Goal: Use online tool/utility: Utilize a website feature to perform a specific function

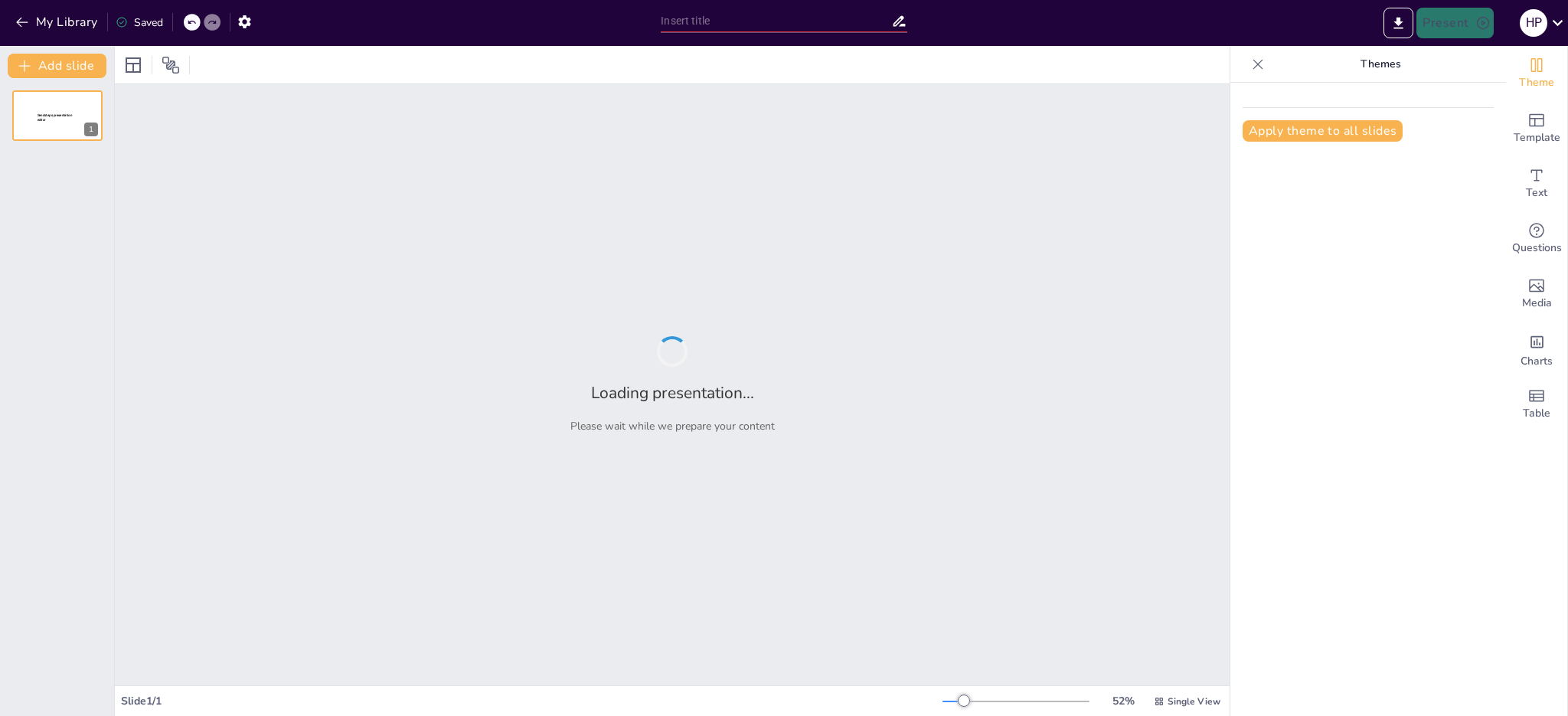
type input "Análisis del Régimen Jurídico de Sanciones Administrativas en [GEOGRAPHIC_DATA]…"
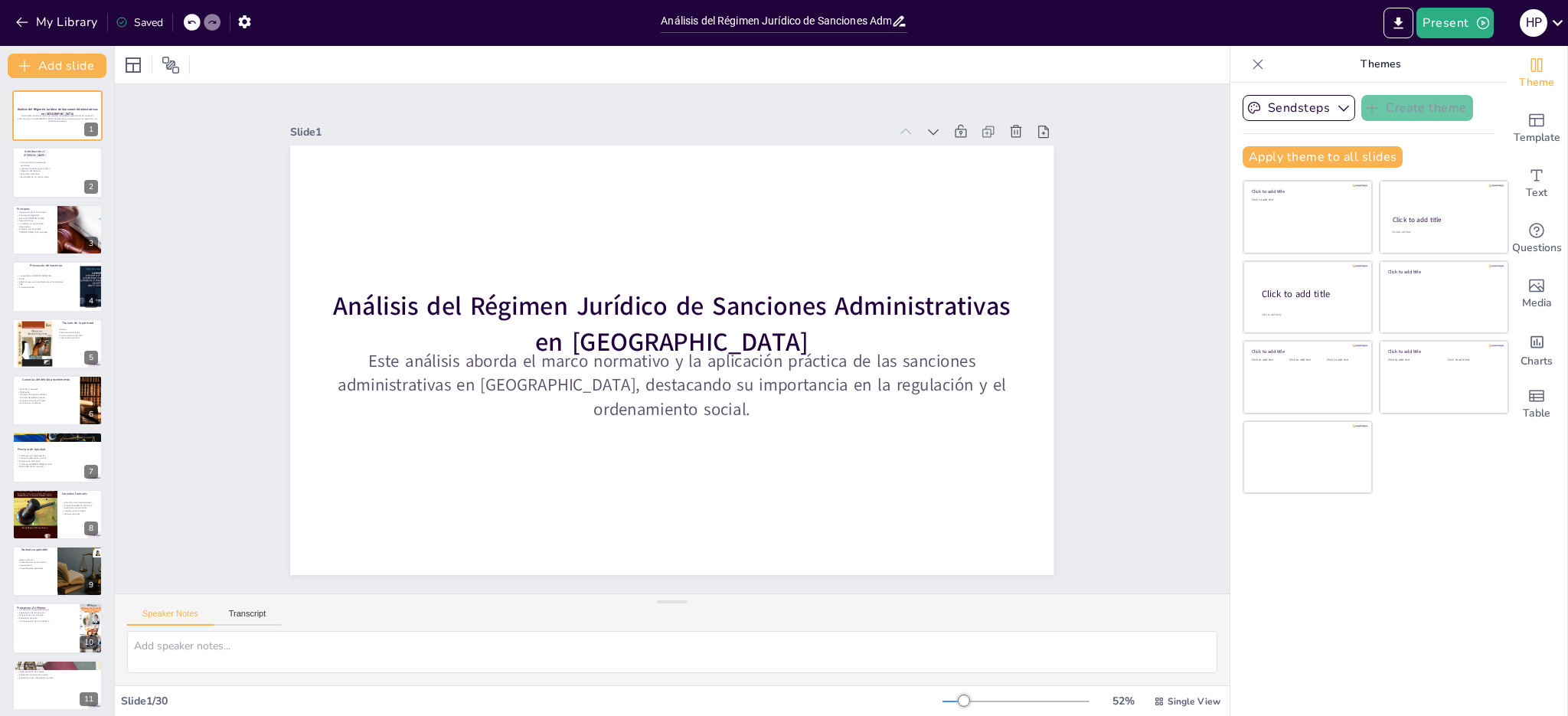
checkbox input "true"
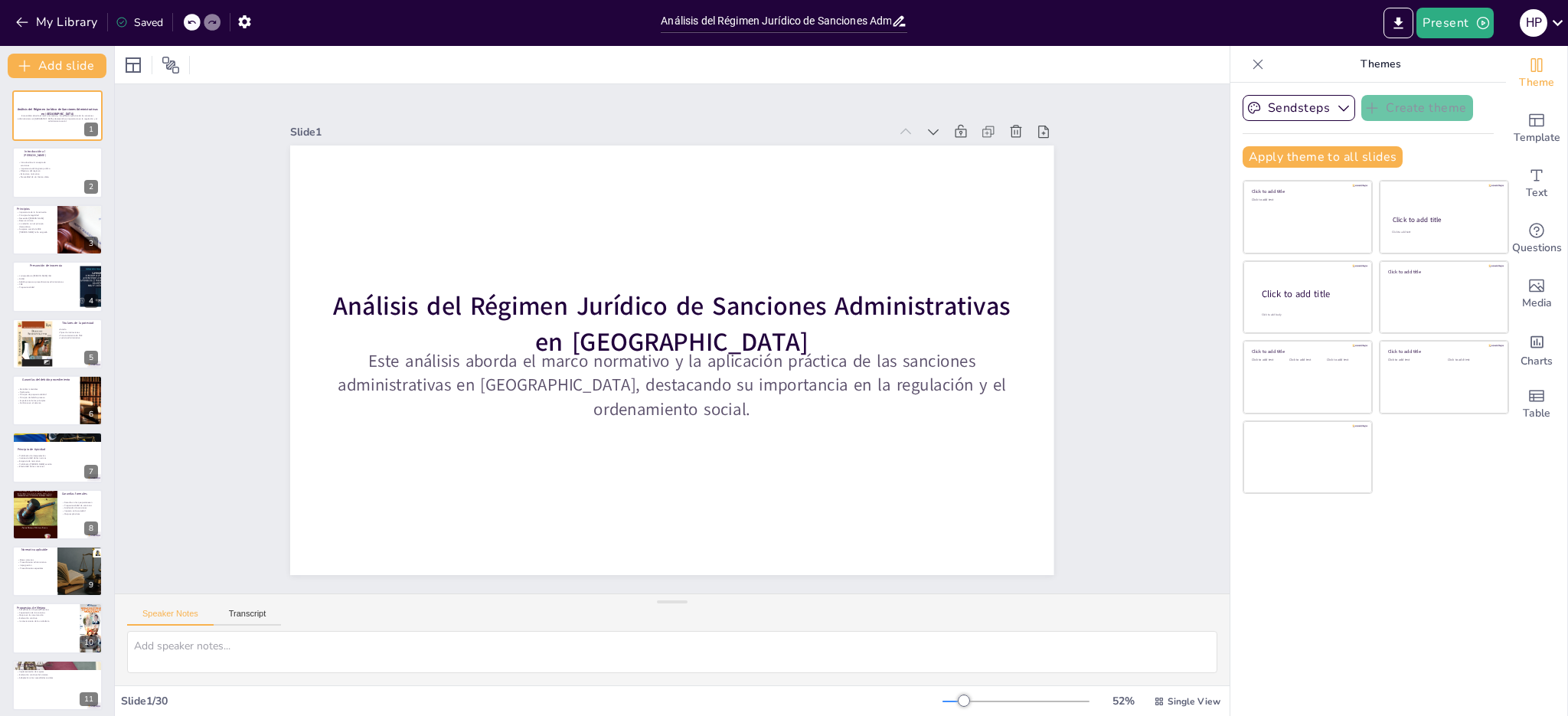
checkbox input "true"
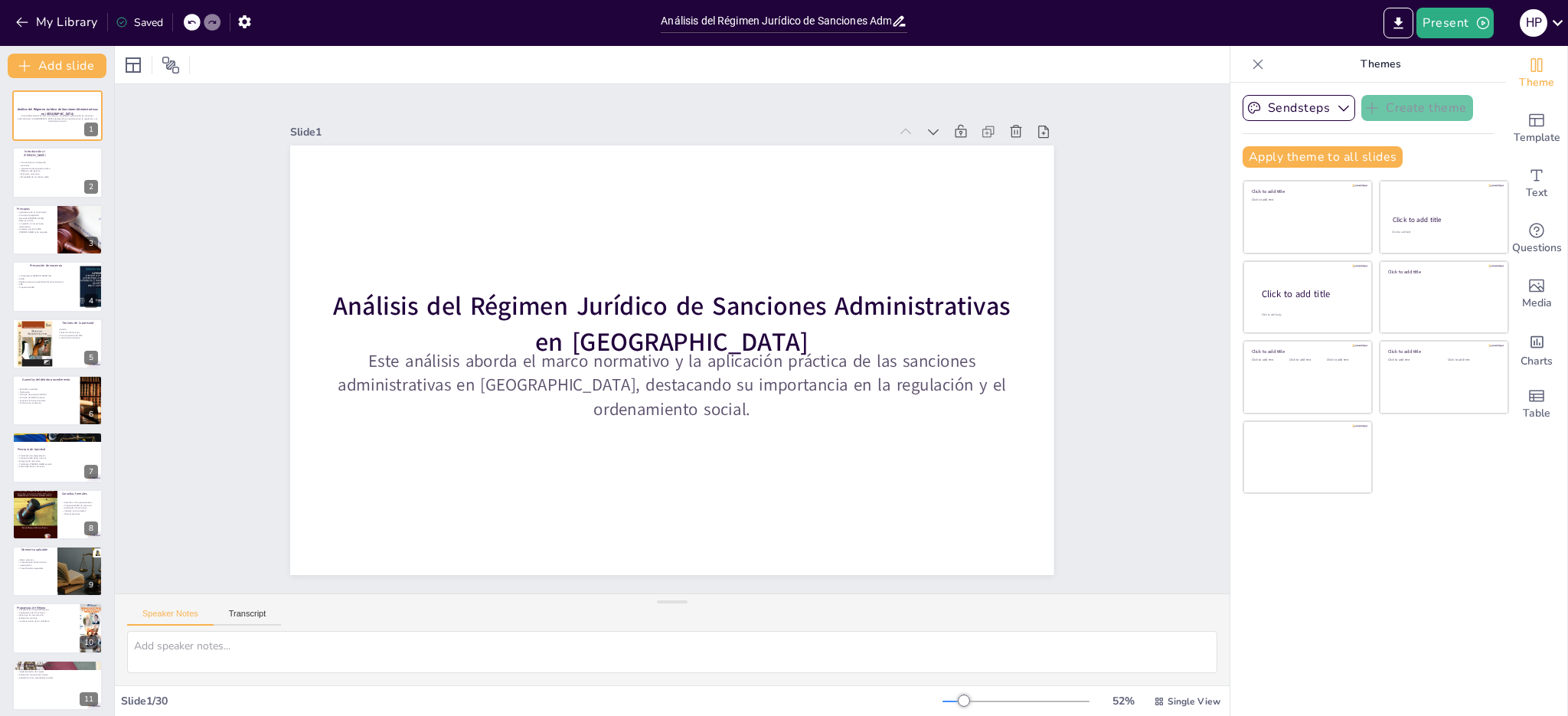
checkbox input "true"
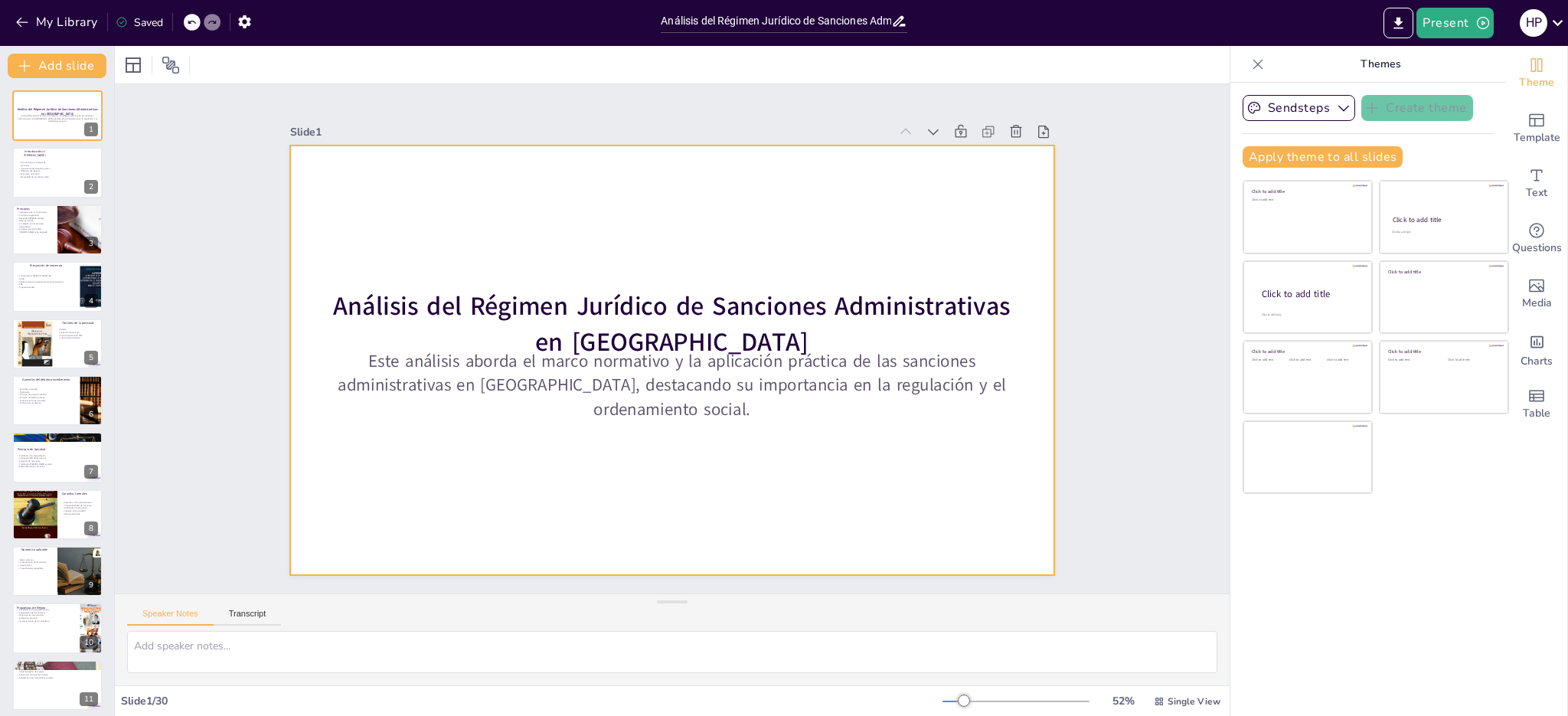
checkbox input "true"
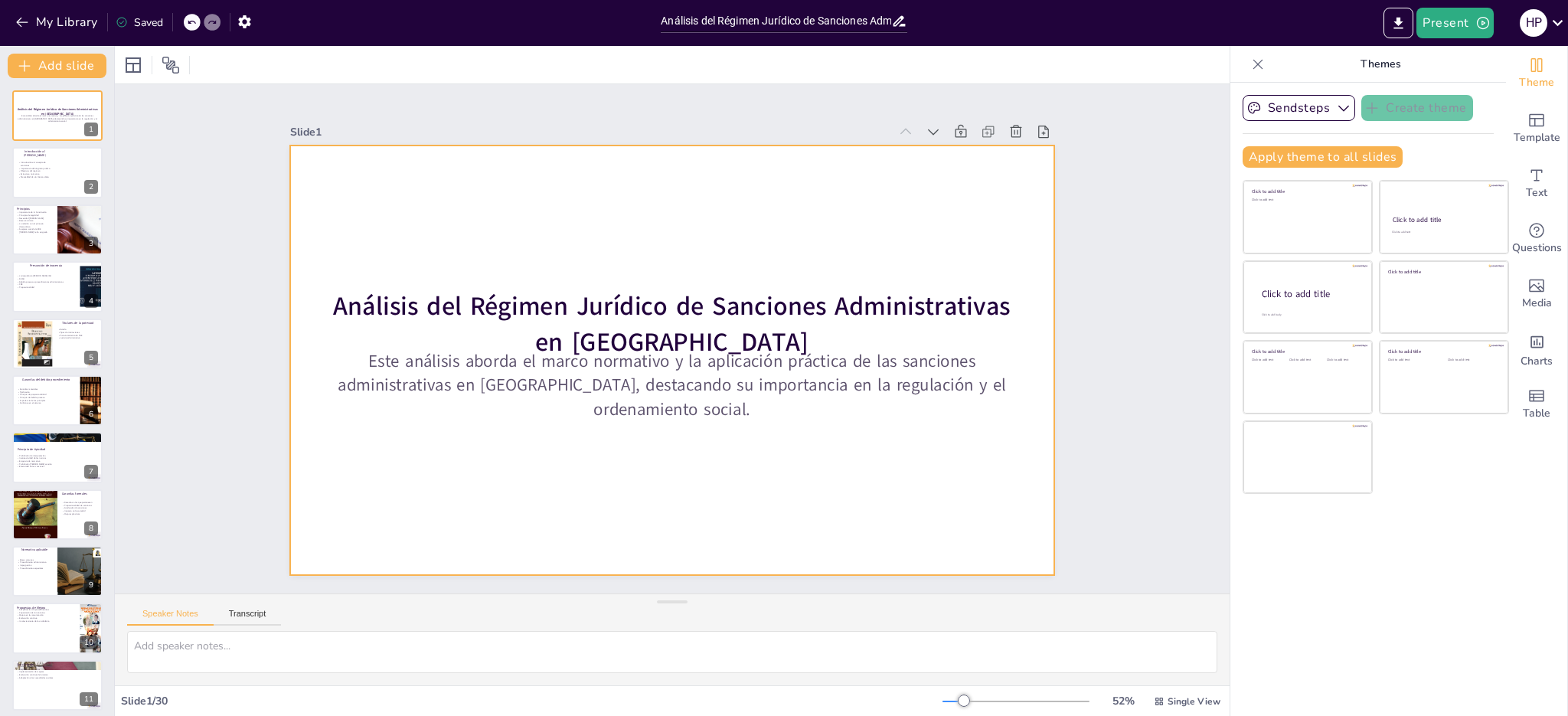
checkbox input "true"
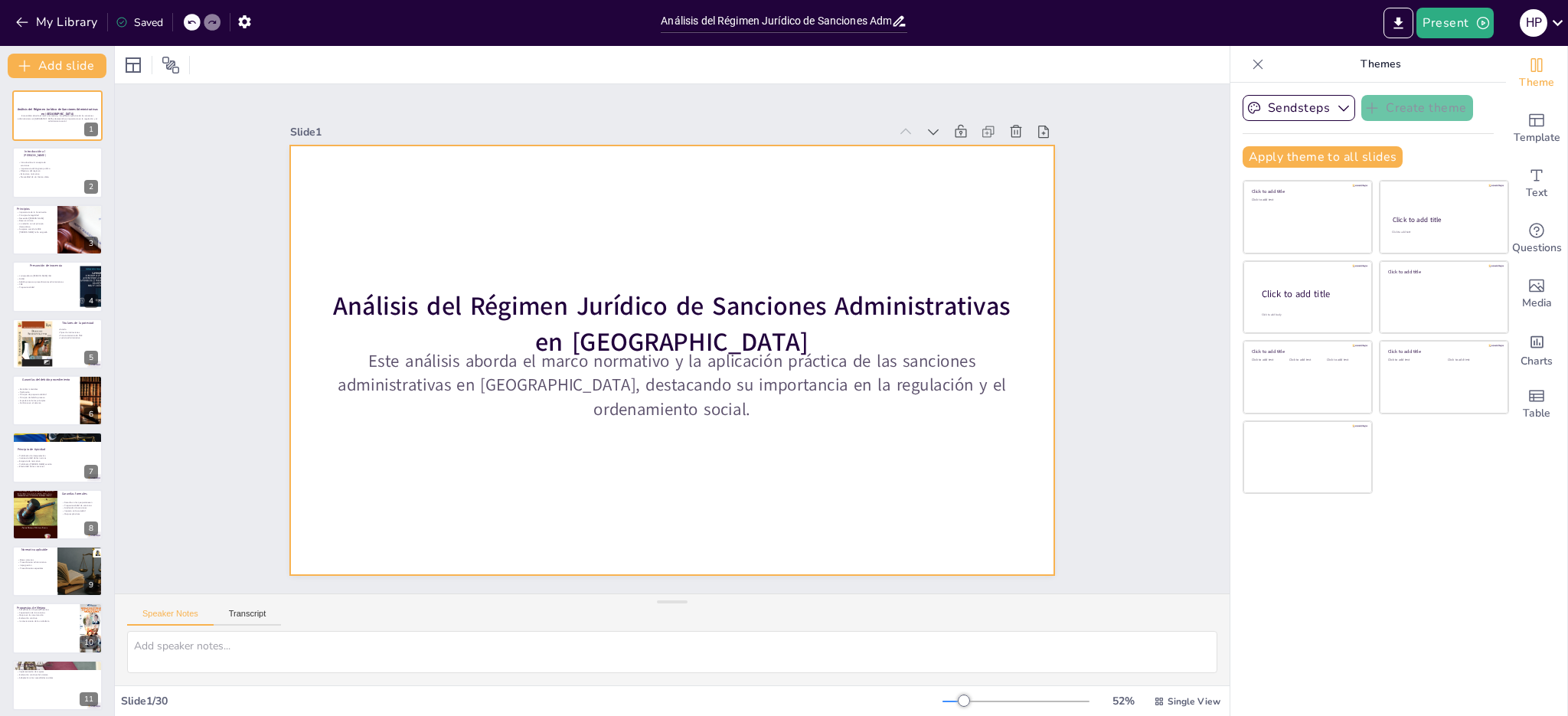
checkbox input "true"
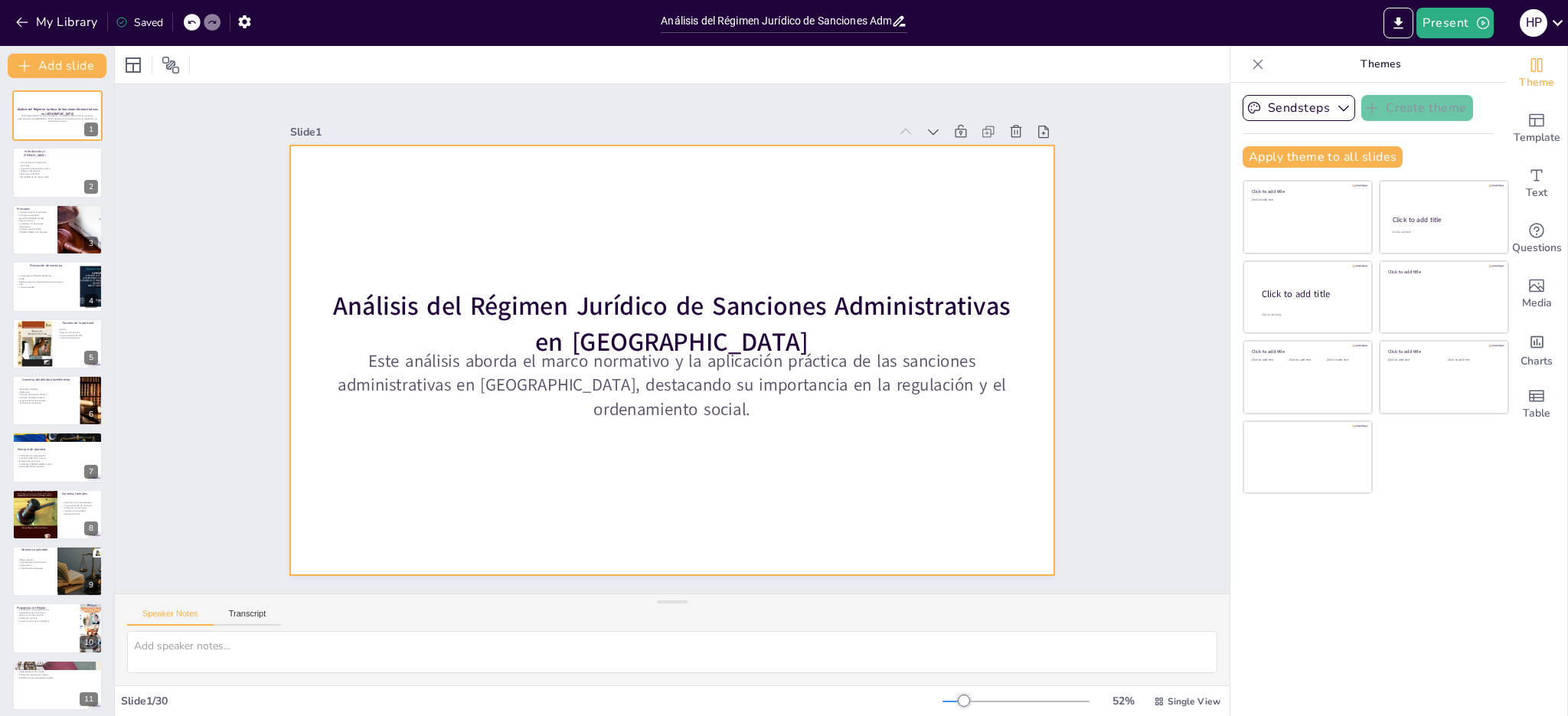
checkbox input "true"
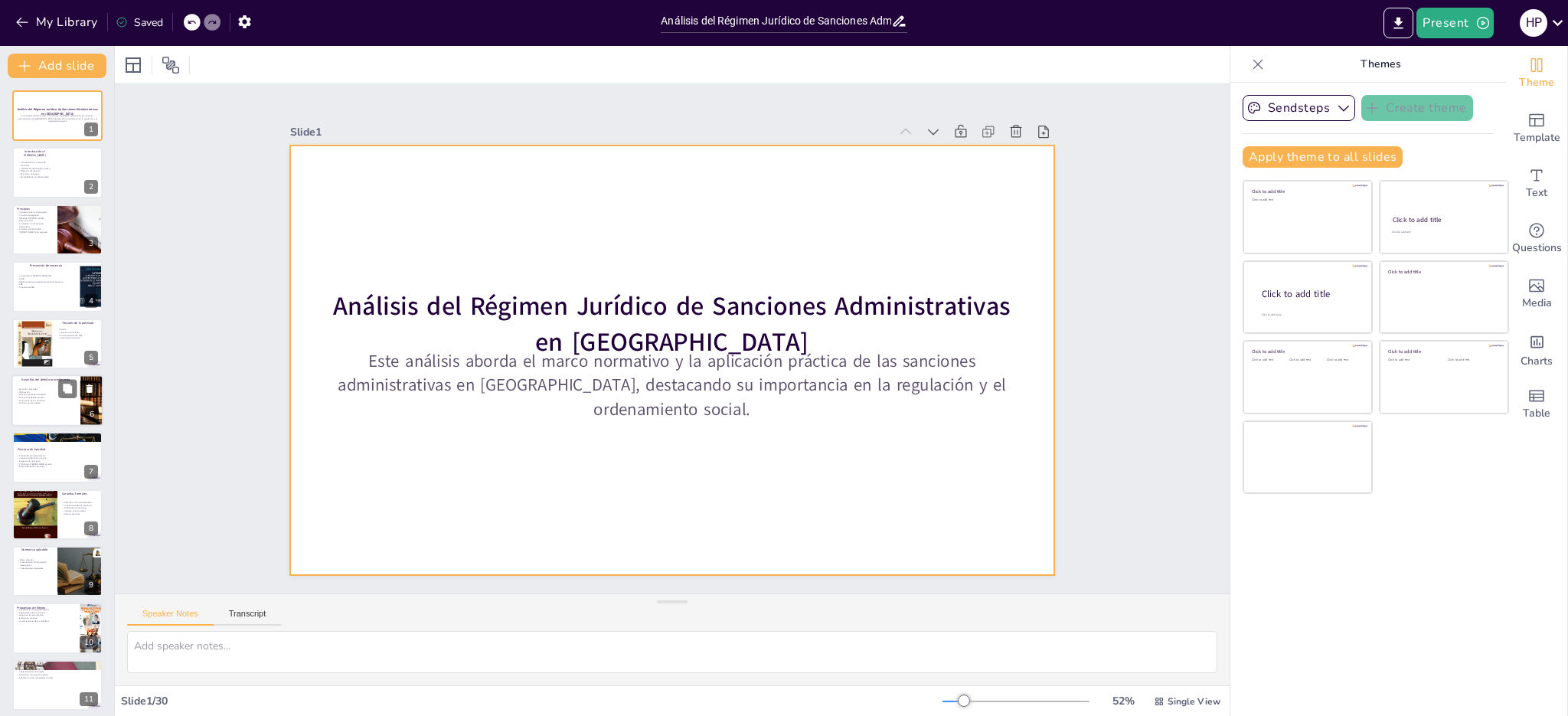
checkbox input "true"
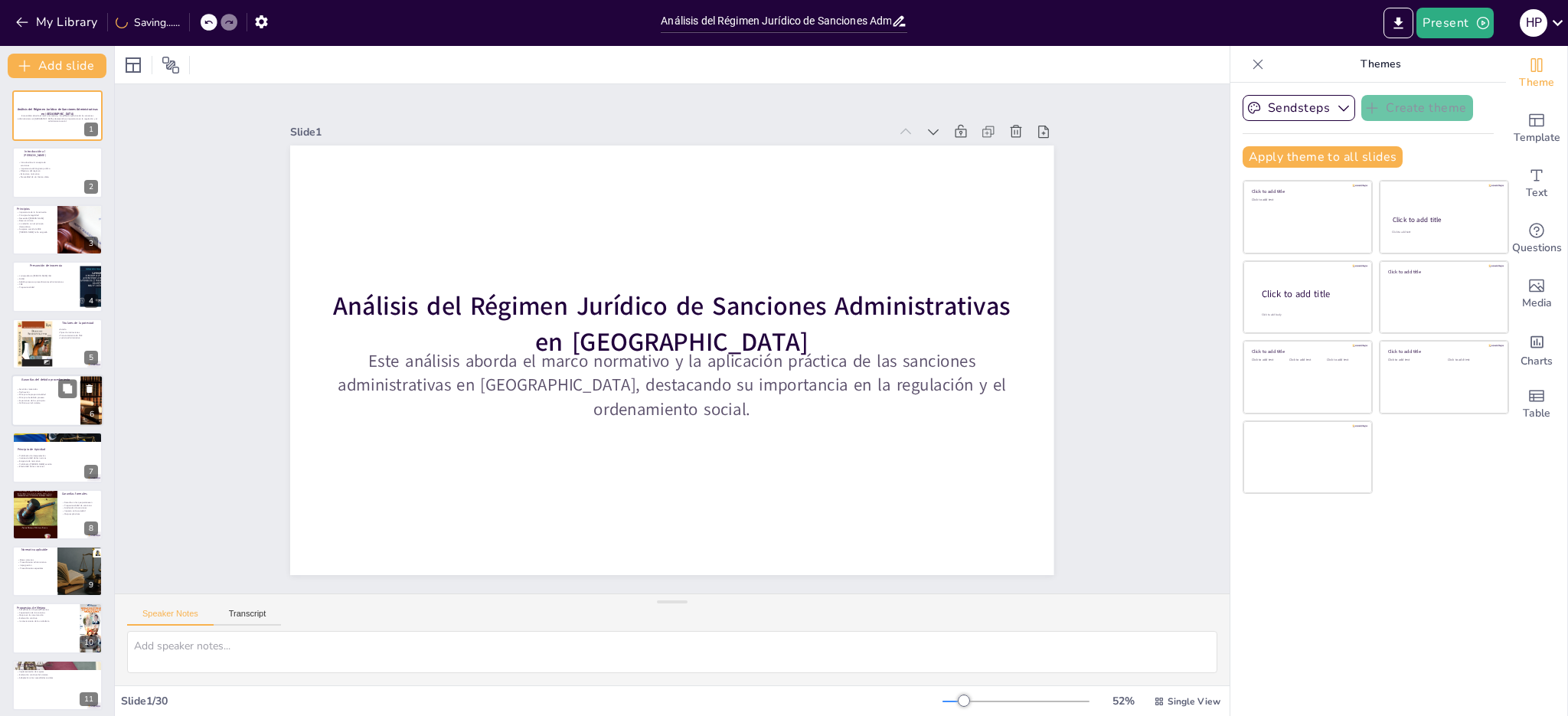
checkbox input "true"
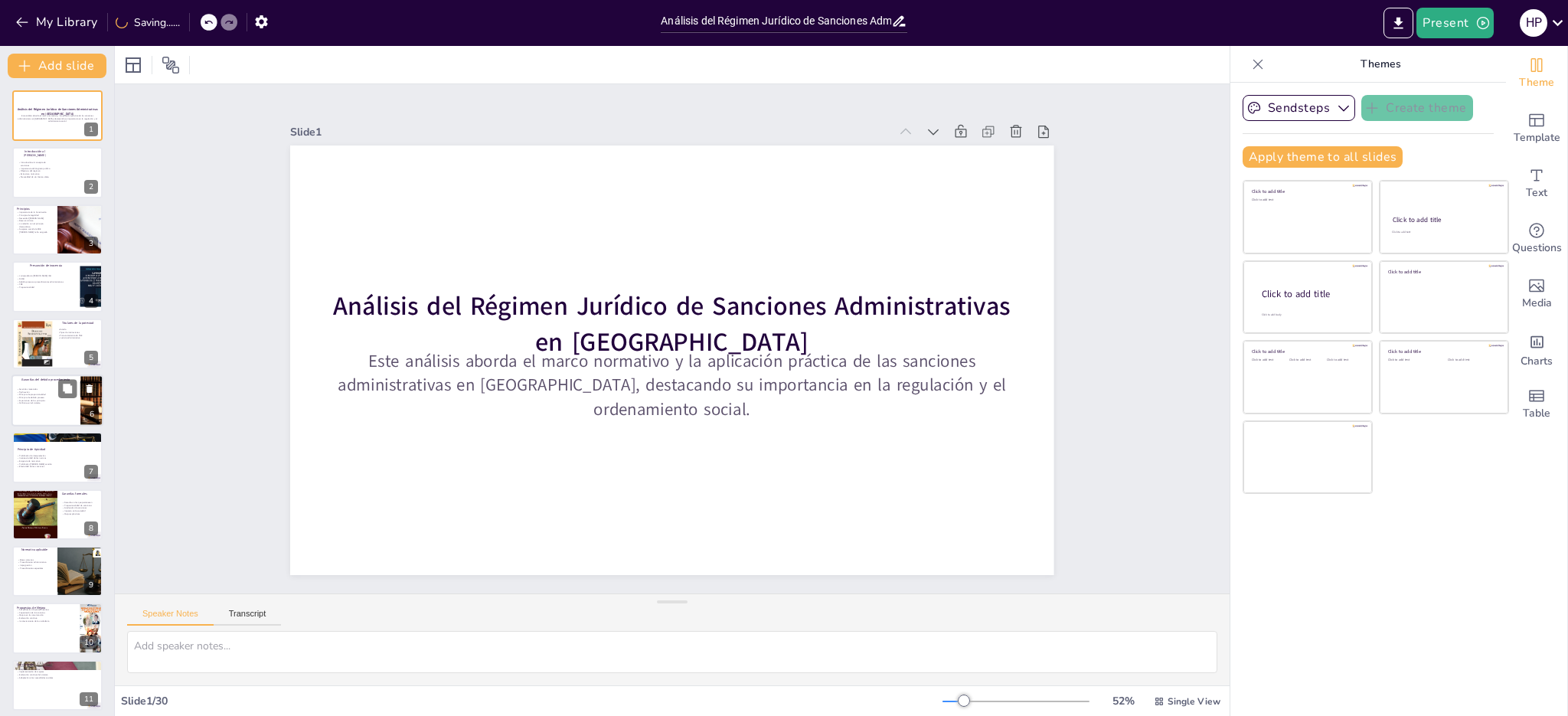
checkbox input "true"
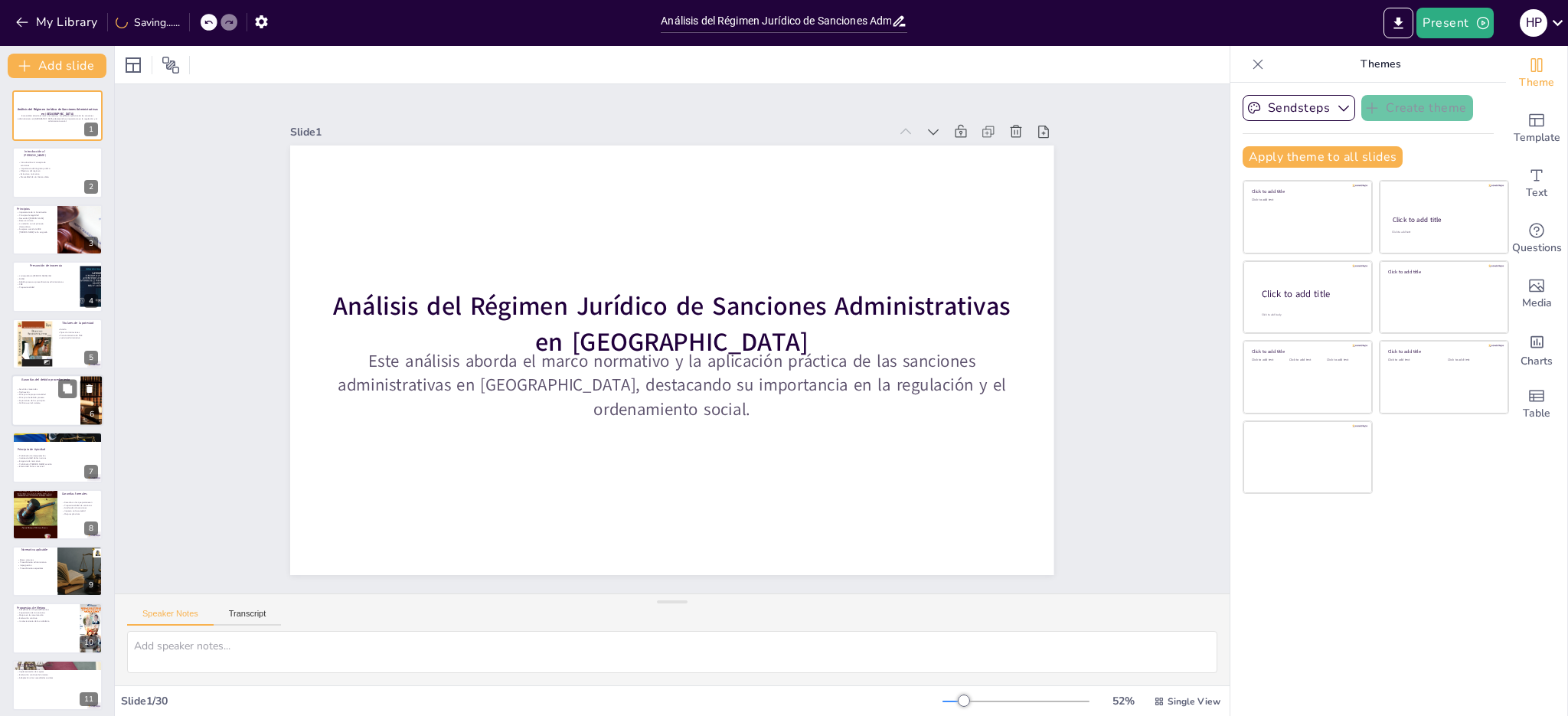
checkbox input "true"
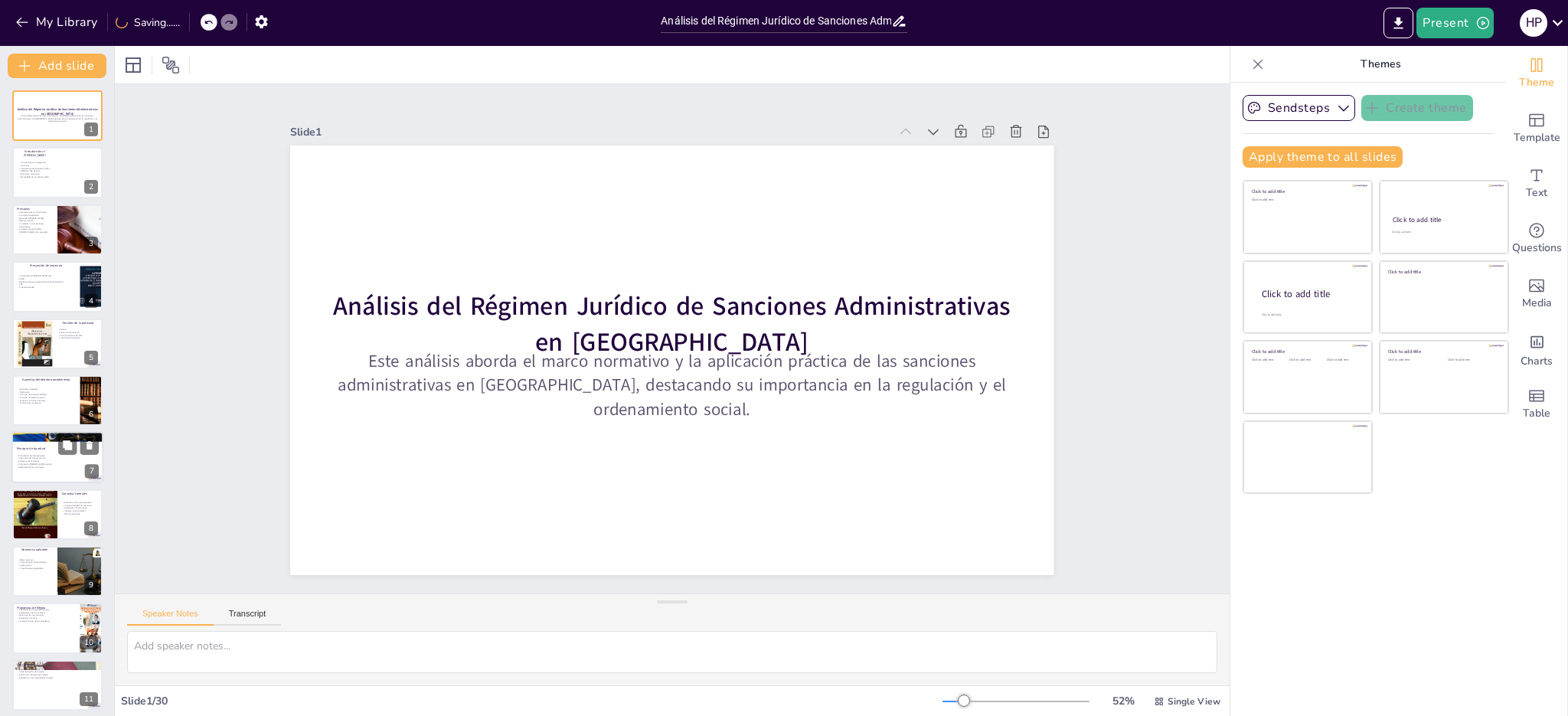
checkbox input "true"
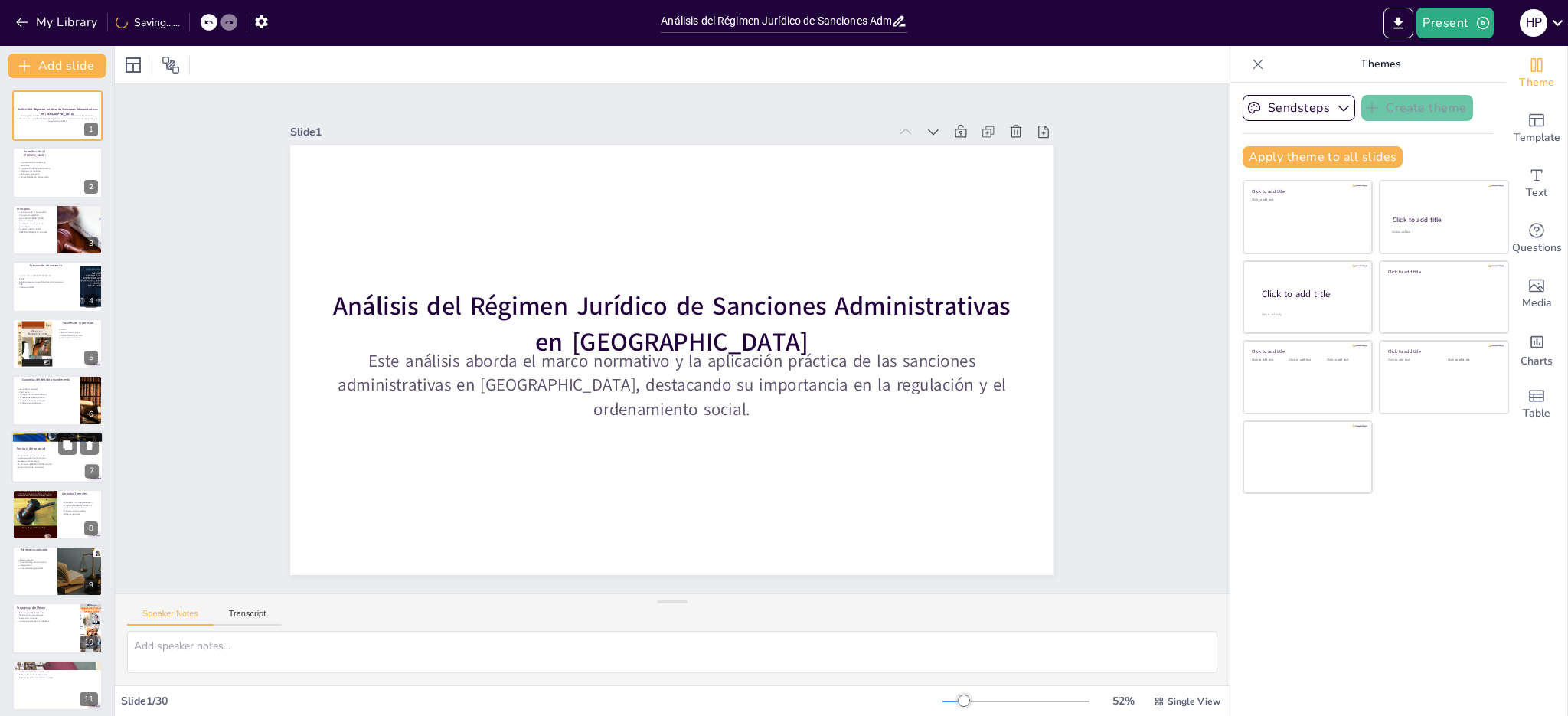
checkbox input "true"
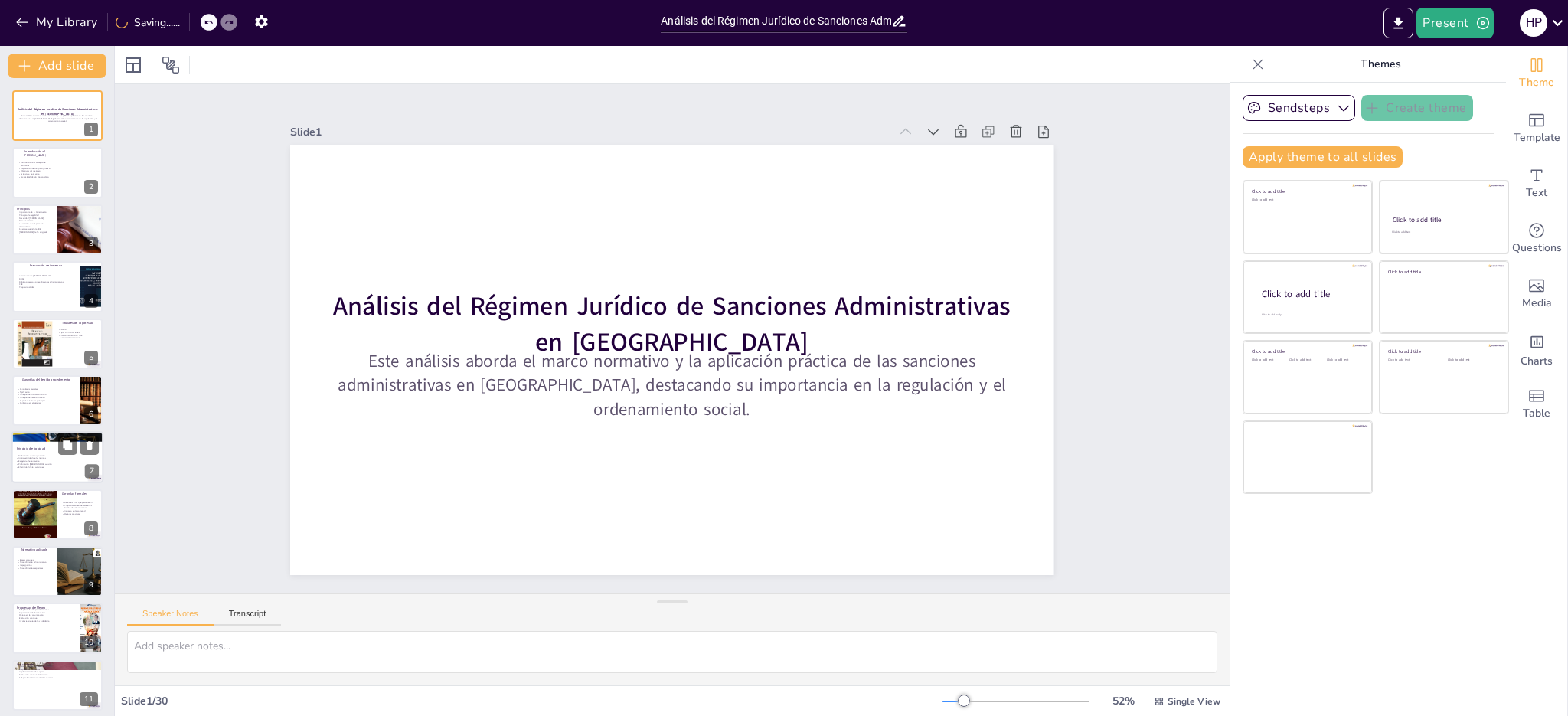
checkbox input "true"
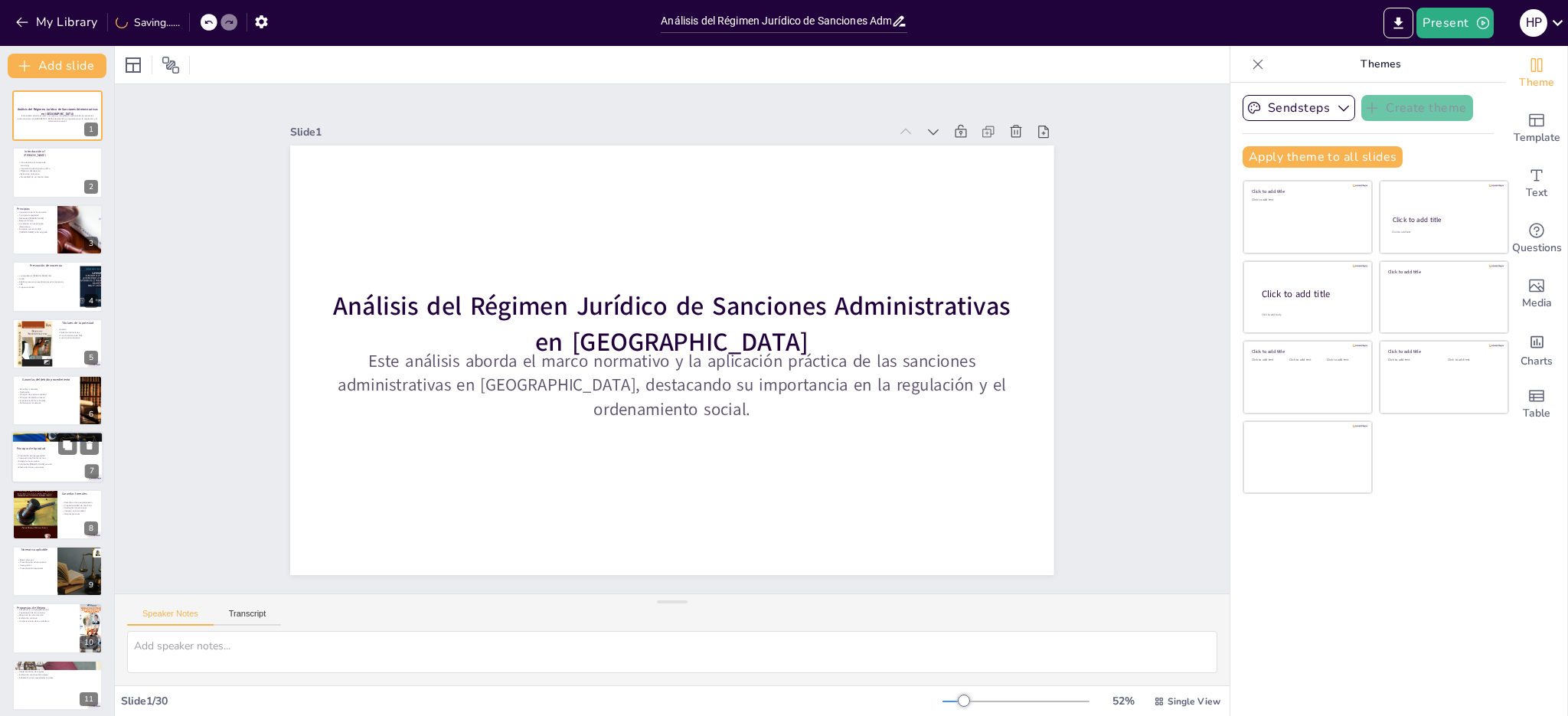
checkbox input "true"
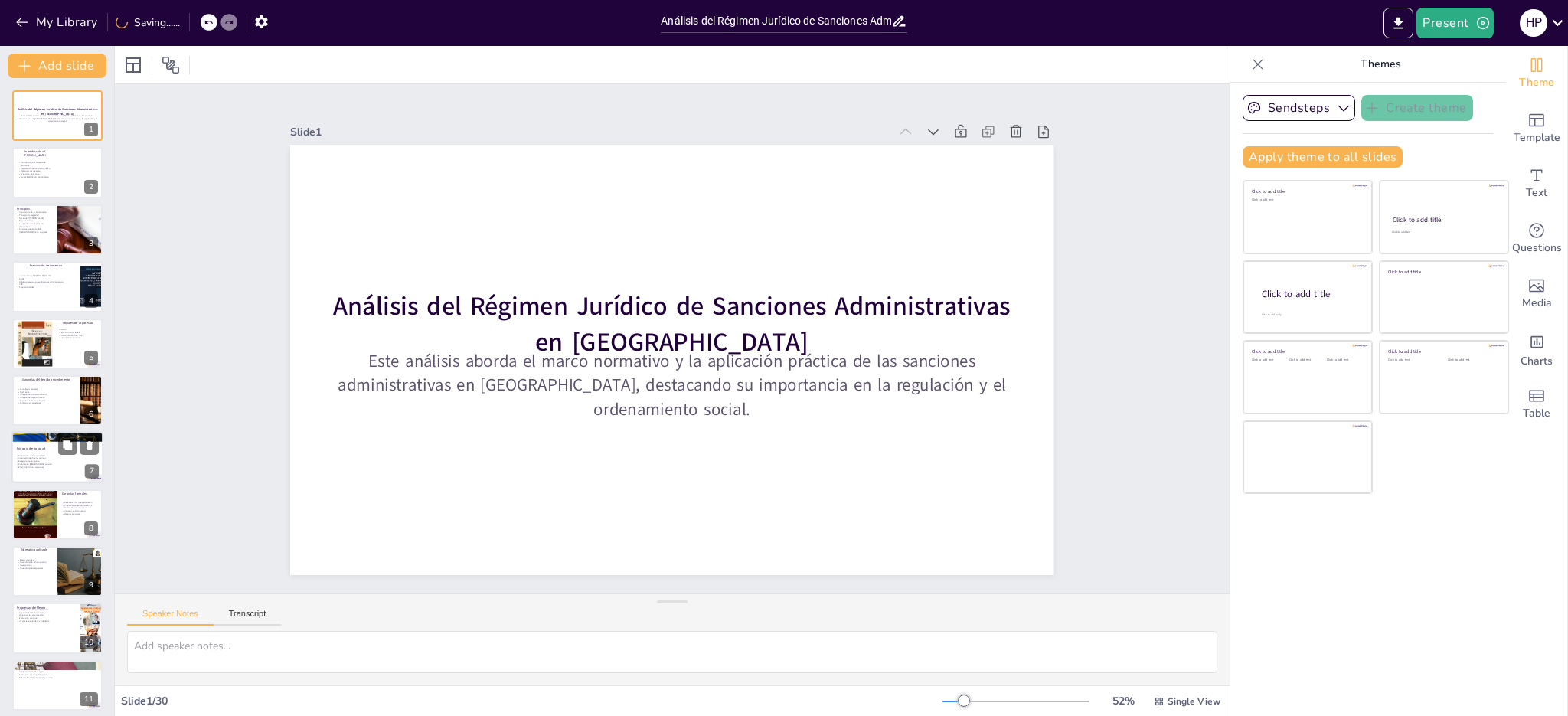
checkbox input "true"
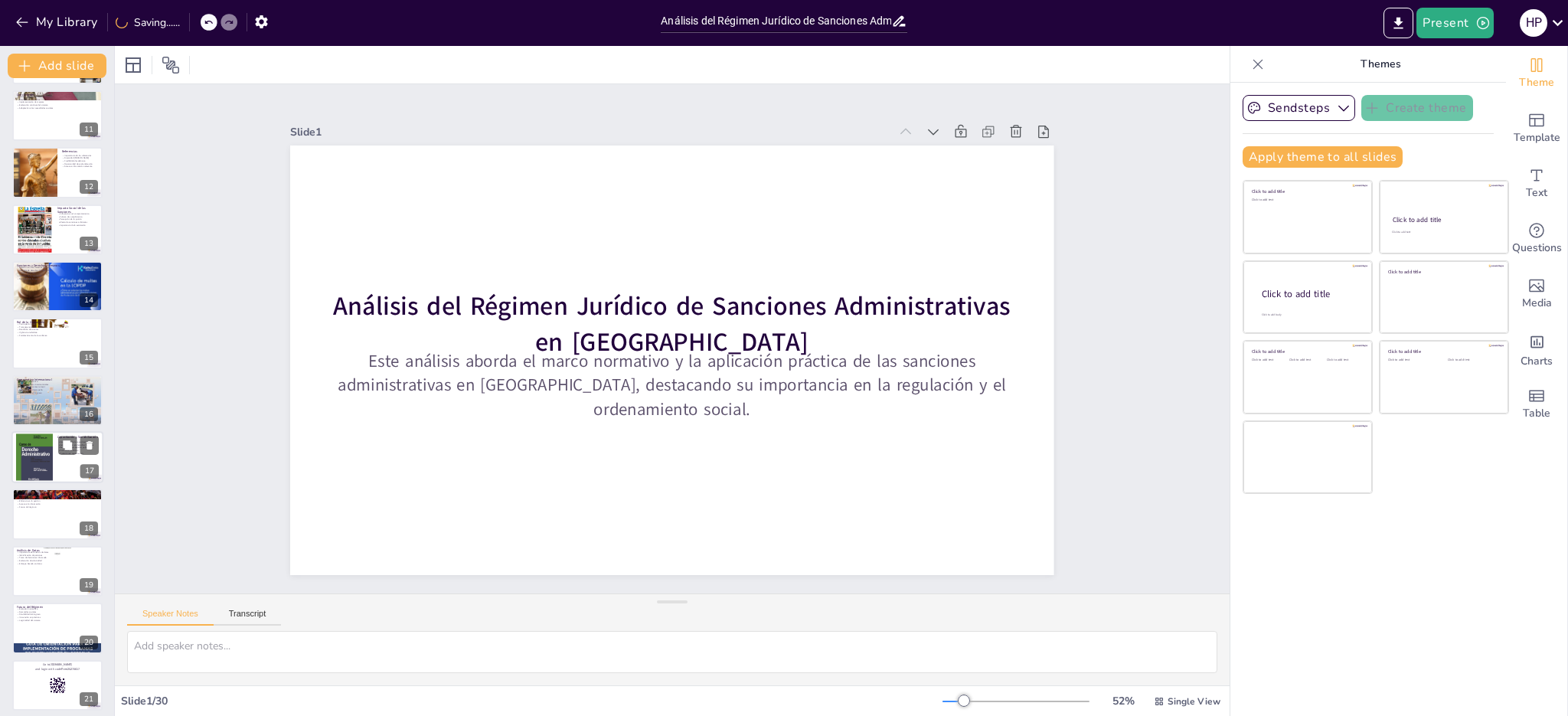
checkbox input "true"
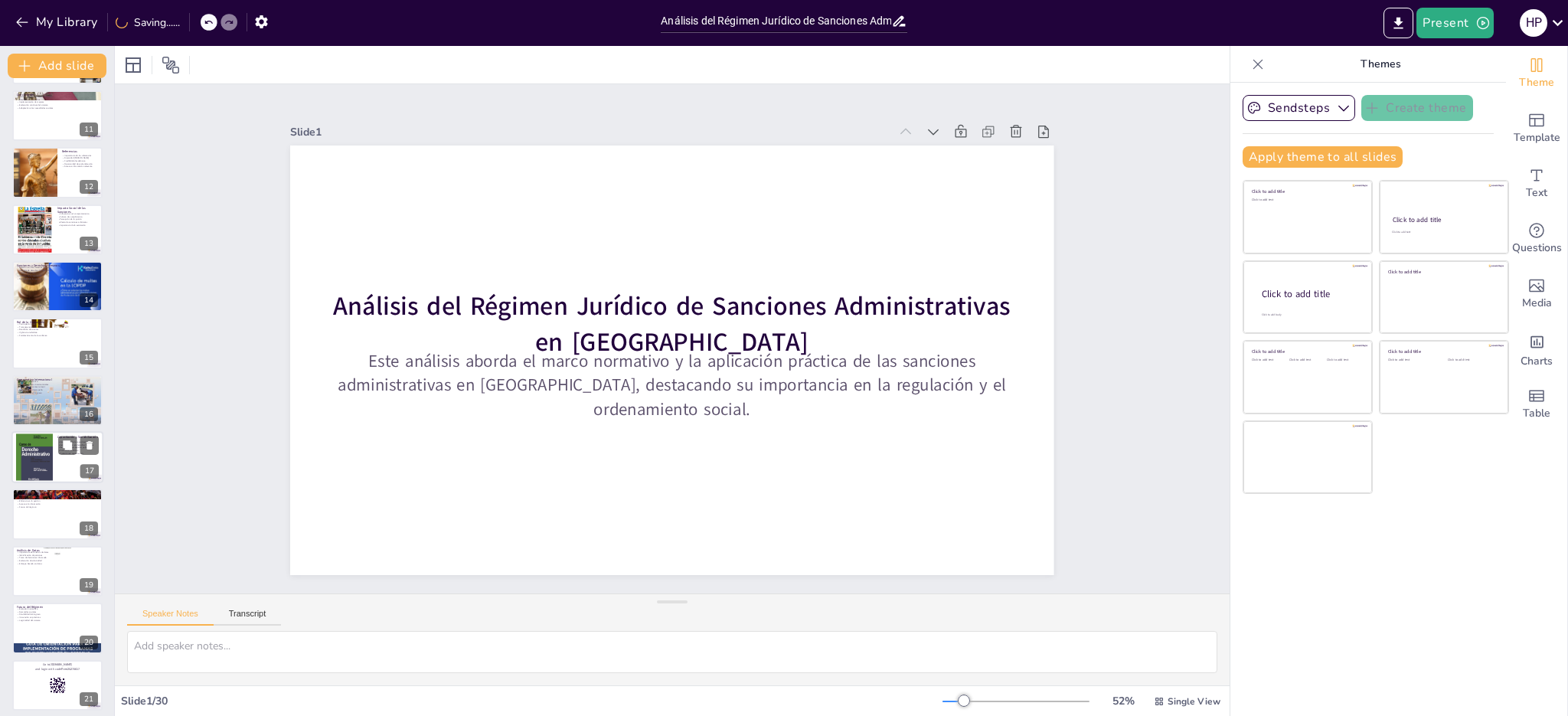
checkbox input "true"
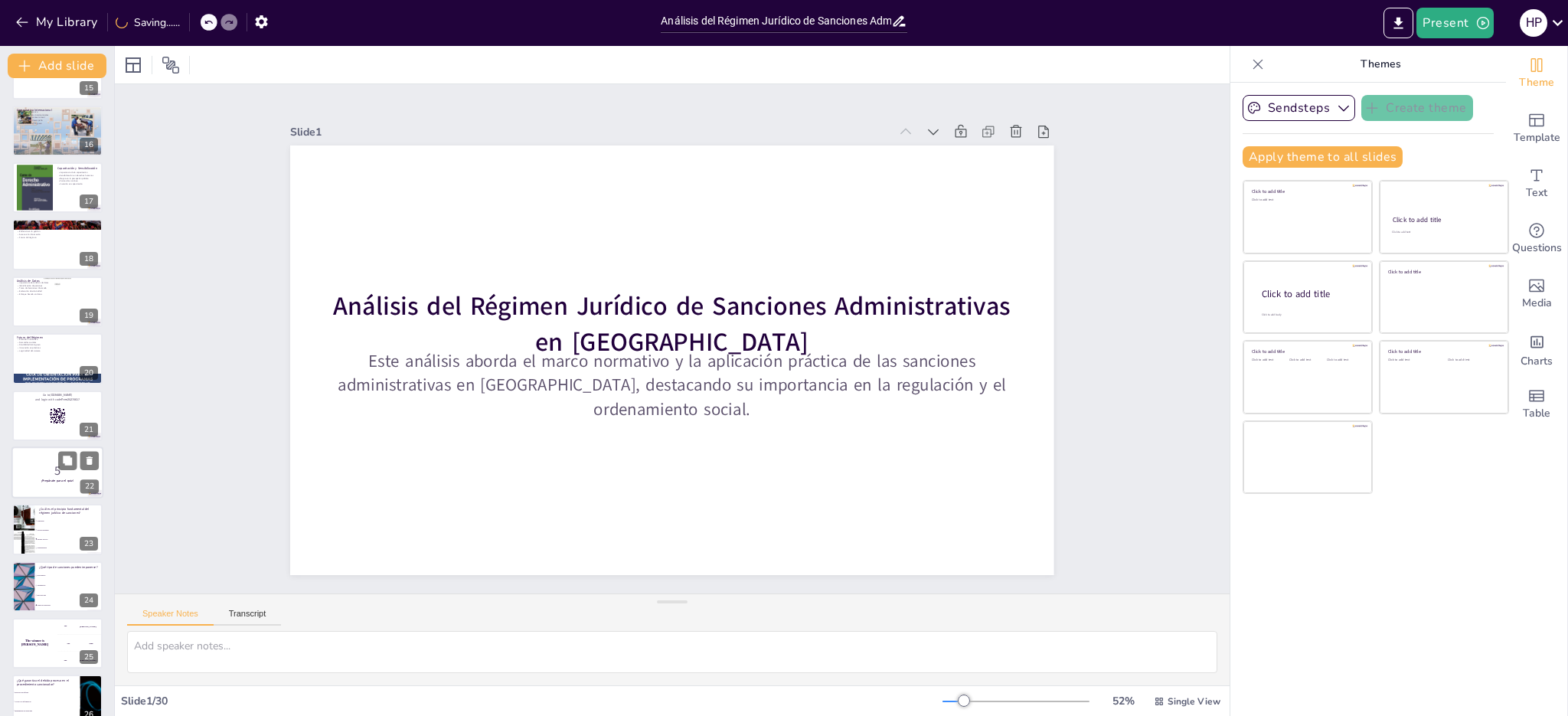
checkbox input "true"
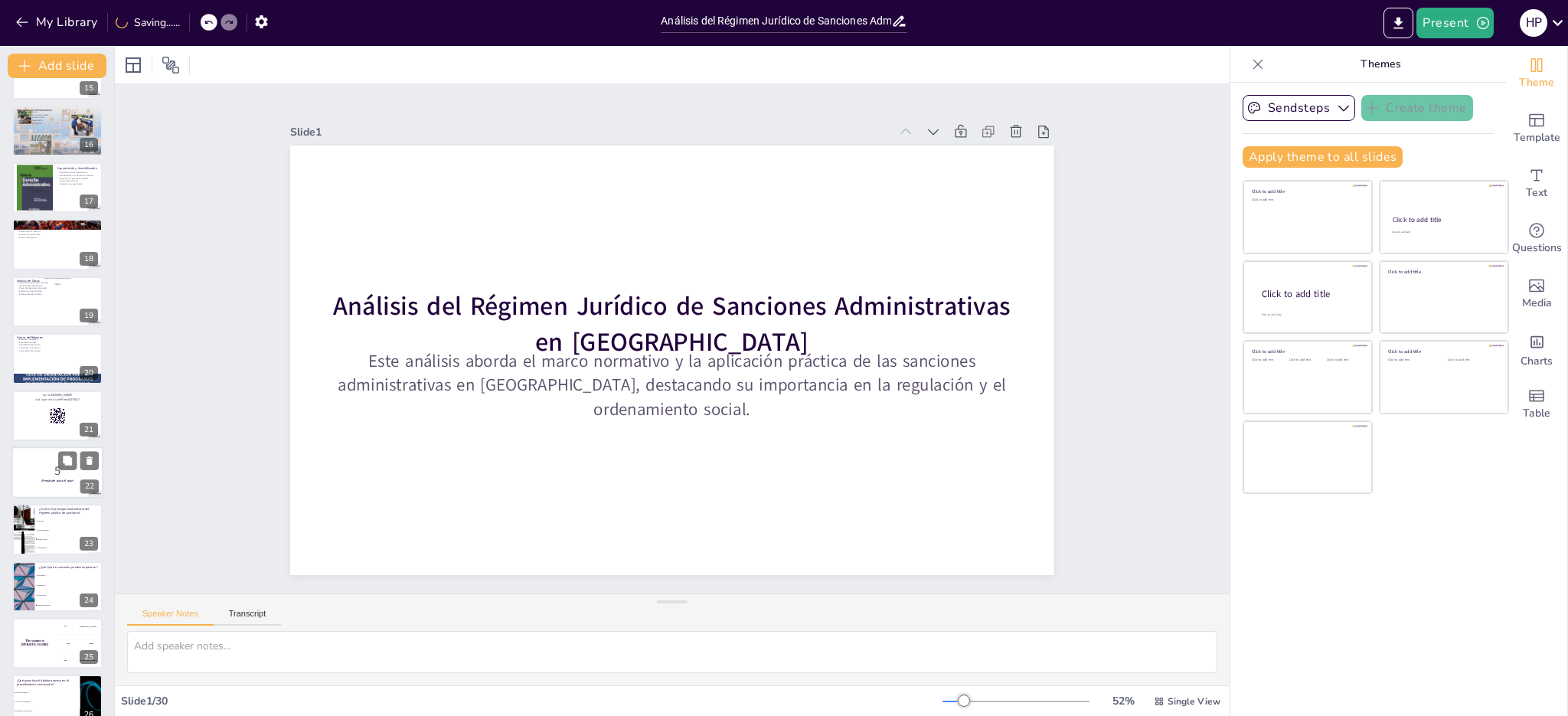
checkbox input "true"
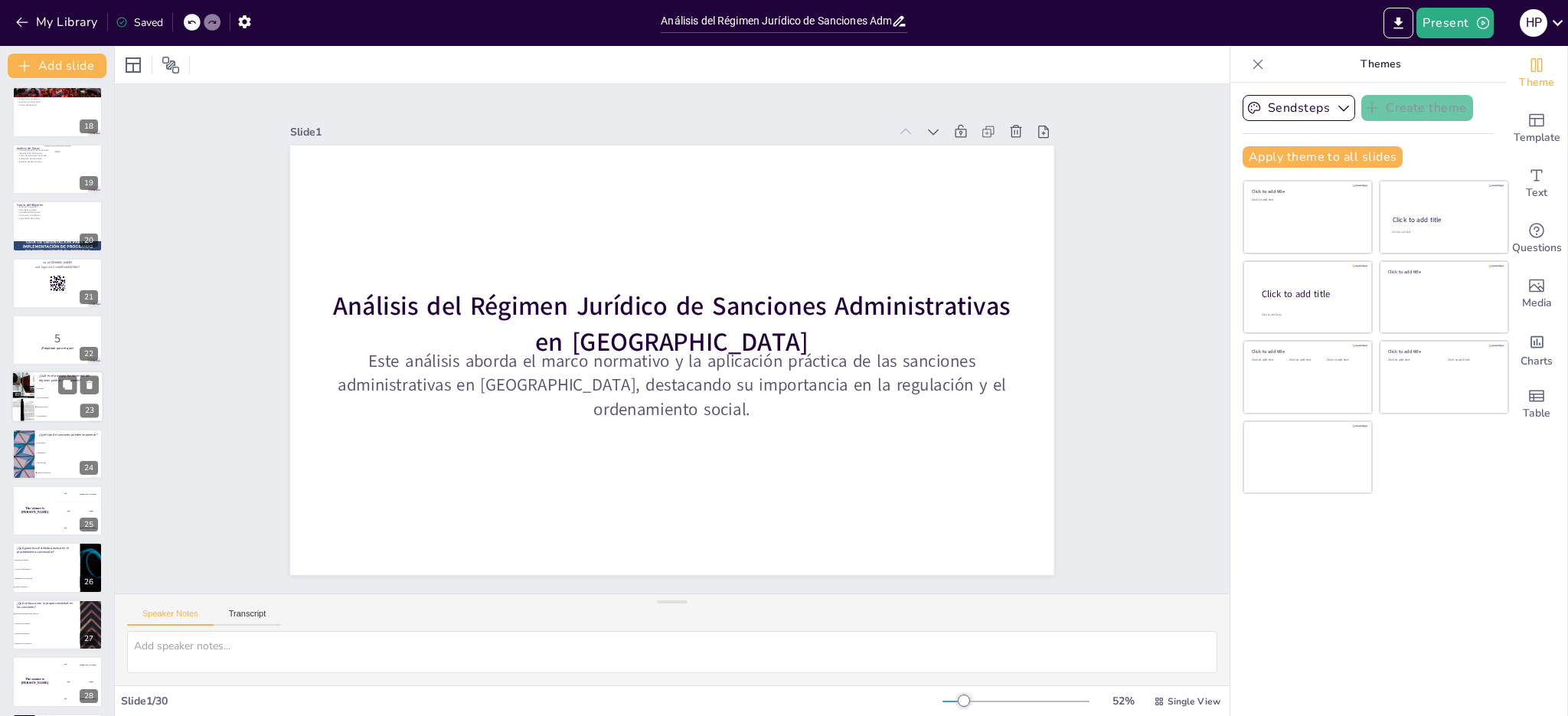
checkbox input "true"
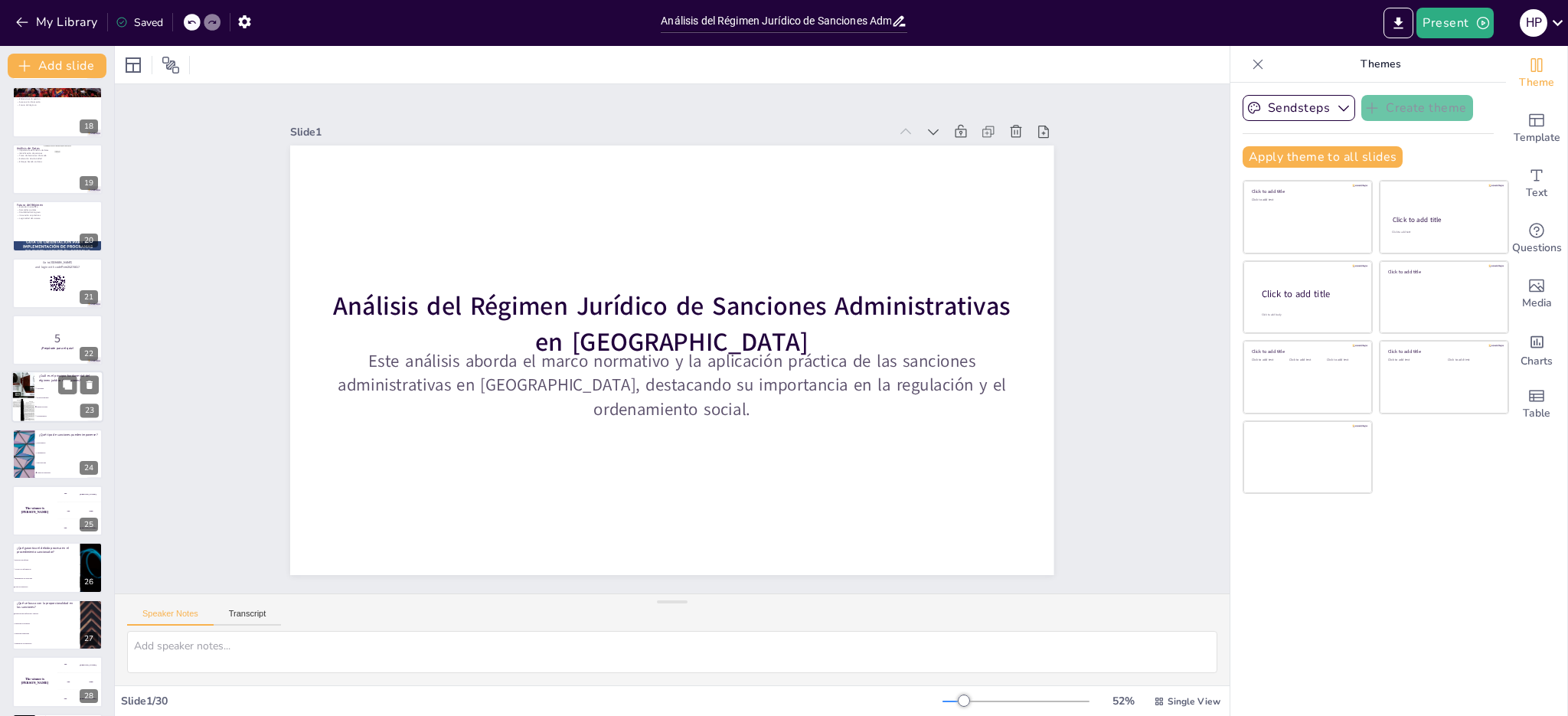
checkbox input "true"
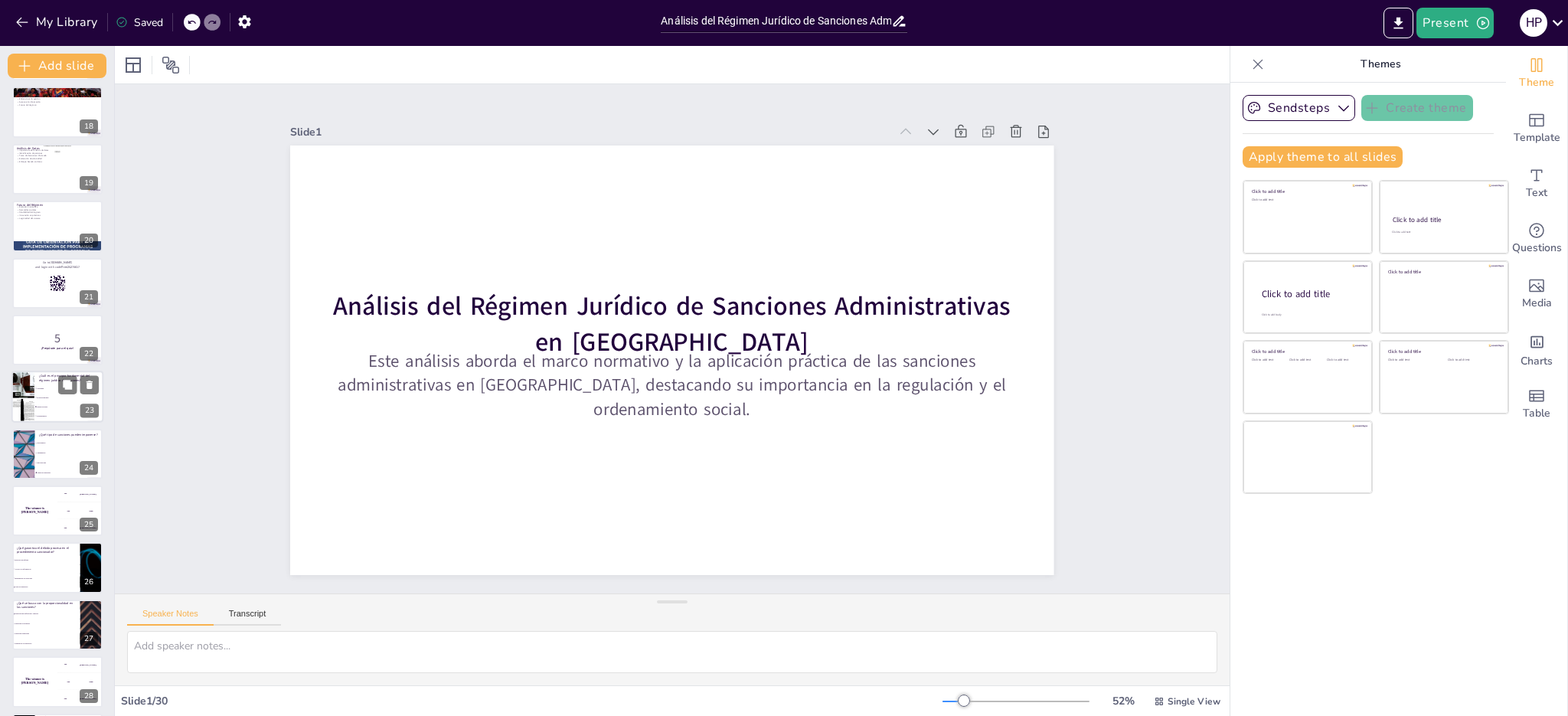
checkbox input "true"
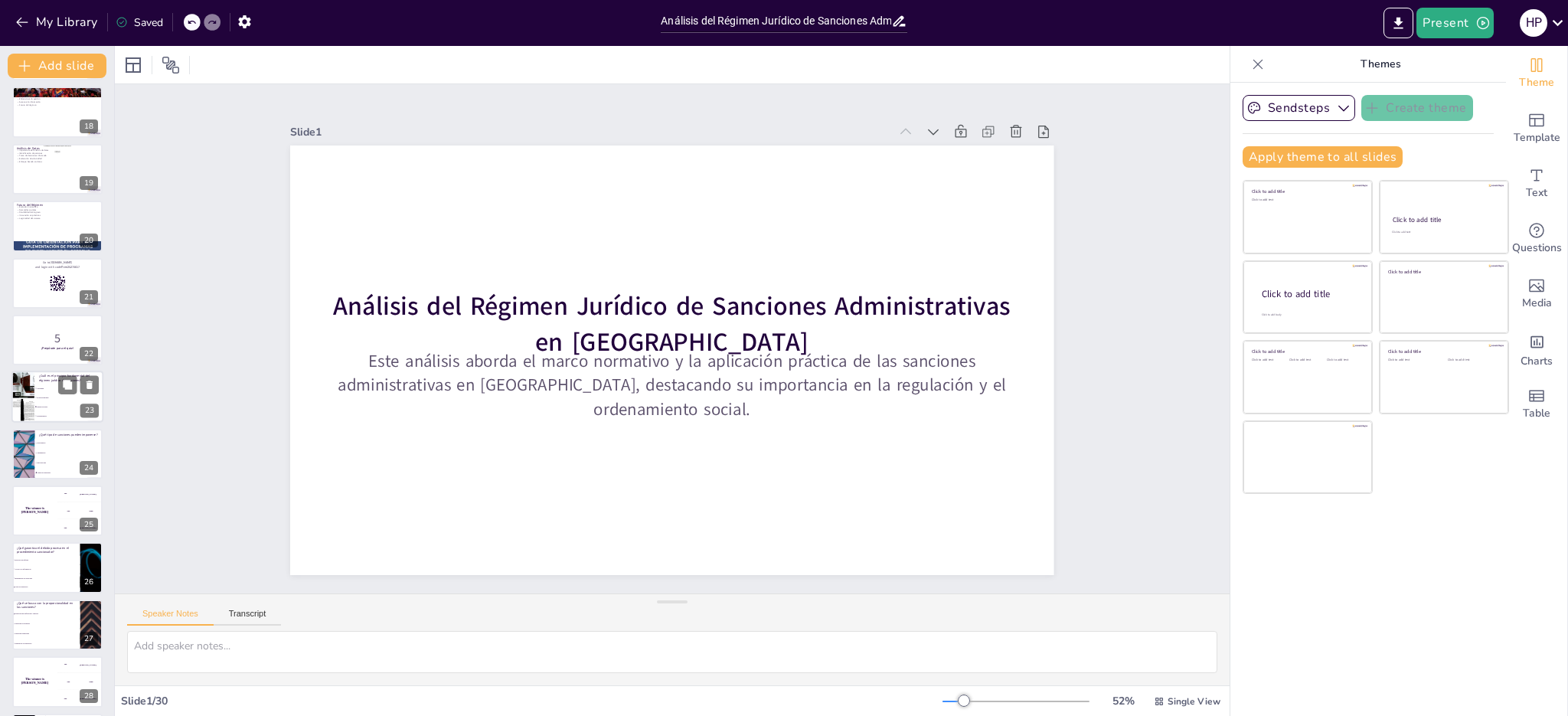
checkbox input "true"
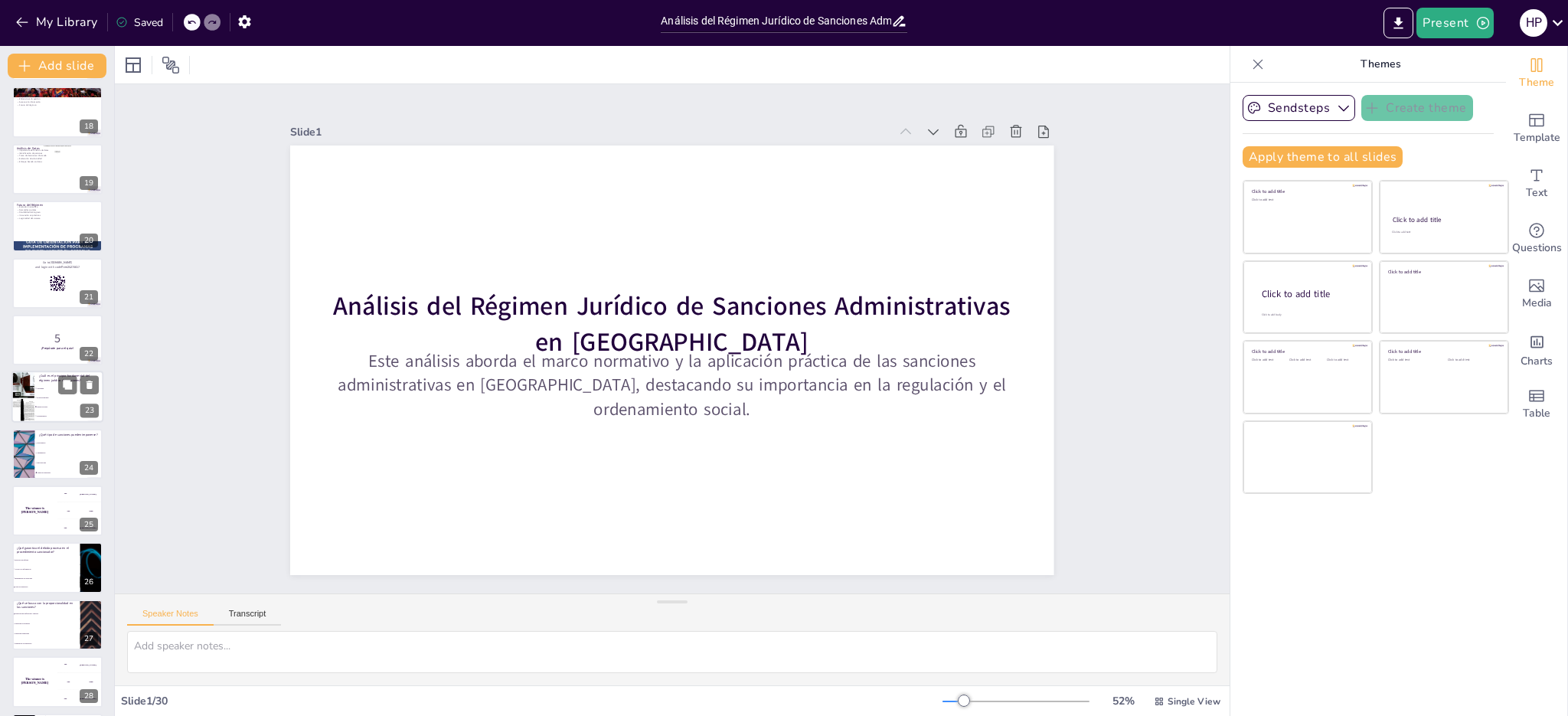
checkbox input "true"
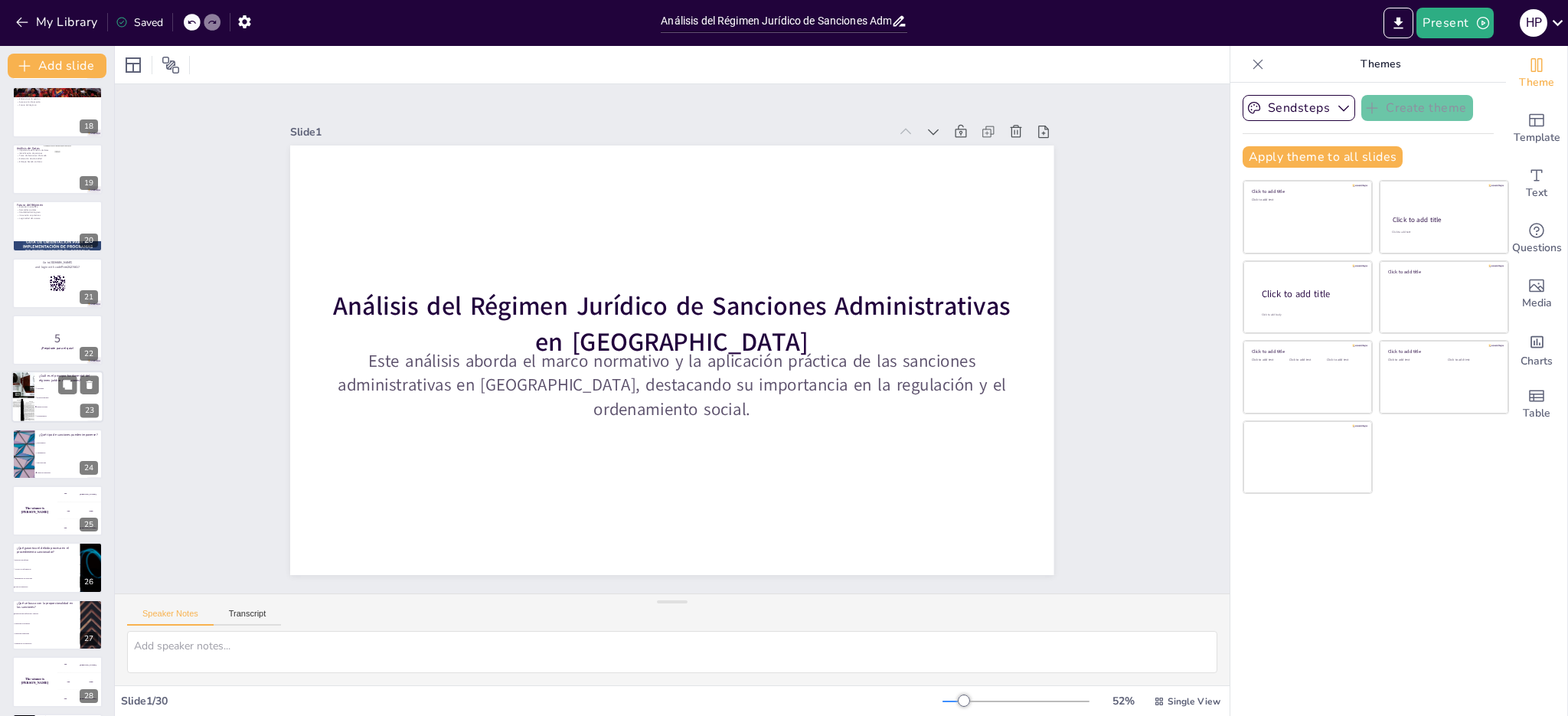
checkbox input "true"
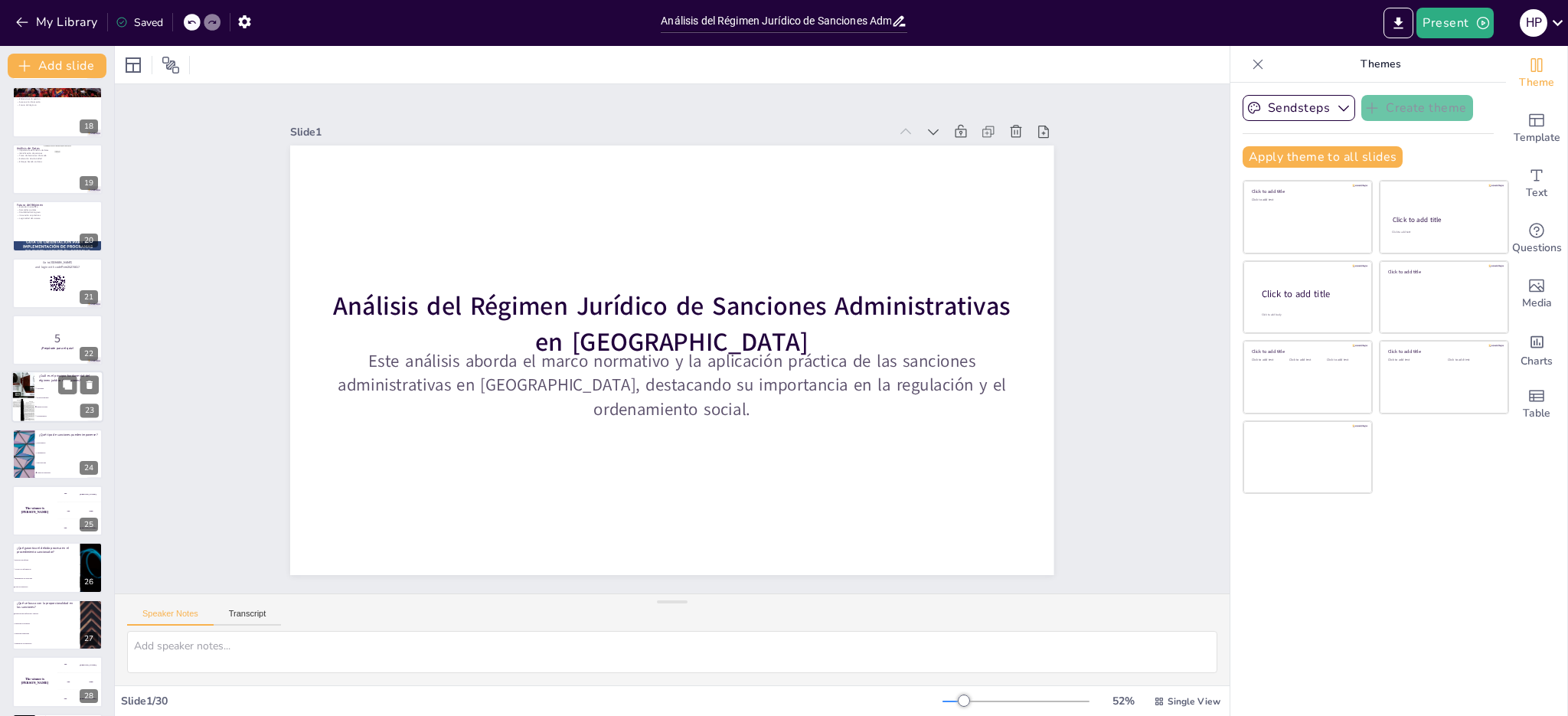
click at [57, 395] on li "Proporcionalidad" at bounding box center [69, 397] width 69 height 10
type textarea "La respuesta correcta es "Debido proceso", ya que es uno de los principios fund…"
checkbox input "true"
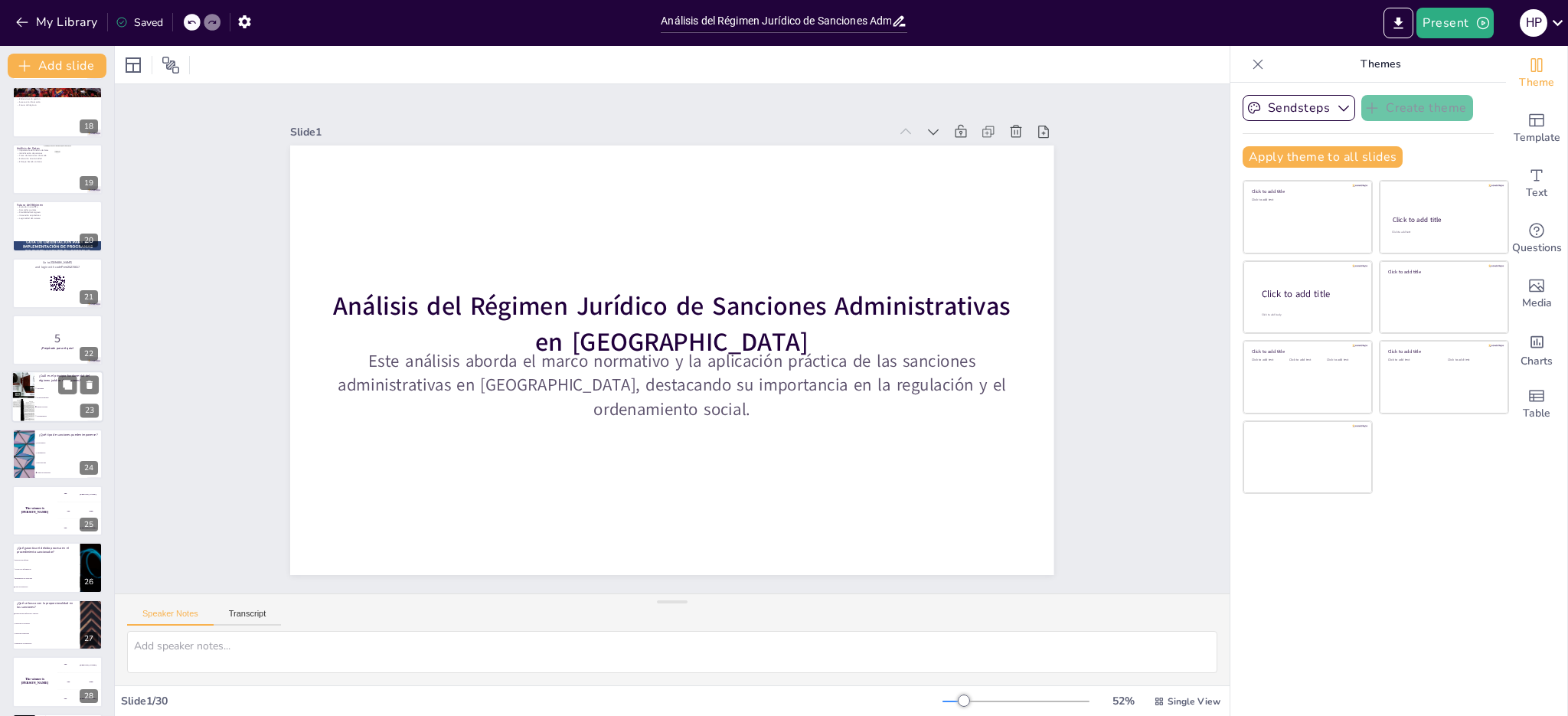
checkbox input "true"
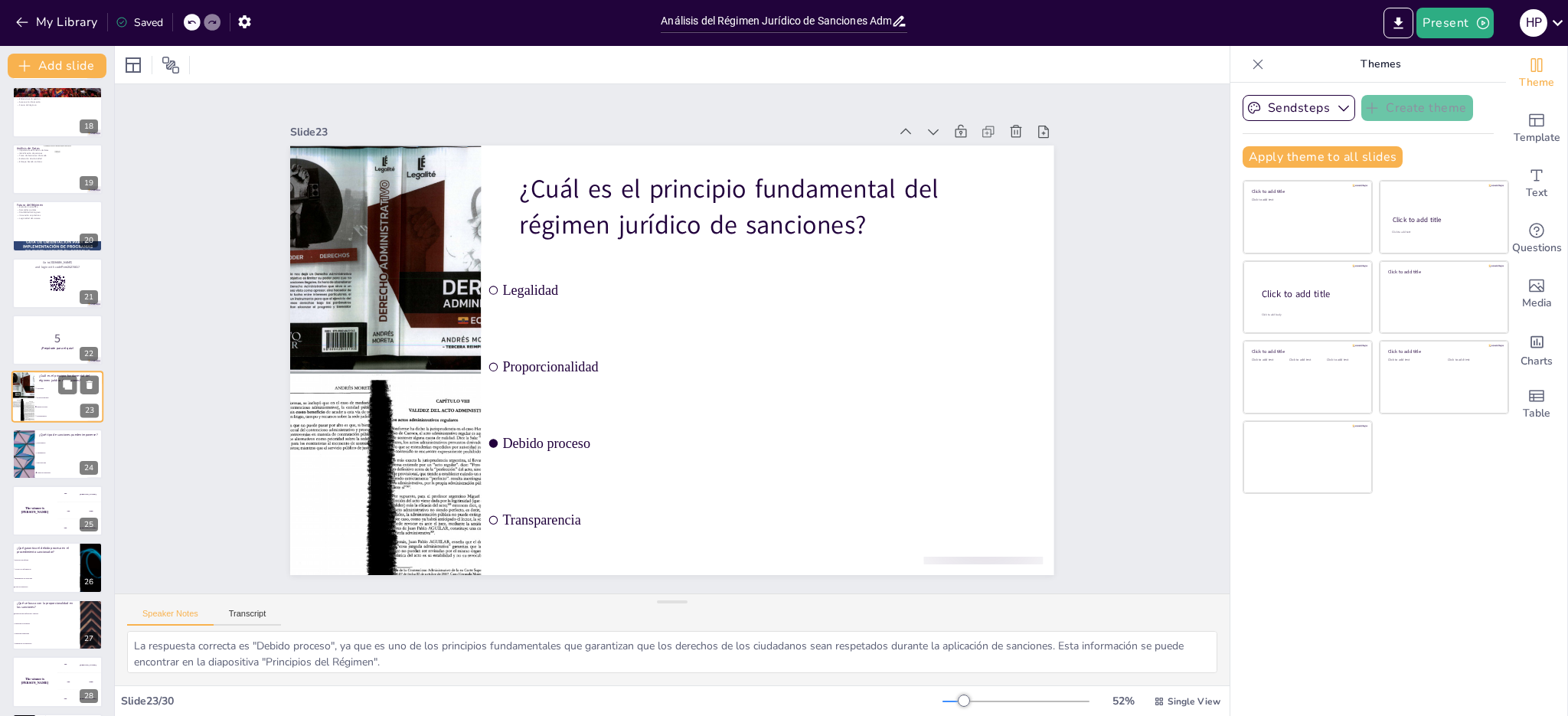
scroll to position [971, 0]
checkbox input "true"
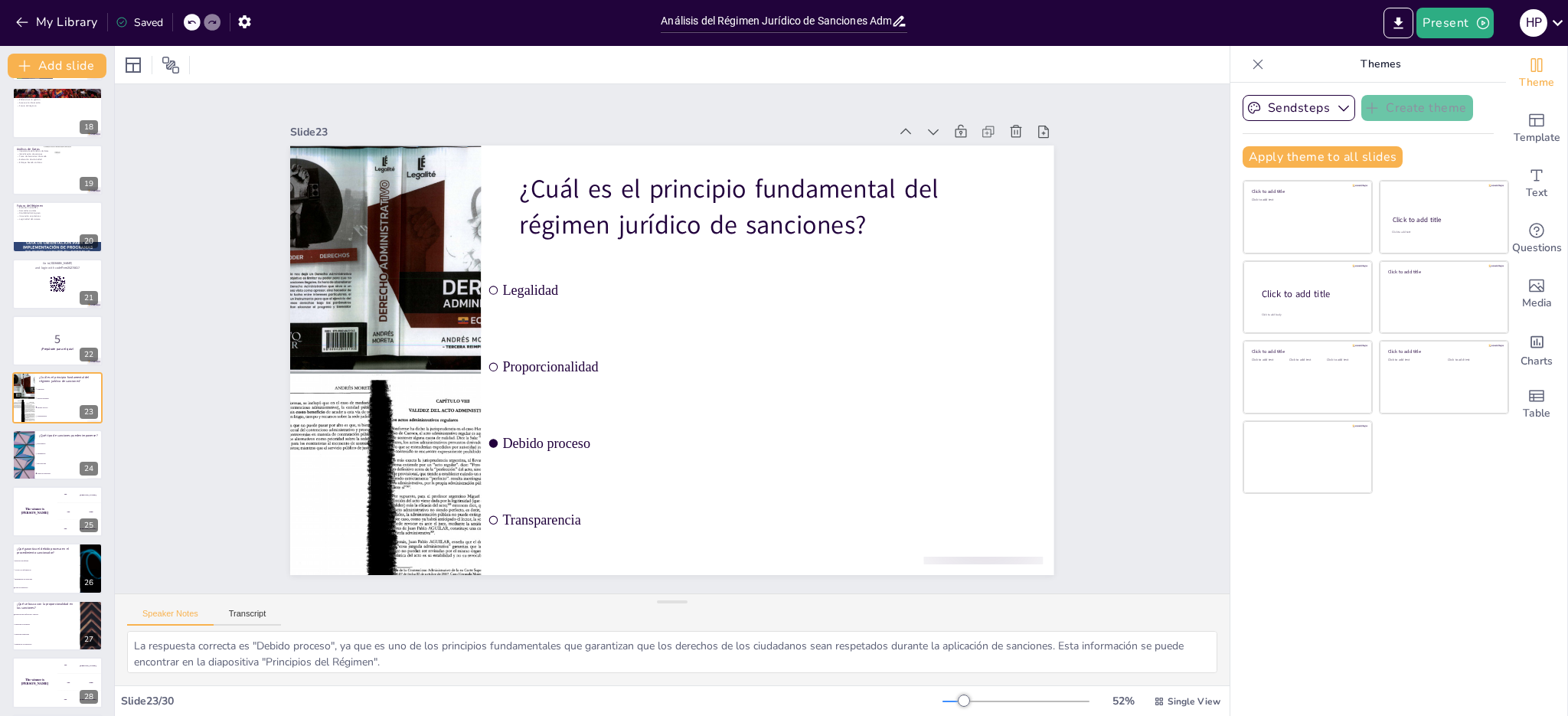
checkbox input "true"
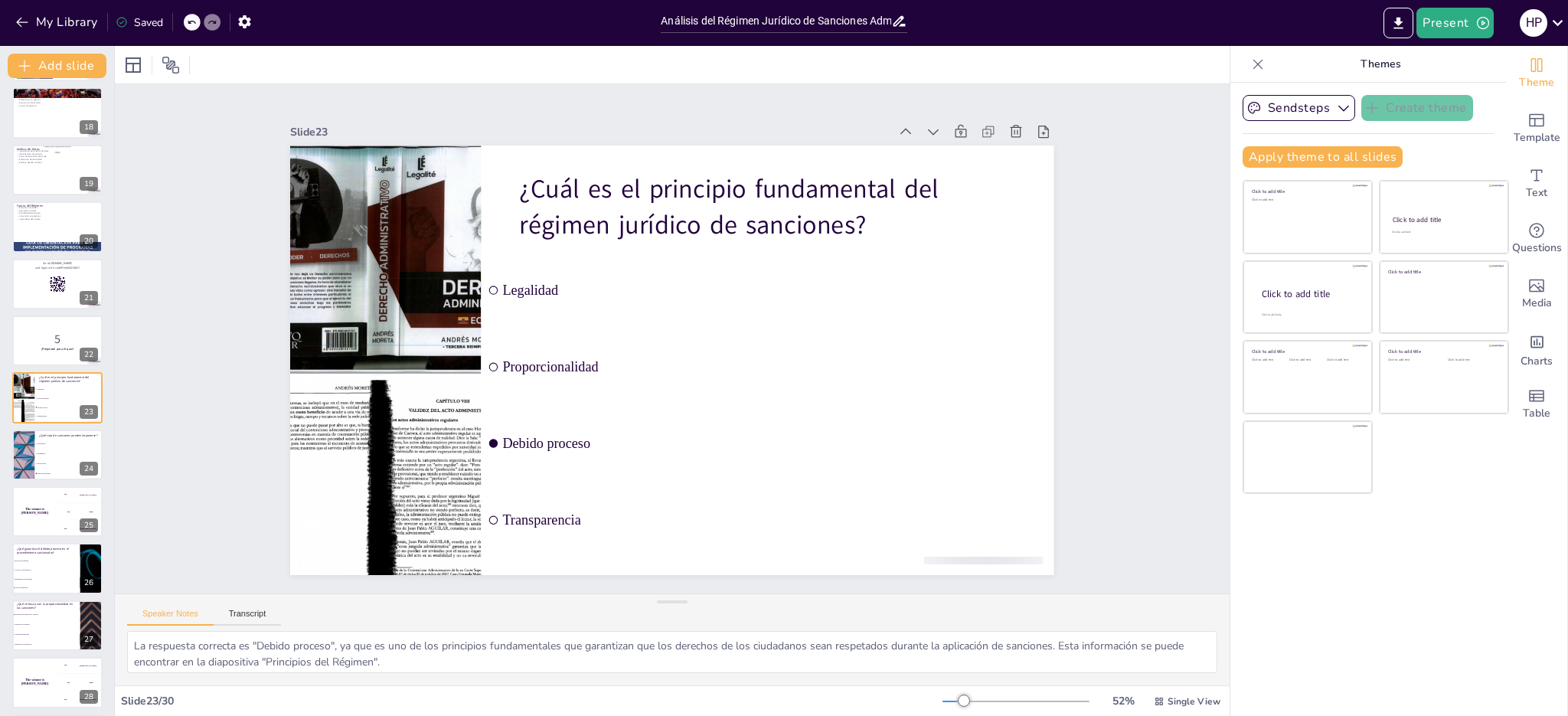
checkbox input "true"
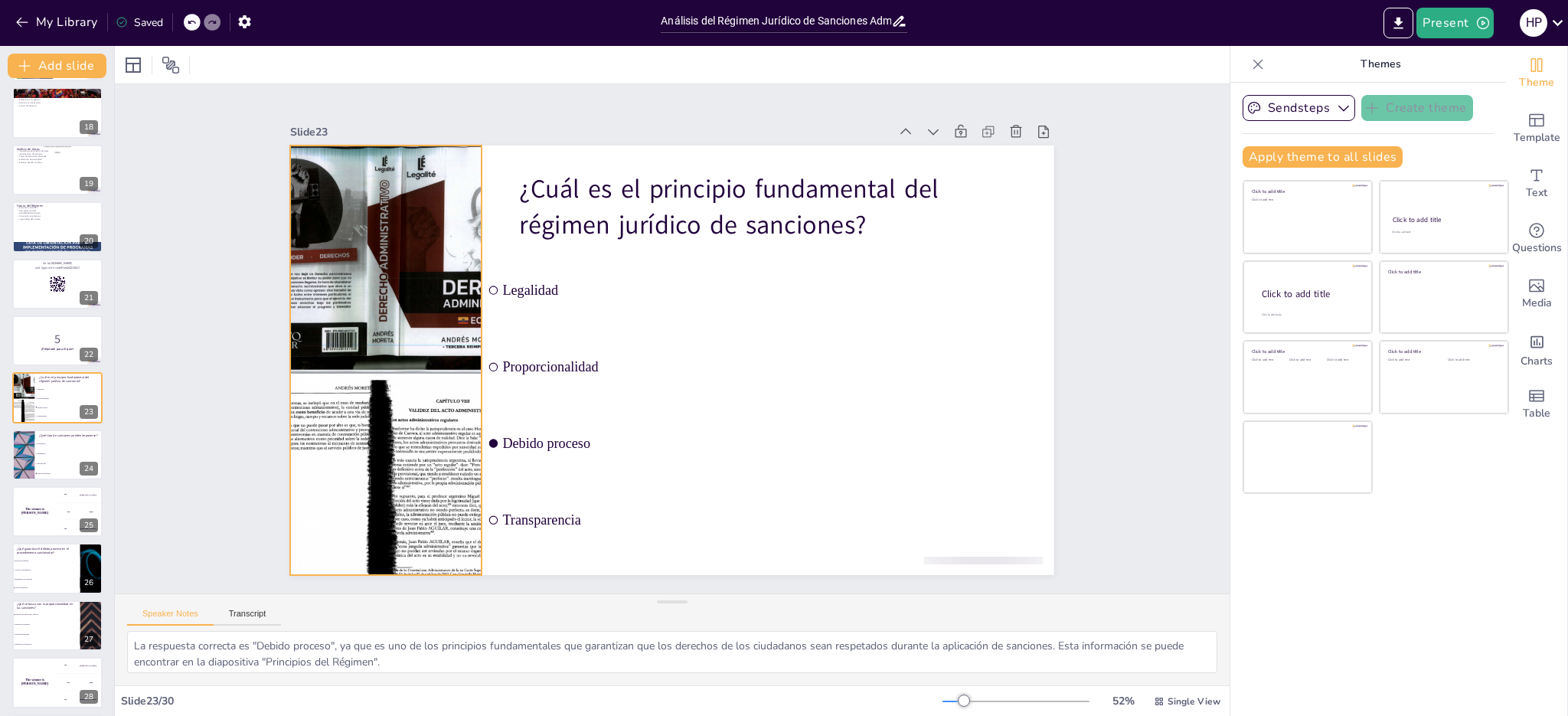
checkbox input "true"
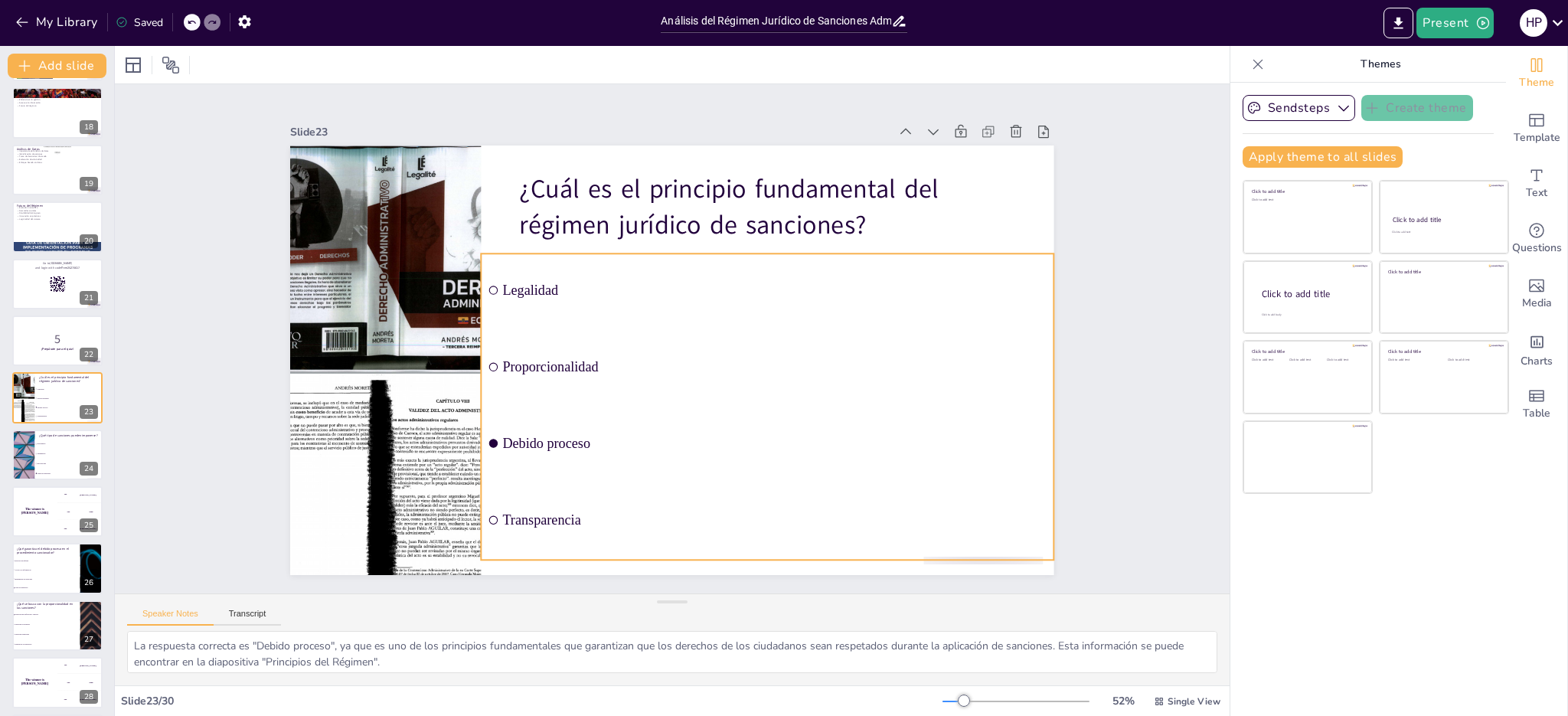
checkbox input "true"
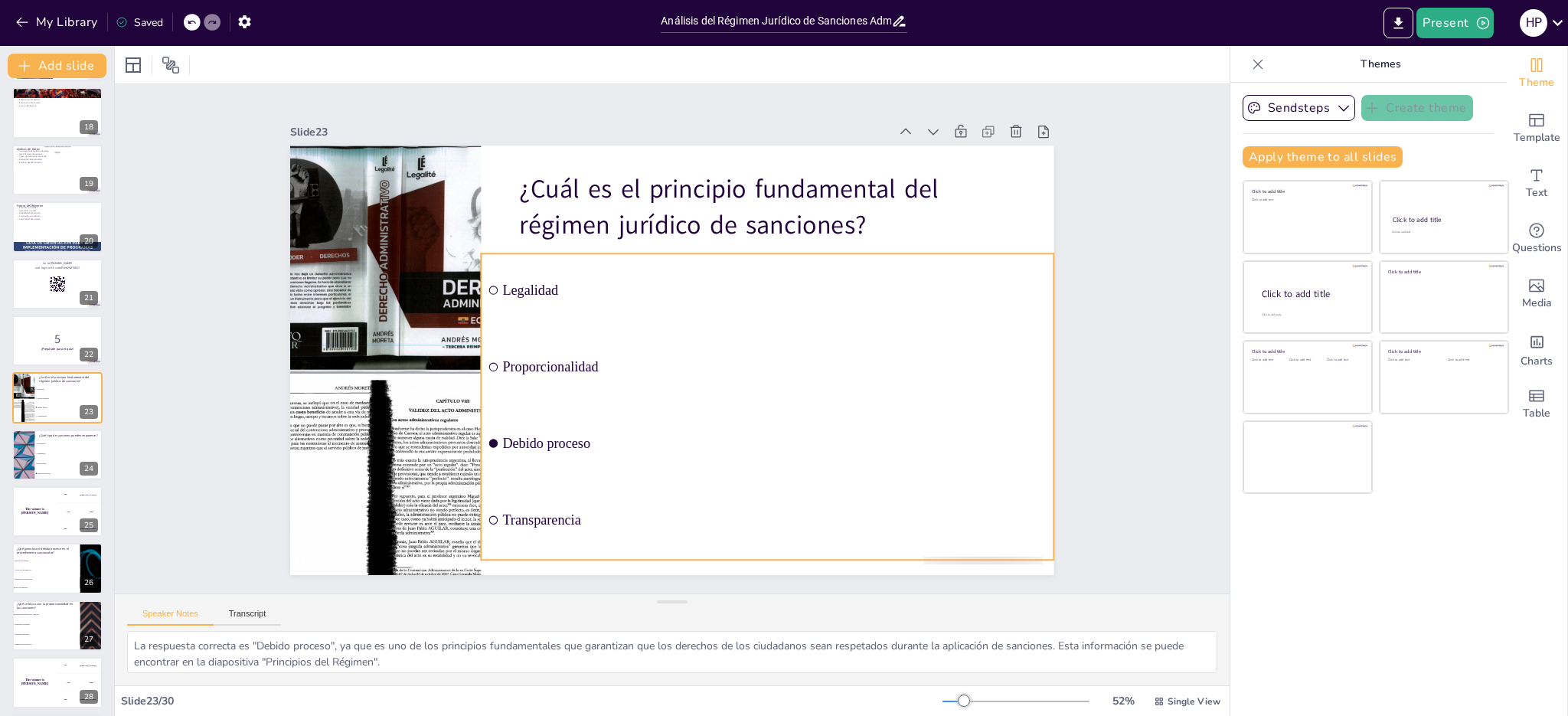
checkbox input "true"
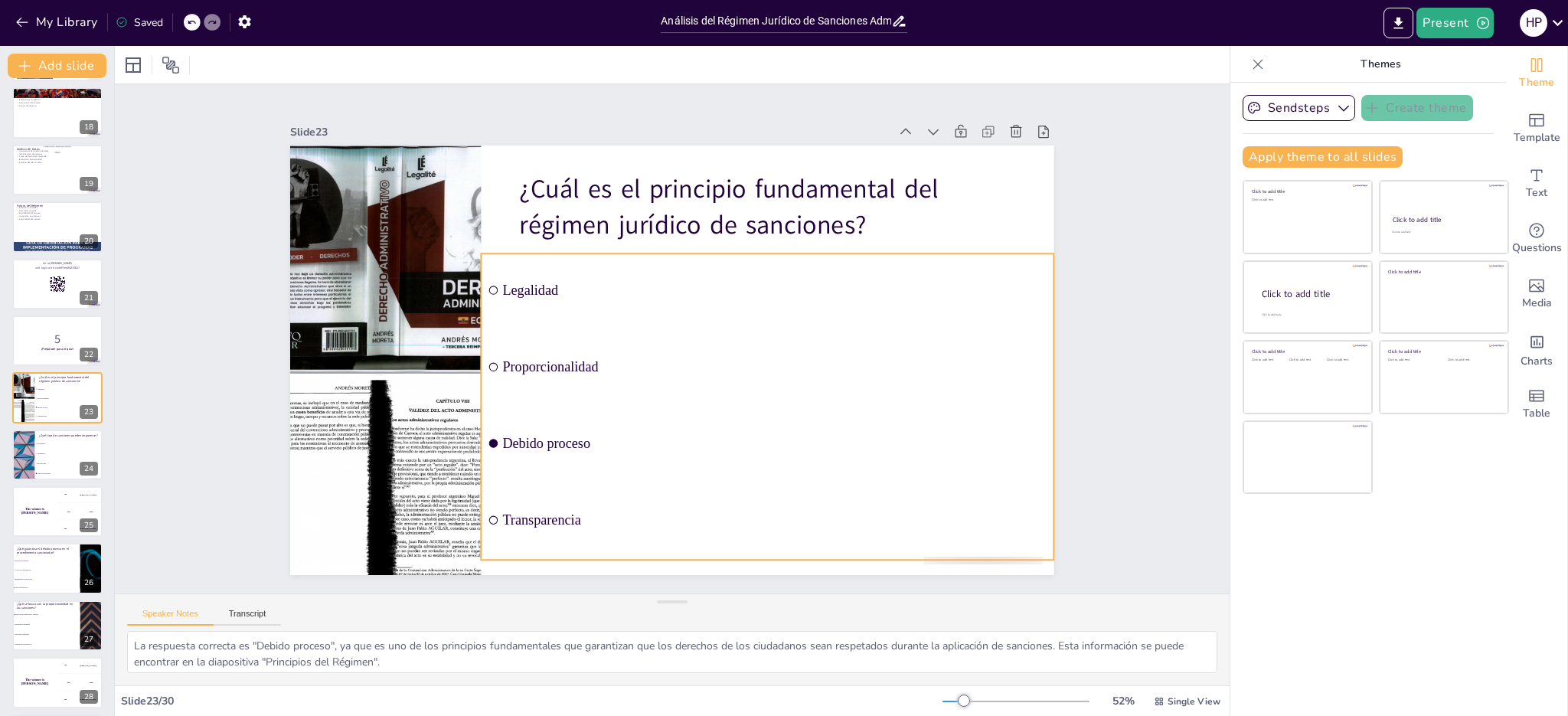
checkbox input "true"
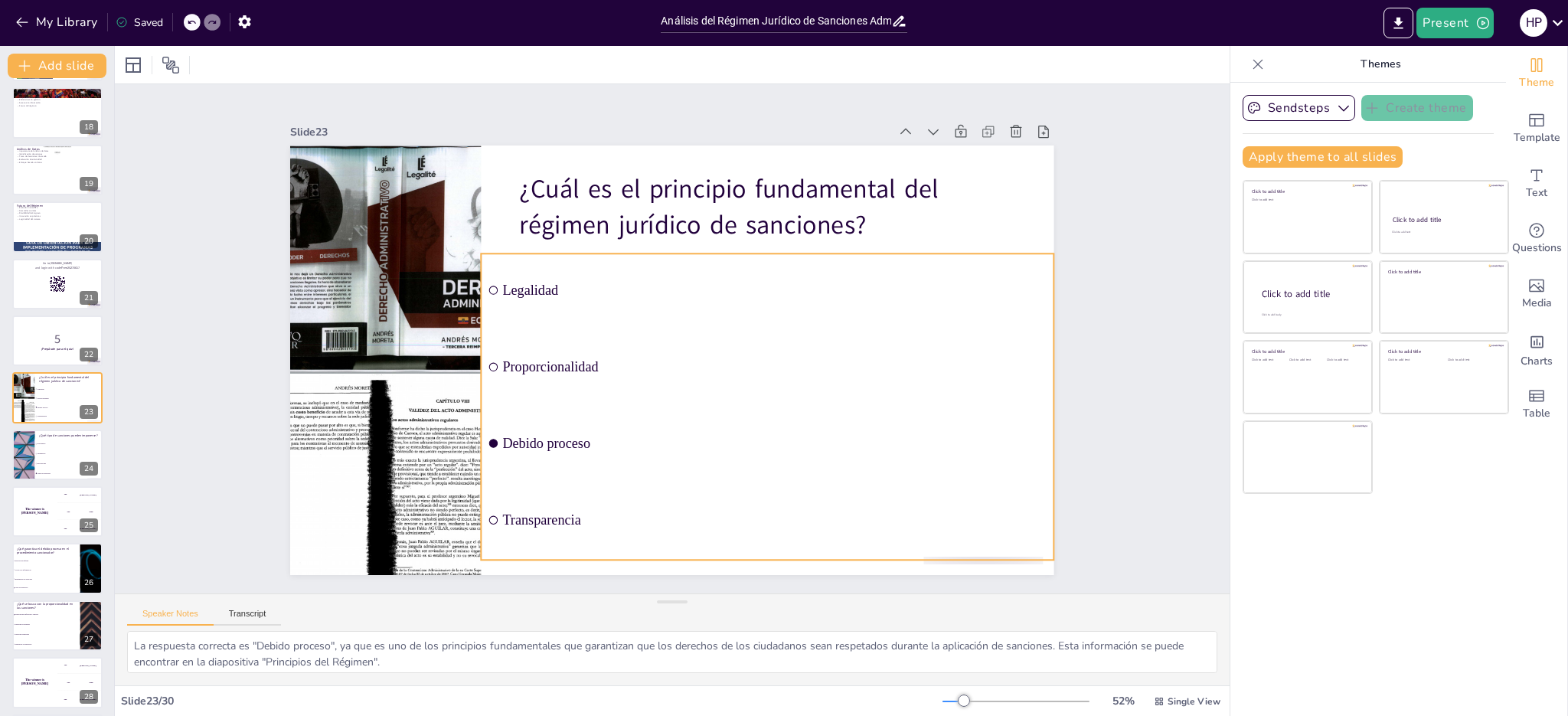
checkbox input "true"
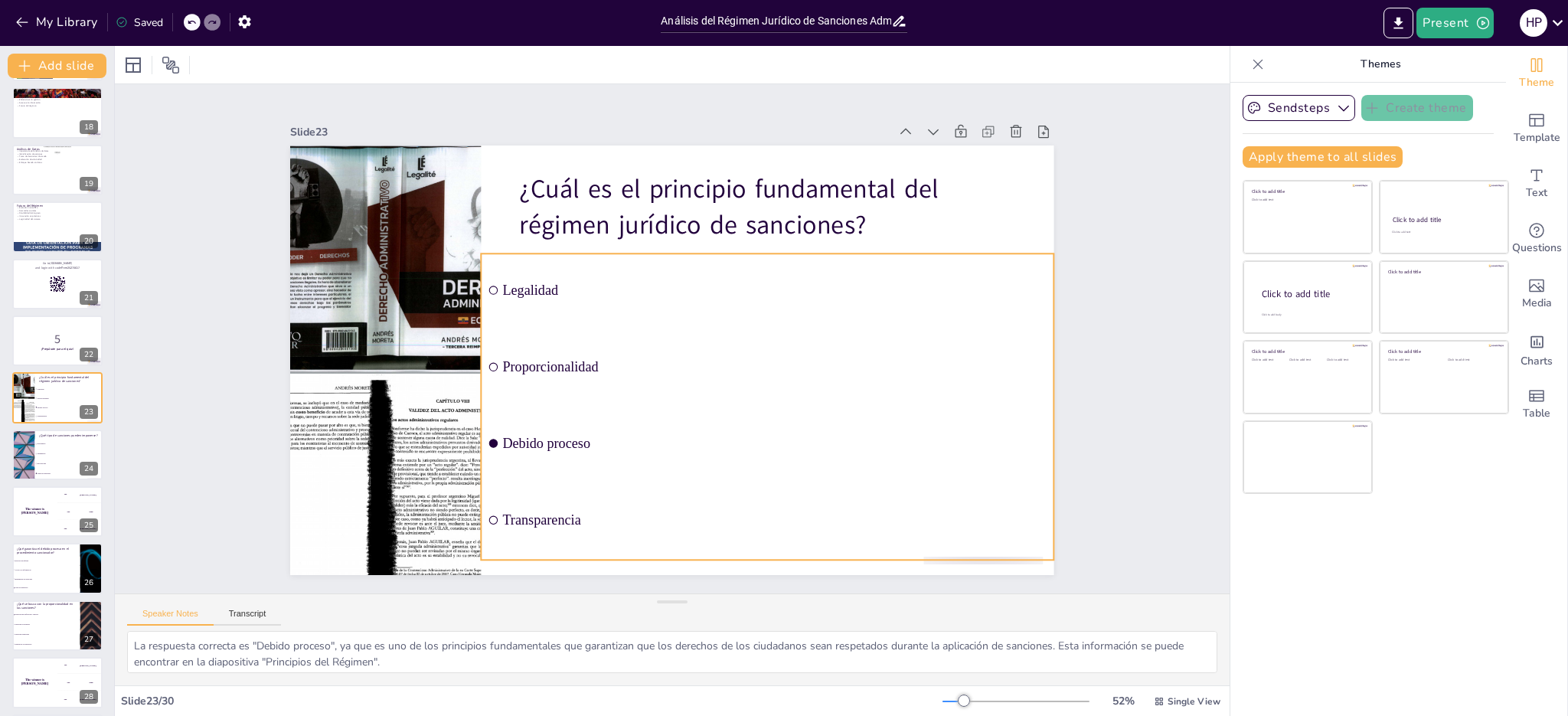
checkbox input "true"
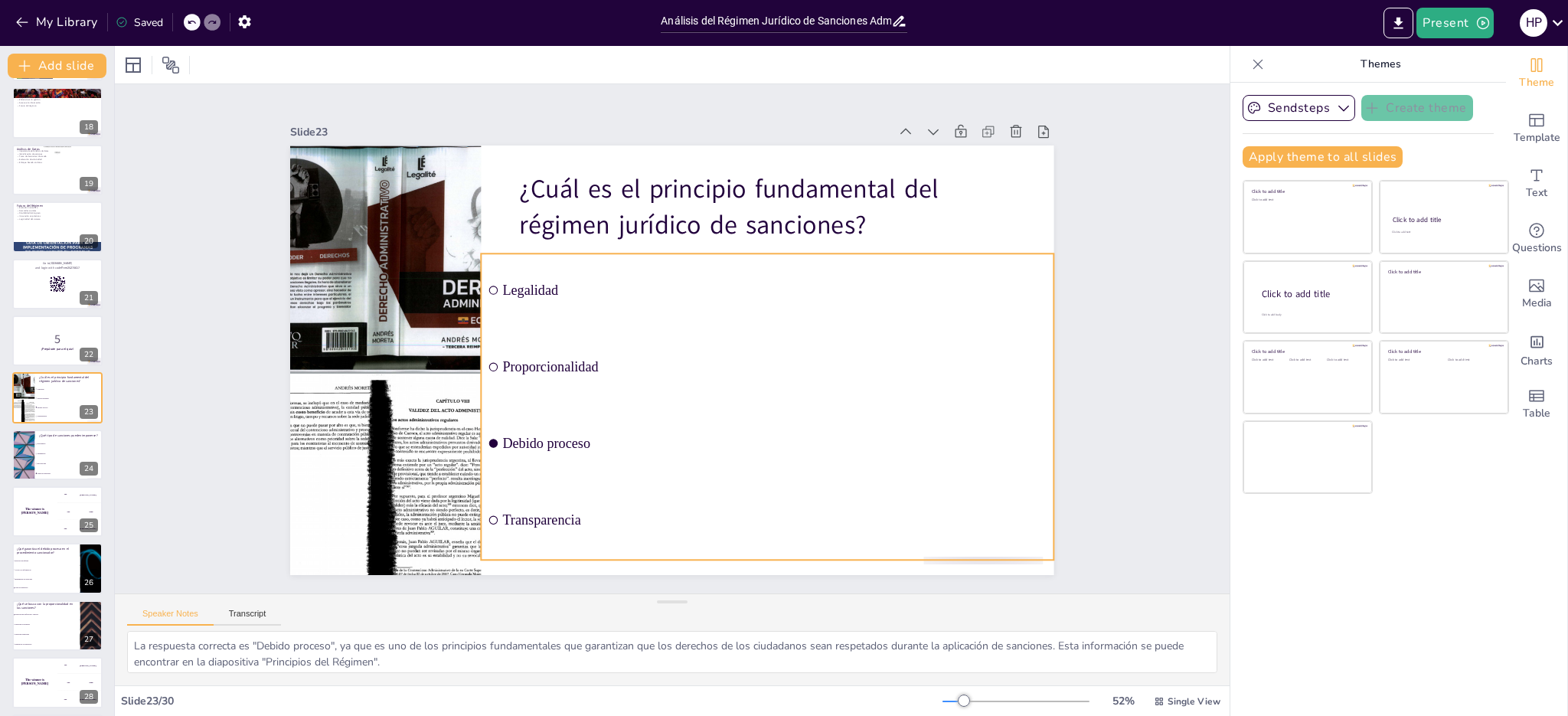
checkbox input "true"
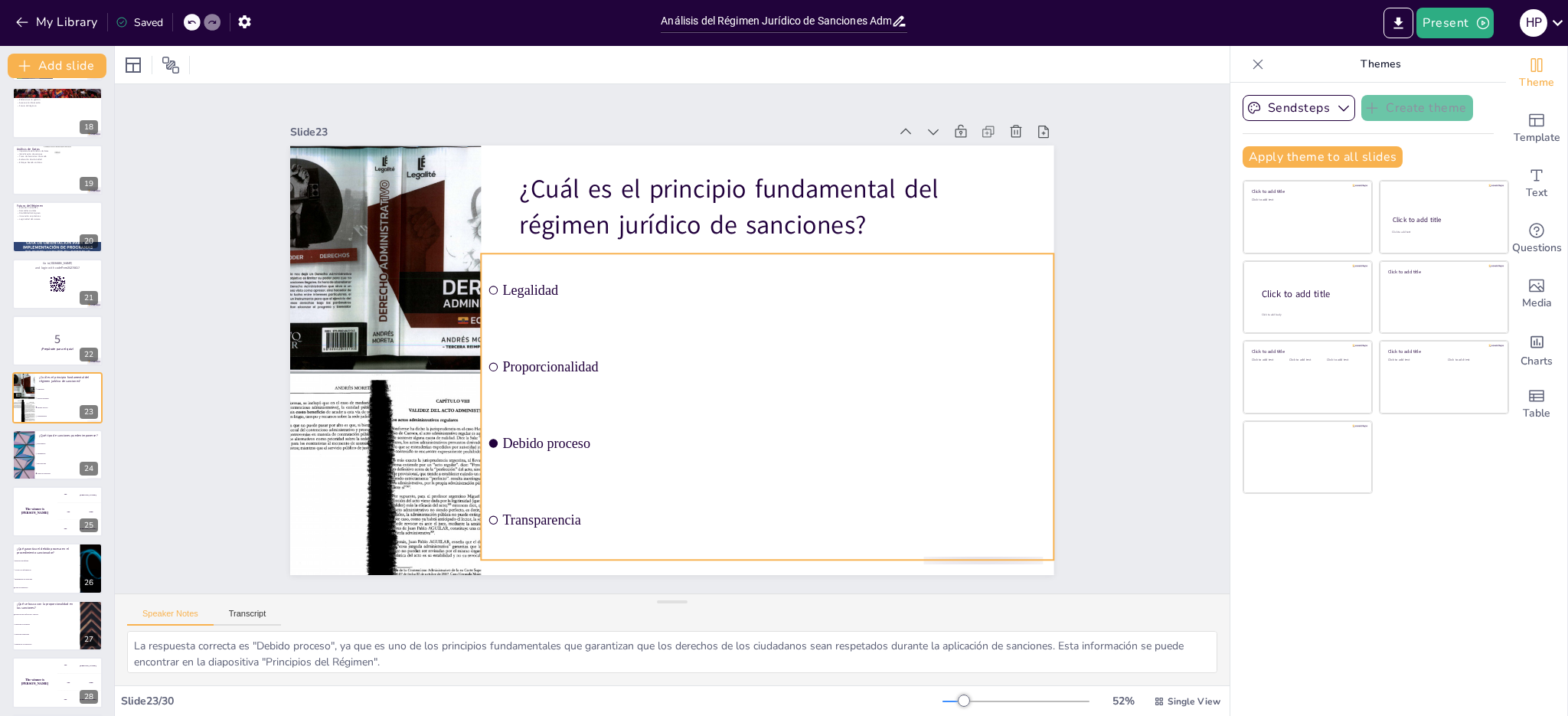
checkbox input "true"
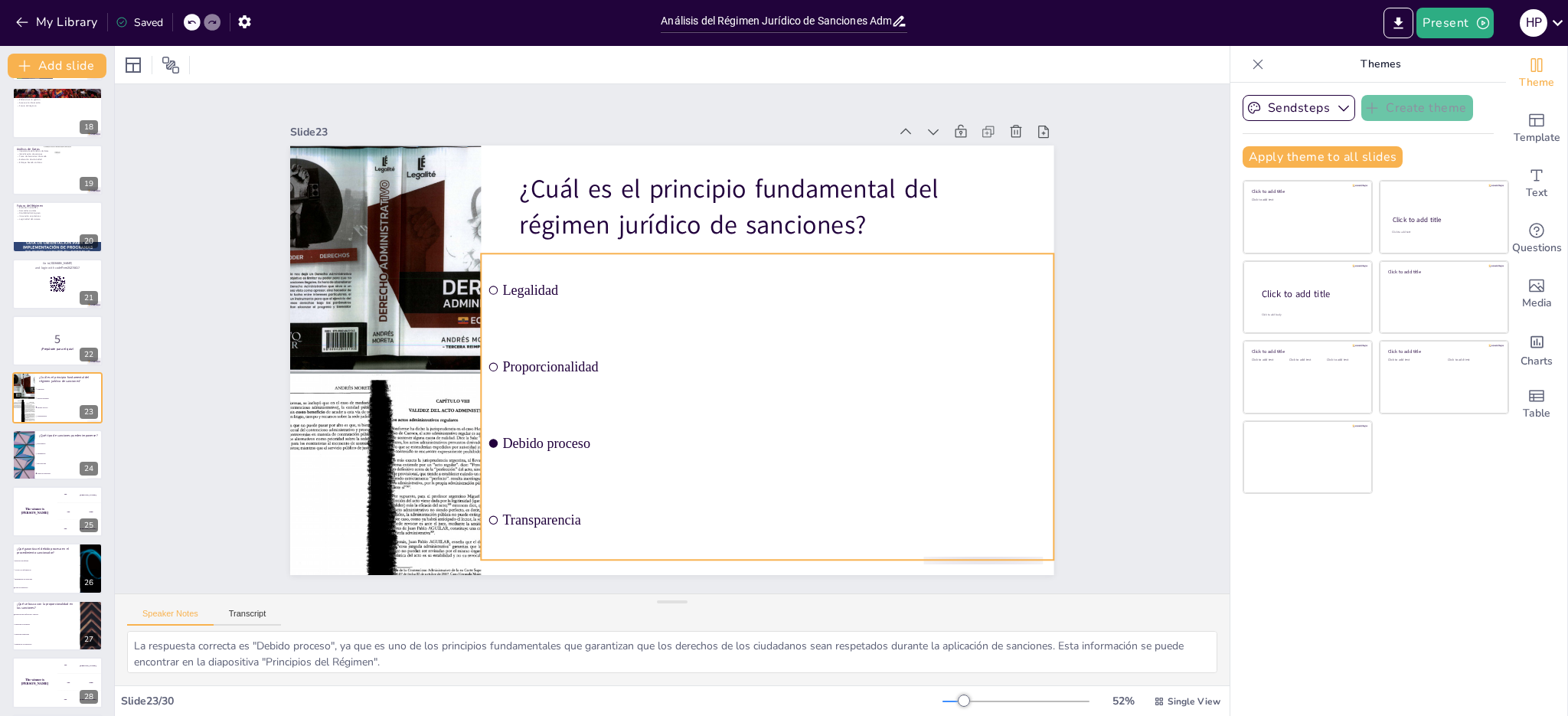
checkbox input "true"
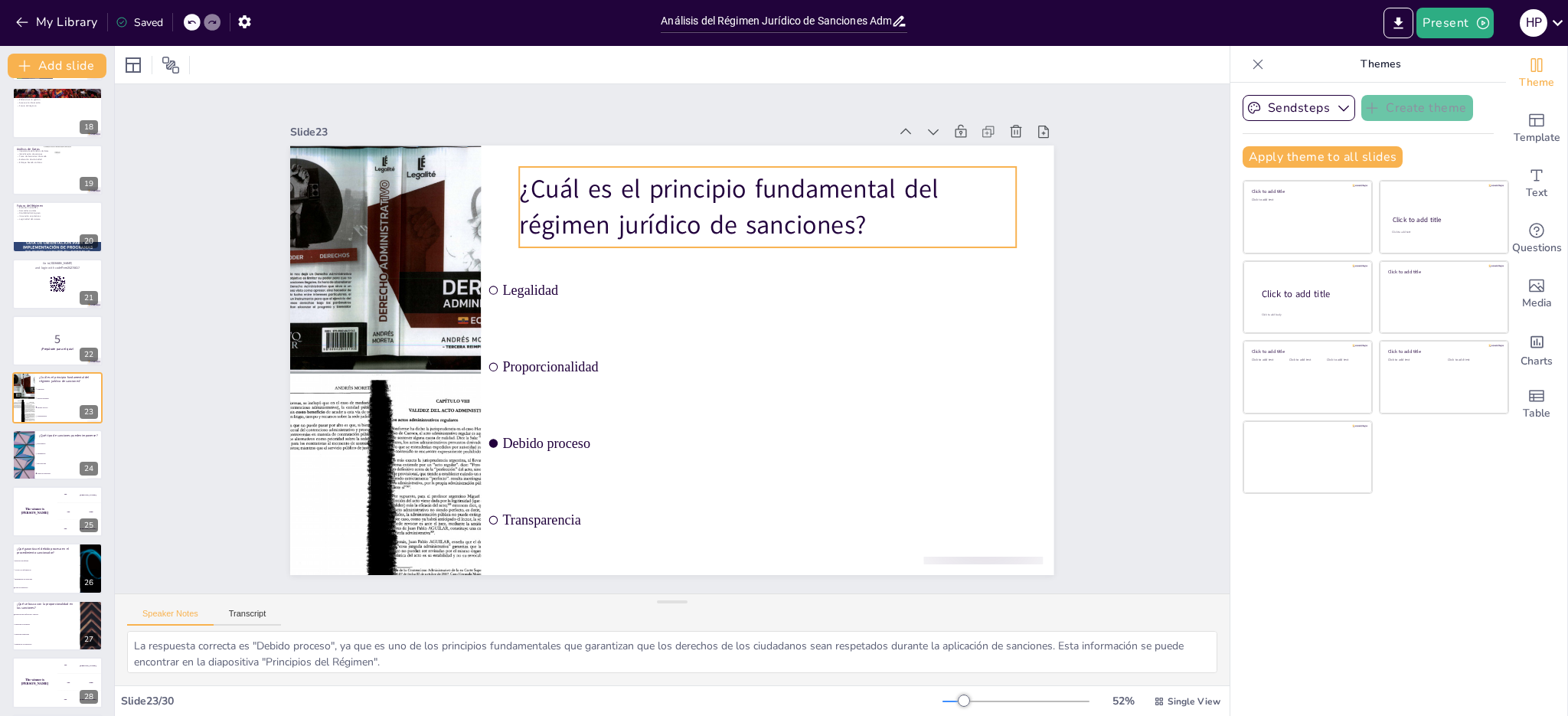
checkbox input "true"
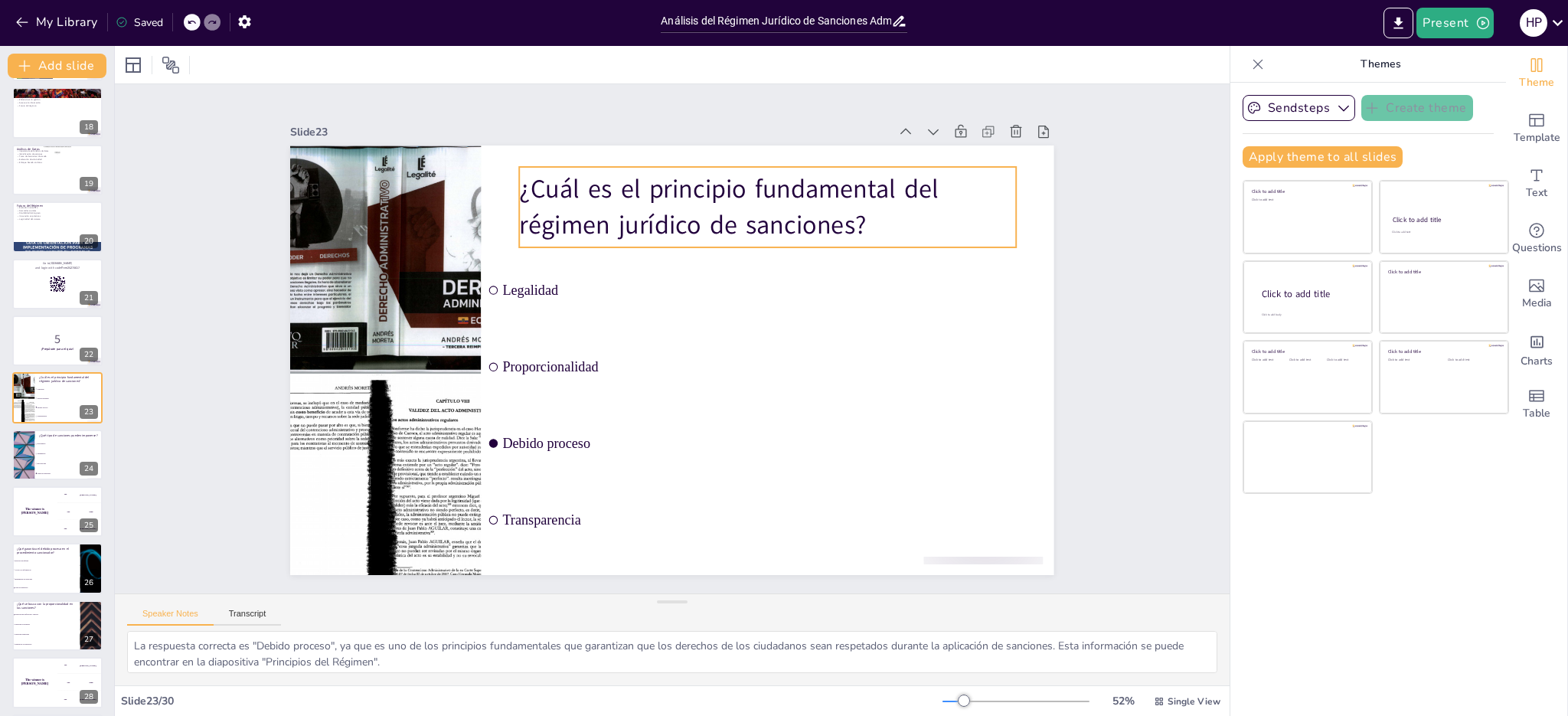
checkbox input "true"
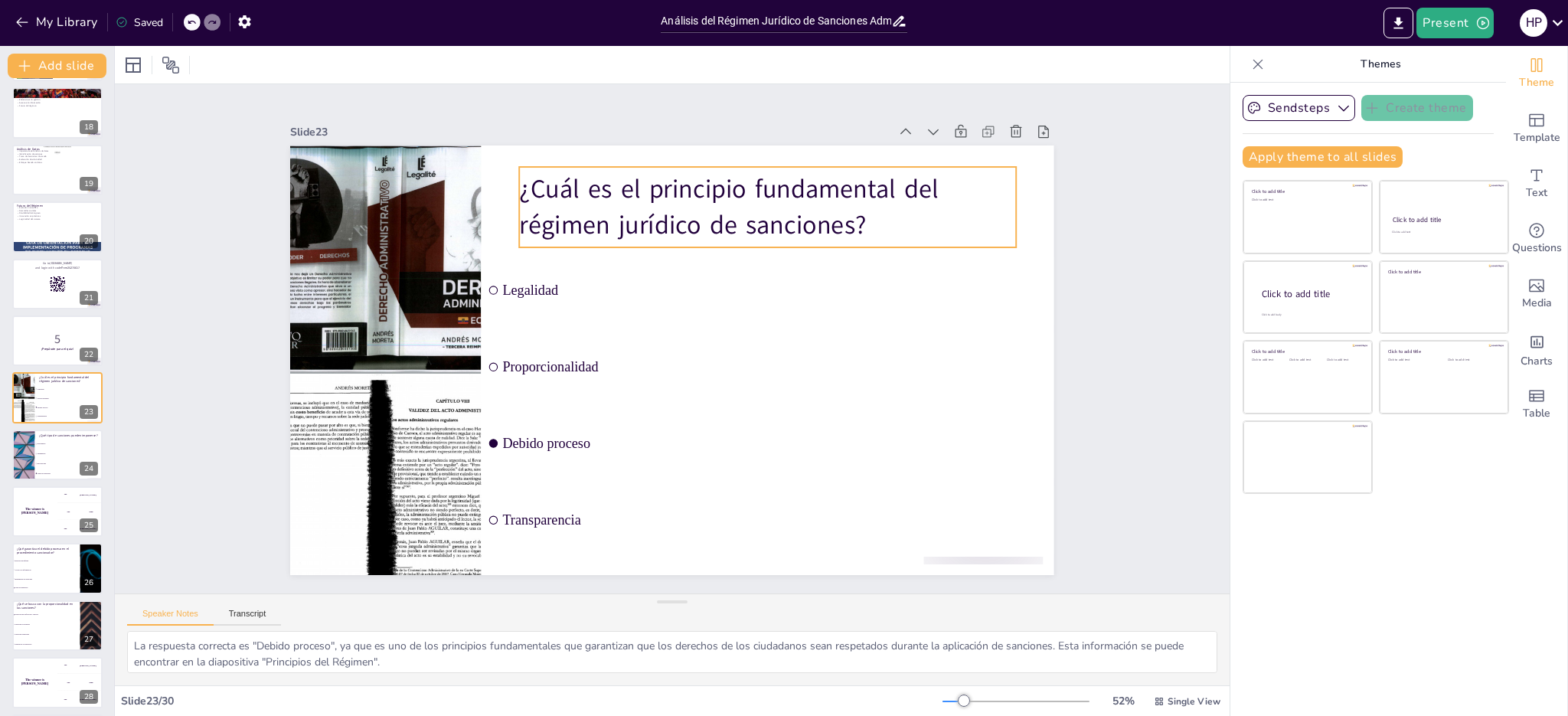
checkbox input "true"
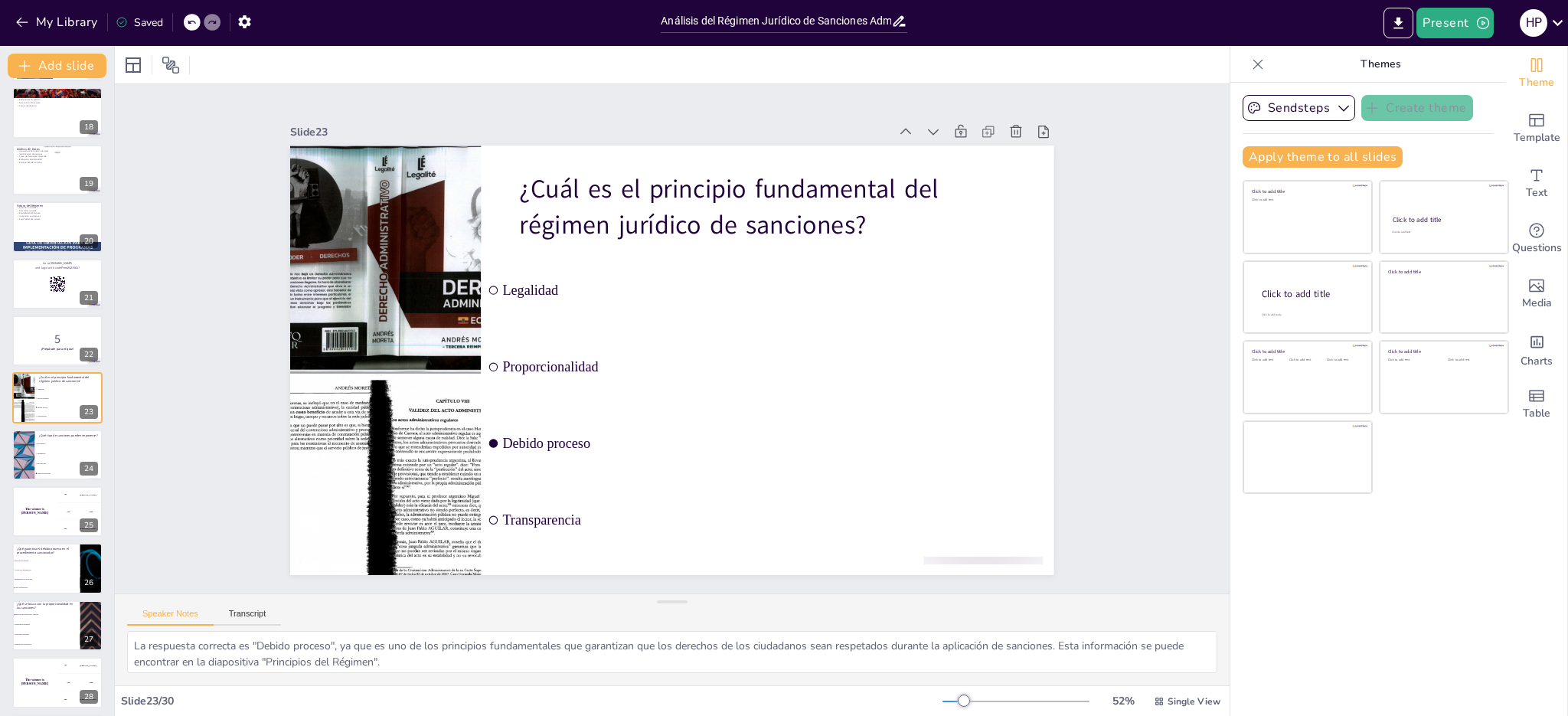
checkbox input "true"
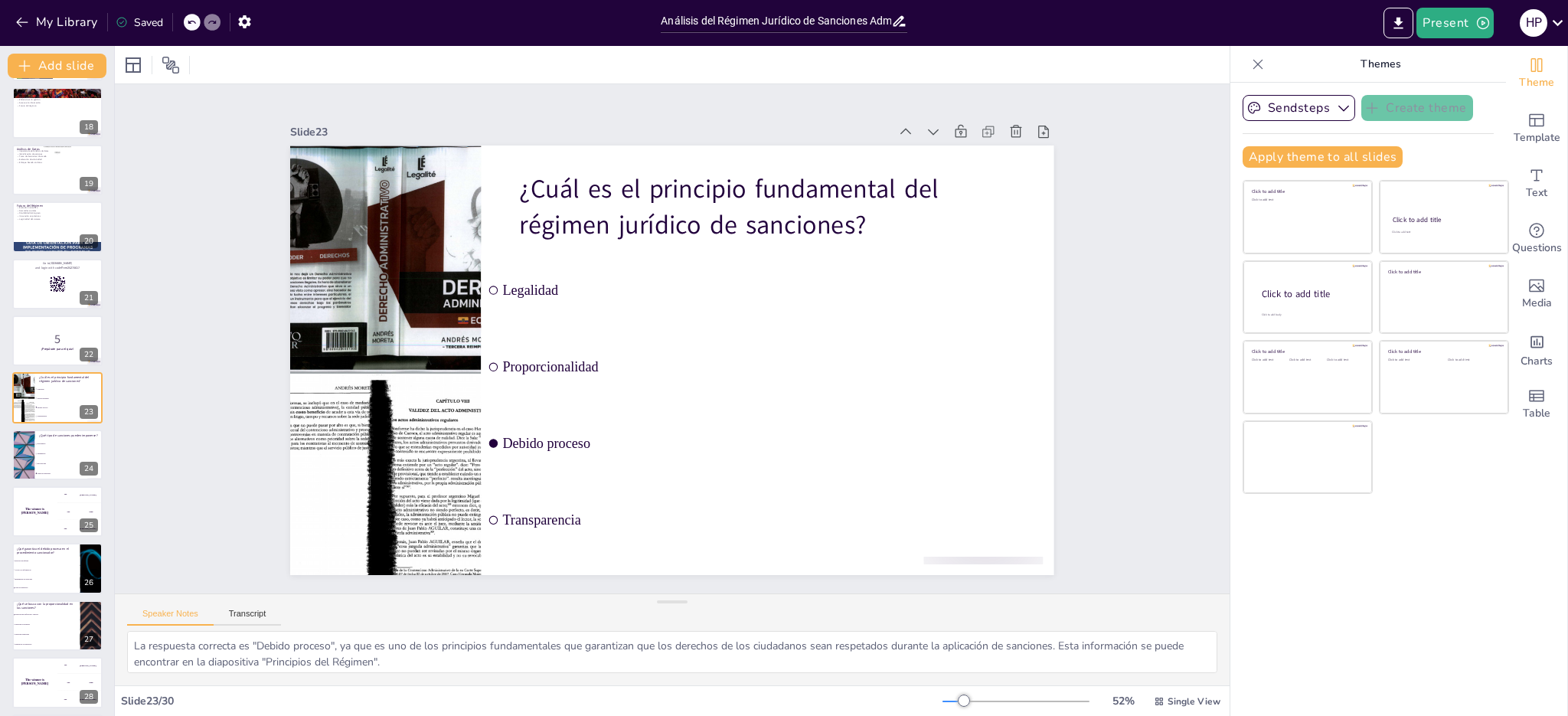
checkbox input "true"
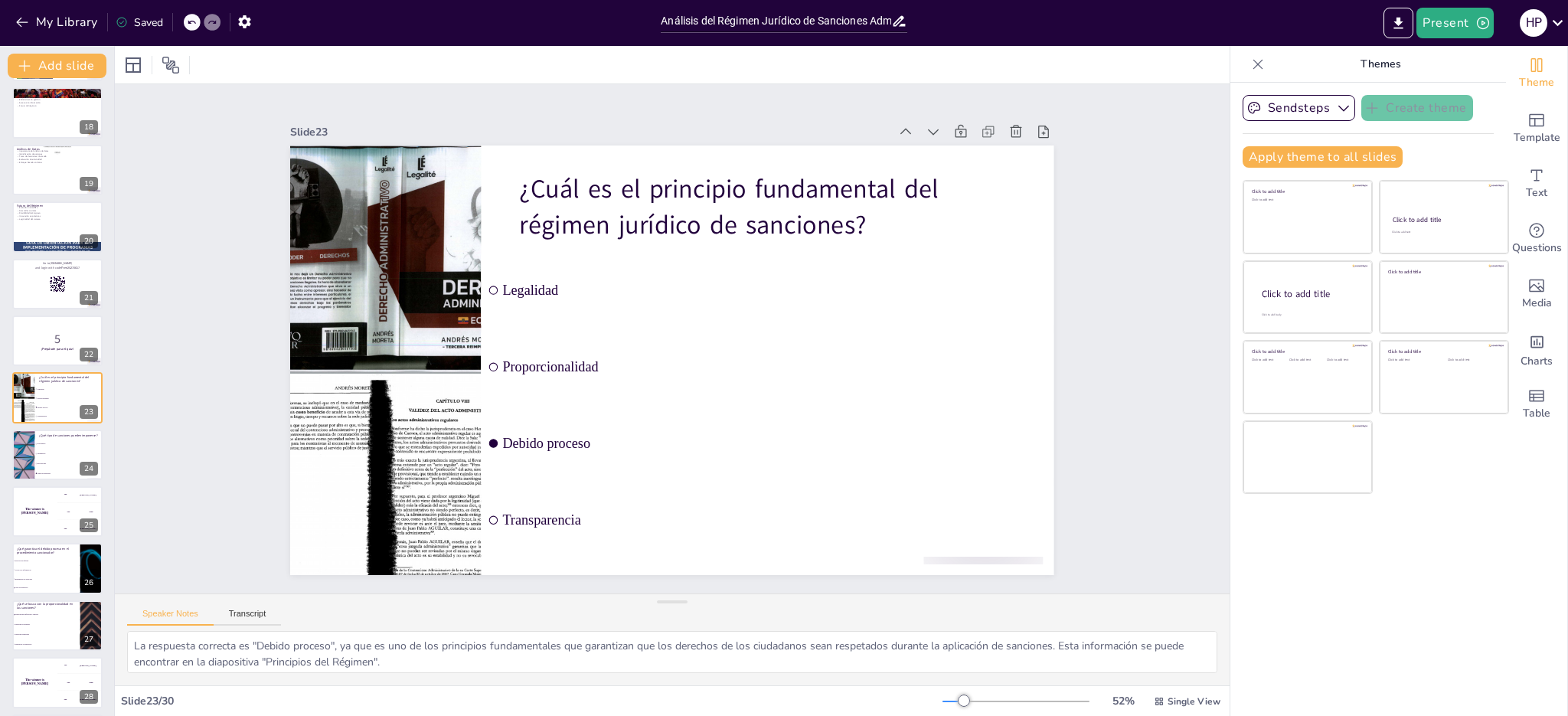
checkbox input "true"
click at [50, 453] on span "Suspensivas" at bounding box center [70, 453] width 66 height 3
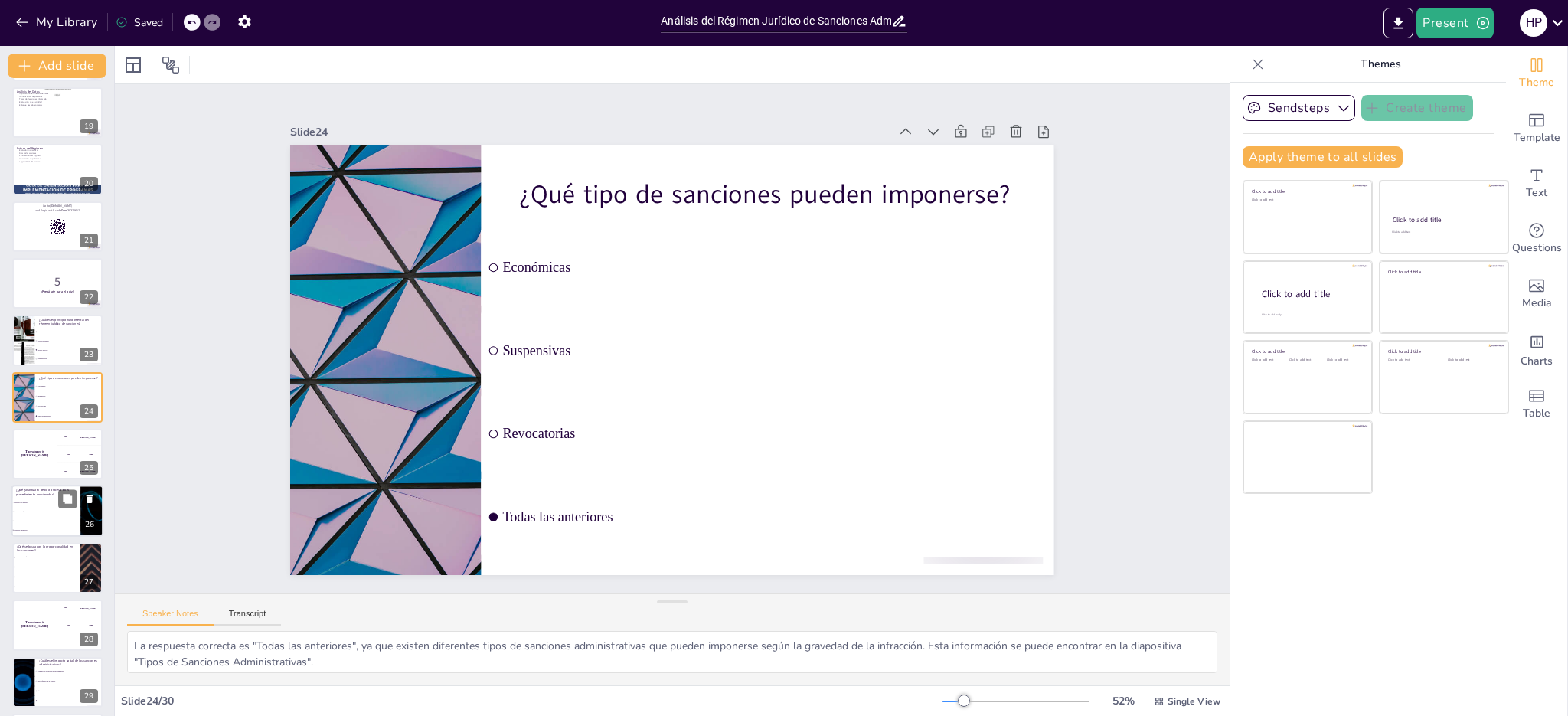
click at [45, 514] on li "Acceso a la información" at bounding box center [46, 512] width 69 height 10
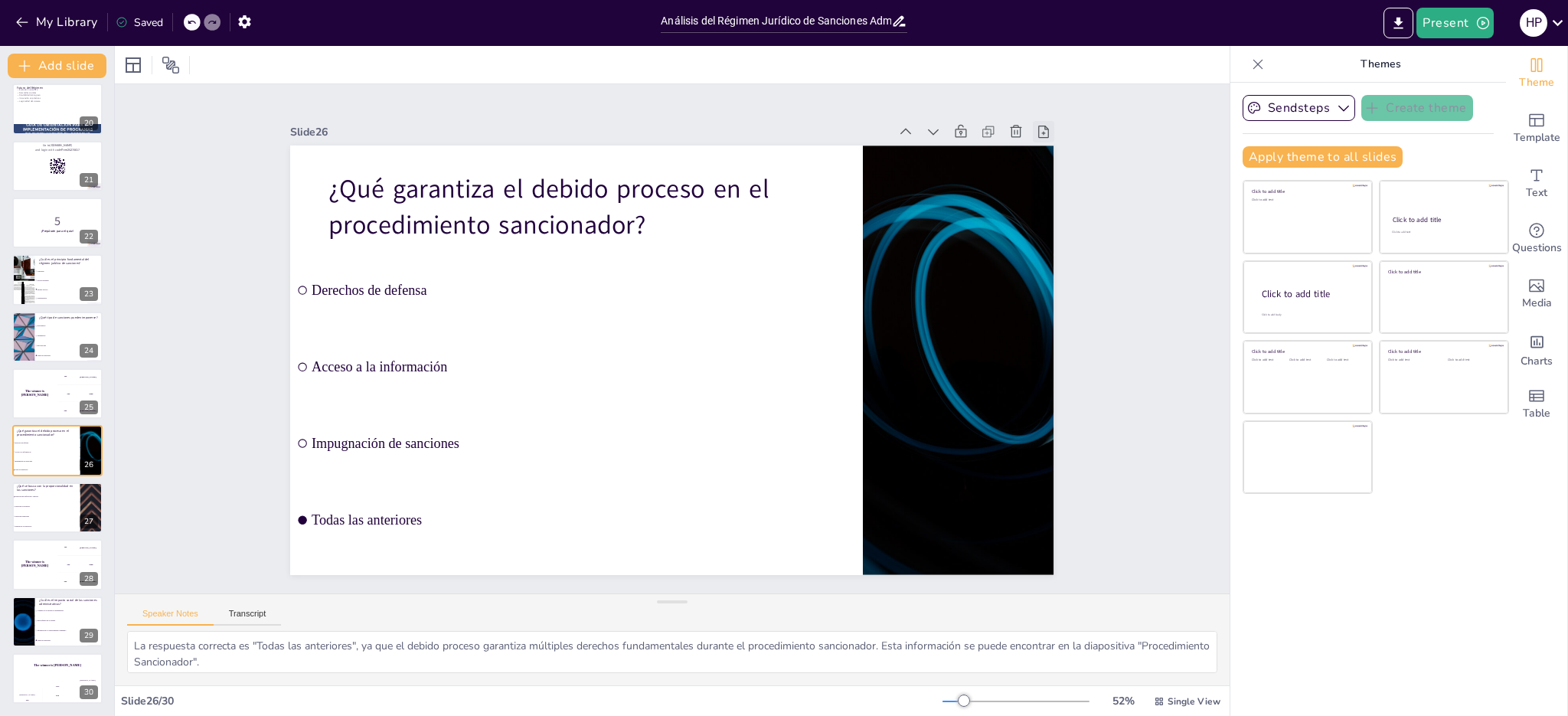
click at [1054, 163] on icon at bounding box center [1062, 171] width 16 height 16
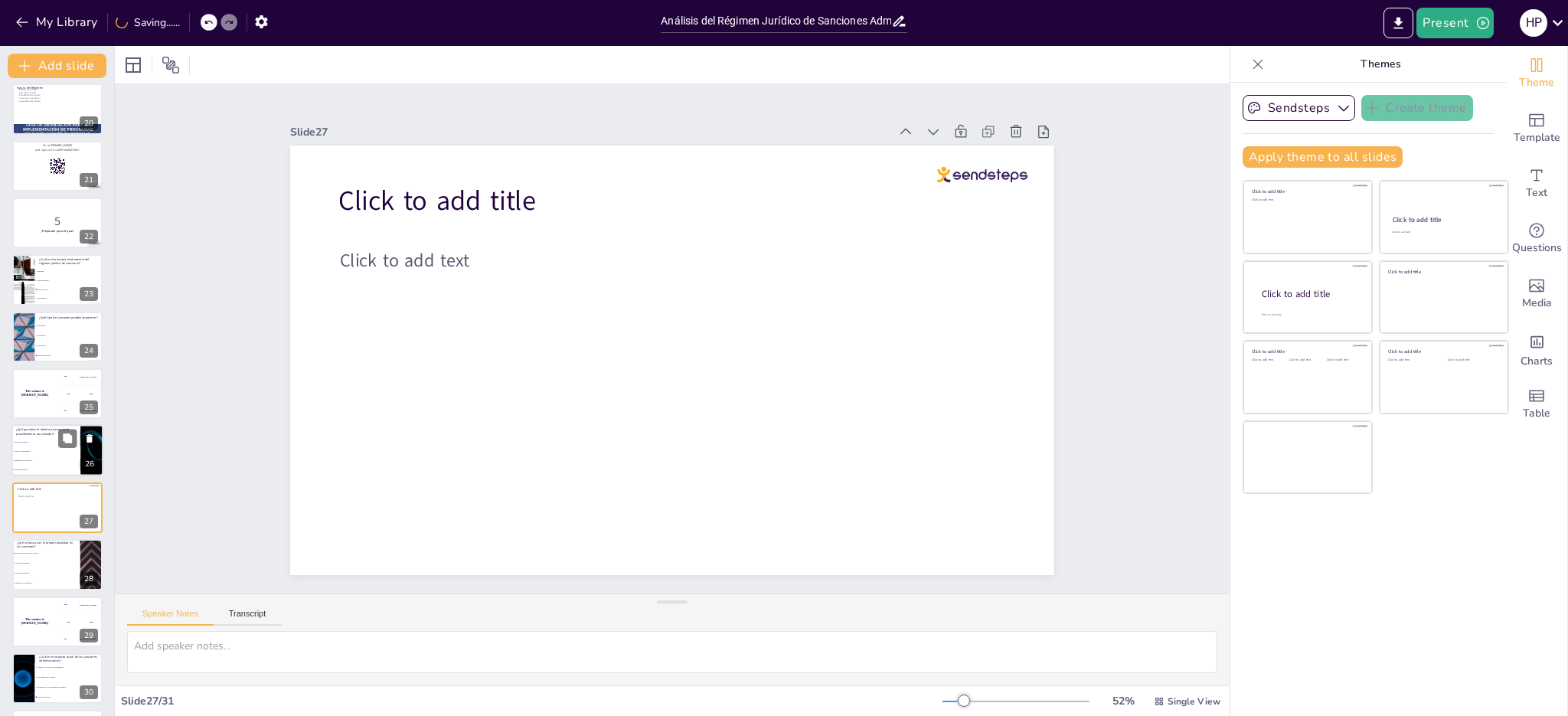
click at [50, 452] on li "Acceso a la información" at bounding box center [46, 452] width 69 height 10
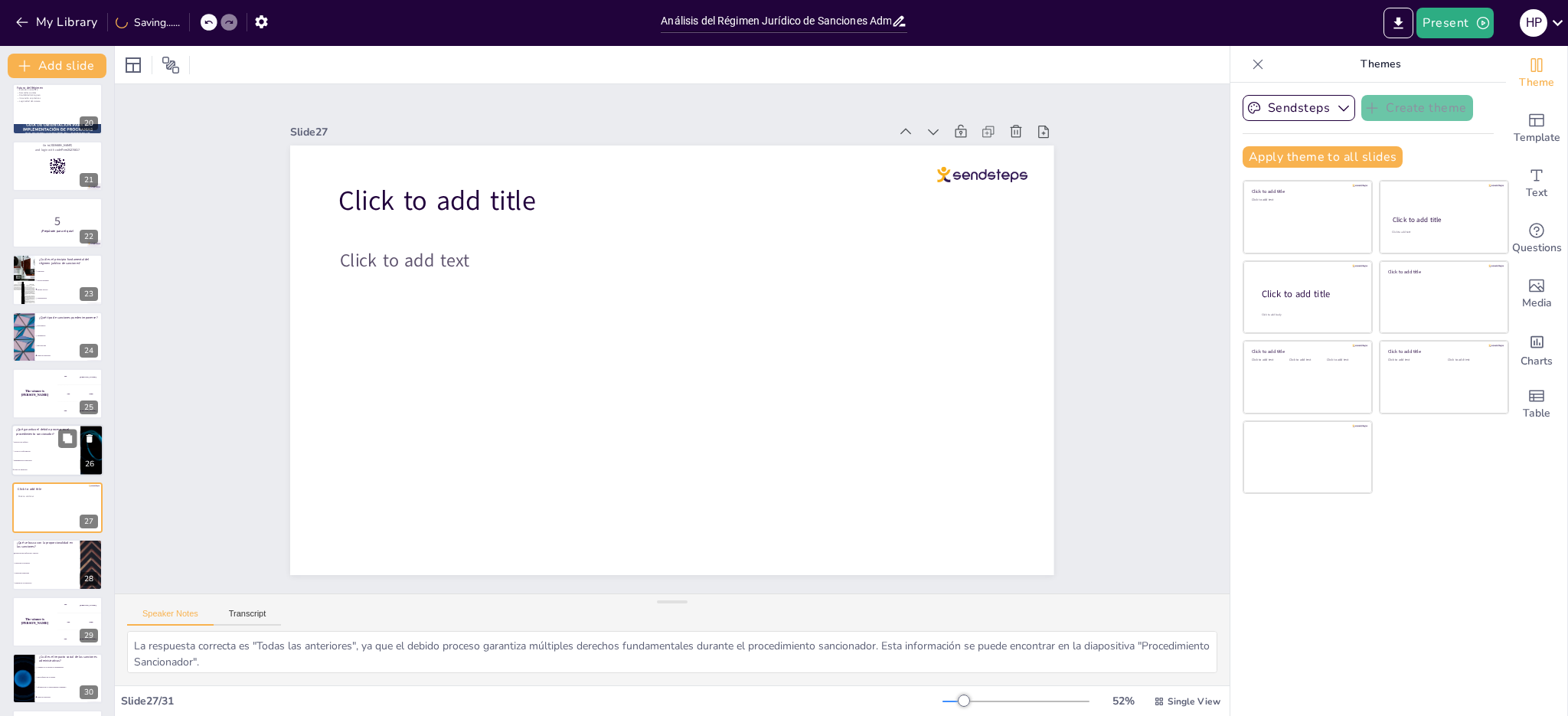
scroll to position [1142, 0]
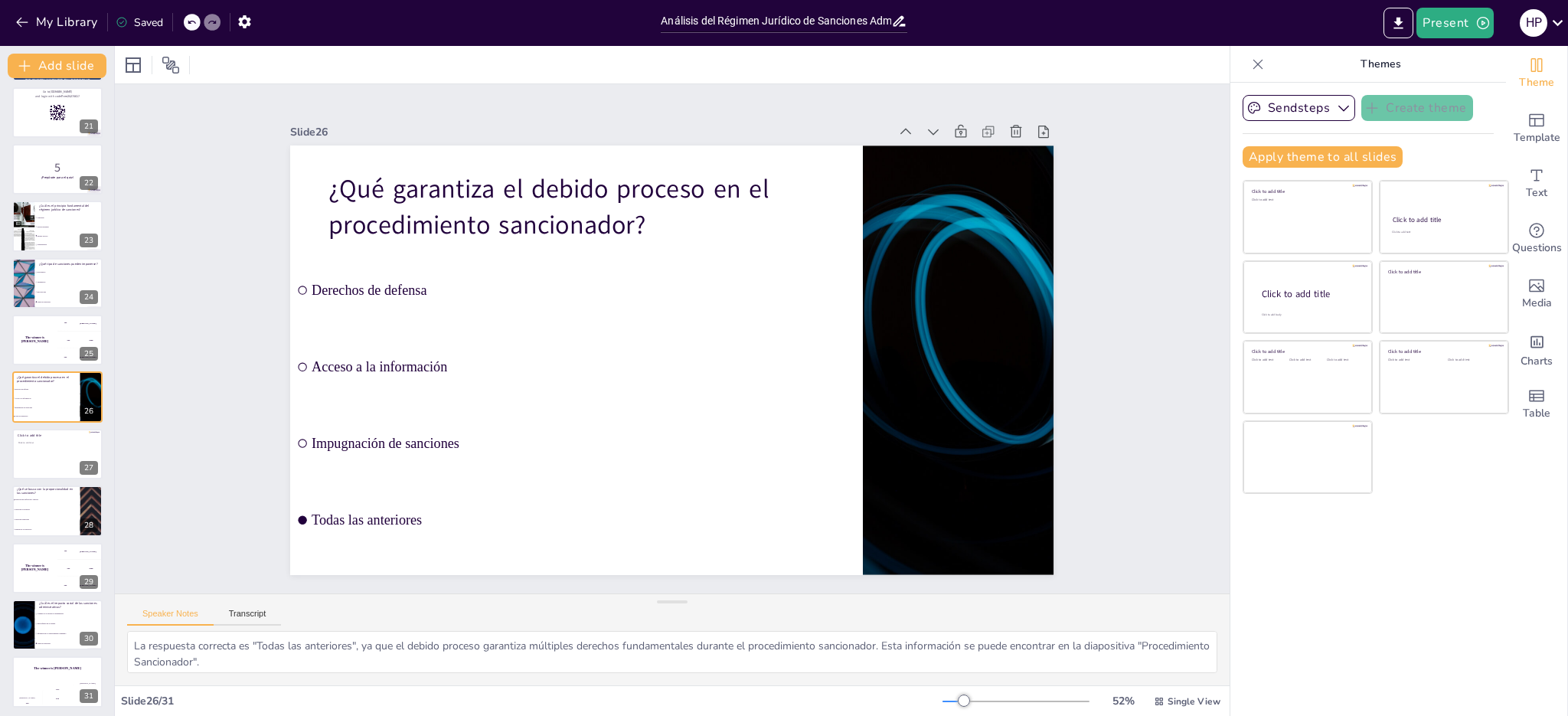
click at [900, 23] on icon at bounding box center [899, 21] width 16 height 16
click at [889, 22] on input "Análisis del Régimen Jurídico de Sanciones Administrativas en [GEOGRAPHIC_DATA]…" at bounding box center [776, 22] width 230 height 22
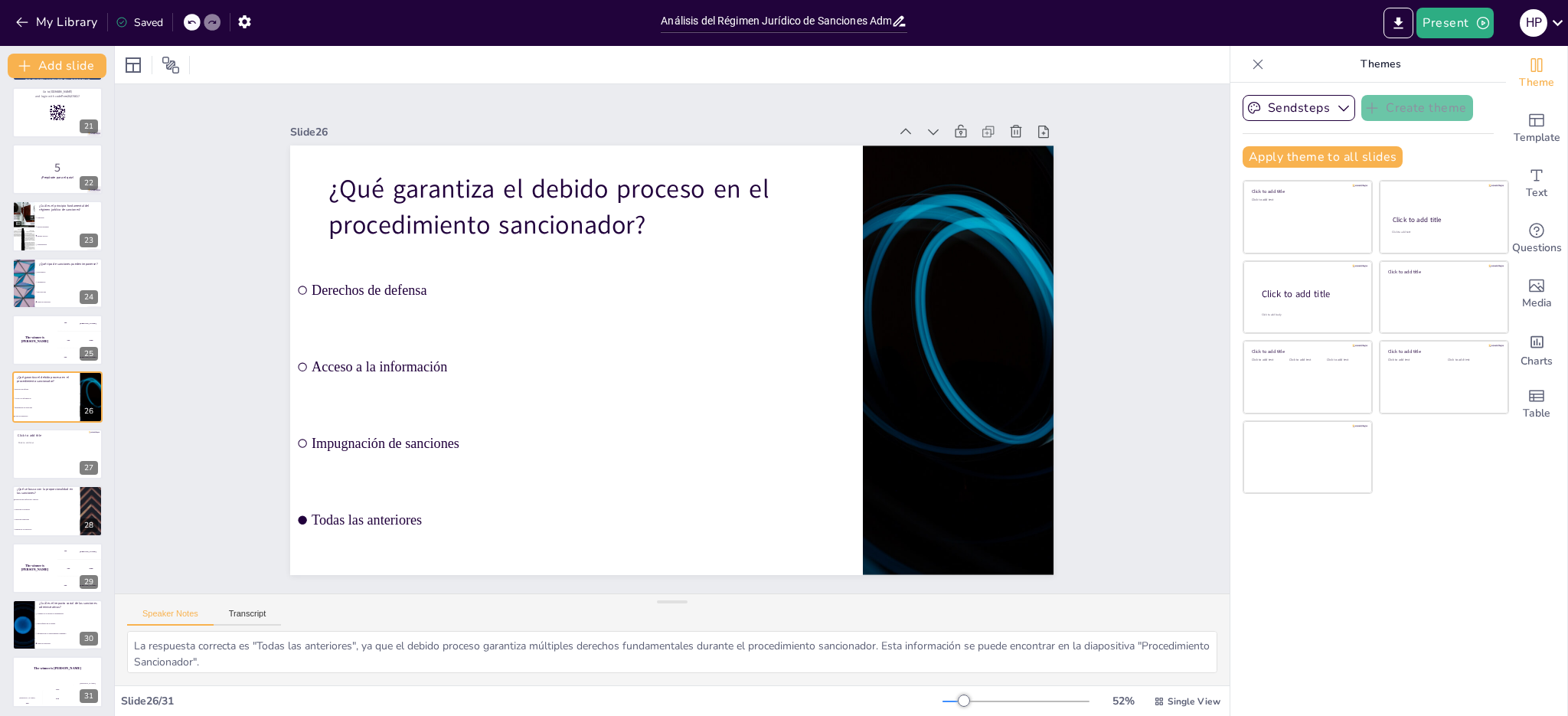
click at [901, 23] on icon at bounding box center [898, 22] width 12 height 10
click at [945, 151] on icon at bounding box center [953, 159] width 16 height 16
click at [925, 127] on icon at bounding box center [933, 132] width 16 height 16
click at [898, 124] on icon at bounding box center [905, 132] width 16 height 16
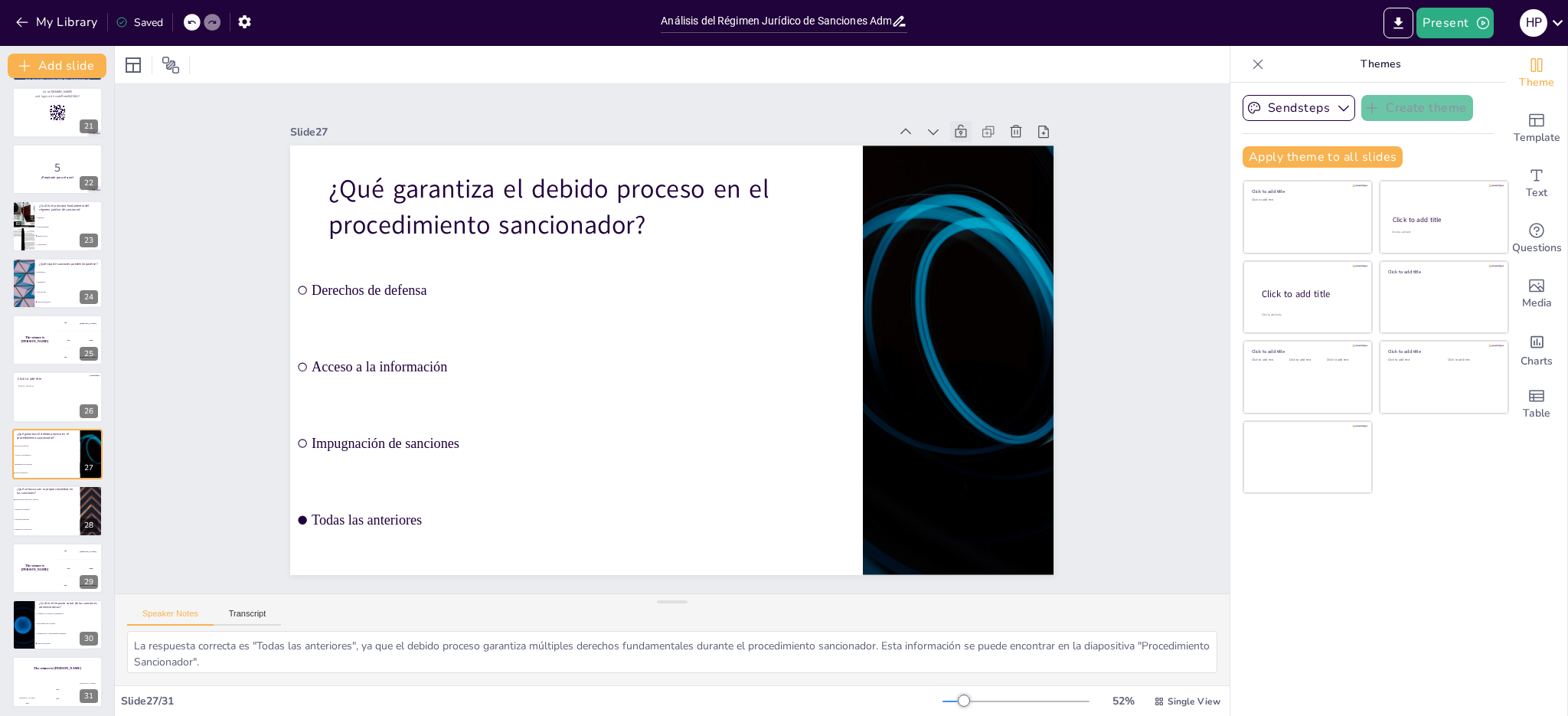
click at [988, 187] on icon at bounding box center [997, 195] width 18 height 18
click at [972, 155] on icon at bounding box center [980, 162] width 16 height 16
click at [1000, 158] on icon at bounding box center [1007, 166] width 16 height 16
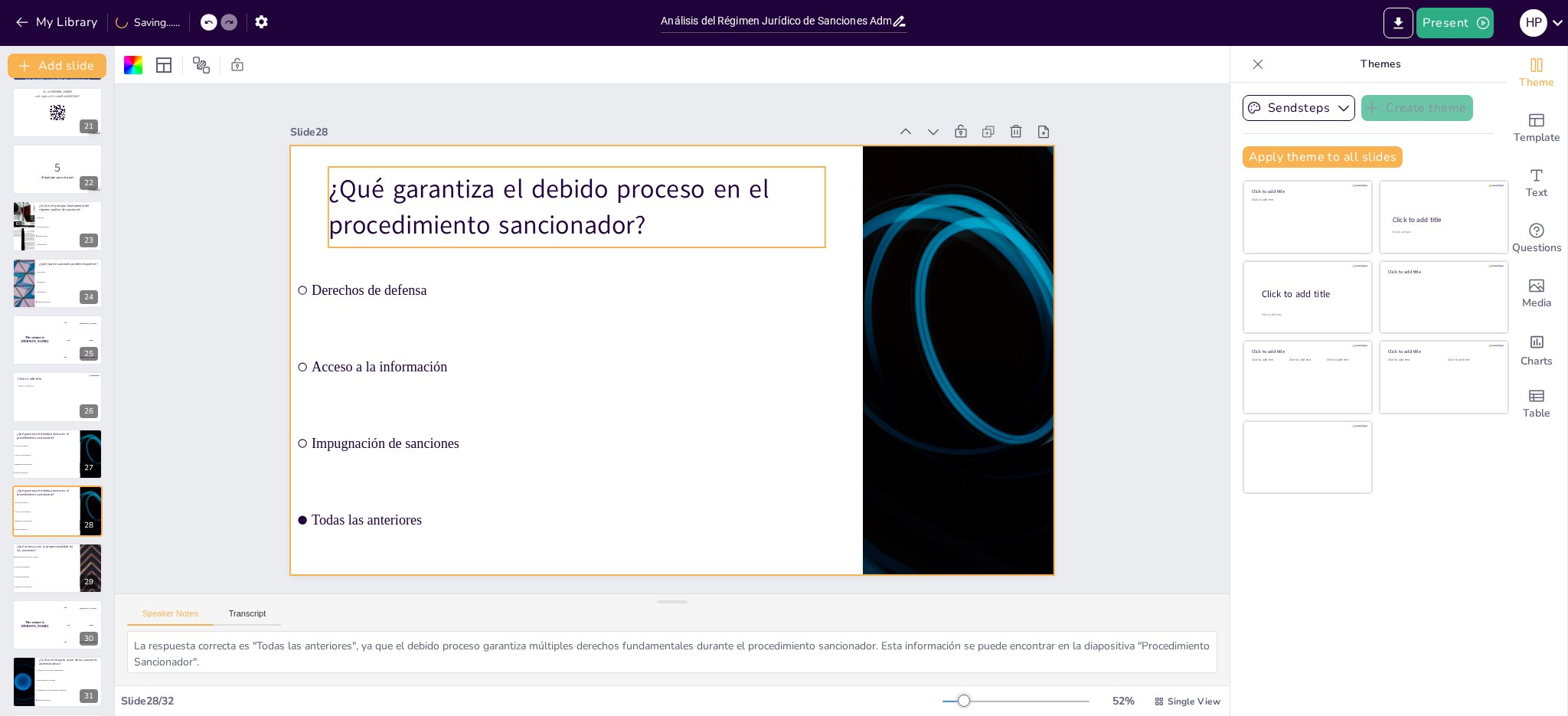
click at [543, 219] on p "¿Qué garantiza el debido proceso en el procedimiento sancionador?" at bounding box center [576, 207] width 496 height 71
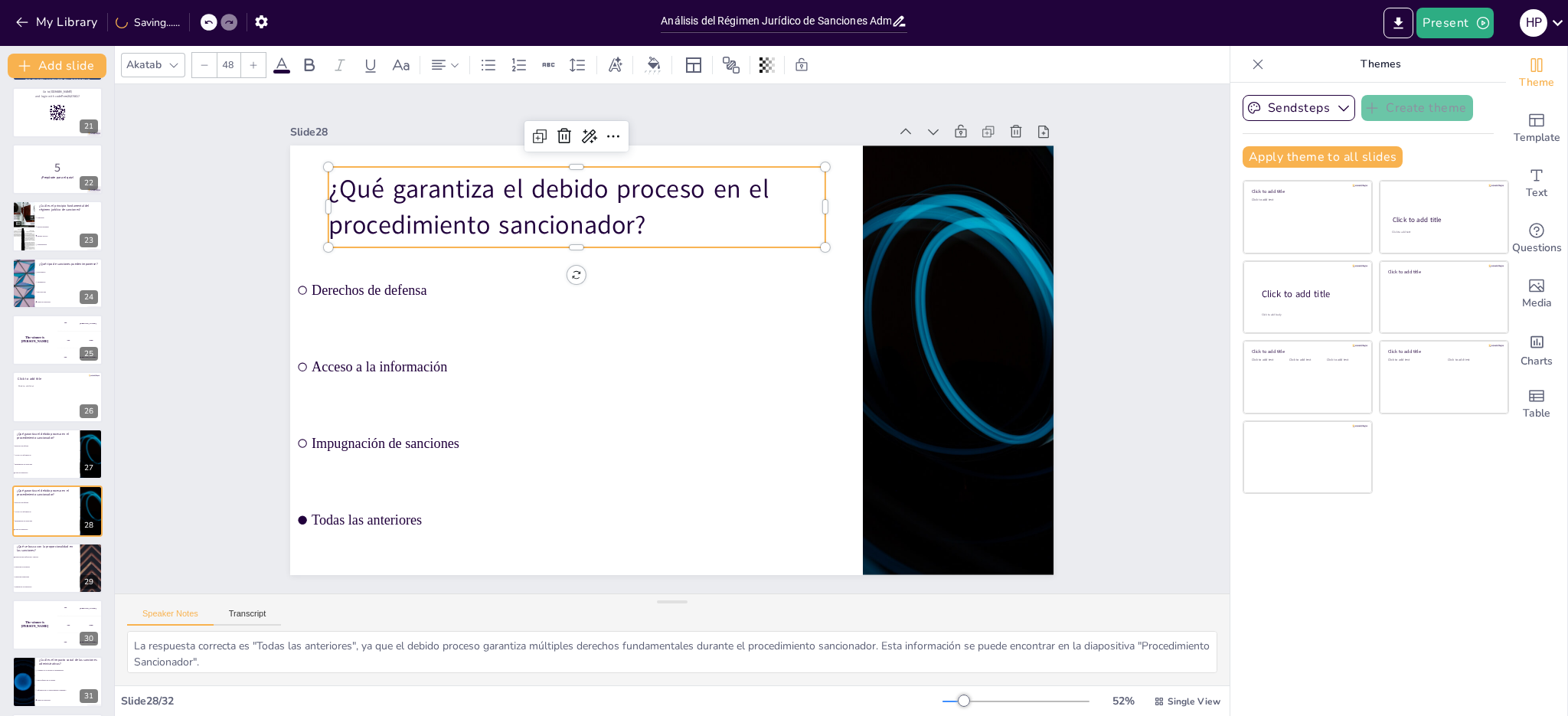
click at [455, 201] on p "¿Qué garantiza el debido proceso en el procedimiento sancionador?" at bounding box center [576, 207] width 496 height 71
click at [455, 201] on p "¿Qué garantiza el debido proceso en el procedimiento sancionador?" at bounding box center [591, 198] width 501 height 123
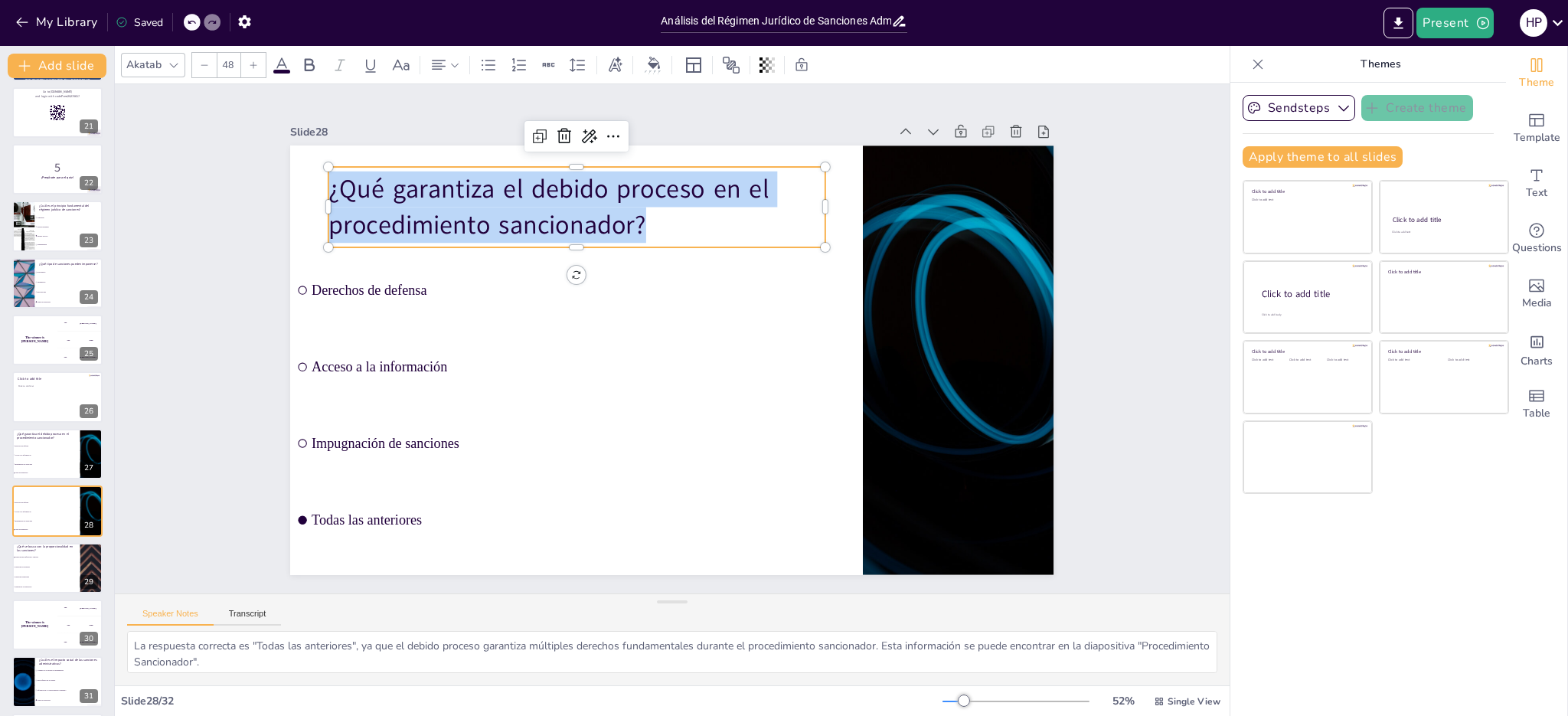
drag, startPoint x: 321, startPoint y: 185, endPoint x: 651, endPoint y: 225, distance: 332.4
click at [651, 225] on p "¿Qué garantiza el debido proceso en el procedimiento sancionador?" at bounding box center [591, 198] width 501 height 123
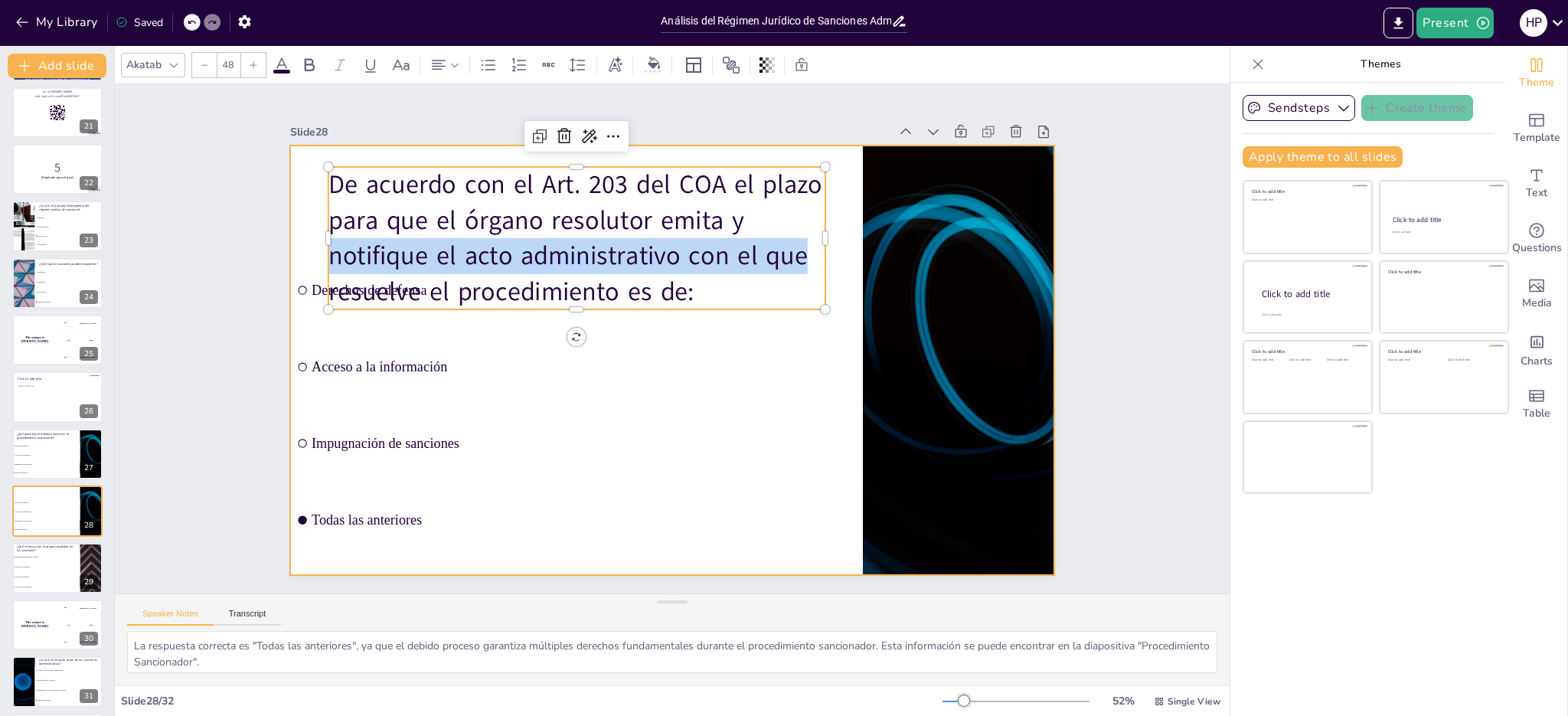
drag, startPoint x: 812, startPoint y: 231, endPoint x: 840, endPoint y: 230, distance: 28.0
click at [840, 230] on div "Derechos de defensa Acceso a la información Impugnación de sanciones Todas las …" at bounding box center [672, 359] width 764 height 429
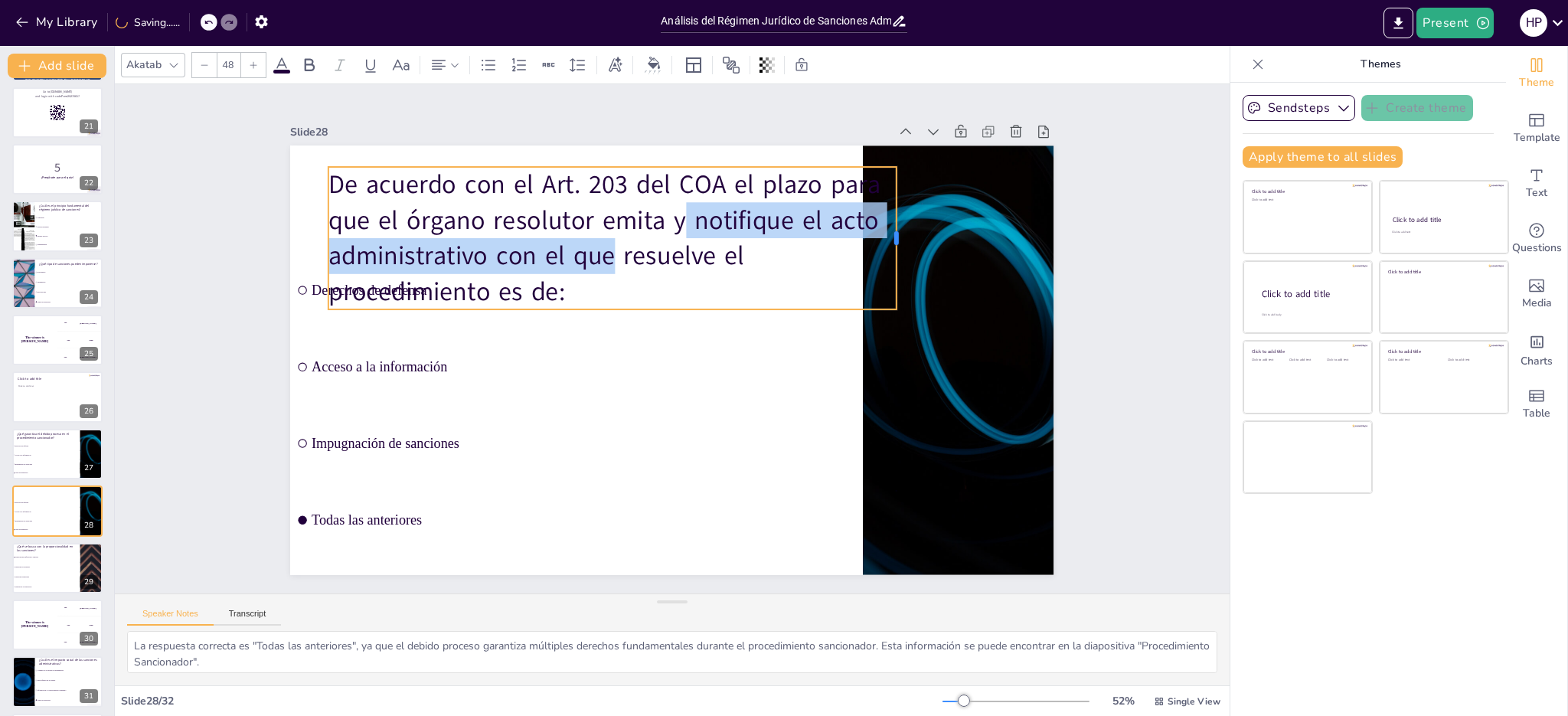
drag, startPoint x: 817, startPoint y: 227, endPoint x: 888, endPoint y: 219, distance: 71.4
click at [896, 219] on div at bounding box center [902, 238] width 12 height 143
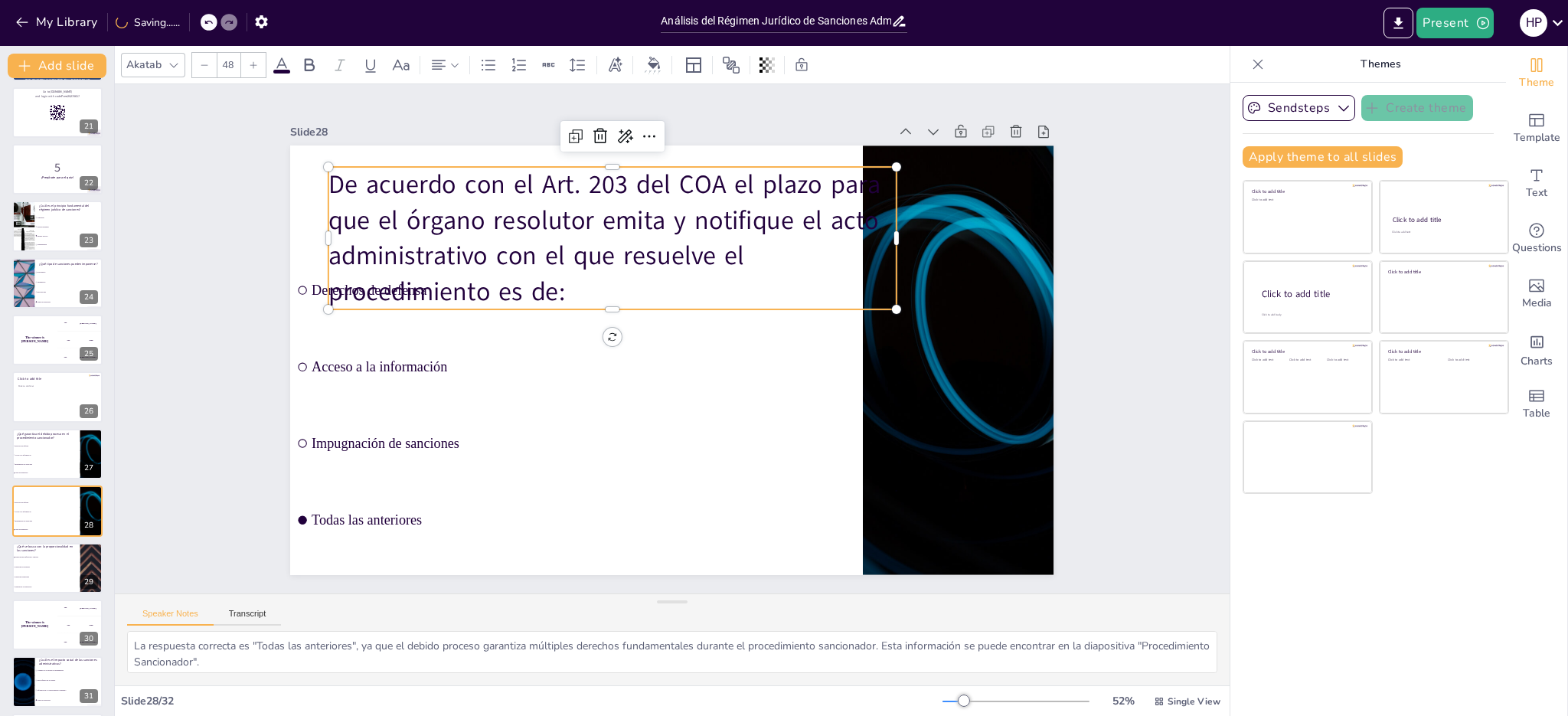
click at [492, 199] on p "De acuerdo con el Art. 203 del COA el plazo para que el órgano resolutor emita …" at bounding box center [623, 231] width 580 height 200
drag, startPoint x: 323, startPoint y: 177, endPoint x: 568, endPoint y: 272, distance: 262.8
click at [568, 272] on p "De acuerdo con el Art. 203 del COA el plazo para que el órgano resolutor emita …" at bounding box center [612, 238] width 568 height 143
click at [208, 65] on icon at bounding box center [204, 65] width 10 height 10
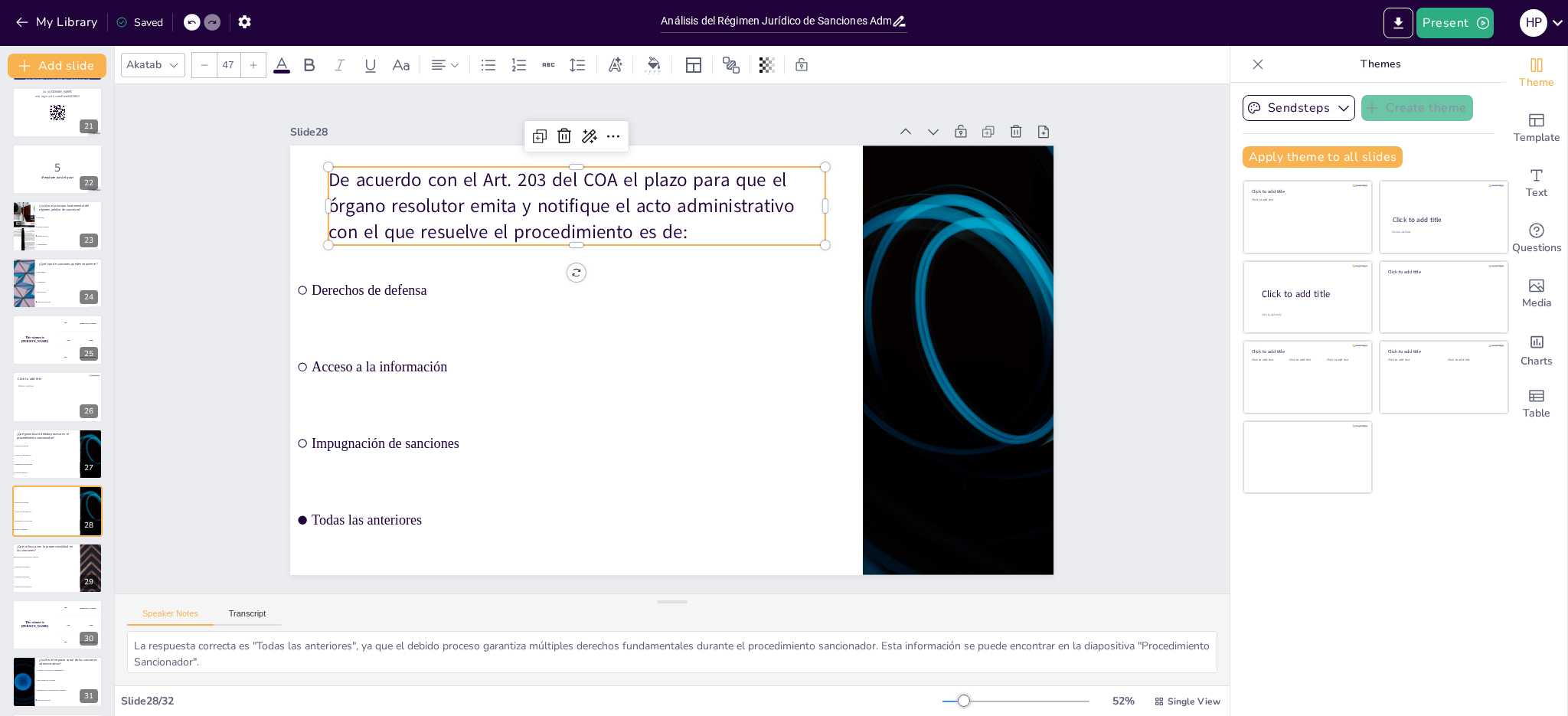
click at [208, 65] on icon at bounding box center [204, 65] width 10 height 10
click at [251, 65] on icon at bounding box center [253, 65] width 10 height 10
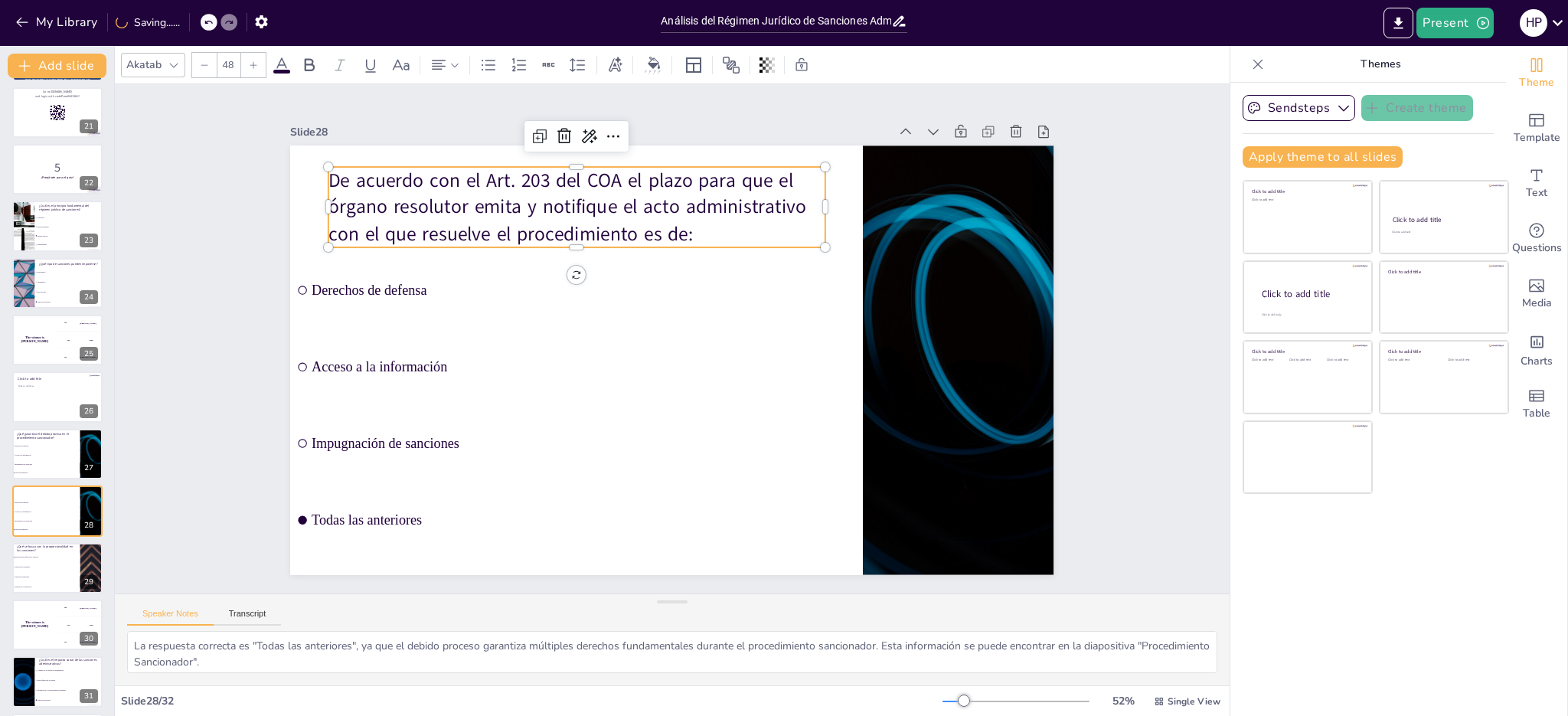
click at [251, 65] on icon at bounding box center [253, 65] width 10 height 10
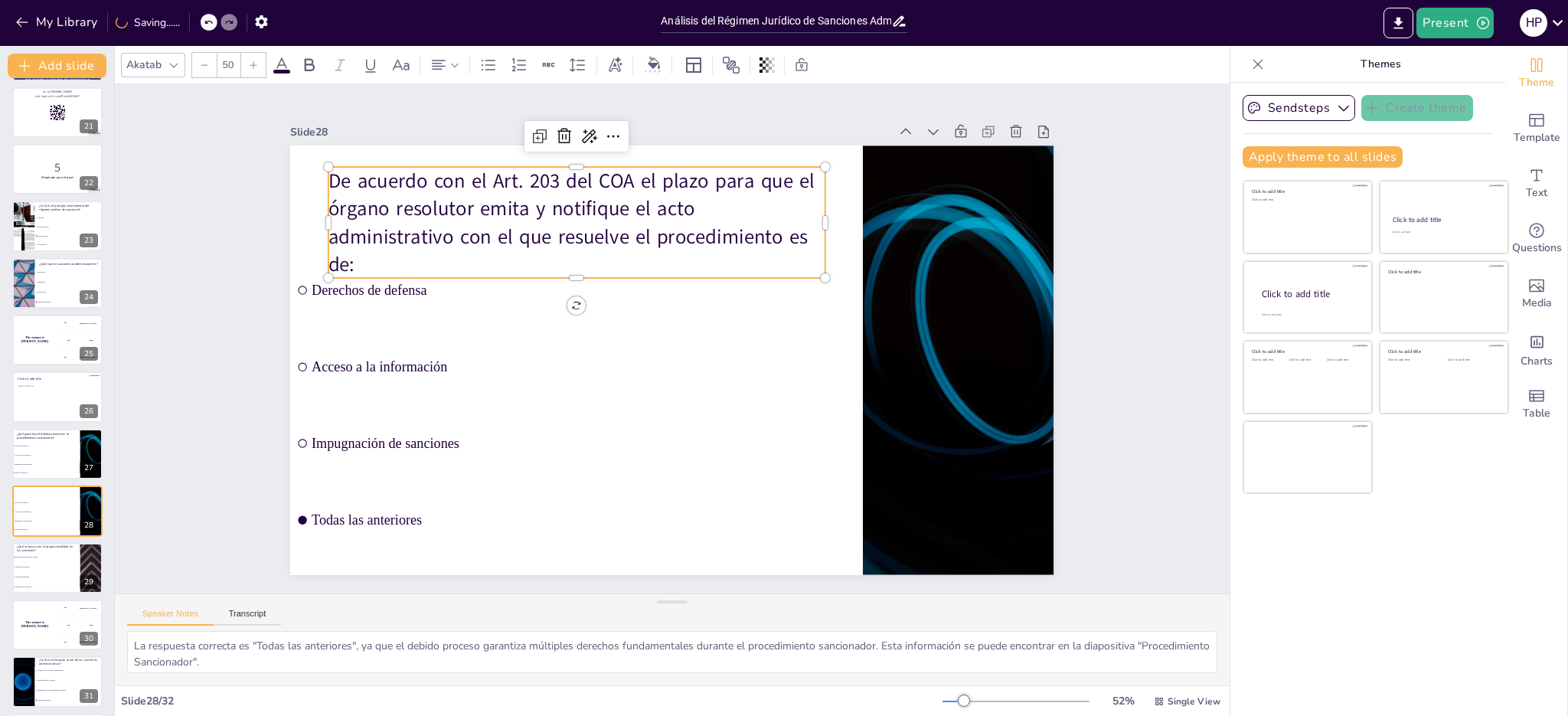
click at [251, 65] on icon at bounding box center [253, 65] width 10 height 10
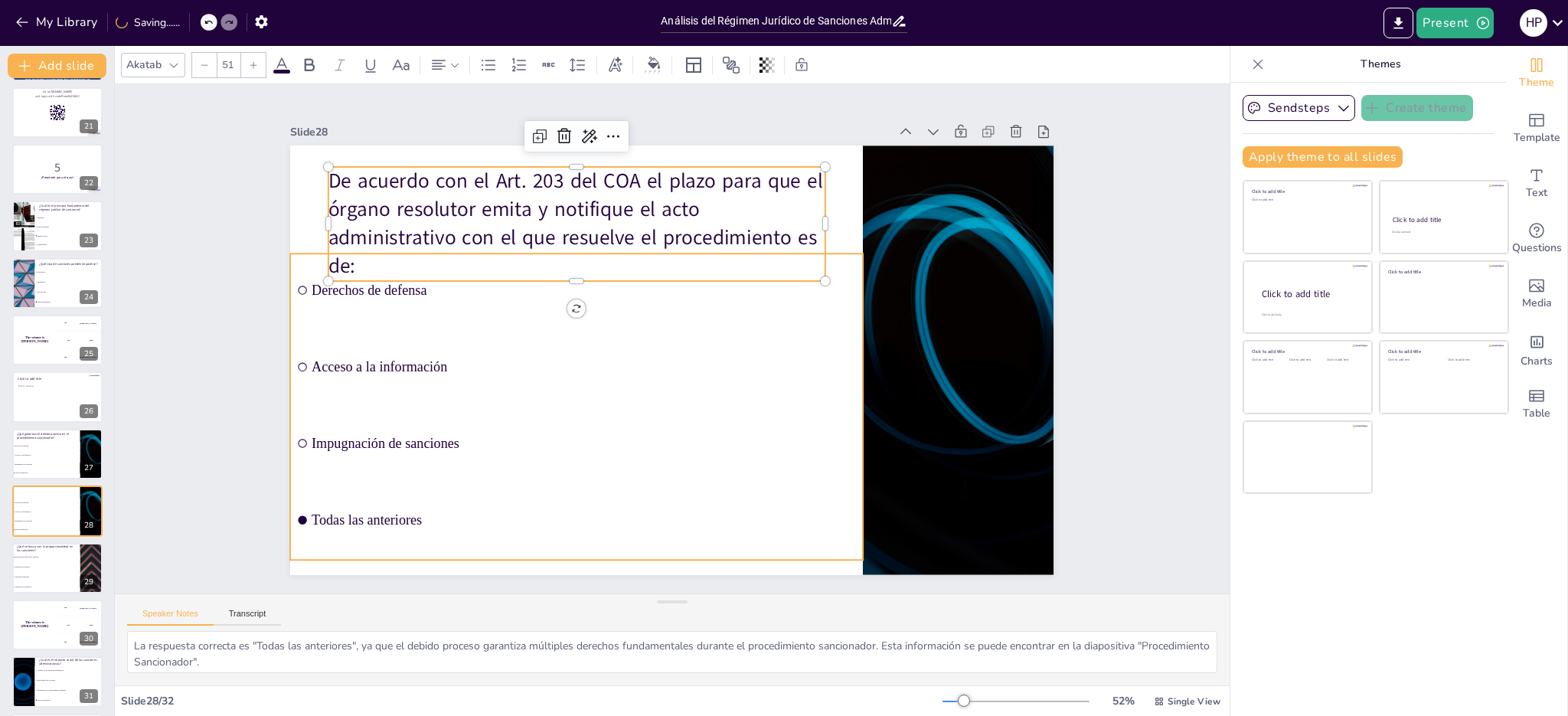
click at [345, 516] on span "Todas las anteriores" at bounding box center [565, 510] width 543 height 73
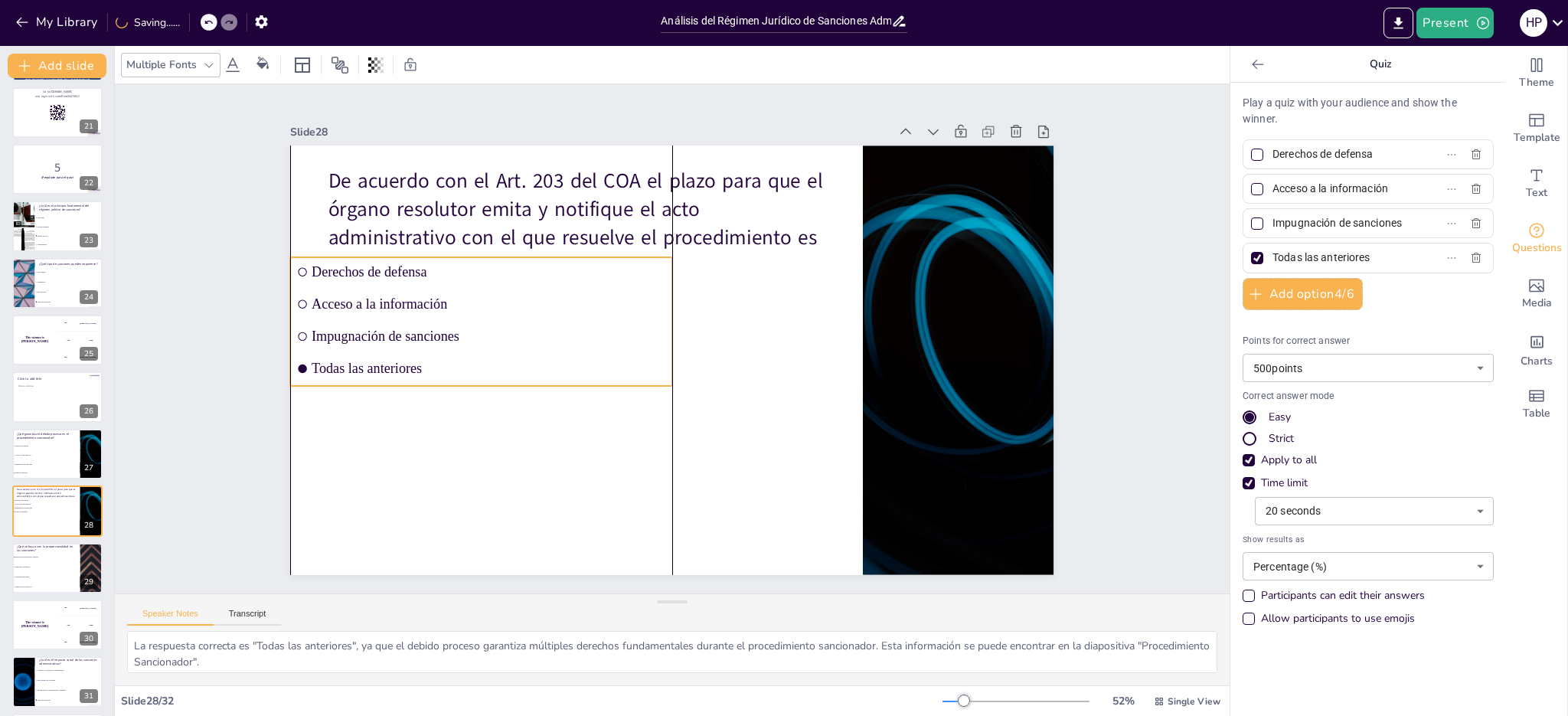
click at [390, 364] on span "Todas las anteriores" at bounding box center [488, 368] width 353 height 16
click at [410, 360] on span "Todas las anteriores" at bounding box center [488, 368] width 353 height 16
click at [398, 360] on span "Todas las anteriores" at bounding box center [488, 368] width 353 height 16
click at [412, 362] on span "Todas las anteriores" at bounding box center [488, 368] width 353 height 16
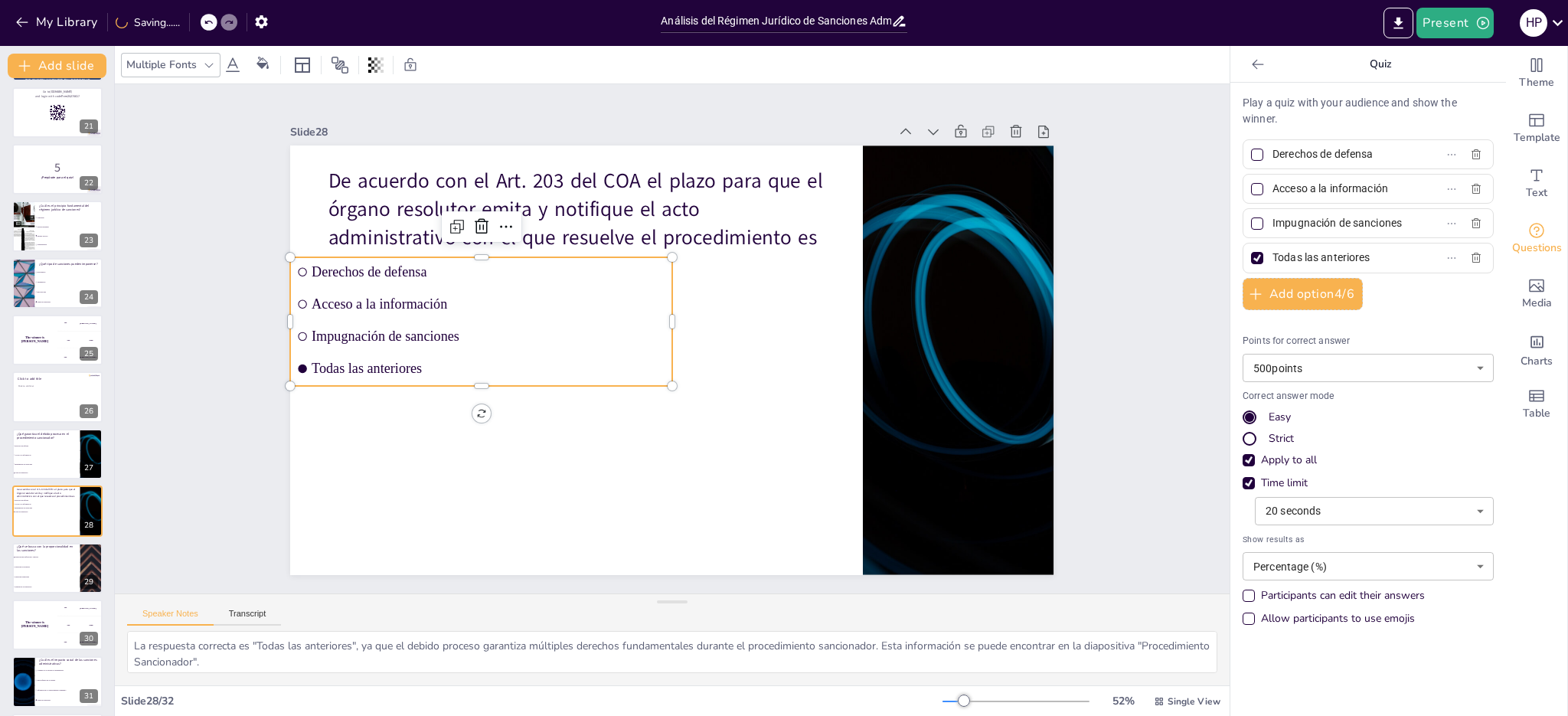
click at [412, 362] on span "Todas las anteriores" at bounding box center [486, 329] width 350 height 89
click at [382, 362] on span "Todas las anteriores" at bounding box center [488, 368] width 353 height 16
click at [465, 468] on icon at bounding box center [468, 472] width 7 height 7
click at [477, 200] on icon at bounding box center [487, 188] width 22 height 22
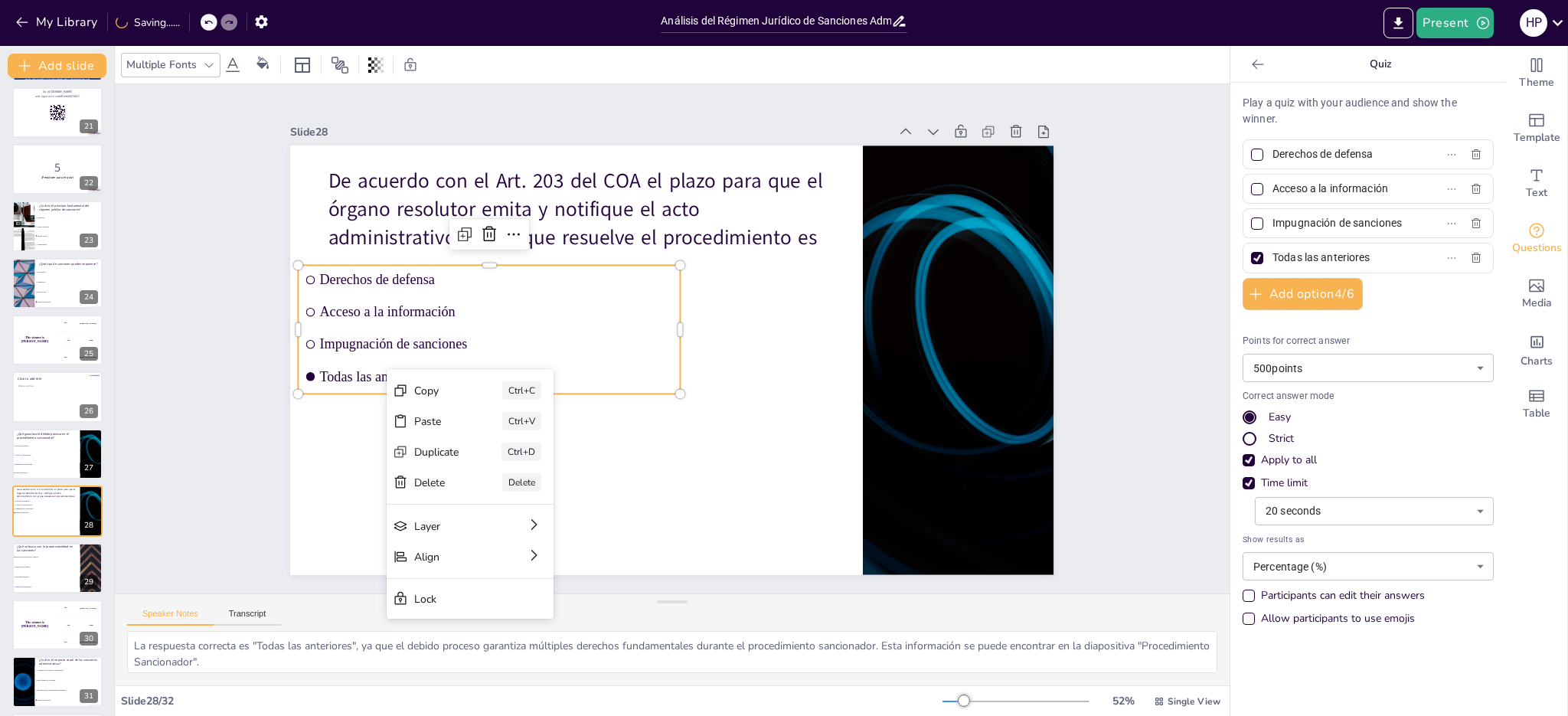
click at [356, 369] on span "Todas las anteriores" at bounding box center [496, 376] width 353 height 16
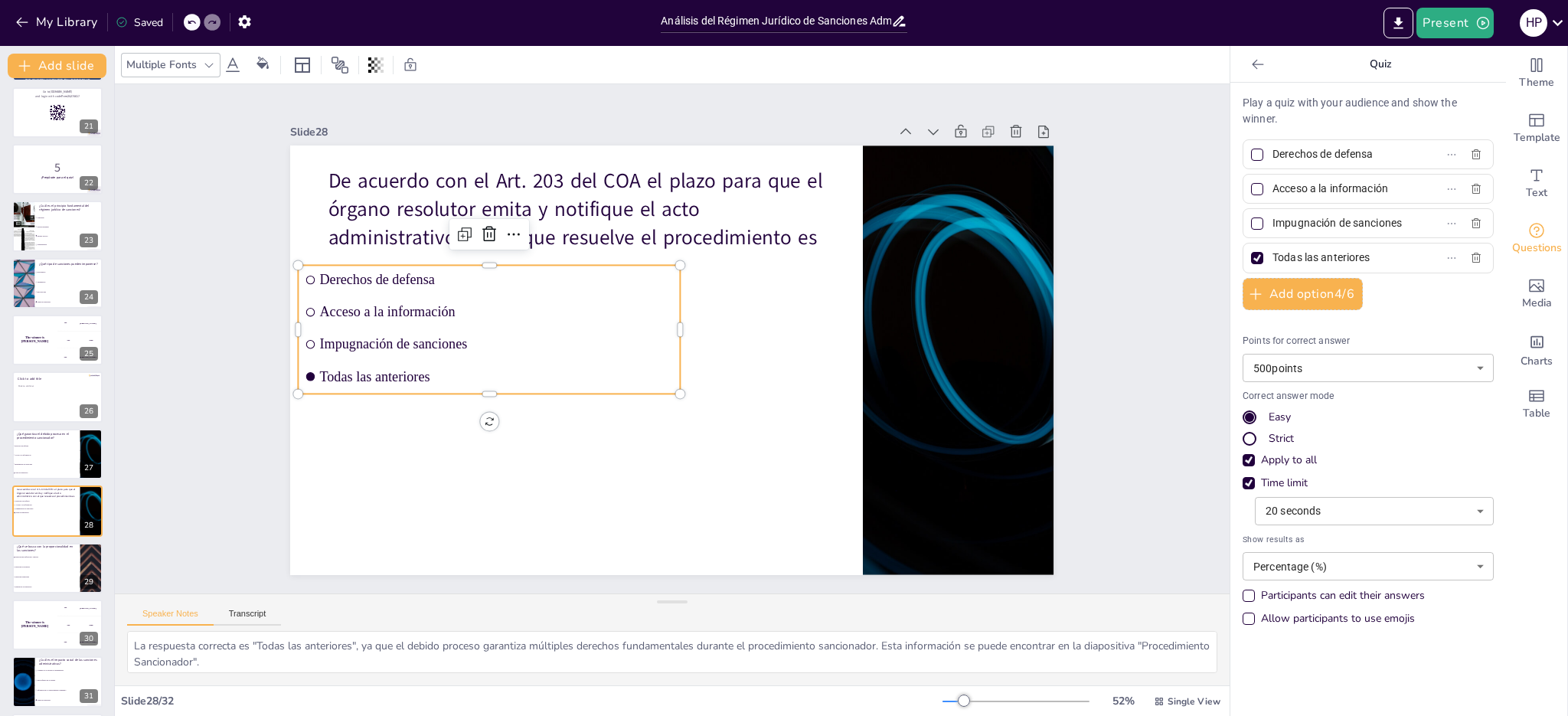
click at [384, 368] on span "Todas las anteriores" at bounding box center [496, 376] width 353 height 16
click at [953, 125] on icon at bounding box center [961, 132] width 16 height 16
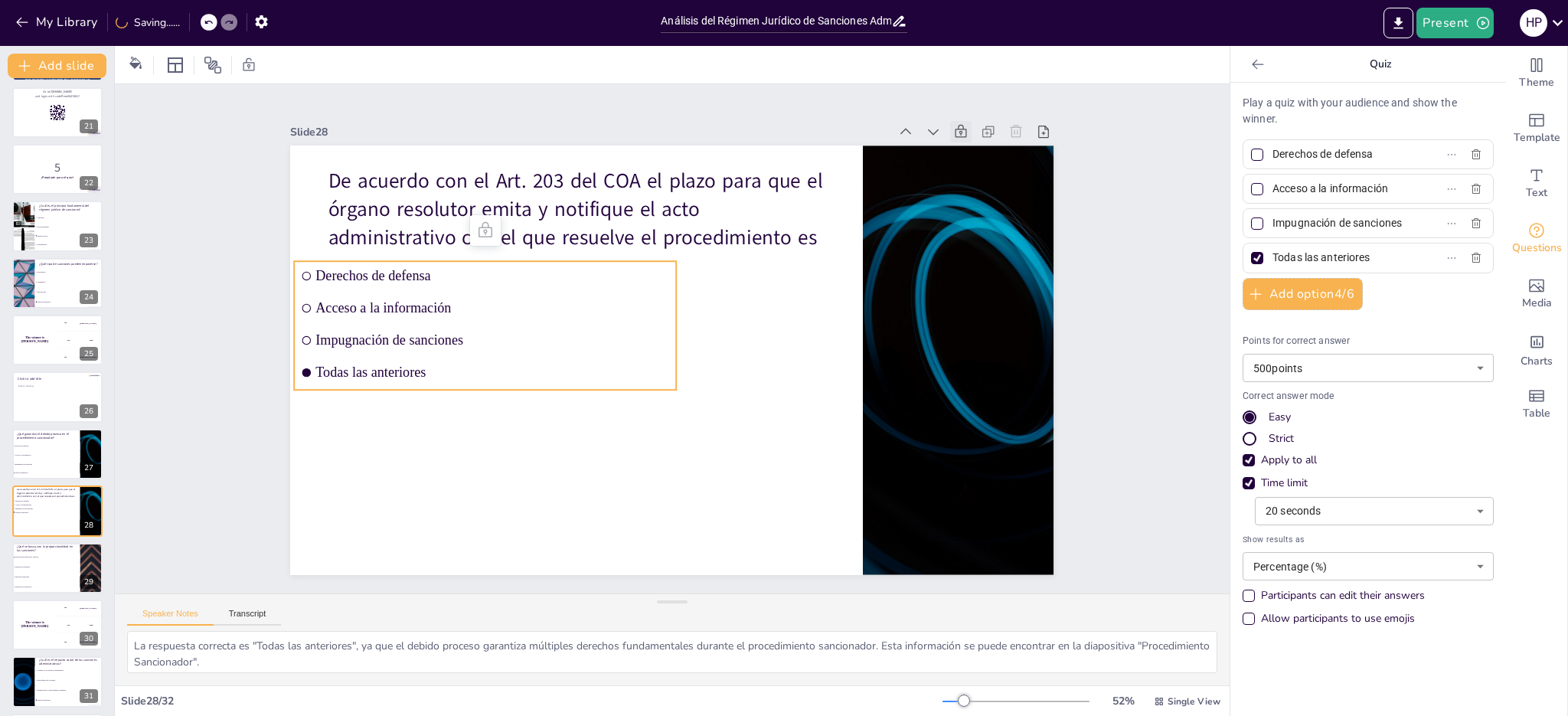
click at [393, 365] on span "Todas las anteriores" at bounding box center [492, 372] width 353 height 16
click at [458, 358] on span "Todas las anteriores" at bounding box center [553, 200] width 191 height 314
click at [489, 353] on span "Todas las anteriores" at bounding box center [568, 188] width 158 height 330
click at [393, 365] on span "Todas las anteriores" at bounding box center [492, 372] width 353 height 16
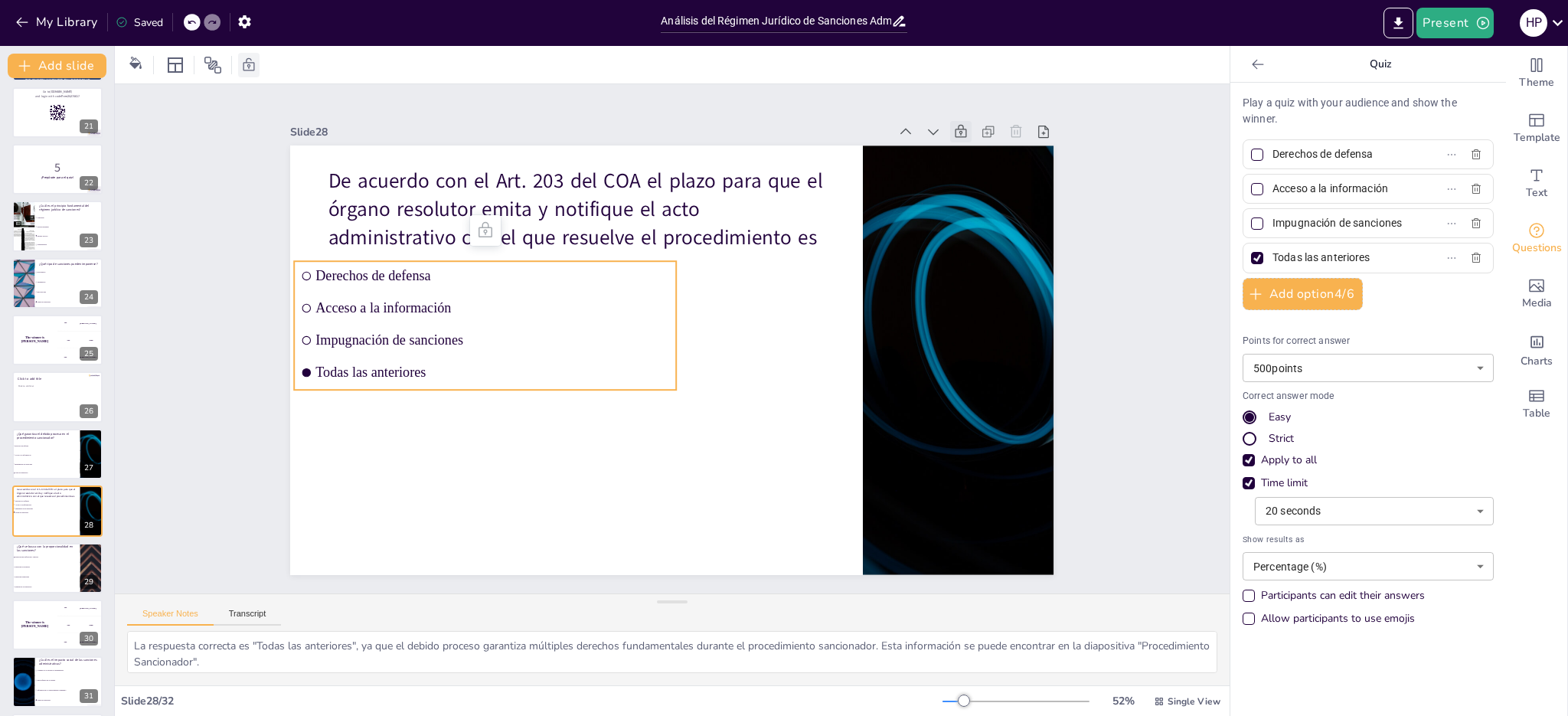
click at [249, 62] on icon at bounding box center [249, 63] width 11 height 13
click at [572, 155] on icon at bounding box center [585, 142] width 26 height 26
click at [345, 367] on span "Todas las anteriores" at bounding box center [489, 334] width 350 height 89
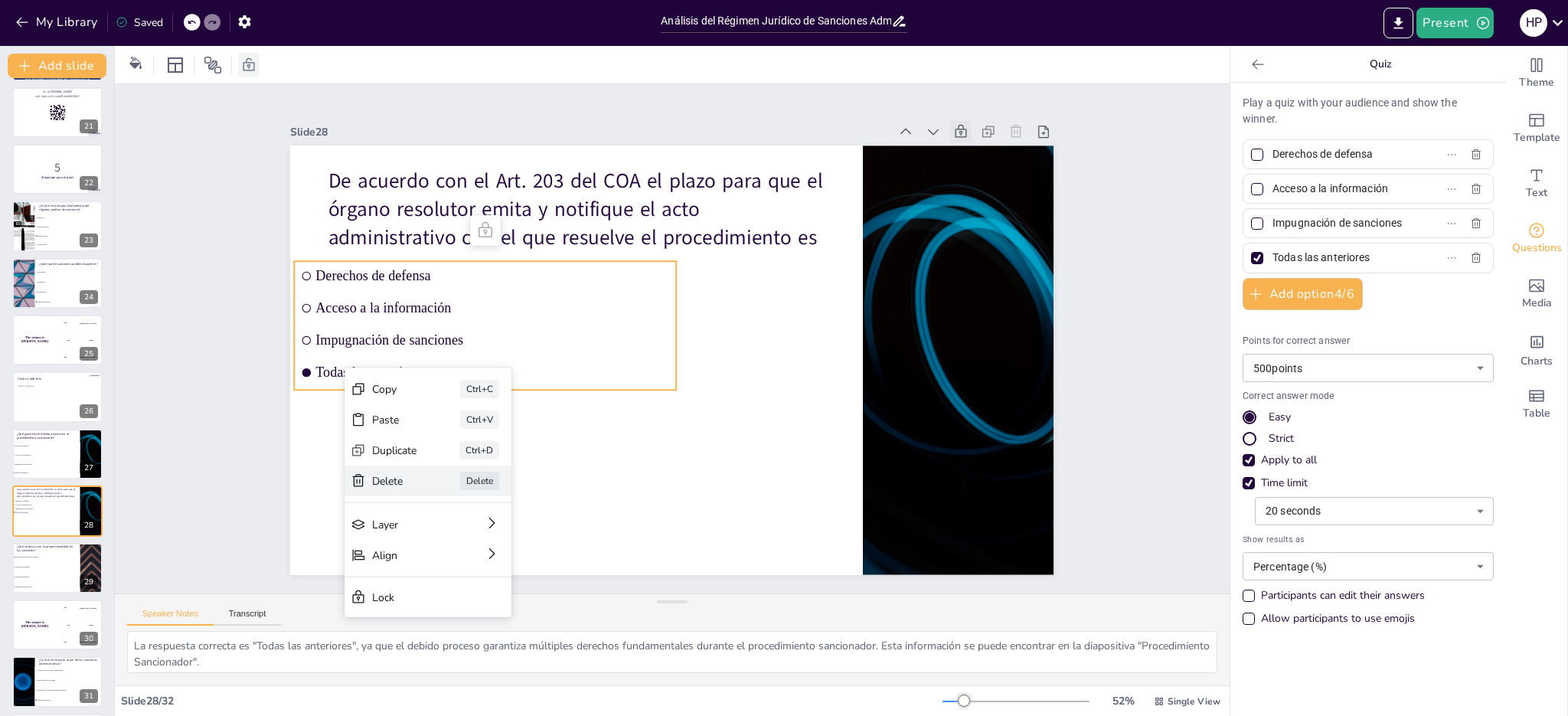
click at [463, 537] on div "Delete" at bounding box center [486, 547] width 47 height 19
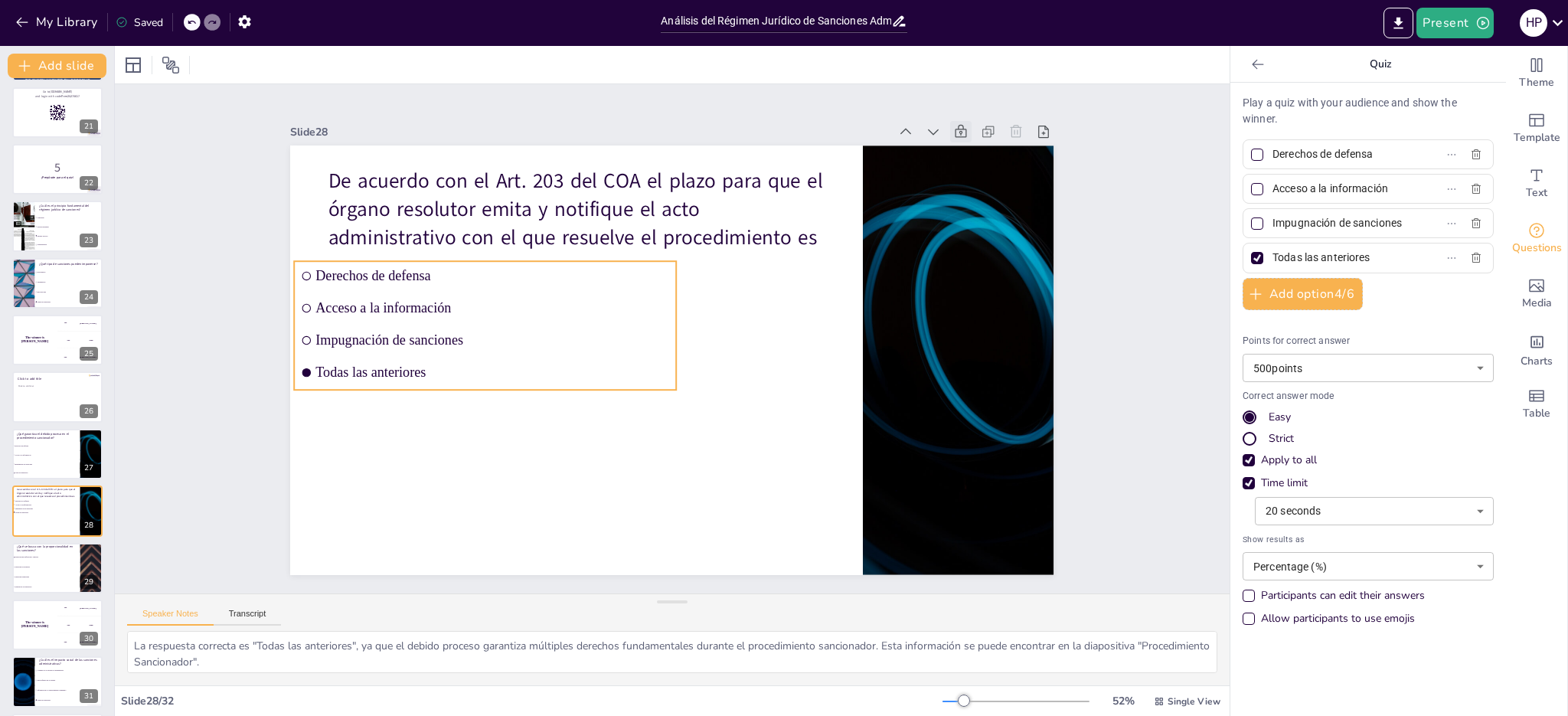
click at [367, 358] on li "Todas las anteriores" at bounding box center [486, 372] width 382 height 29
click at [411, 354] on li "Todas las anteriores" at bounding box center [535, 207] width 248 height 326
click at [1000, 158] on icon at bounding box center [1007, 166] width 16 height 16
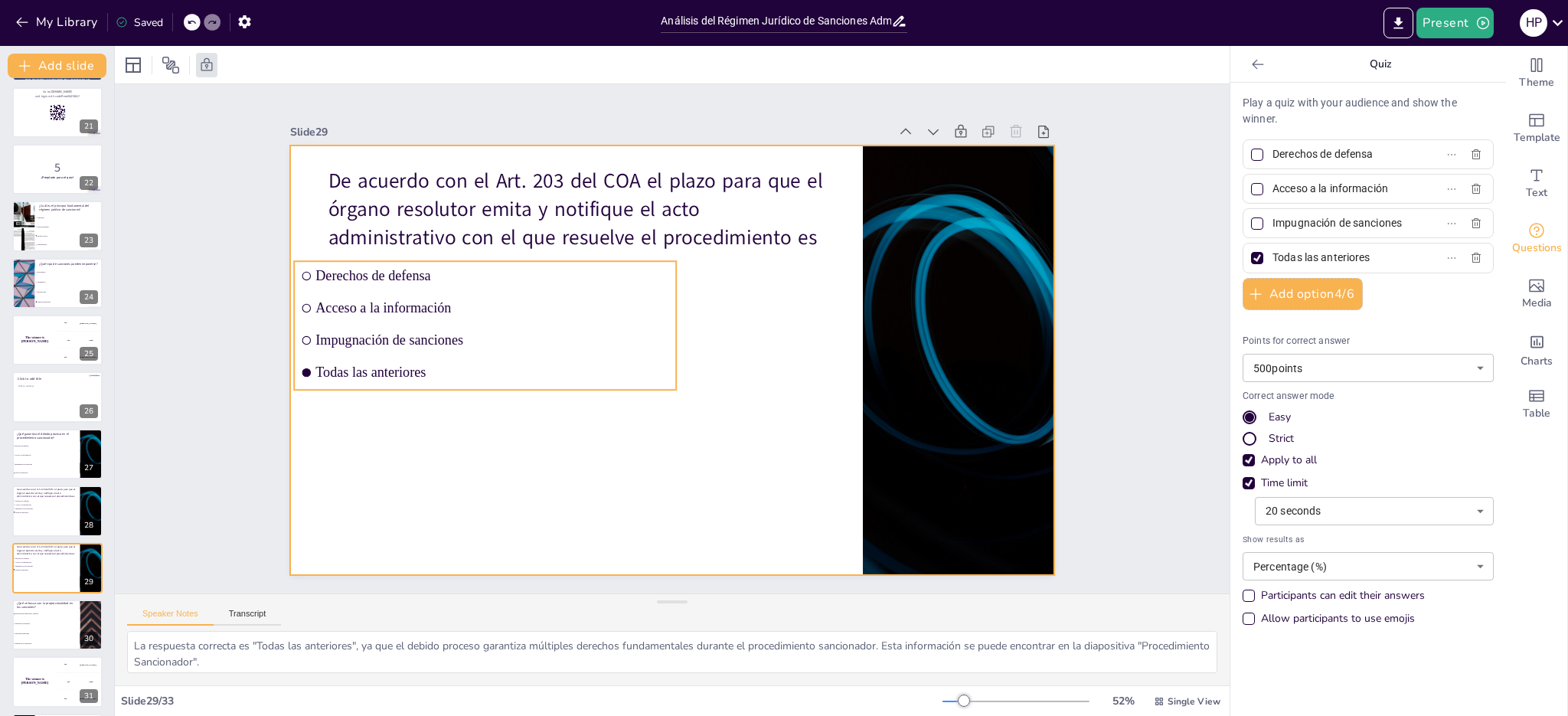
click at [416, 345] on li "Impugnación de sanciones" at bounding box center [493, 282] width 372 height 145
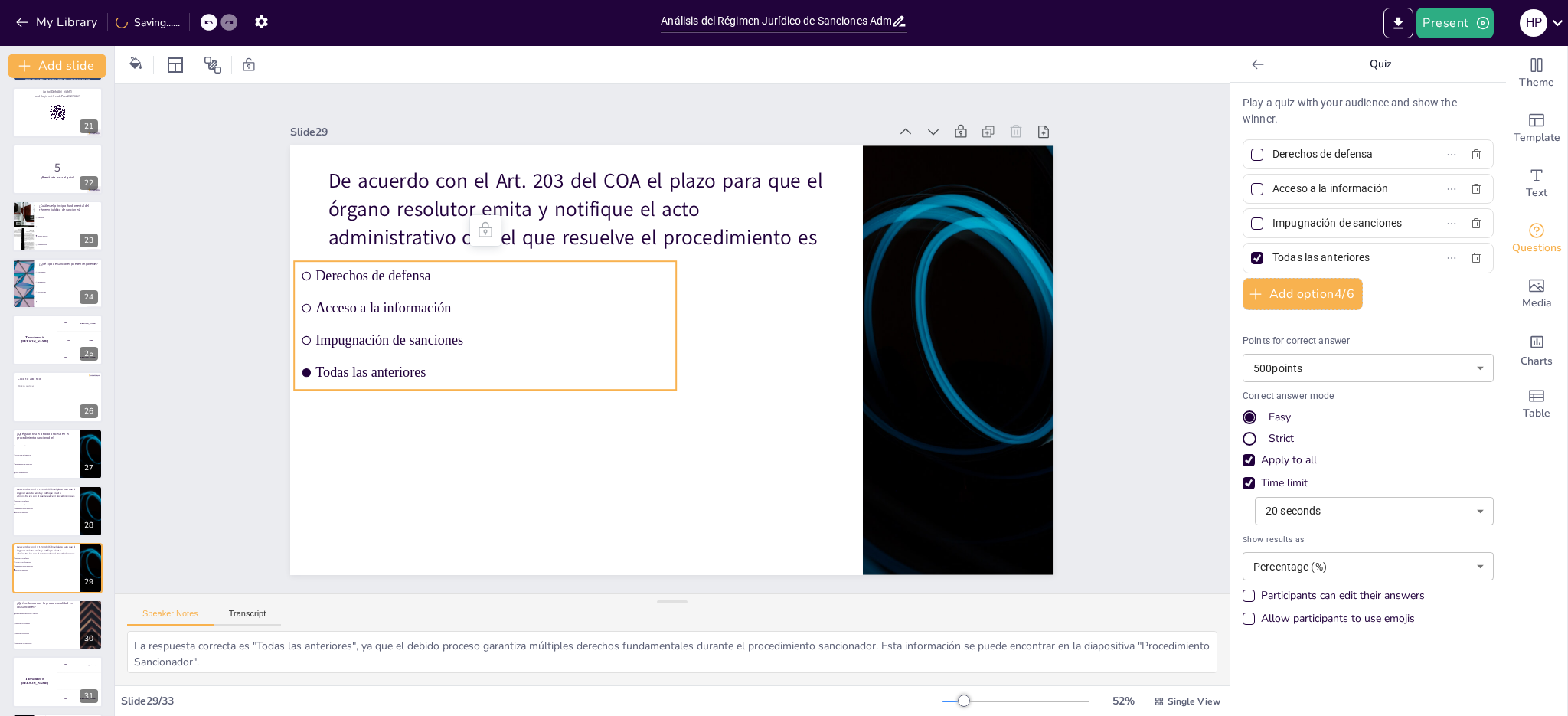
click at [415, 345] on li "Impugnación de sanciones" at bounding box center [486, 340] width 382 height 29
click at [384, 368] on span "Todas las anteriores" at bounding box center [492, 372] width 353 height 16
click at [384, 368] on span "Todas las anteriores" at bounding box center [489, 352] width 353 height 53
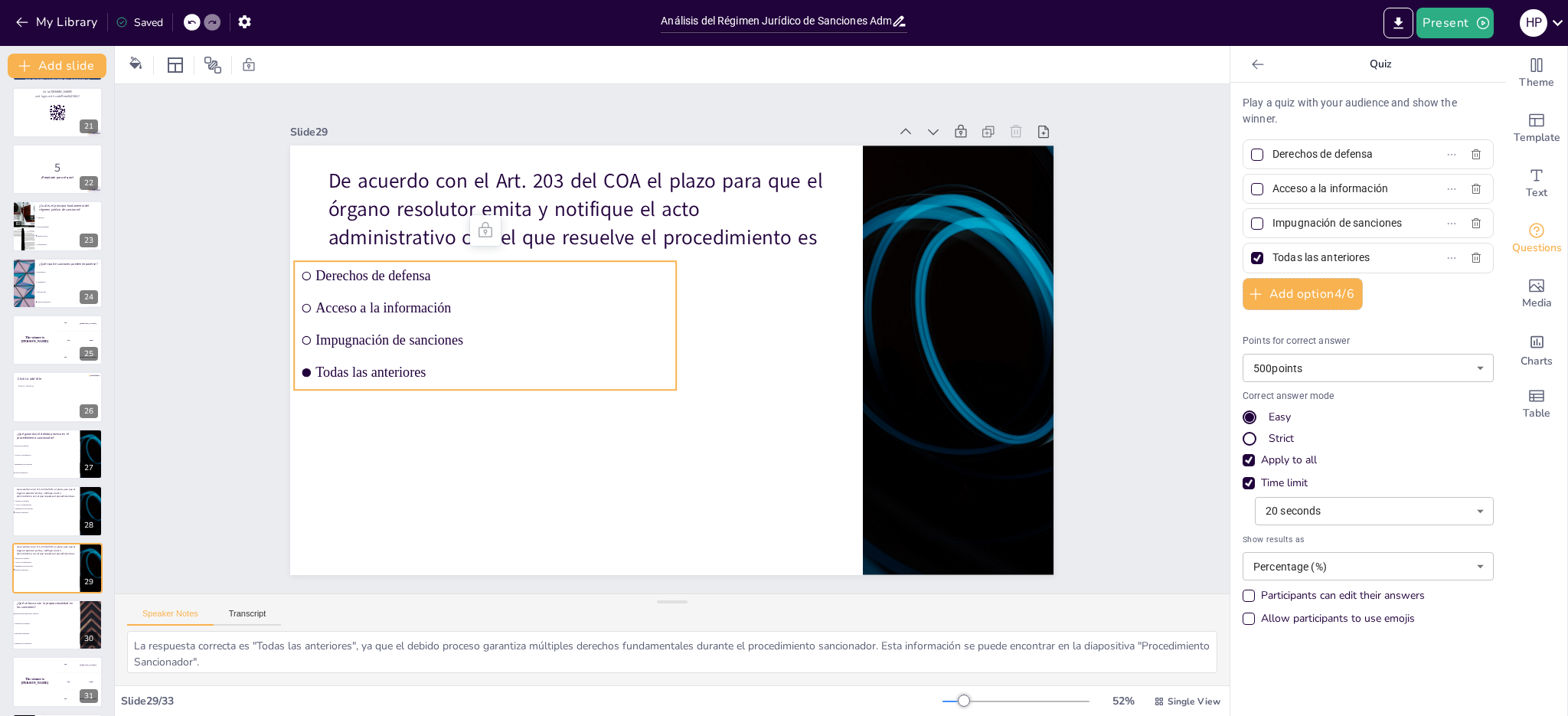
click at [388, 365] on span "Todas las anteriores" at bounding box center [489, 334] width 350 height 89
click at [663, 299] on li "Acceso a la información" at bounding box center [526, 219] width 346 height 216
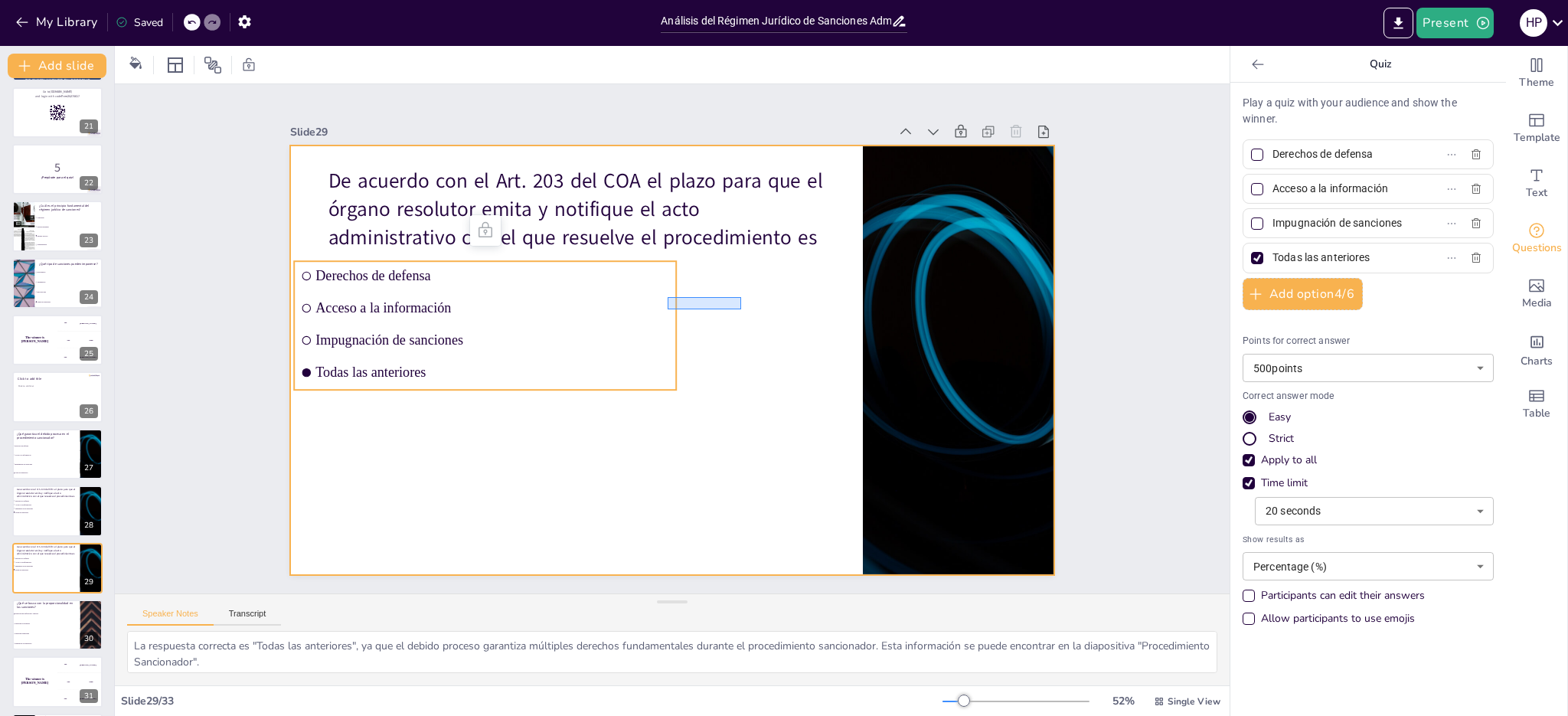
drag, startPoint x: 668, startPoint y: 297, endPoint x: 741, endPoint y: 309, distance: 74.0
click at [741, 309] on div at bounding box center [665, 359] width 859 height 644
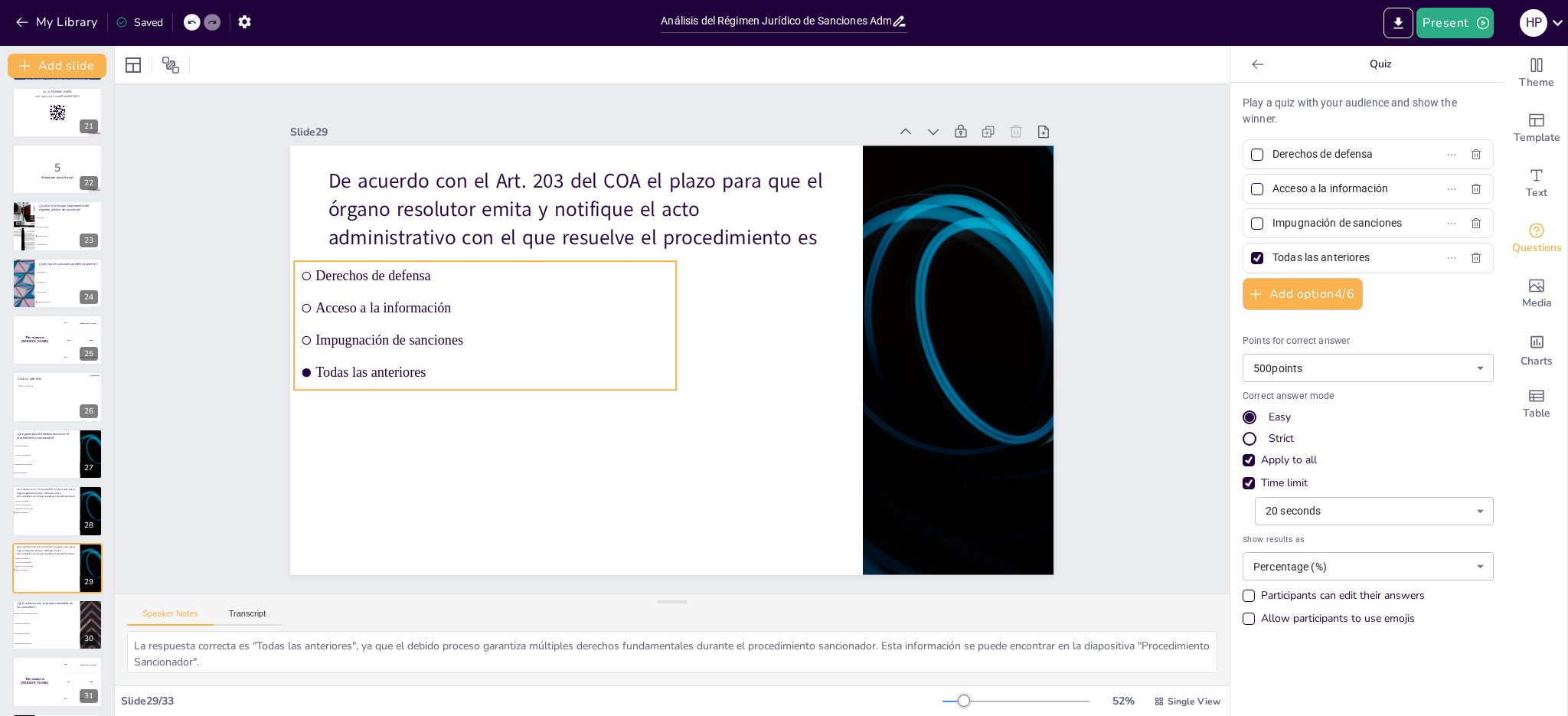
click at [595, 316] on li "Acceso a la información" at bounding box center [489, 288] width 383 height 69
click at [488, 221] on icon at bounding box center [498, 211] width 20 height 20
click at [247, 60] on icon at bounding box center [249, 65] width 16 height 16
click at [368, 364] on span "Todas las anteriores" at bounding box center [492, 372] width 353 height 16
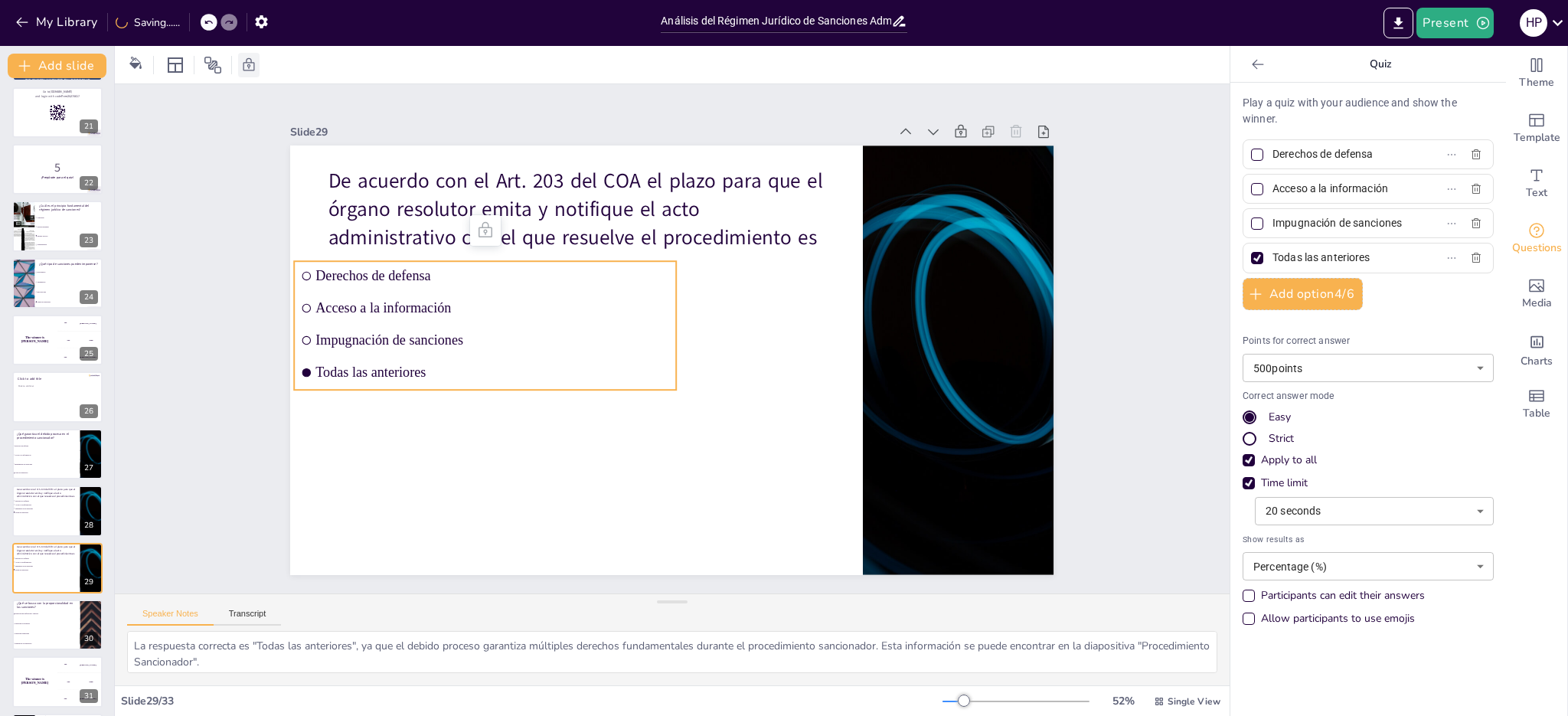
click at [368, 364] on span "Todas las anteriores" at bounding box center [492, 372] width 353 height 16
click at [364, 369] on span "Todas las anteriores" at bounding box center [492, 372] width 353 height 16
click at [364, 369] on span "Todas las anteriores" at bounding box center [489, 334] width 349 height 90
click at [363, 645] on textarea "La respuesta correcta es "Todas las anteriores", ya que el debido proceso garan…" at bounding box center [672, 651] width 1090 height 42
click at [354, 645] on textarea "La respuesta correcta es "Todas las anteriores", ya que el debido proceso garan…" at bounding box center [672, 651] width 1090 height 42
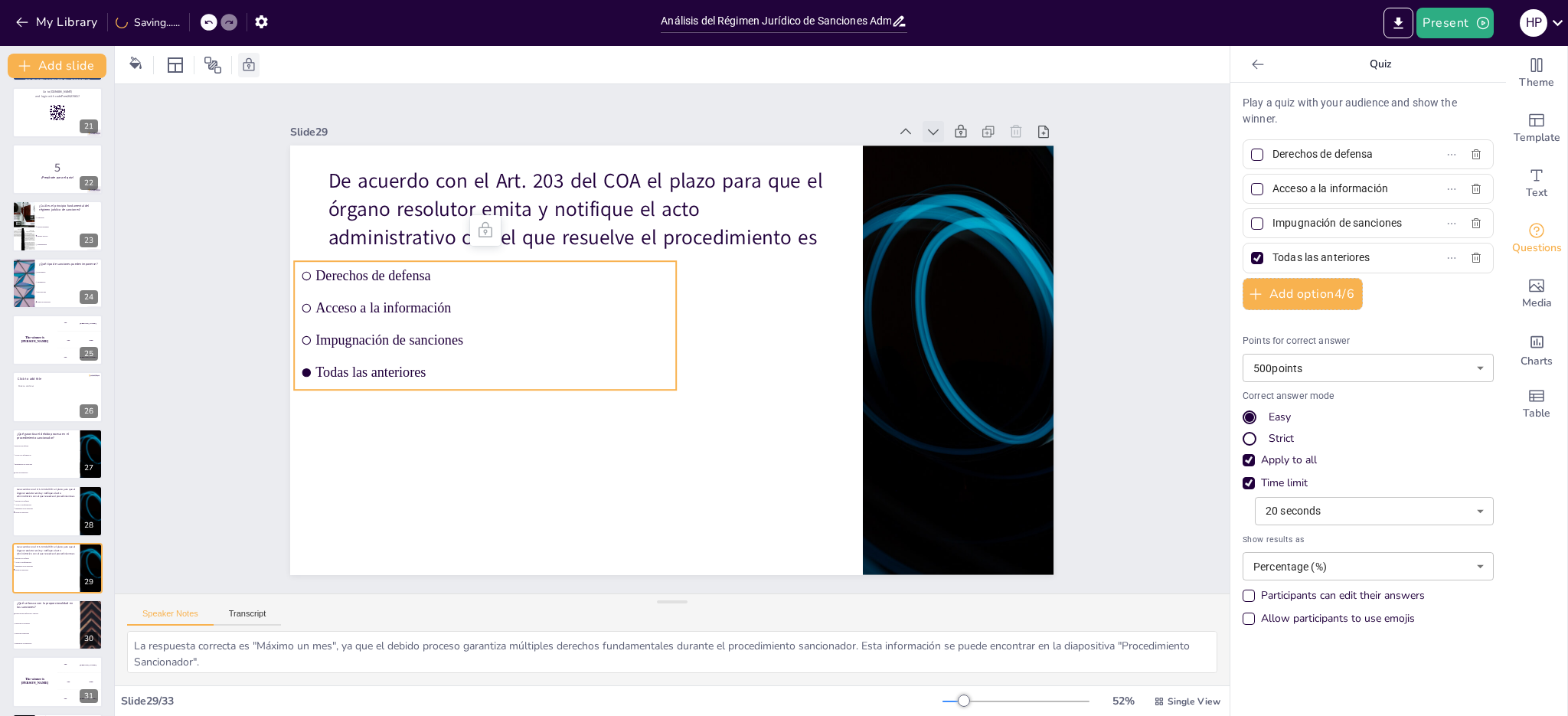
click at [928, 130] on icon at bounding box center [933, 132] width 10 height 6
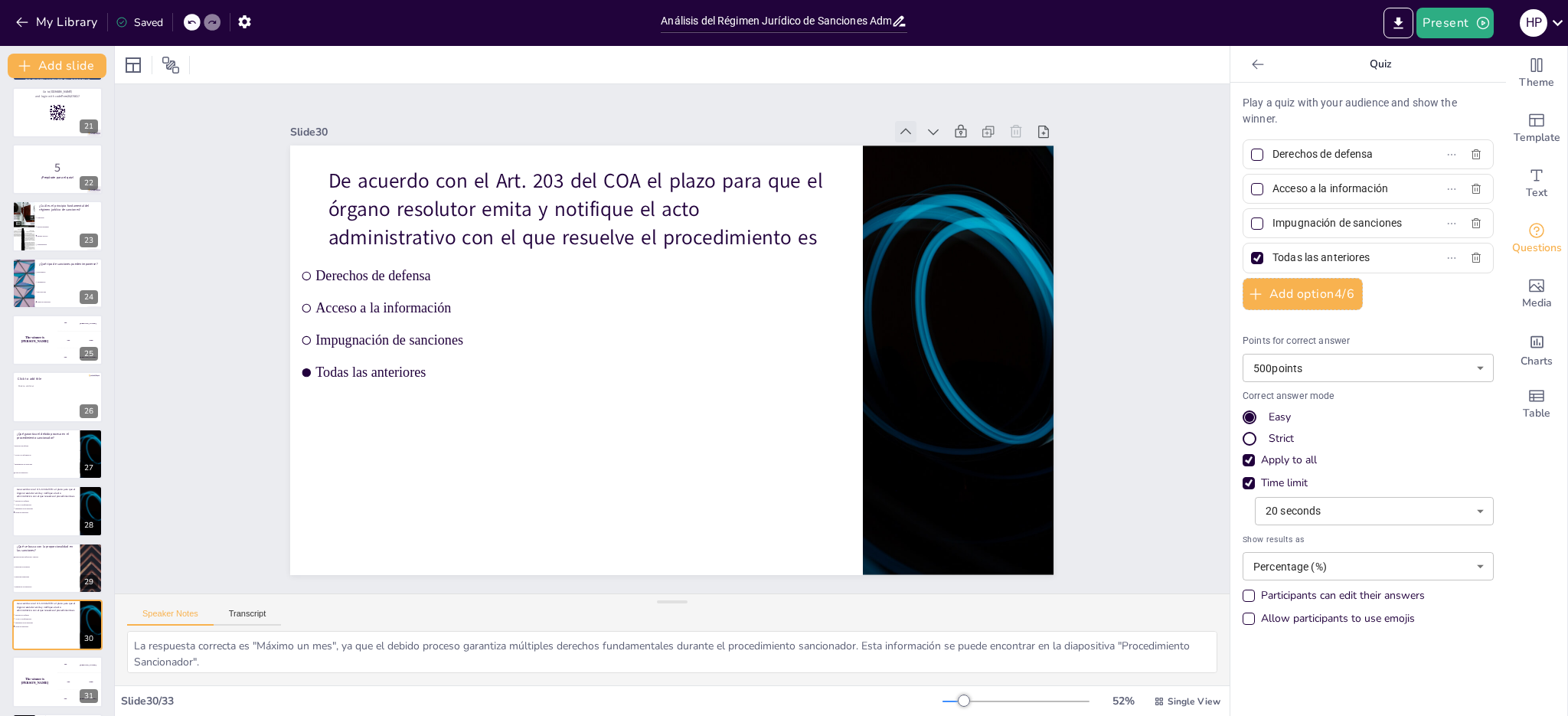
click at [938, 180] on icon at bounding box center [943, 183] width 11 height 8
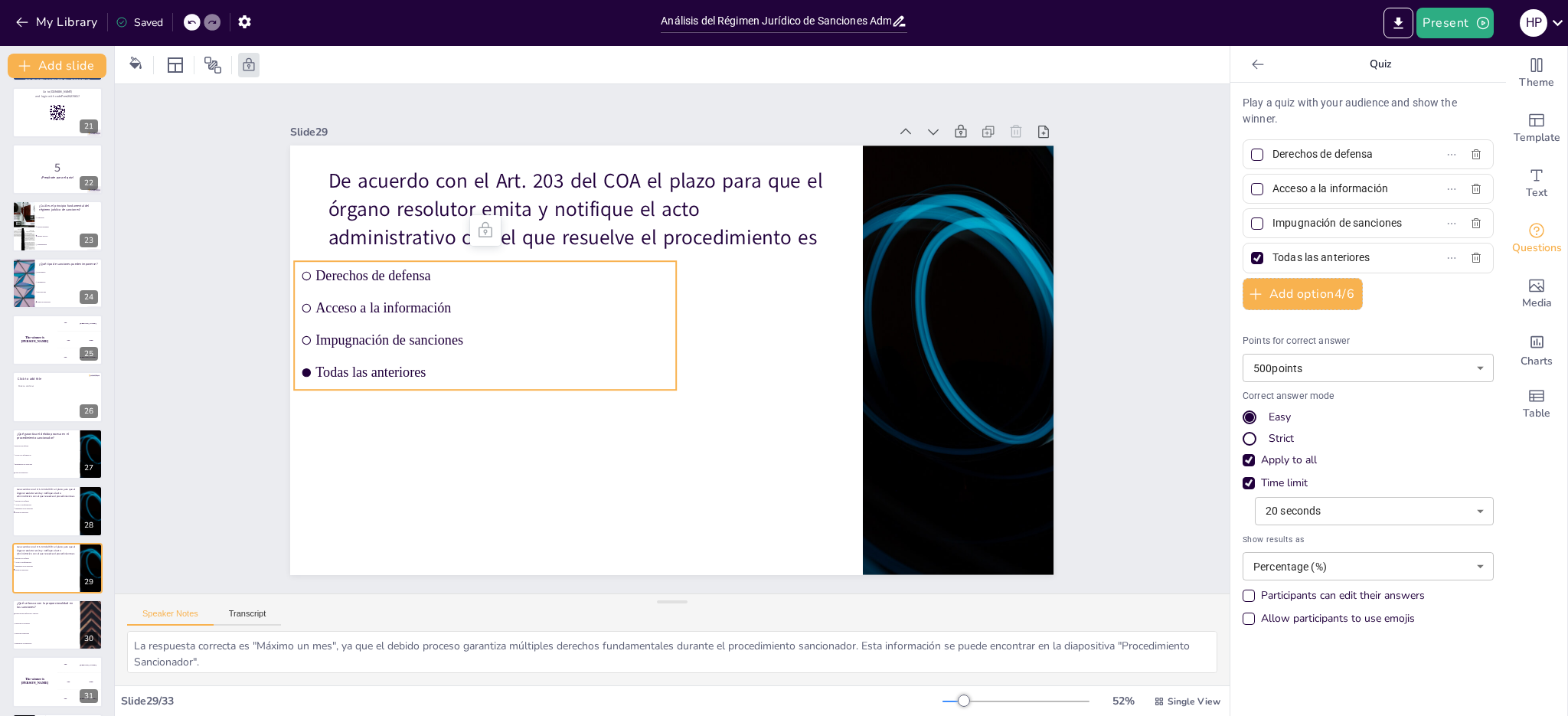
click at [920, 153] on icon at bounding box center [925, 156] width 10 height 7
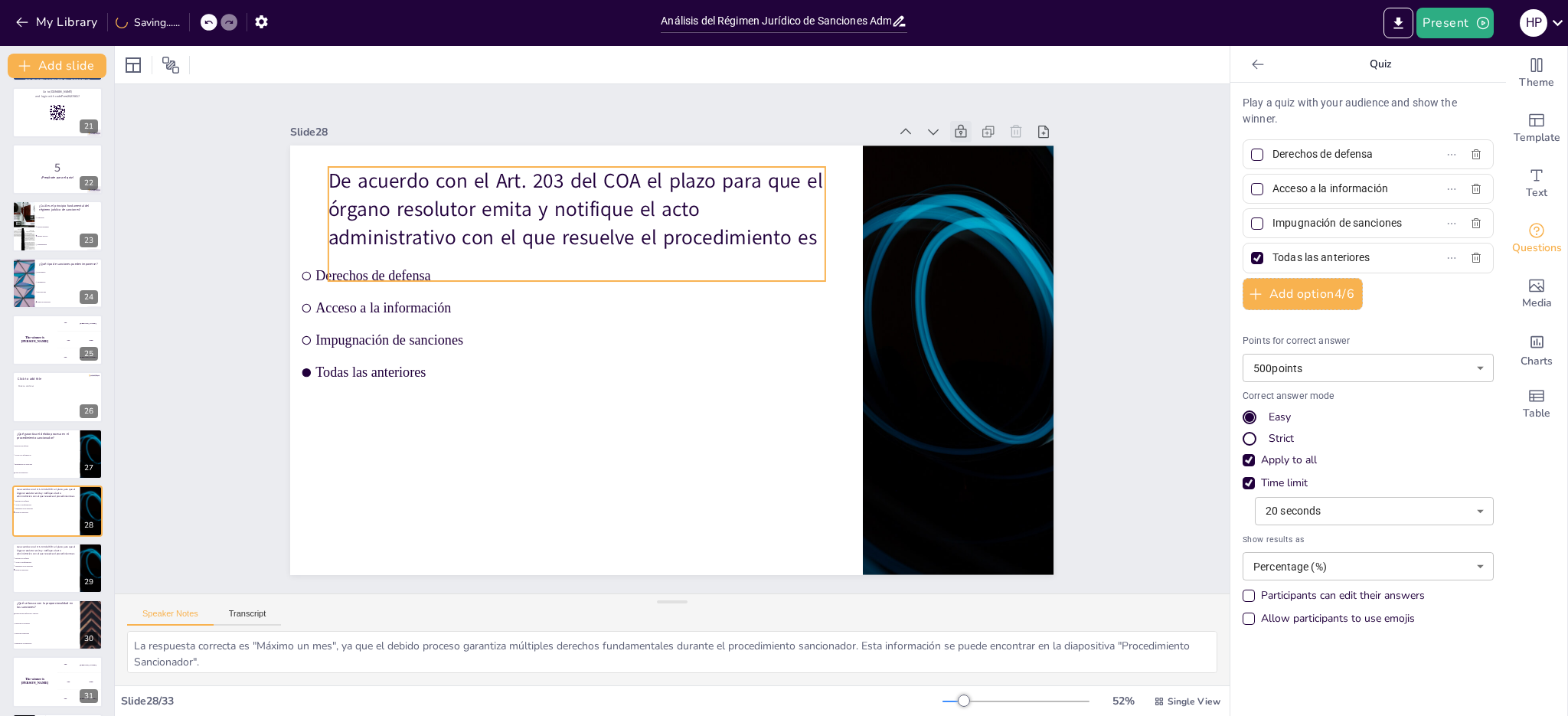
click at [657, 212] on p "De acuerdo con el Art. 203 del COA el plazo para que el órgano resolutor emita …" at bounding box center [576, 223] width 496 height 113
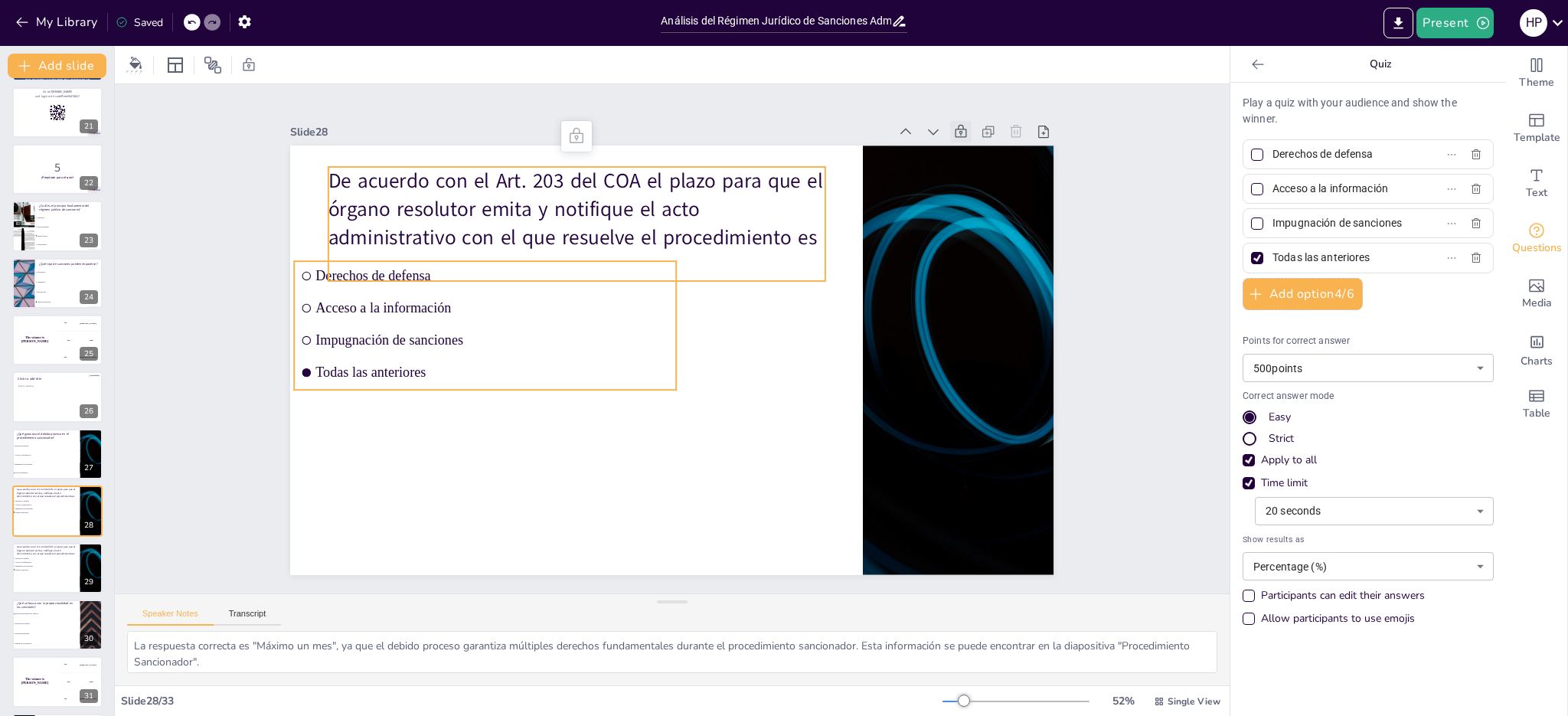
click at [590, 269] on span "Derechos de defensa" at bounding box center [500, 257] width 353 height 53
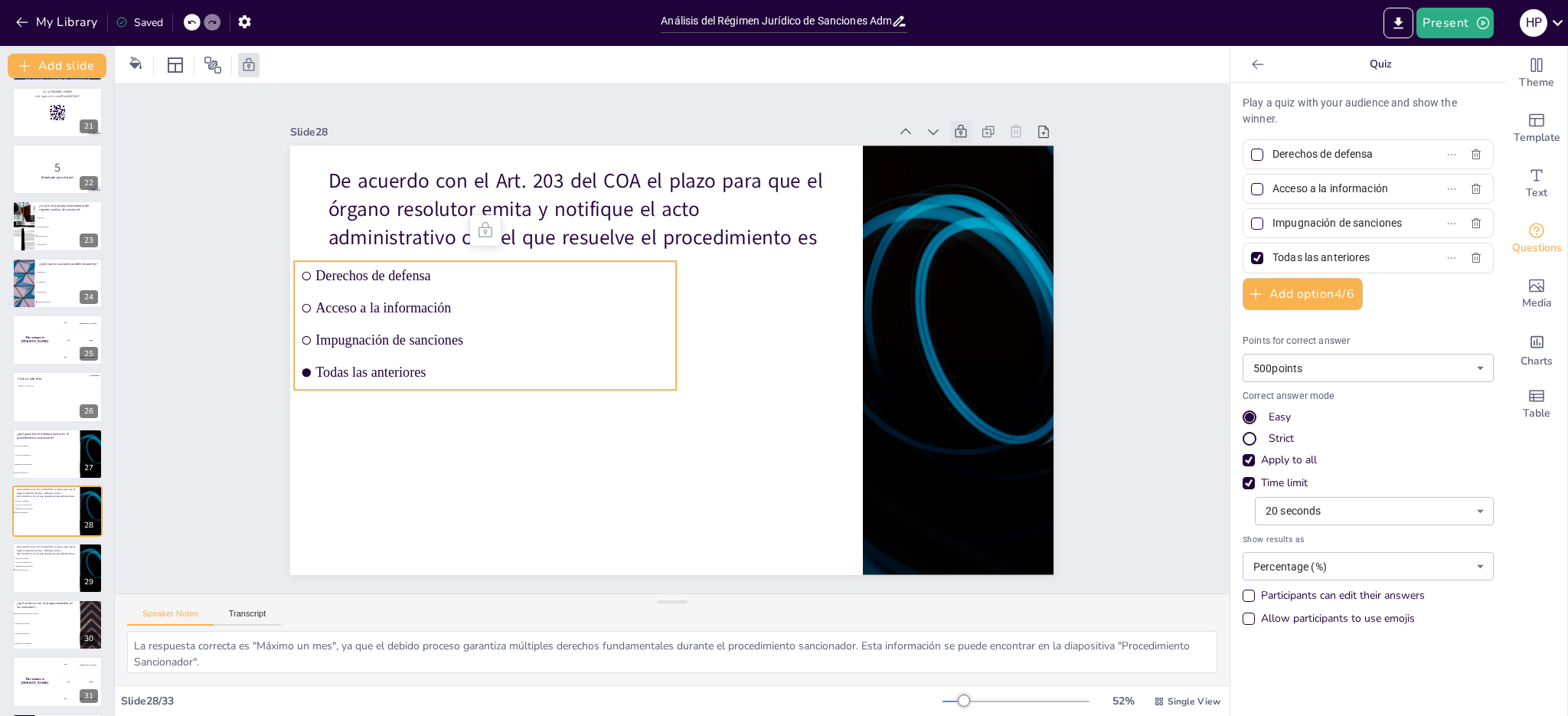
click at [407, 302] on span "Acceso a la información" at bounding box center [496, 288] width 353 height 53
click at [407, 302] on span "Acceso a la información" at bounding box center [532, 222] width 314 height 191
click at [549, 302] on span "Acceso a la información" at bounding box center [627, 162] width 158 height 330
click at [407, 302] on span "Acceso a la información" at bounding box center [496, 289] width 353 height 53
click at [898, 26] on icon at bounding box center [899, 21] width 16 height 16
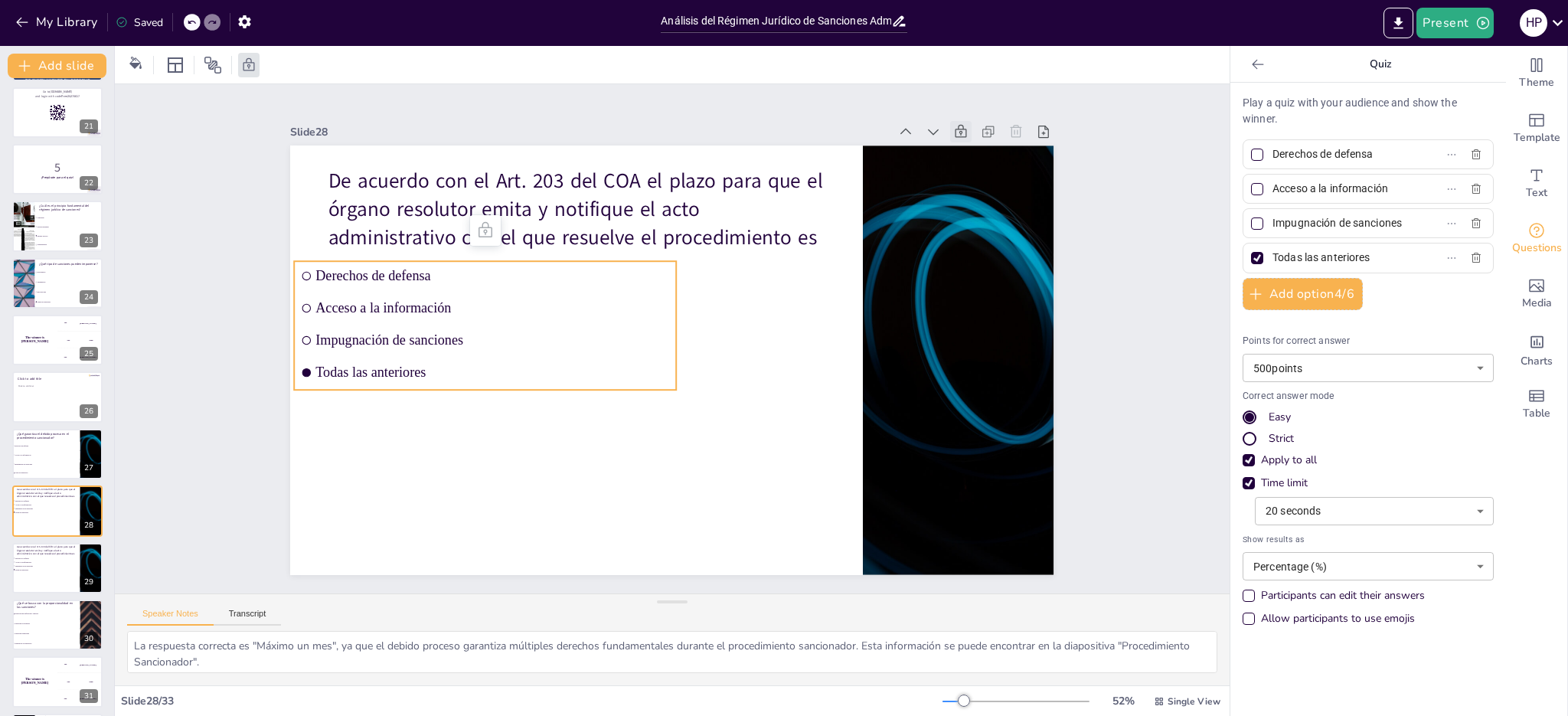
click at [988, 187] on icon at bounding box center [997, 195] width 18 height 18
click at [407, 365] on span "Todas las anteriores" at bounding box center [489, 352] width 353 height 53
click at [304, 307] on input "checkbox" at bounding box center [309, 302] width 10 height 10
click at [302, 336] on input "checkbox" at bounding box center [307, 340] width 9 height 9
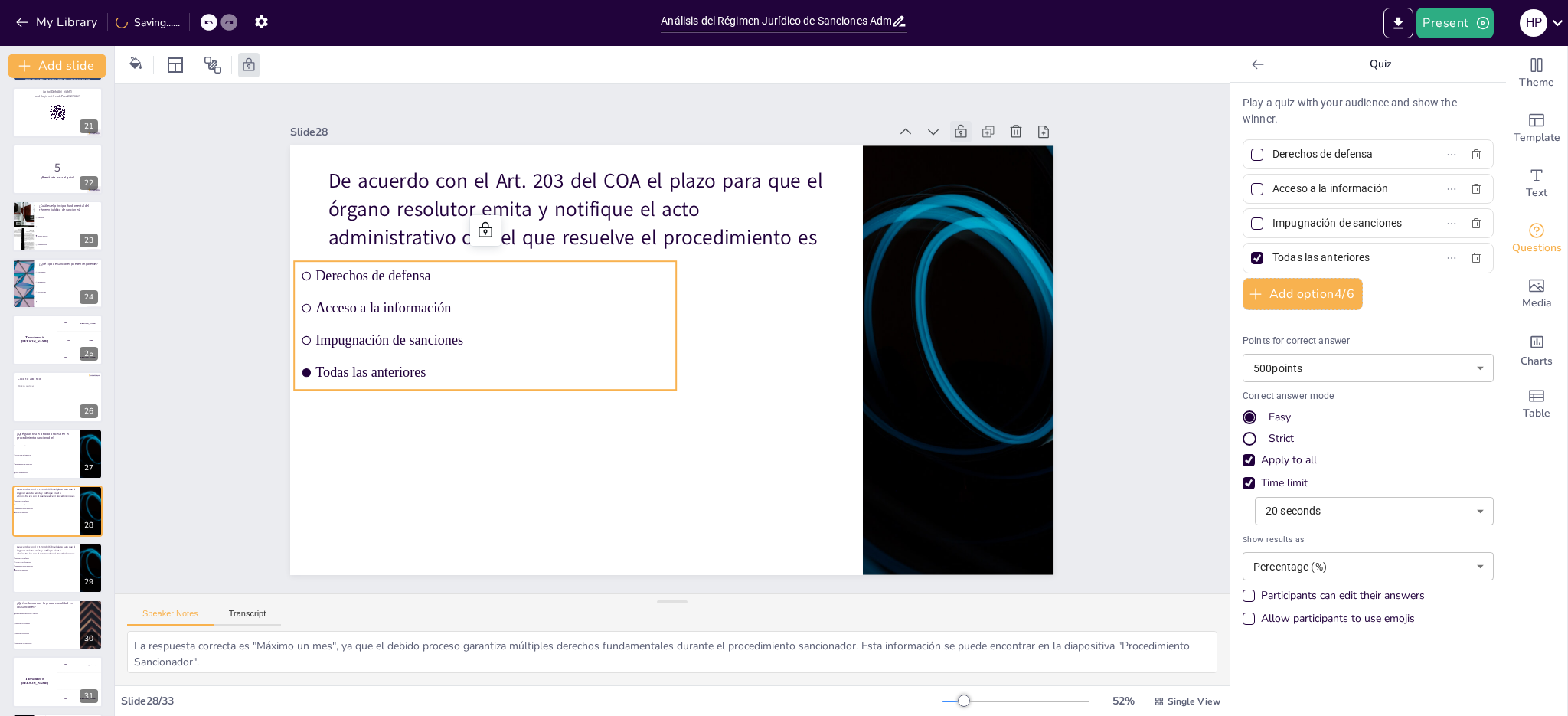
click at [319, 333] on span "Impugnación de sanciones" at bounding box center [492, 340] width 353 height 16
click at [320, 333] on span "Impugnación de sanciones" at bounding box center [492, 340] width 353 height 16
click at [1471, 258] on icon "button" at bounding box center [1476, 257] width 10 height 10
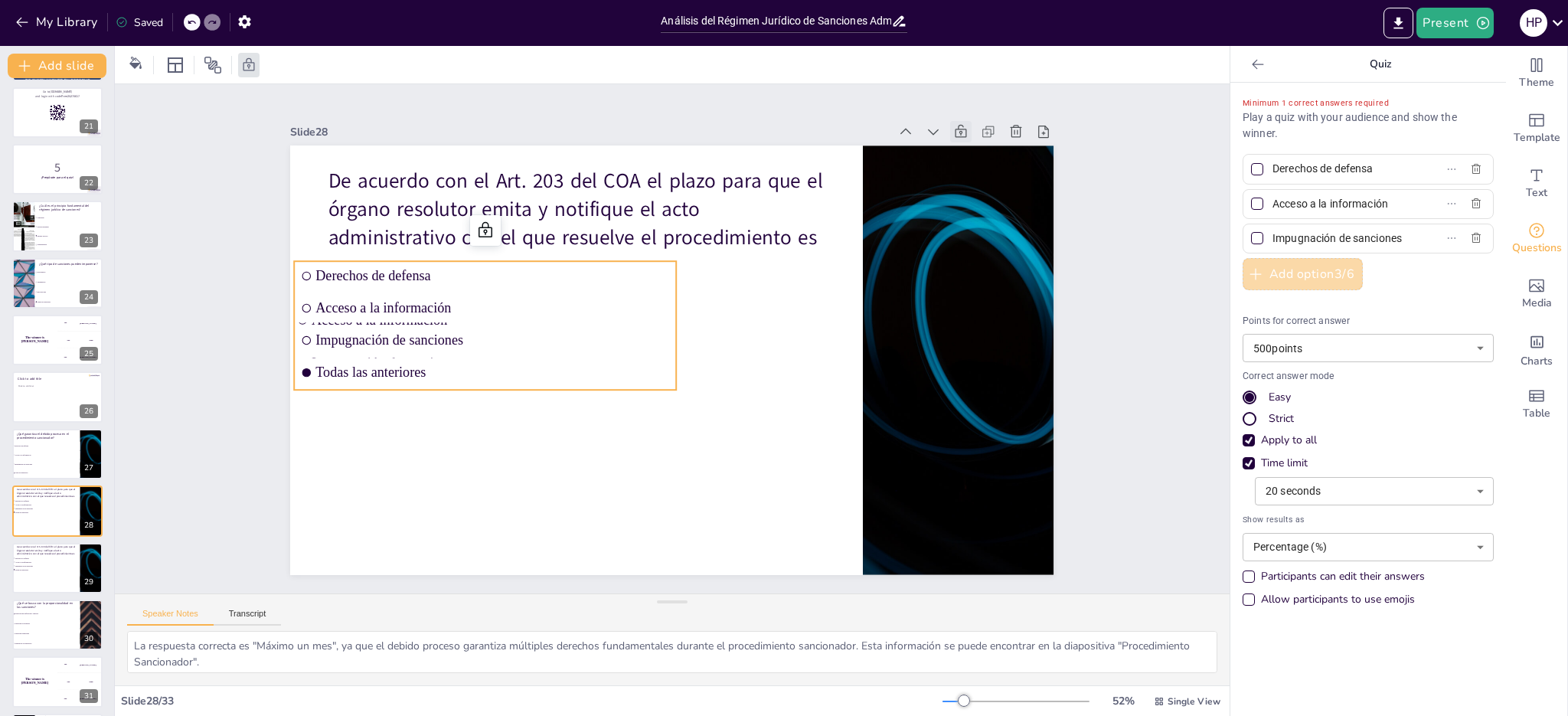
click at [1321, 276] on button "Add option 3 / 6" at bounding box center [1302, 274] width 120 height 32
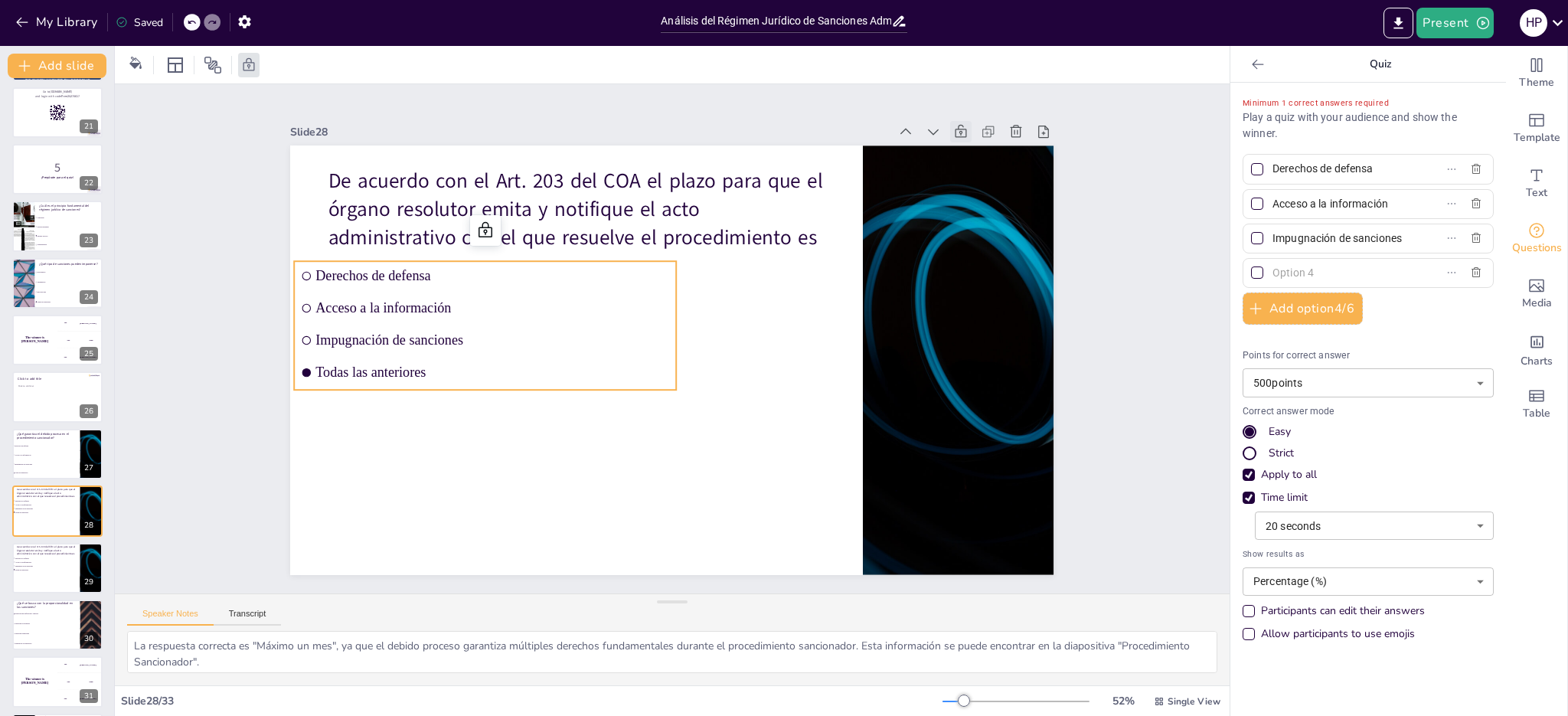
click at [1313, 272] on input "text" at bounding box center [1343, 273] width 143 height 22
click at [1470, 238] on icon "button" at bounding box center [1476, 238] width 12 height 12
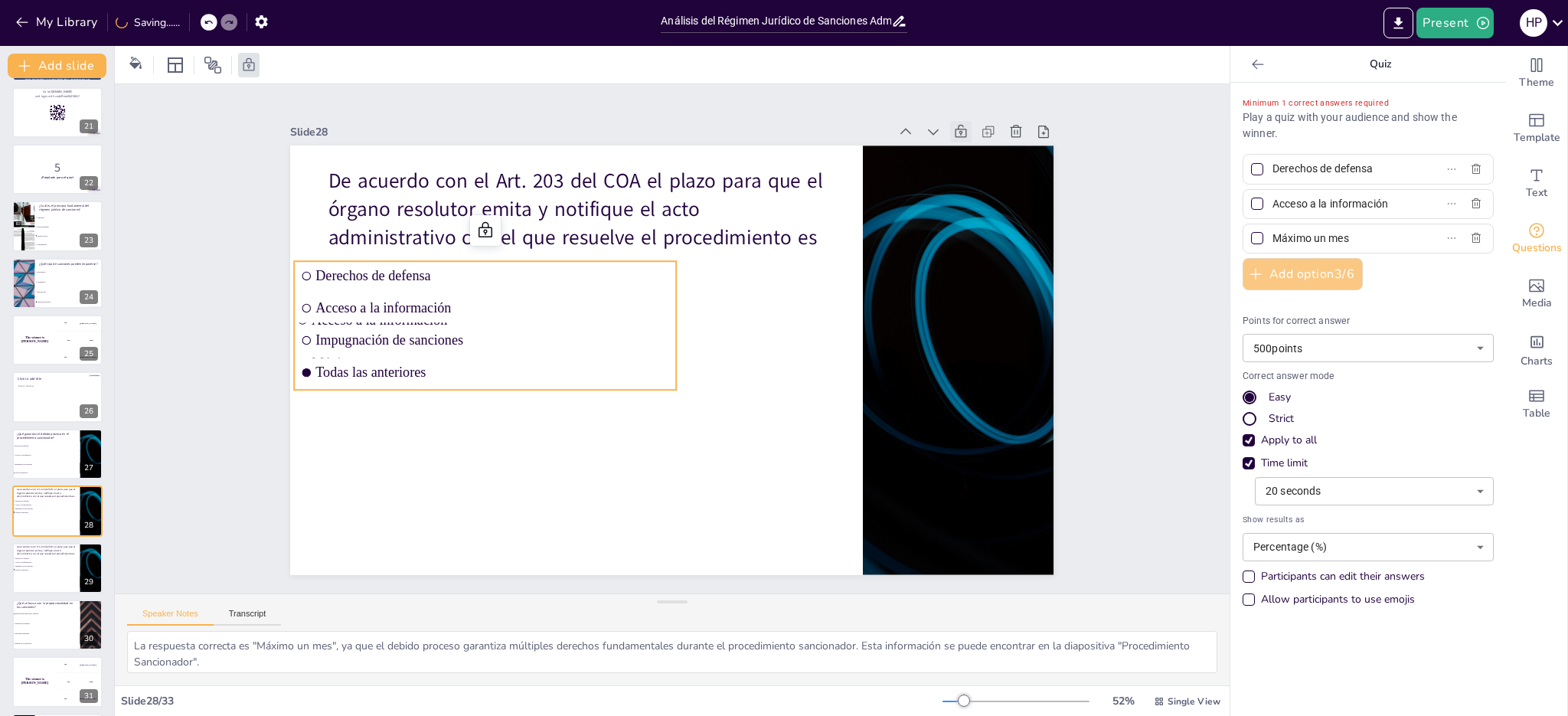
click at [1329, 274] on button "Add option 3 / 6" at bounding box center [1302, 274] width 120 height 32
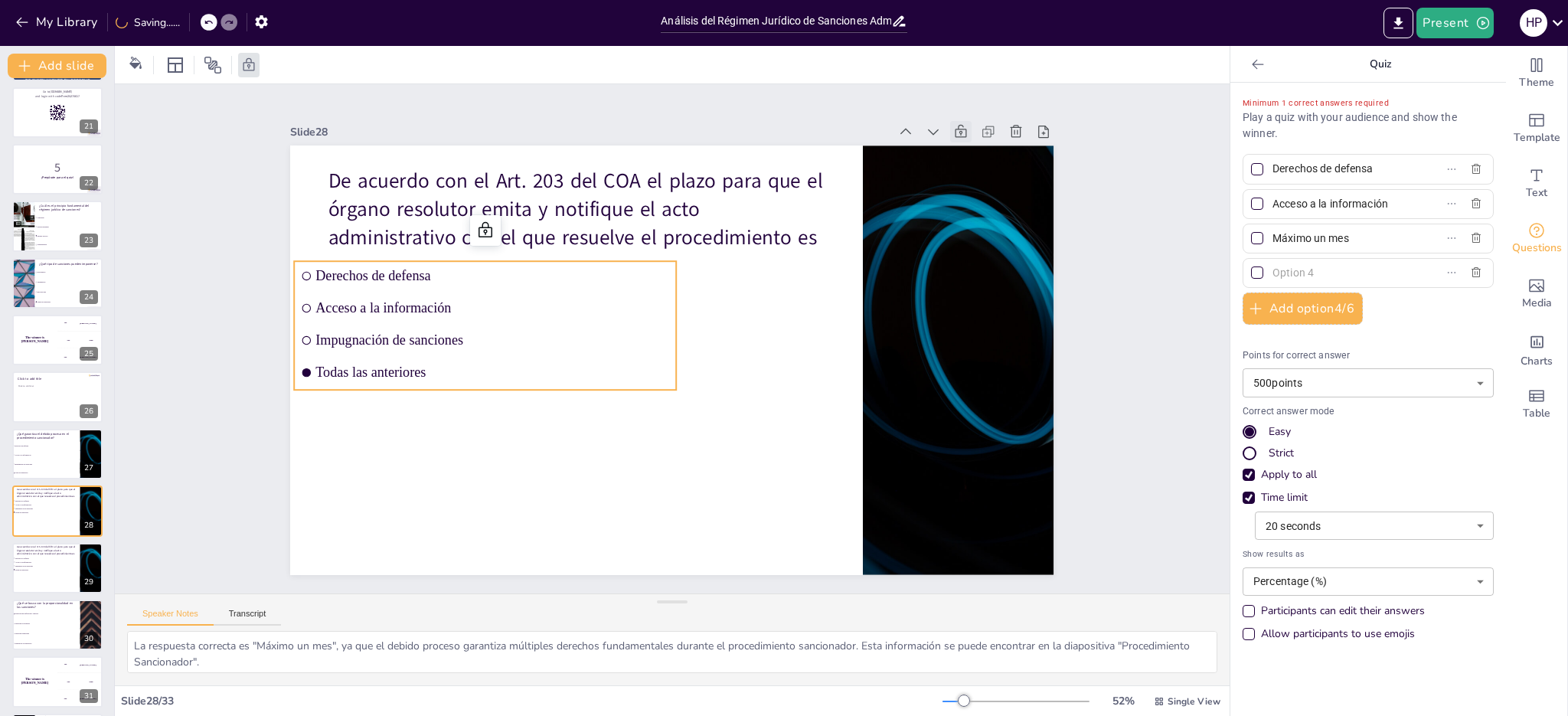
click at [1251, 241] on div at bounding box center [1257, 238] width 12 height 12
click at [1273, 241] on input "Máximo un mes" at bounding box center [1343, 238] width 143 height 22
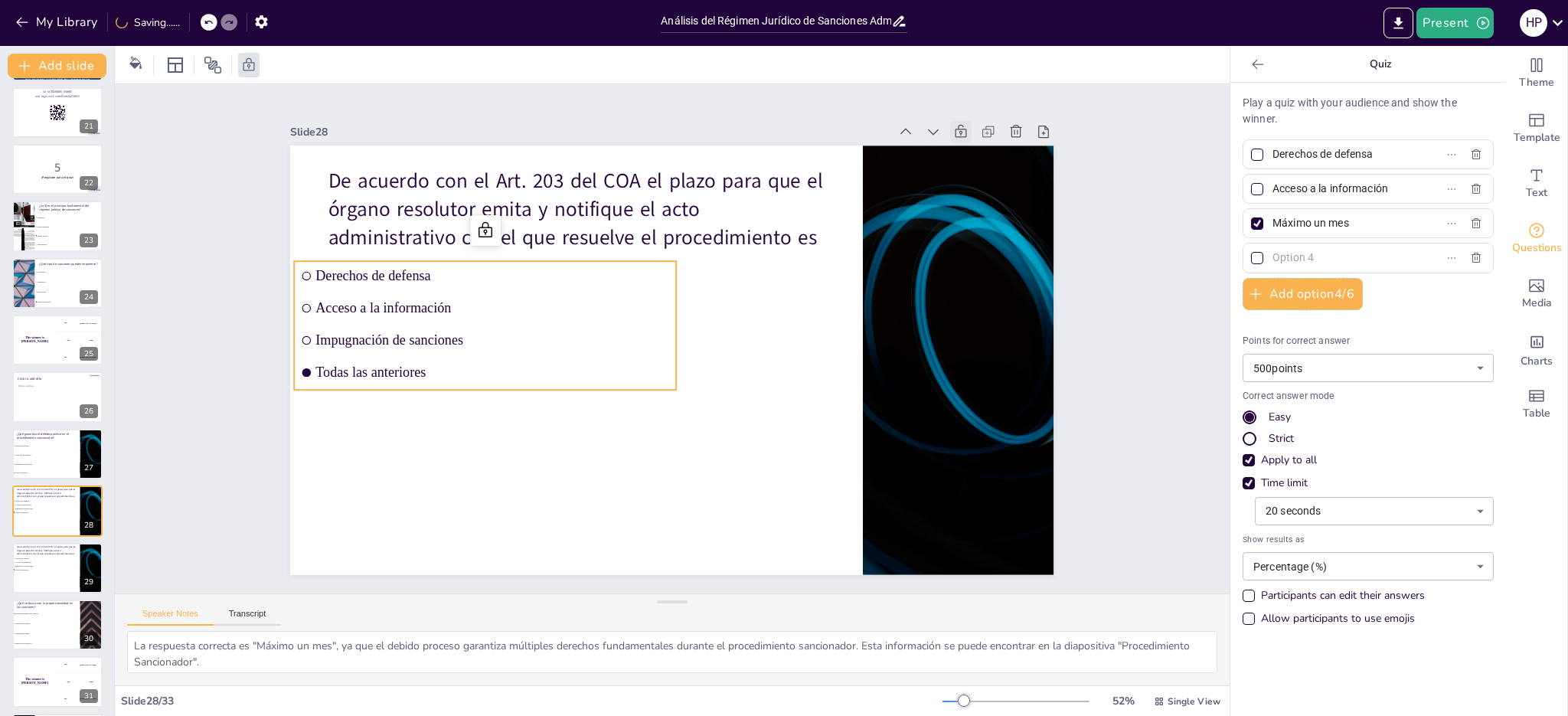
click at [1279, 256] on input "text" at bounding box center [1343, 257] width 143 height 22
click at [1351, 192] on input "Acceso a la información" at bounding box center [1343, 189] width 143 height 22
click at [1471, 189] on icon "button" at bounding box center [1476, 189] width 10 height 10
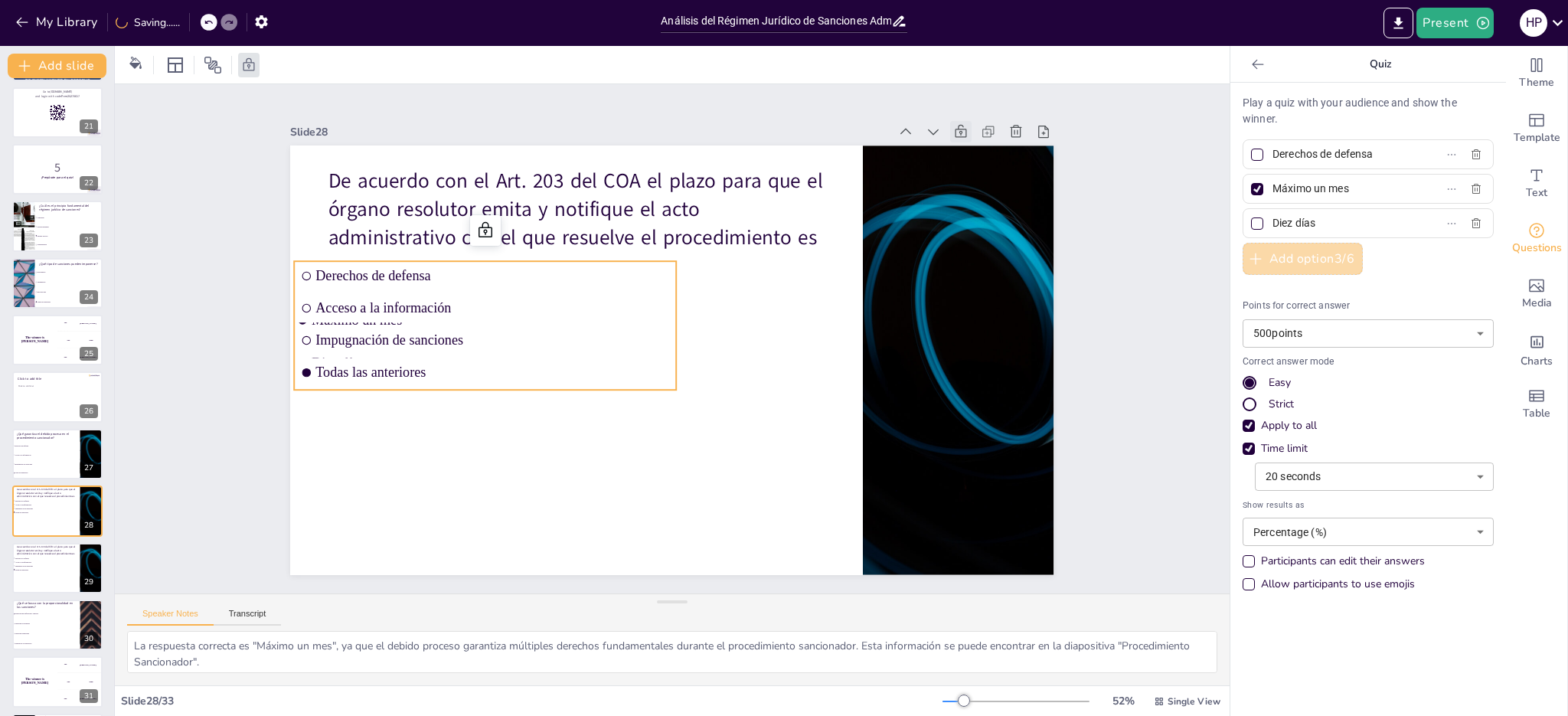
click at [1266, 250] on button "Add option 3 / 6" at bounding box center [1302, 258] width 120 height 32
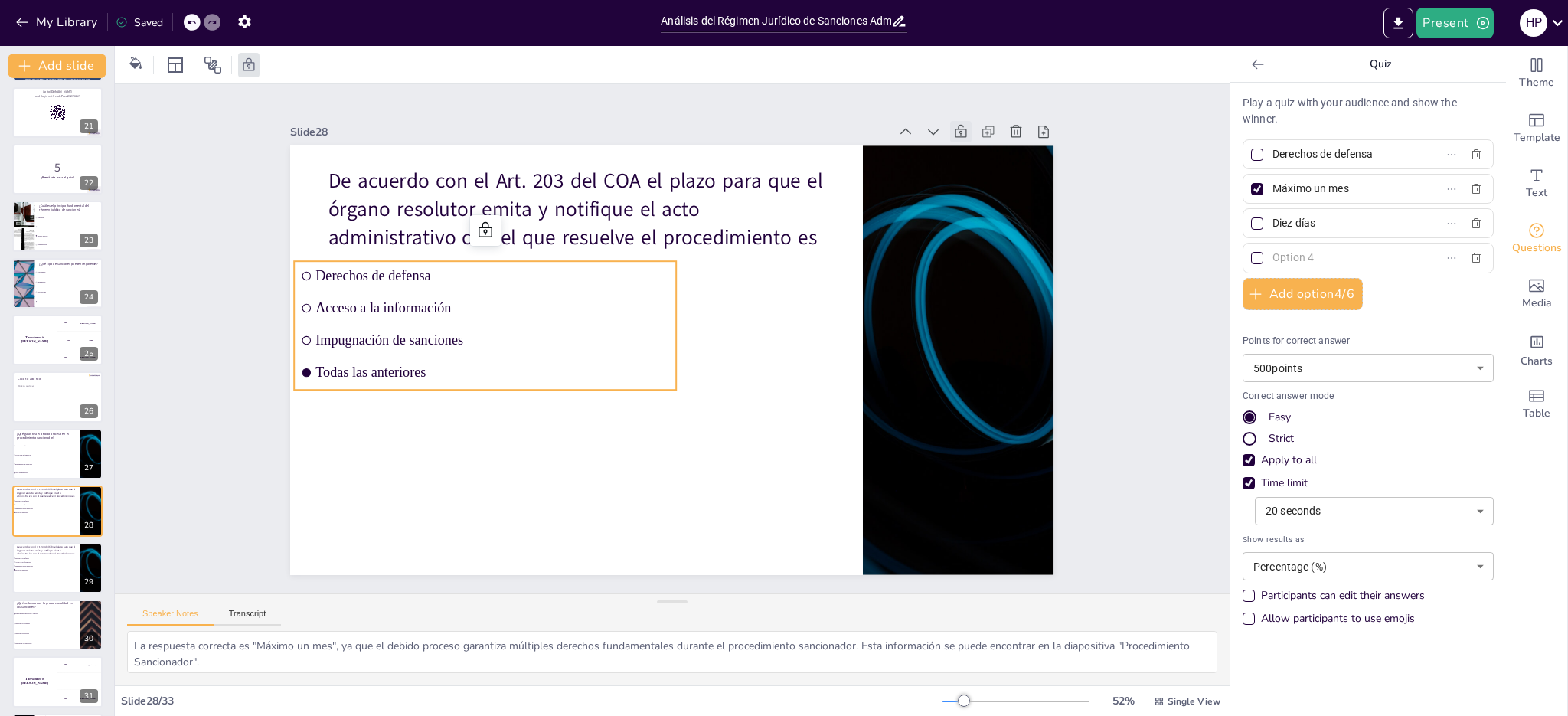
click at [1273, 257] on input "text" at bounding box center [1343, 257] width 143 height 22
click at [1470, 155] on icon "button" at bounding box center [1476, 155] width 12 height 12
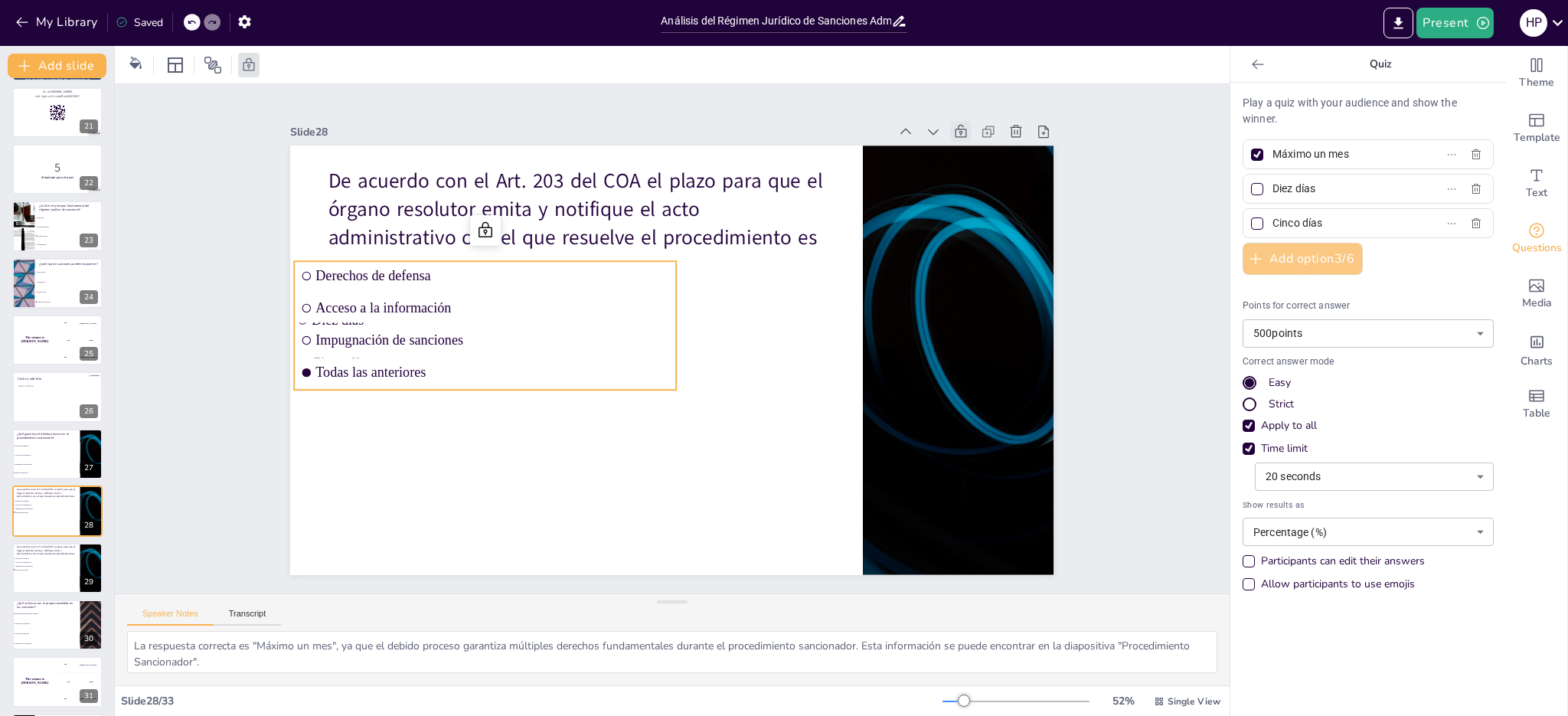
click at [1265, 264] on button "Add option 3 / 6" at bounding box center [1302, 258] width 120 height 32
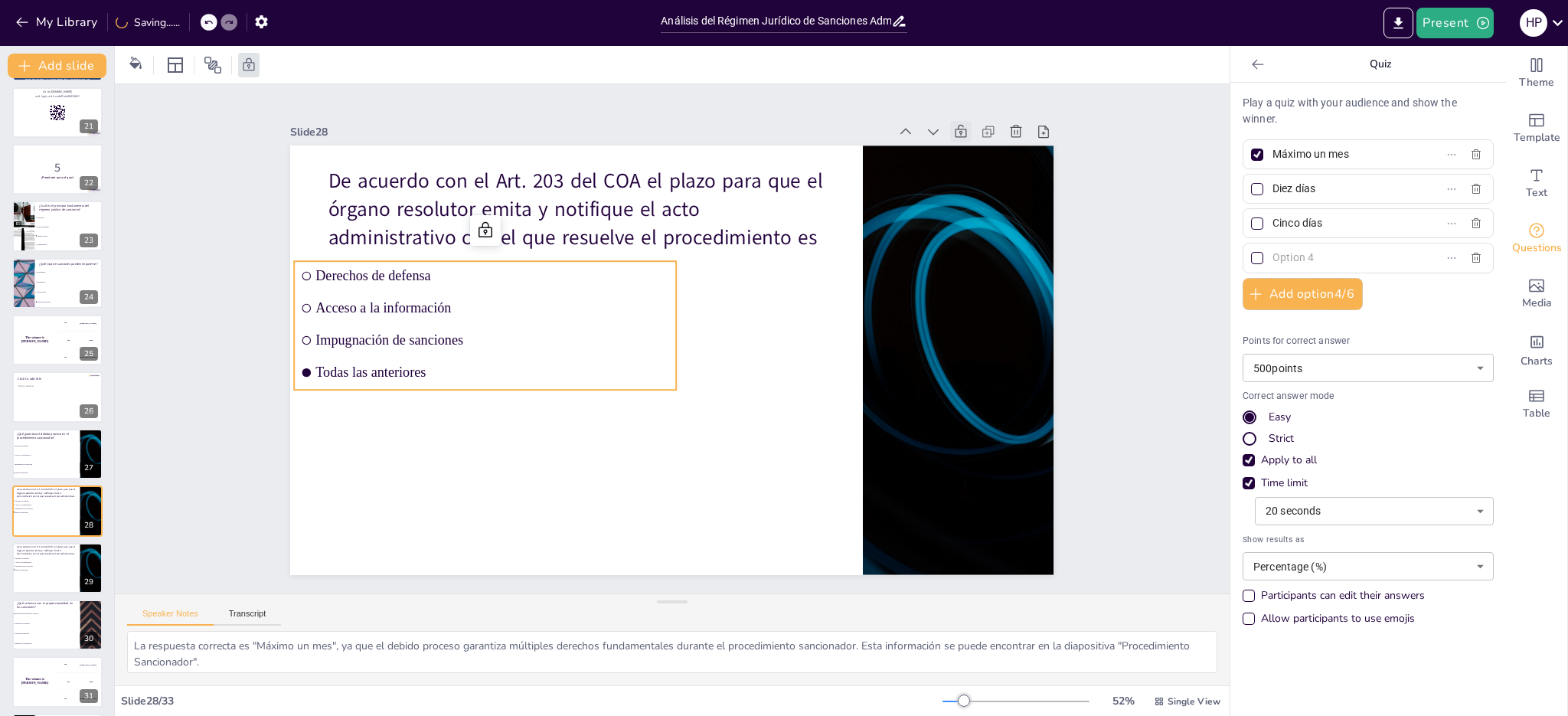
click at [1273, 260] on input "text" at bounding box center [1343, 257] width 143 height 22
click at [972, 155] on icon at bounding box center [980, 162] width 16 height 16
click at [216, 24] on icon at bounding box center [212, 22] width 10 height 10
click at [194, 23] on icon at bounding box center [191, 22] width 10 height 10
click at [53, 465] on li "Impugnación de sanciones" at bounding box center [46, 464] width 69 height 10
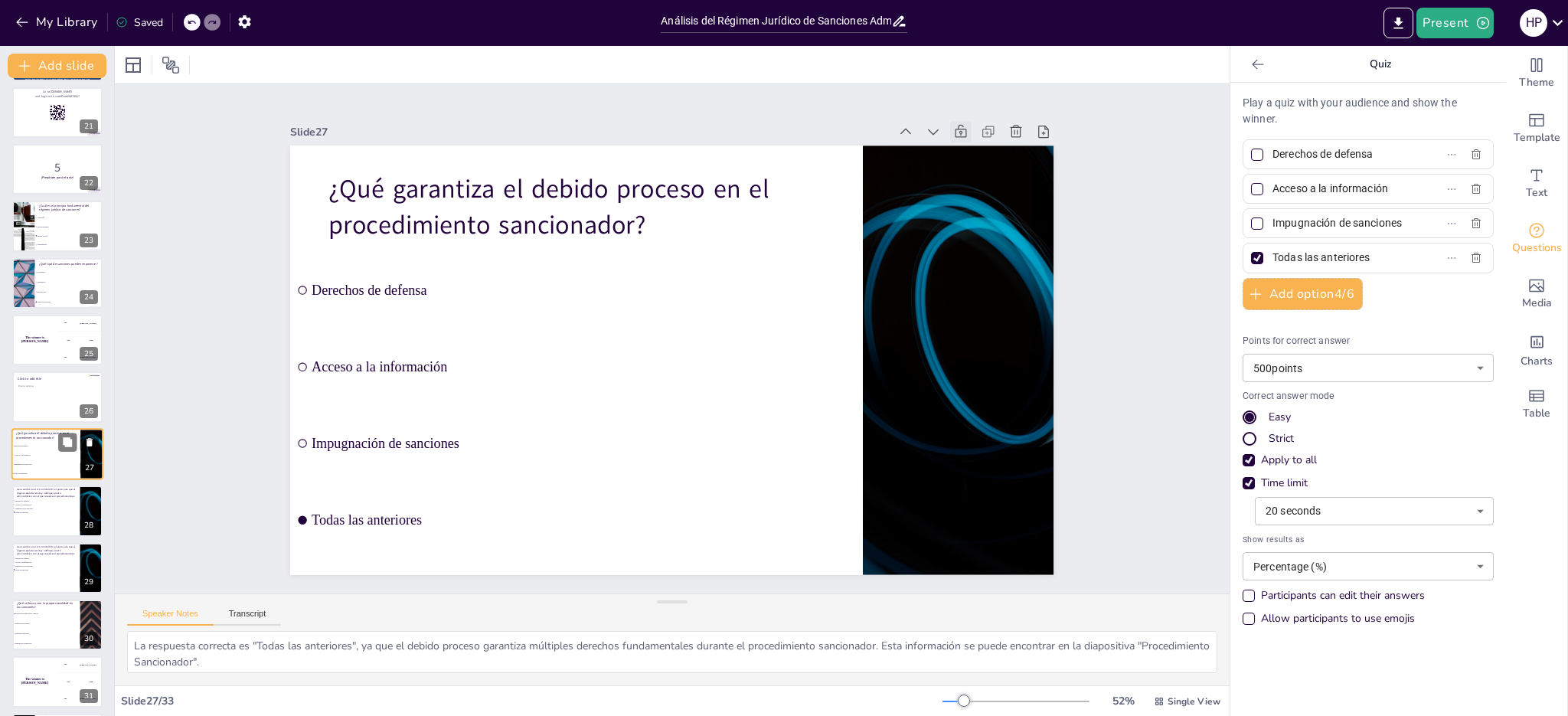
scroll to position [1199, 0]
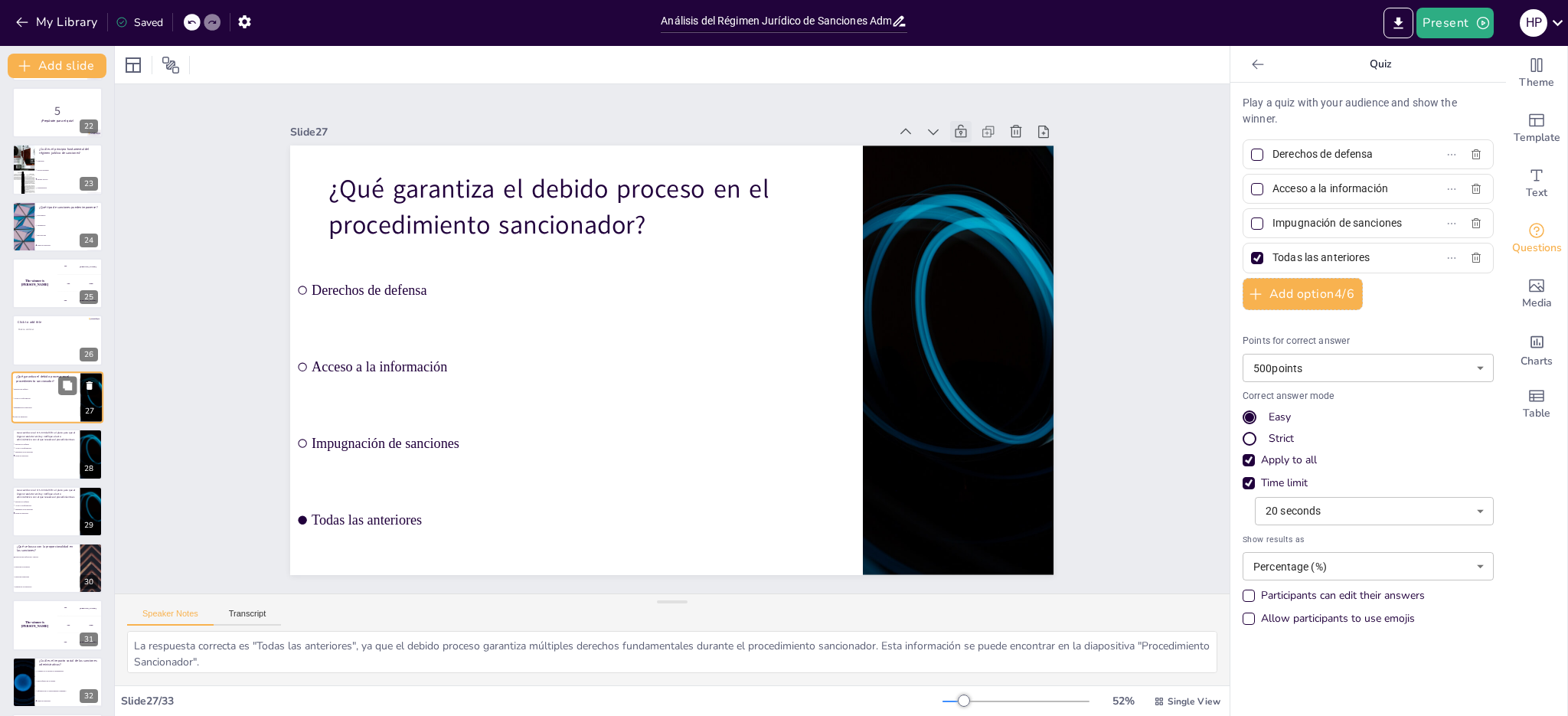
click at [91, 385] on icon at bounding box center [89, 385] width 6 height 9
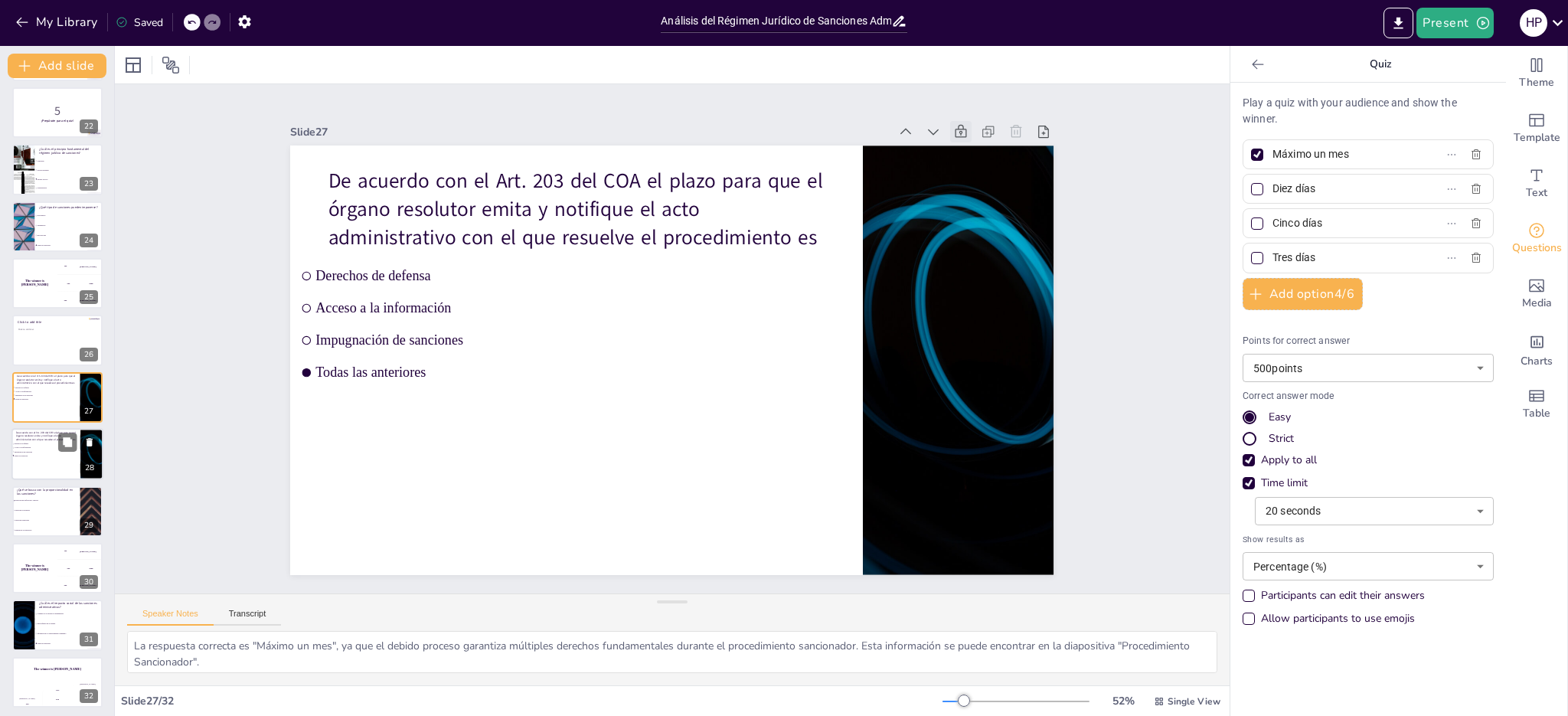
click at [41, 461] on div at bounding box center [57, 453] width 92 height 52
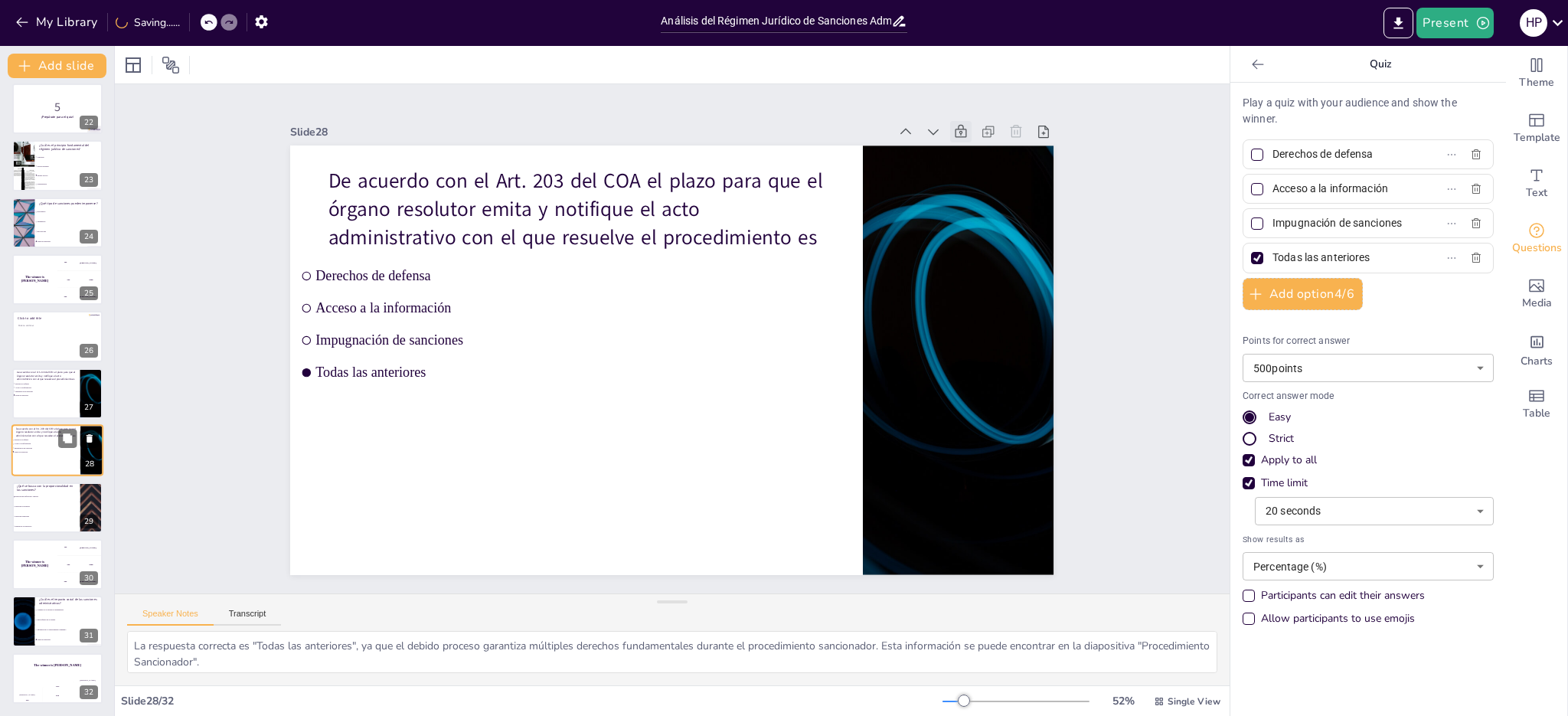
click at [91, 439] on icon at bounding box center [89, 438] width 6 height 9
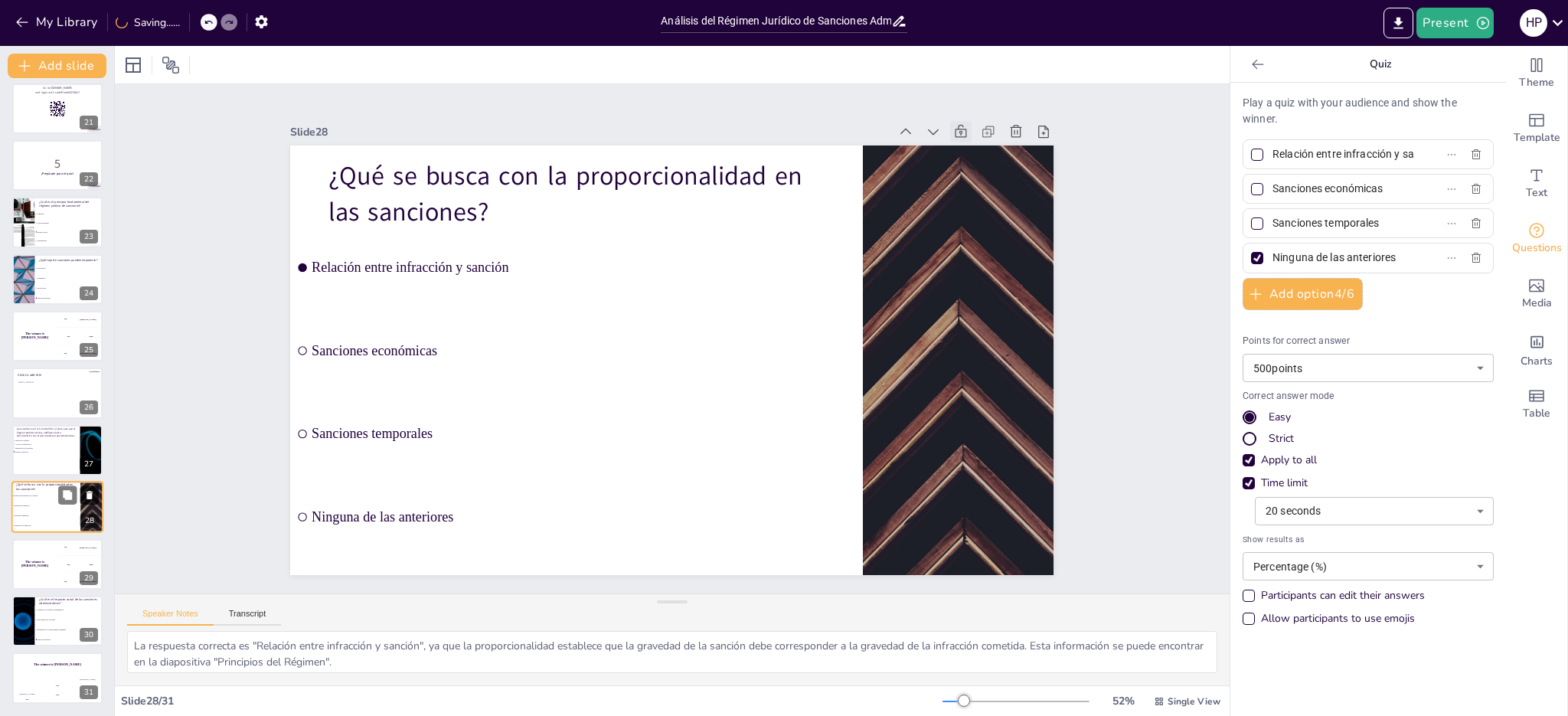
scroll to position [1145, 0]
click at [42, 455] on div at bounding box center [57, 451] width 92 height 52
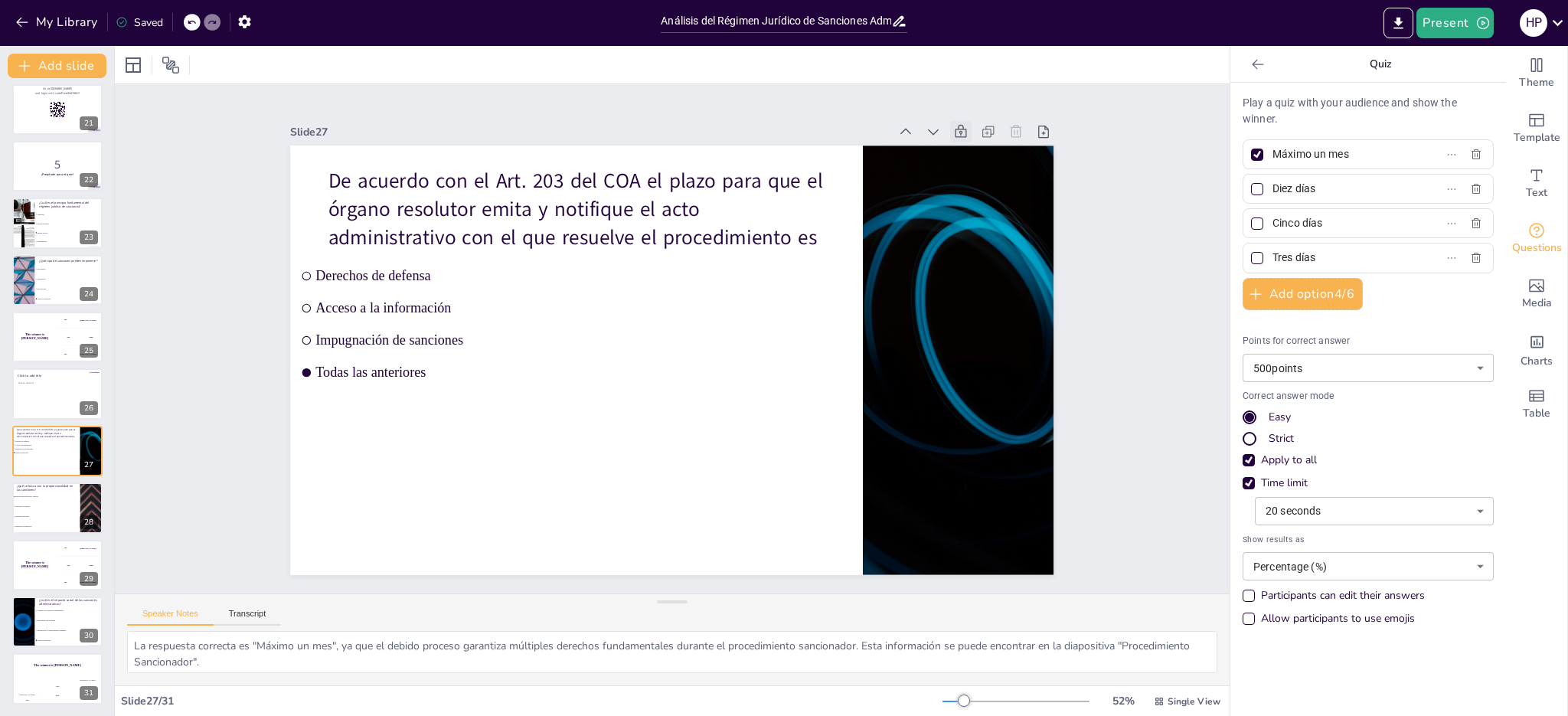
click at [1375, 62] on p "Quiz" at bounding box center [1380, 64] width 220 height 37
click at [991, 187] on icon at bounding box center [998, 195] width 14 height 16
click at [1000, 158] on icon at bounding box center [1007, 166] width 16 height 16
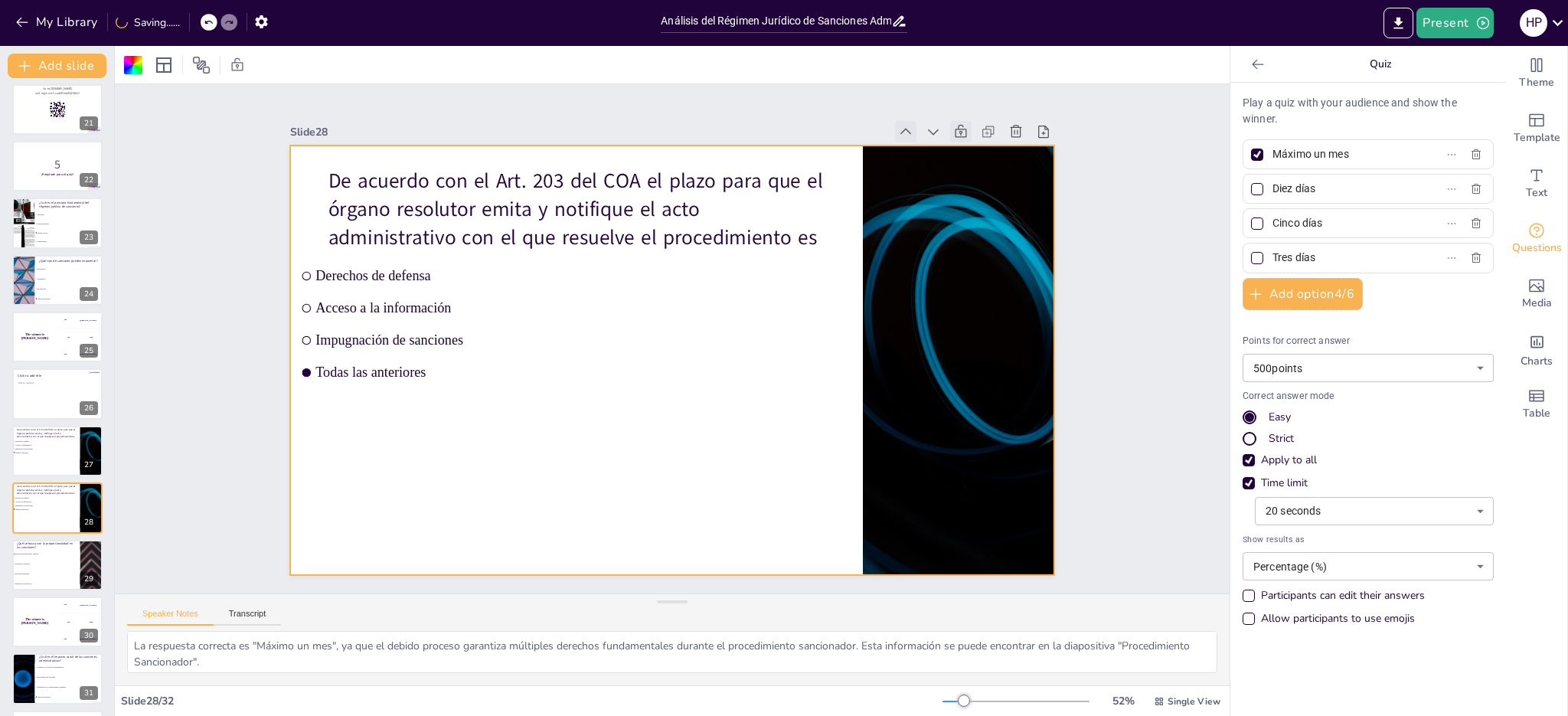
click at [917, 149] on icon at bounding box center [925, 156] width 16 height 16
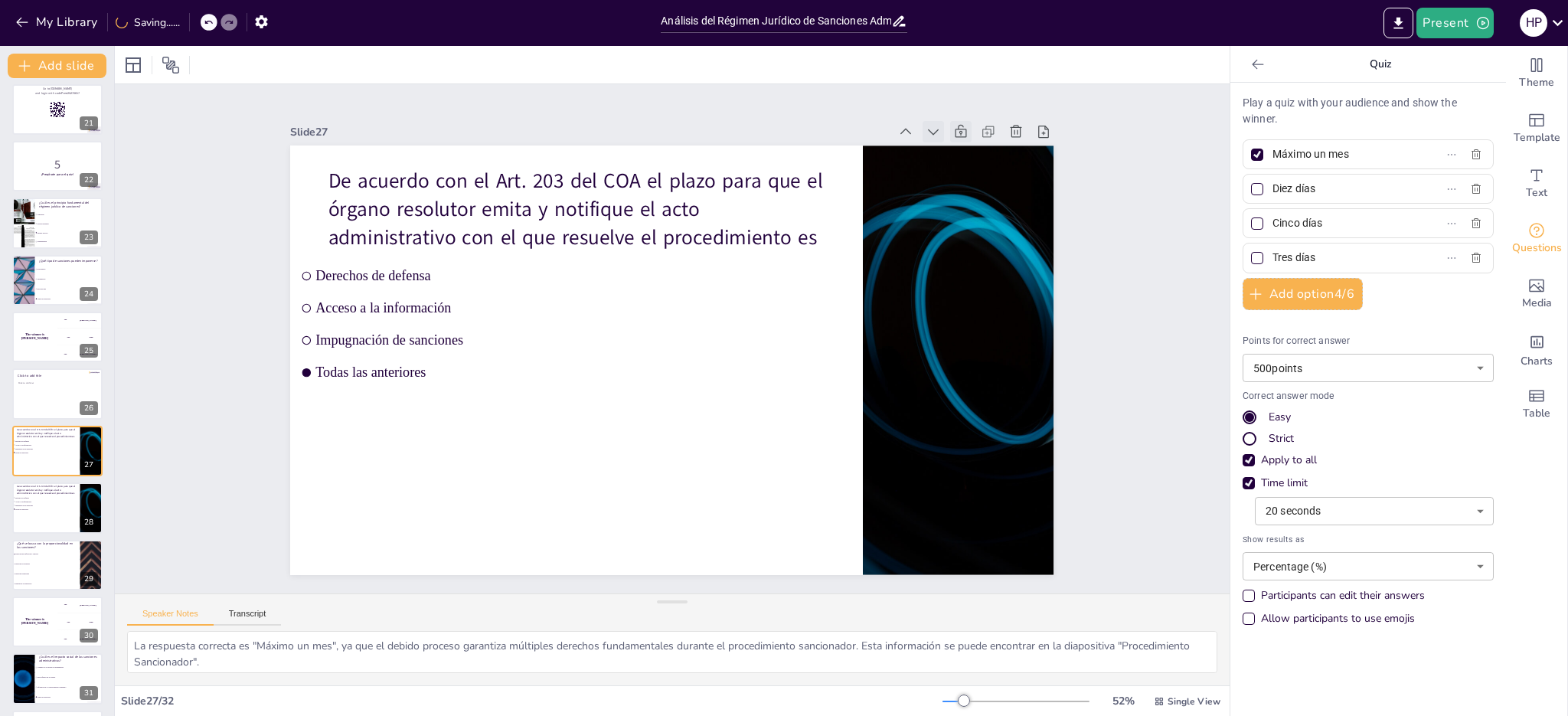
click at [945, 151] on icon at bounding box center [953, 159] width 16 height 16
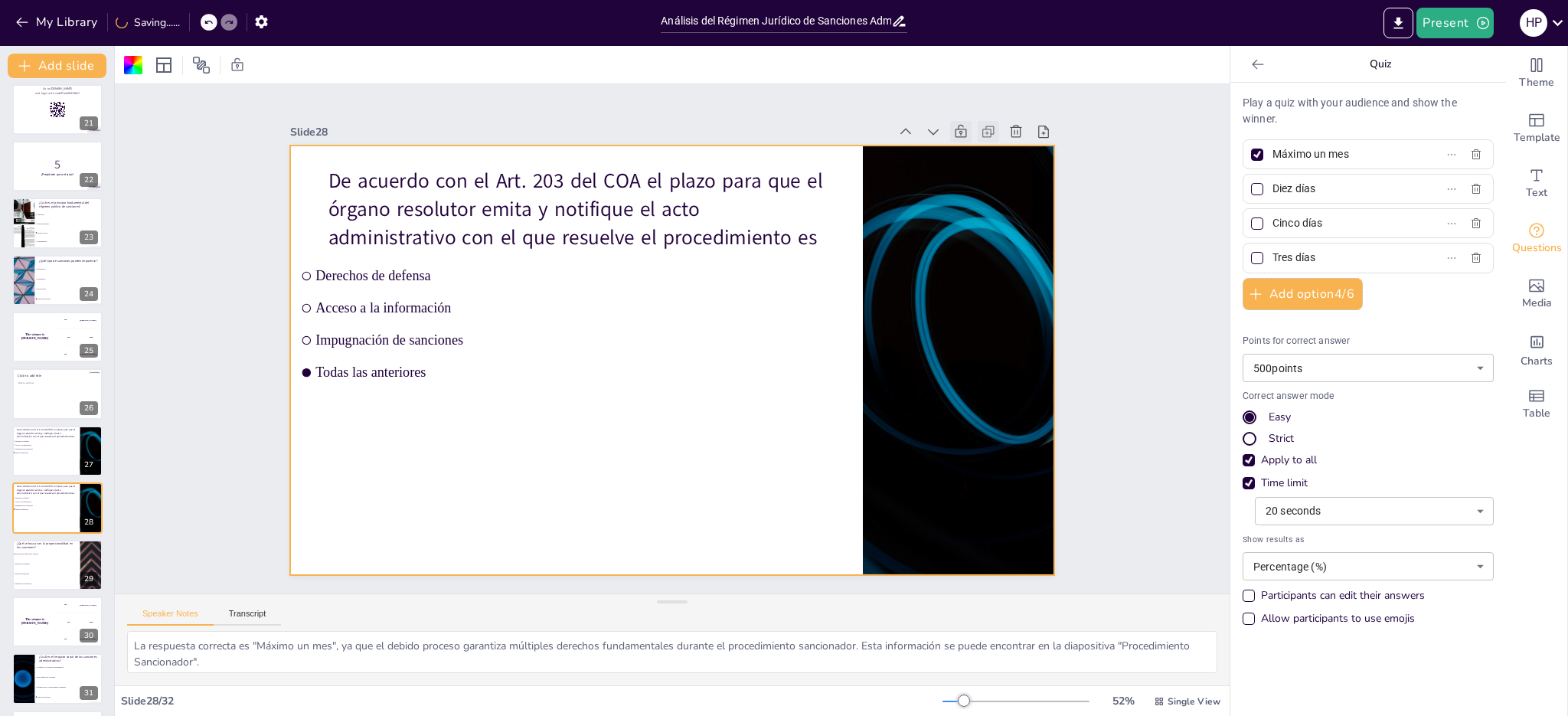
click at [1006, 160] on icon at bounding box center [1010, 164] width 9 height 9
click at [86, 497] on icon at bounding box center [89, 496] width 10 height 10
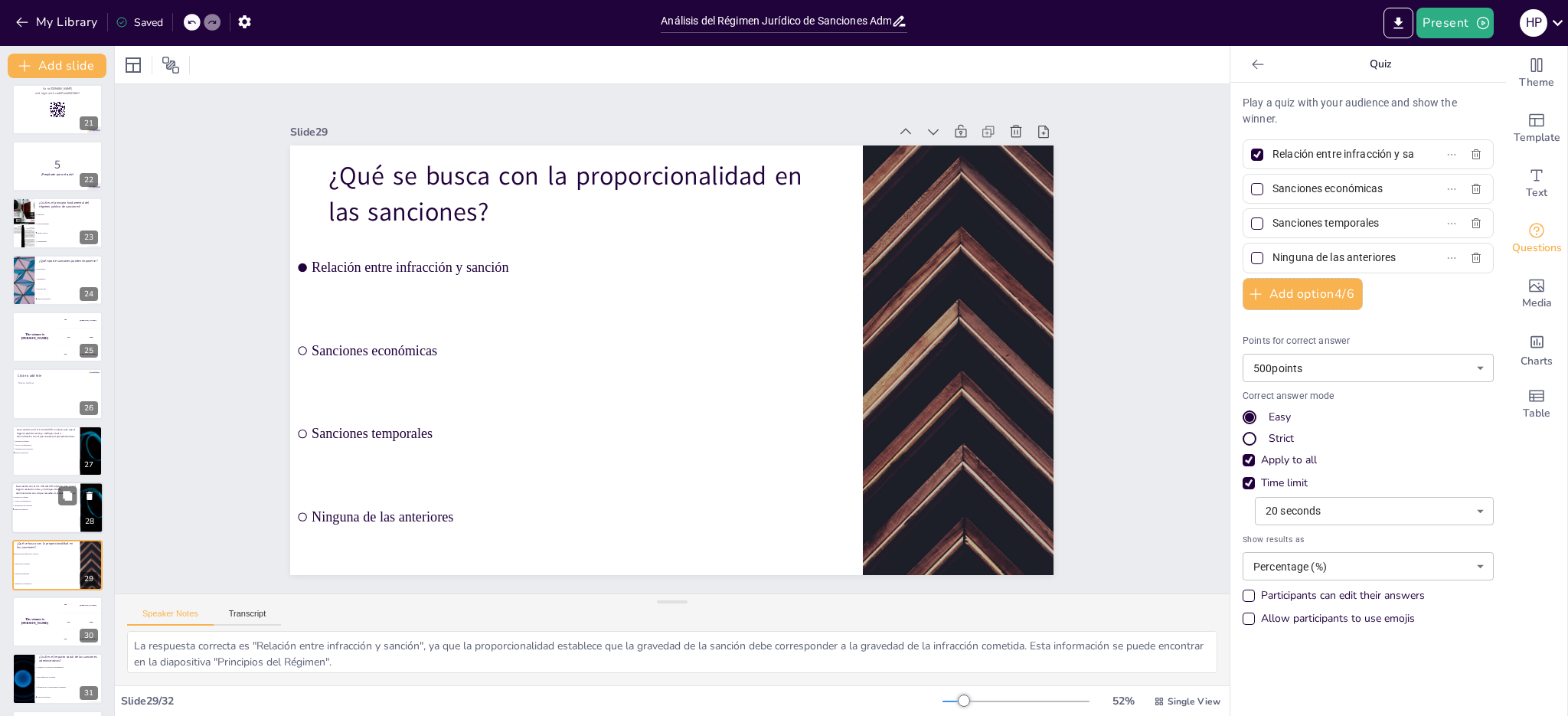
click at [64, 453] on div at bounding box center [57, 451] width 91 height 50
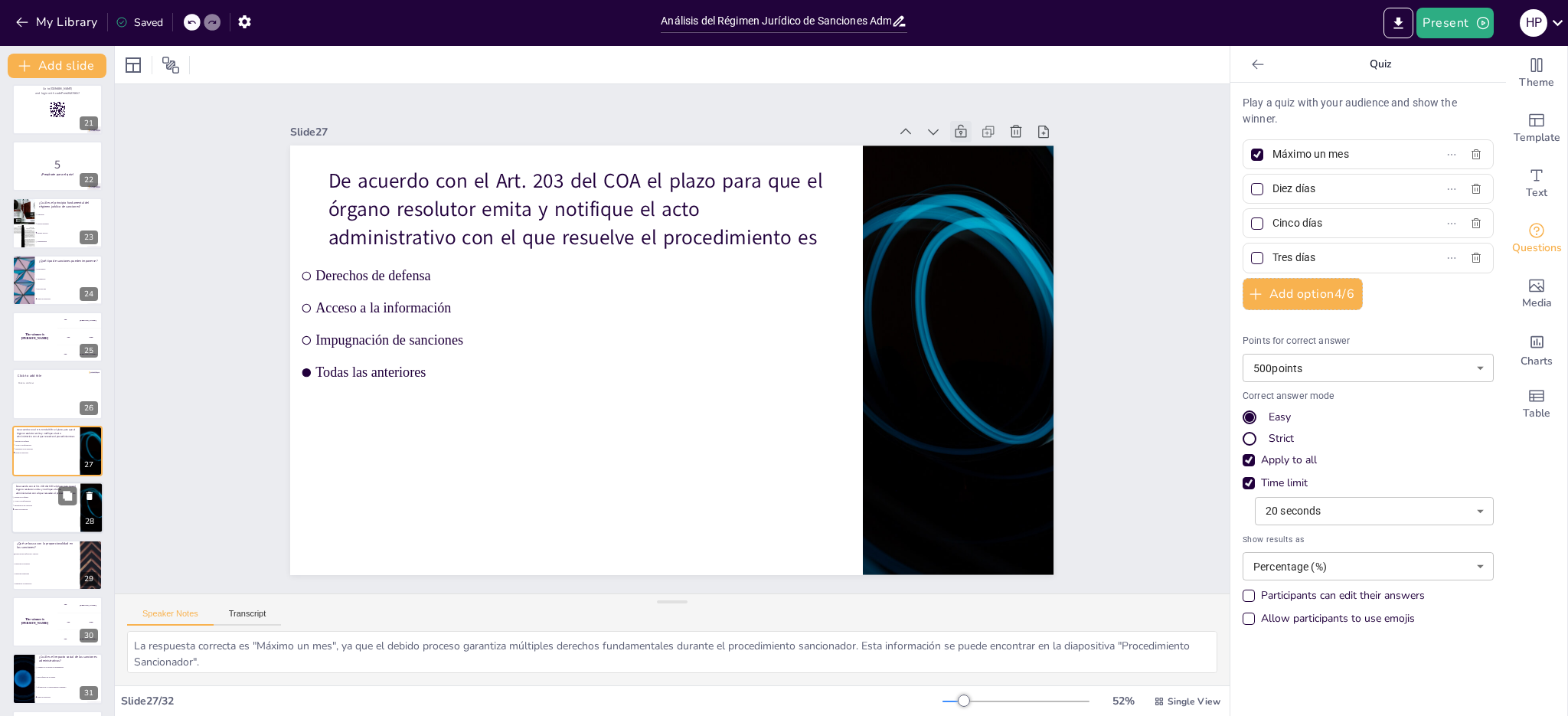
scroll to position [1199, 0]
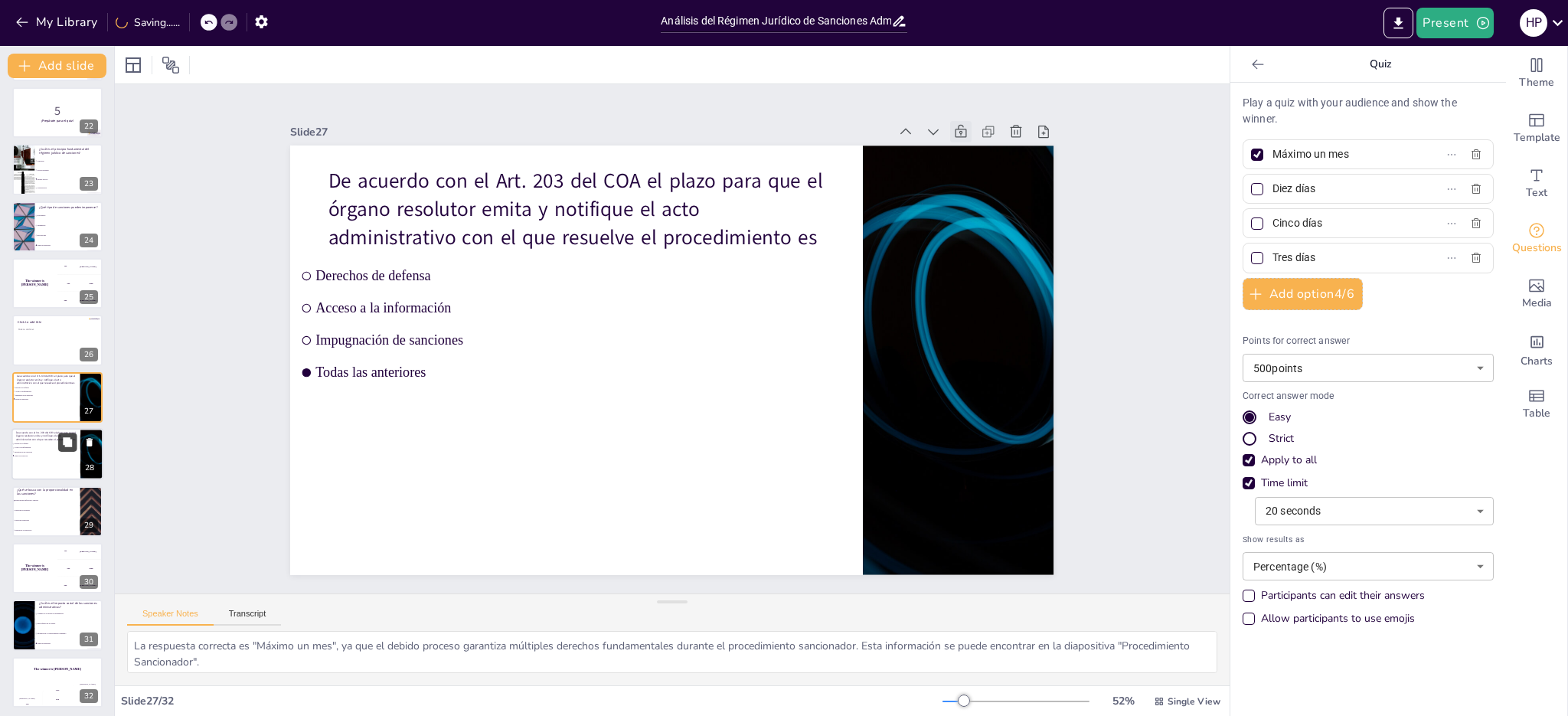
click at [69, 442] on icon at bounding box center [67, 441] width 10 height 10
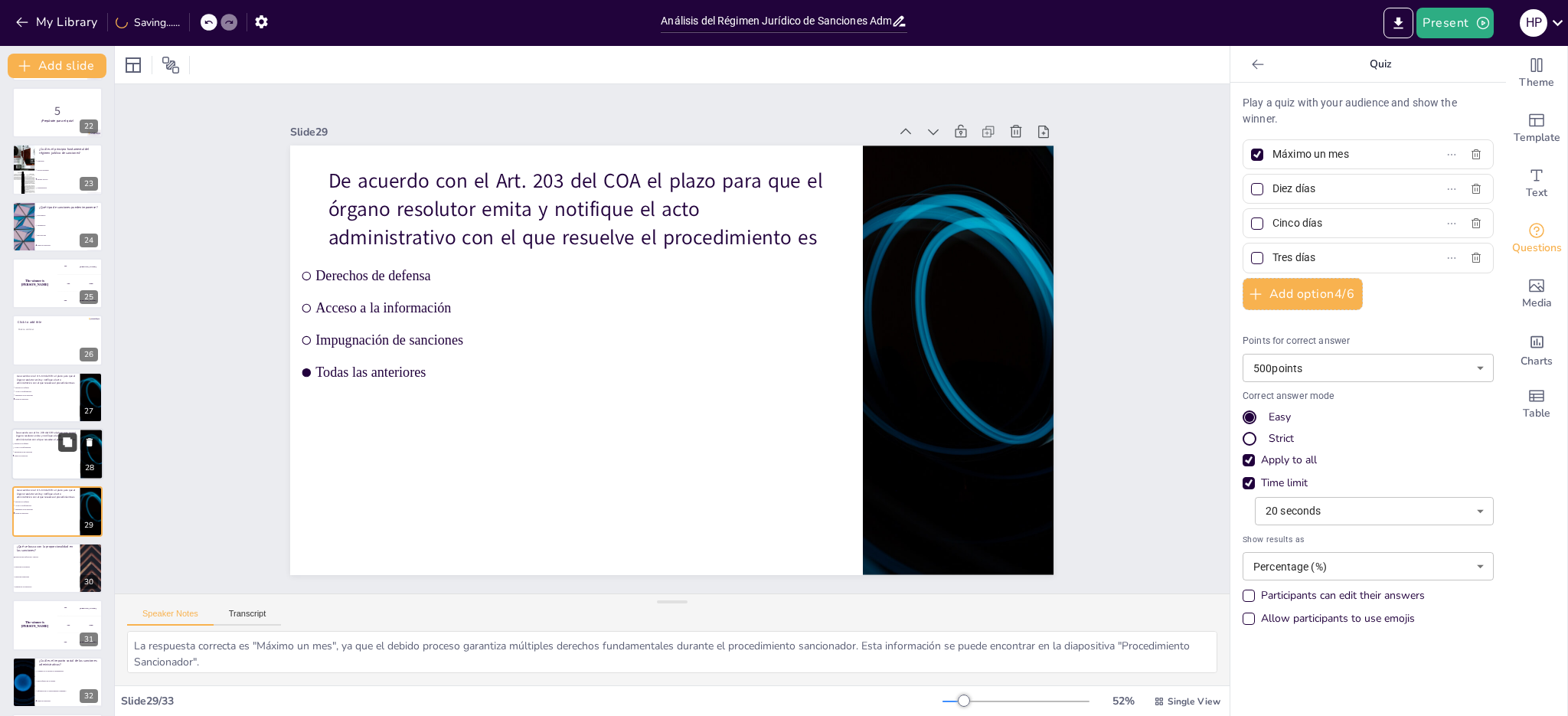
scroll to position [1259, 0]
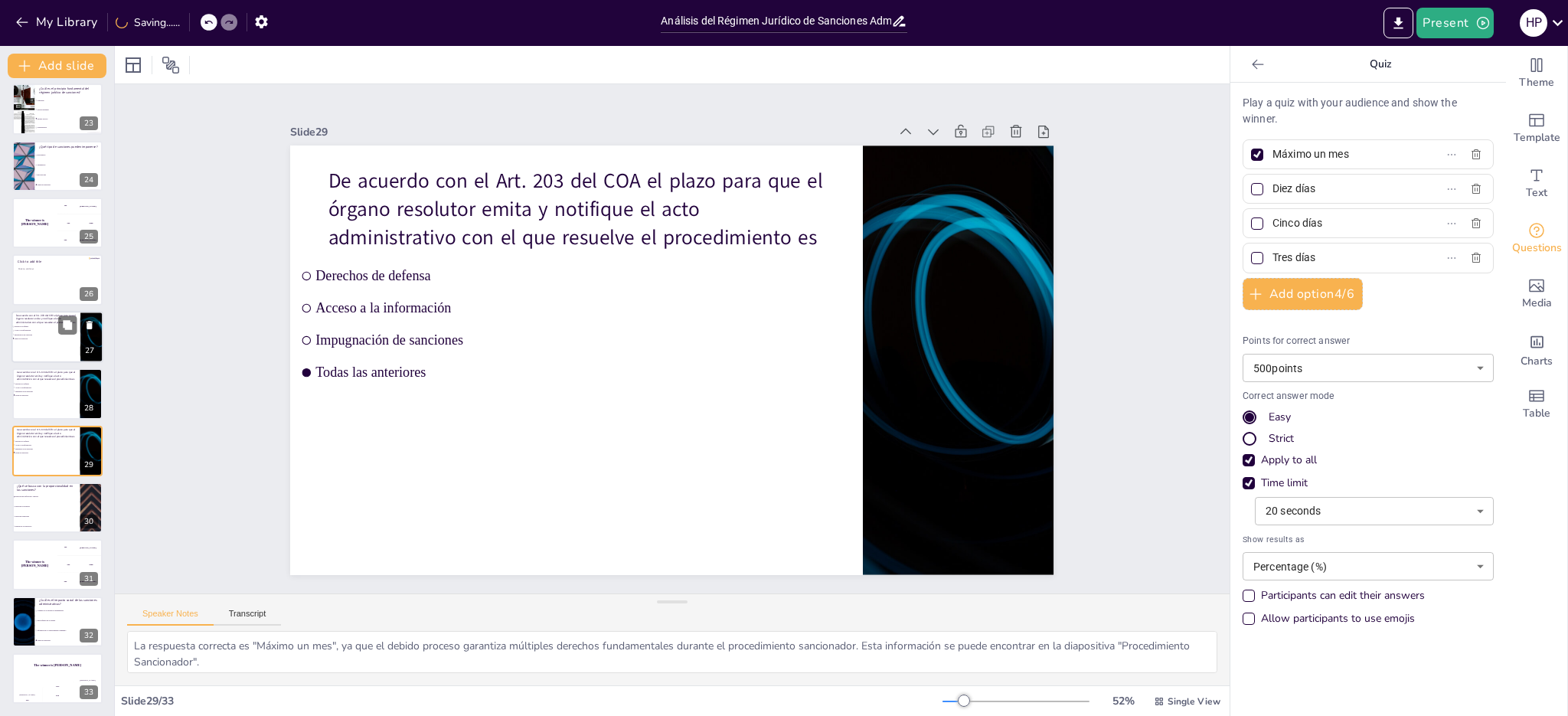
click at [32, 338] on span "Todas las anteriores" at bounding box center [36, 339] width 43 height 3
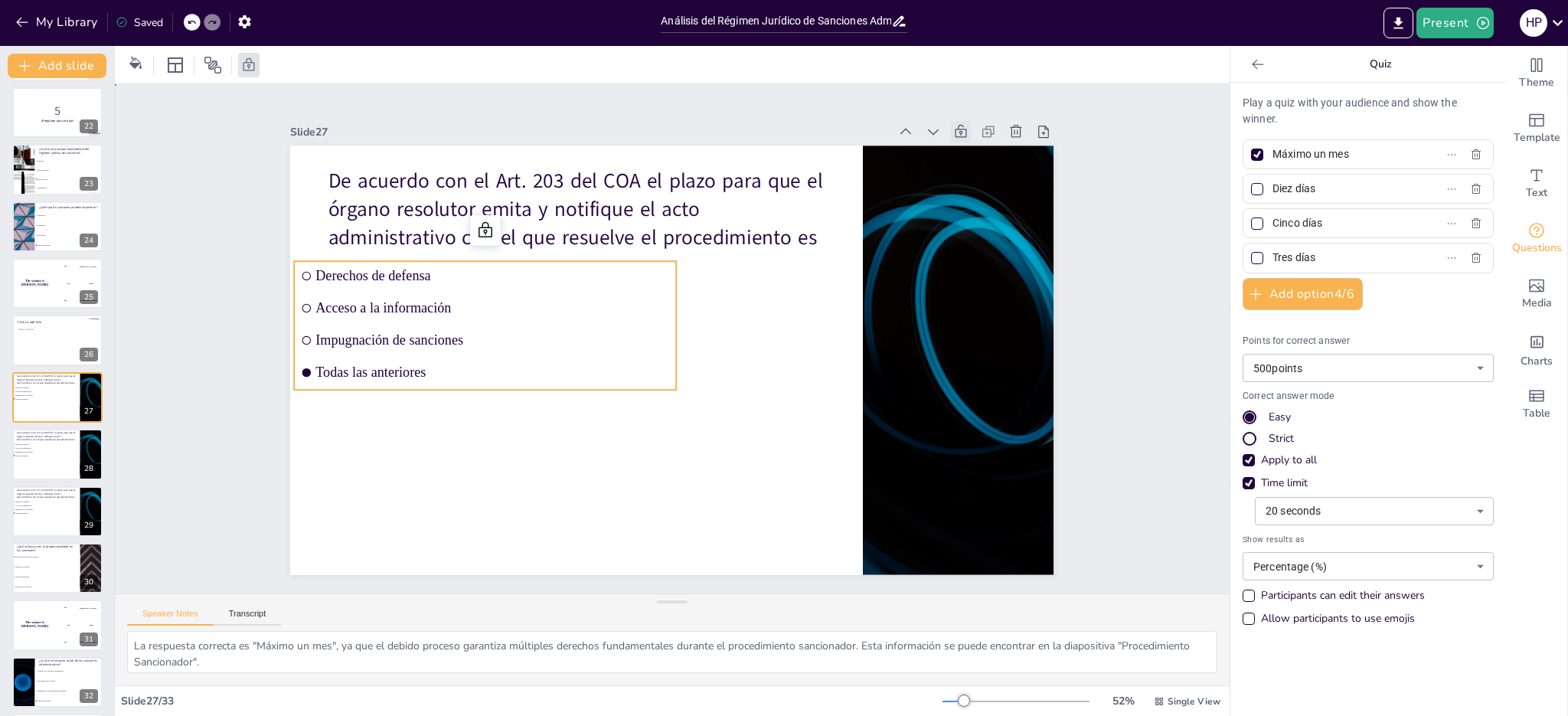
click at [435, 276] on span "Derechos de defensa" at bounding box center [500, 257] width 353 height 53
click at [479, 226] on icon at bounding box center [486, 230] width 14 height 16
click at [501, 225] on icon at bounding box center [510, 230] width 18 height 18
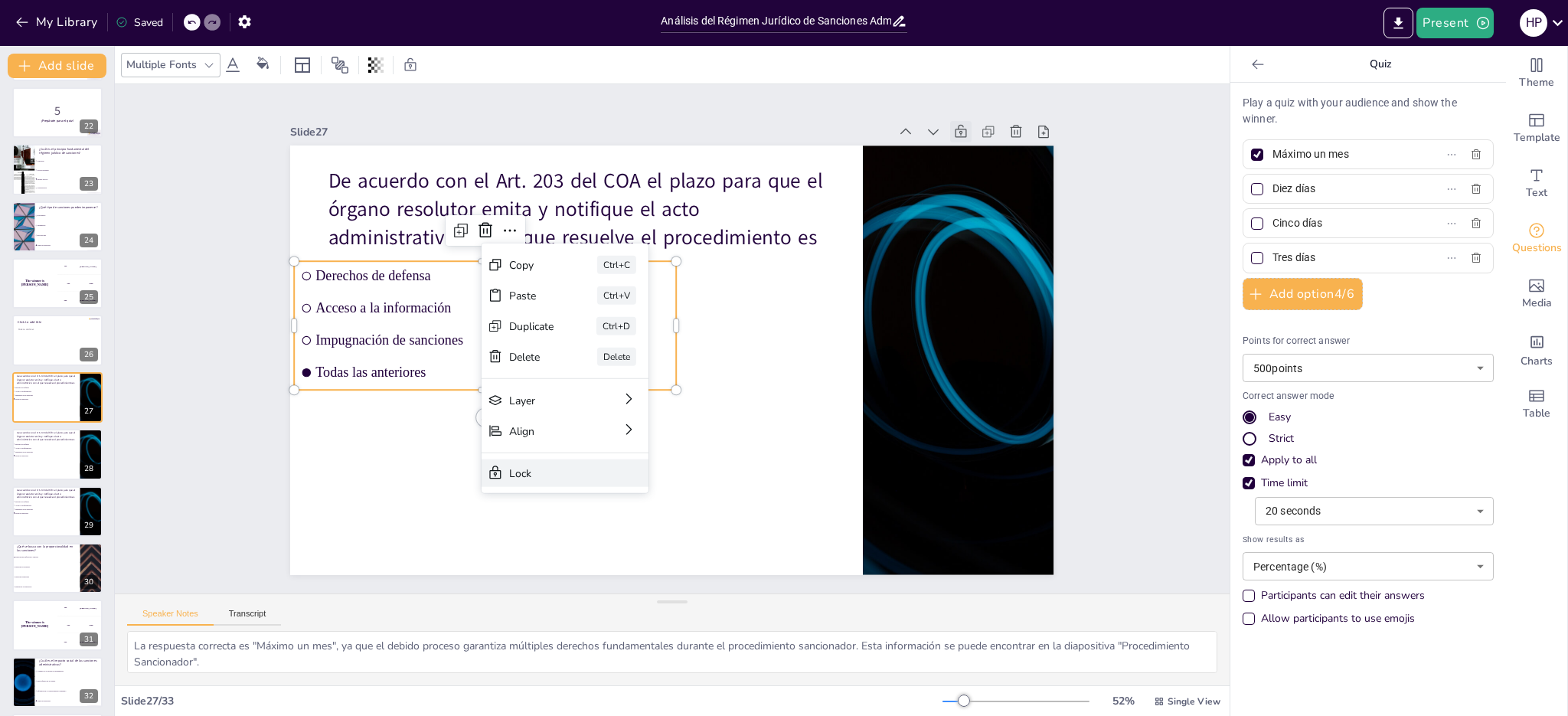
click at [578, 535] on div "Lock" at bounding box center [623, 551] width 91 height 33
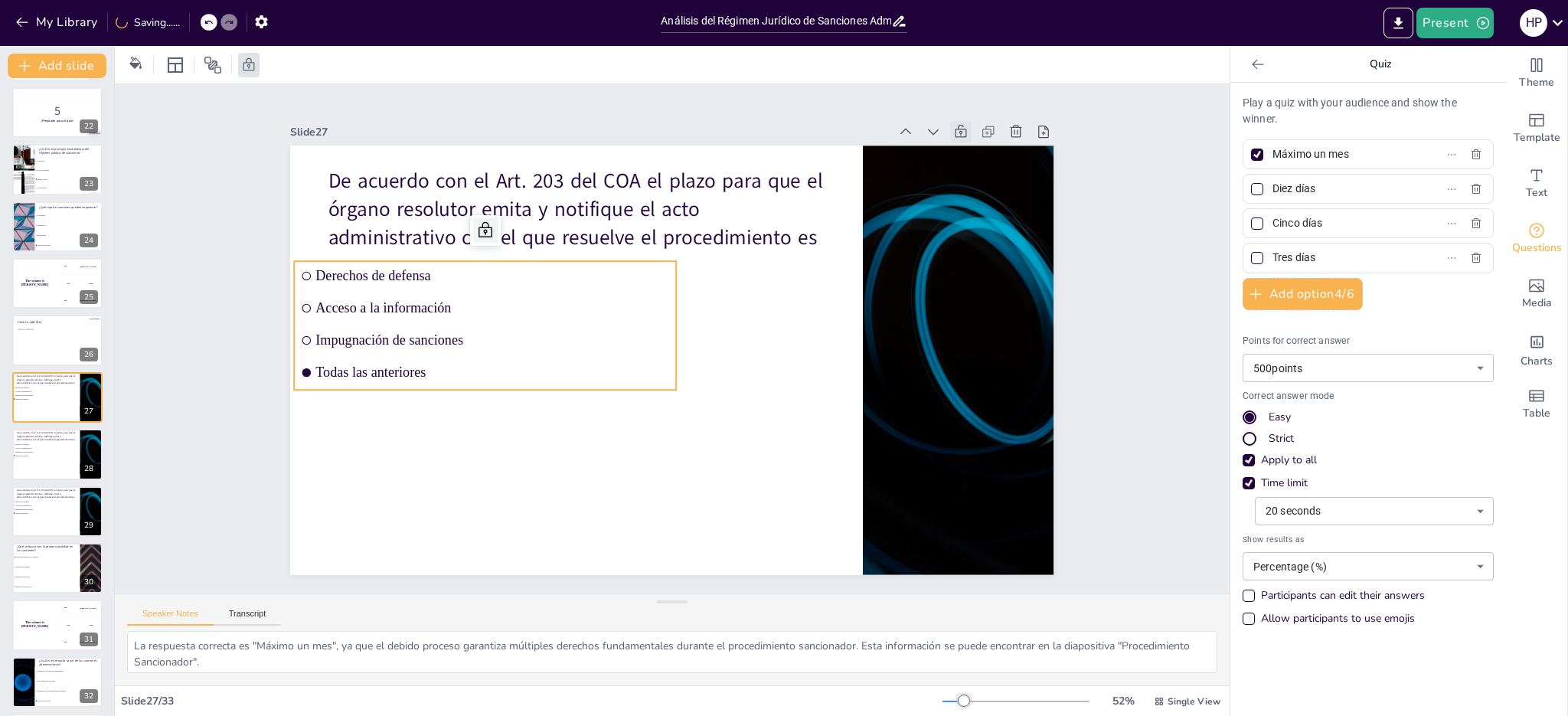
click at [476, 225] on icon at bounding box center [485, 230] width 18 height 18
click at [488, 221] on icon at bounding box center [498, 211] width 20 height 20
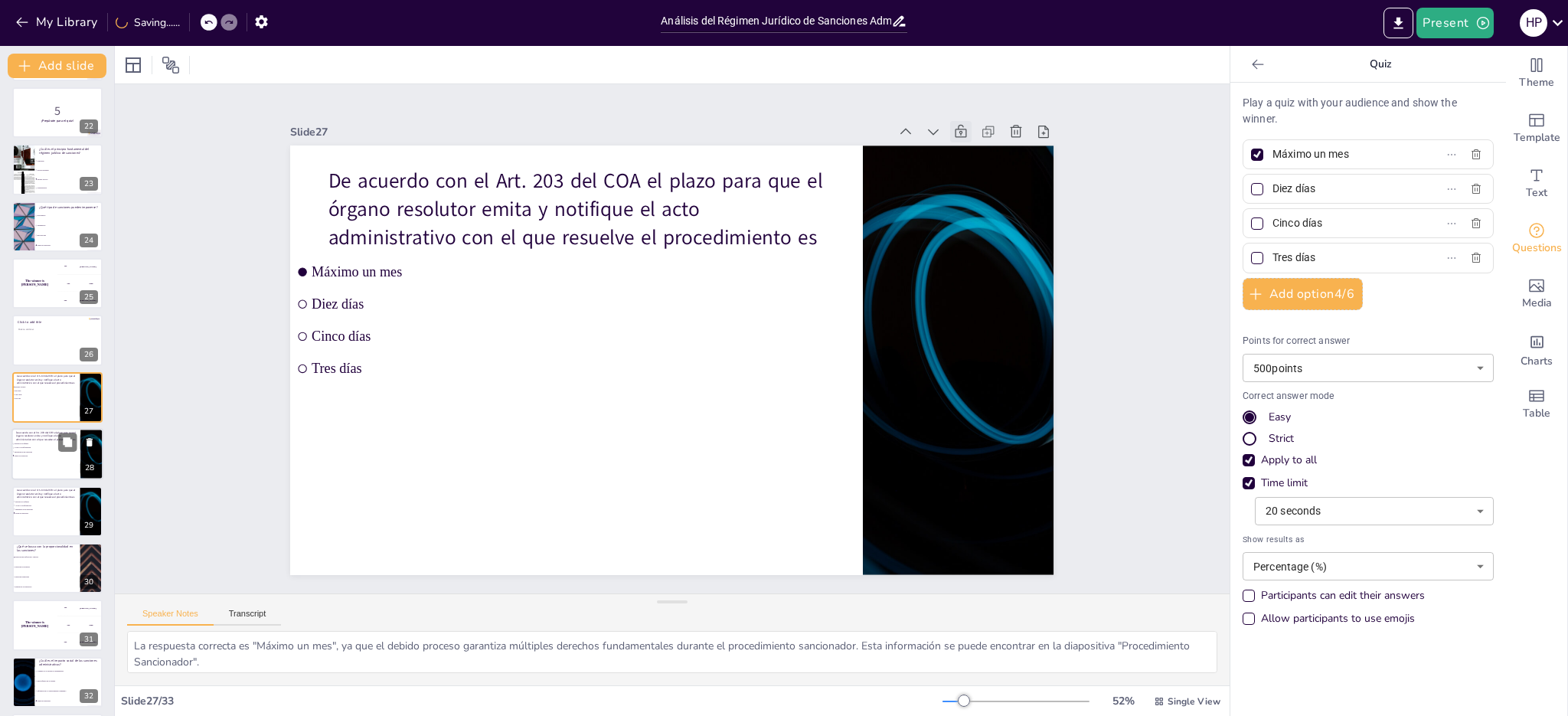
click at [53, 455] on span "Todas las anteriores" at bounding box center [36, 455] width 43 height 3
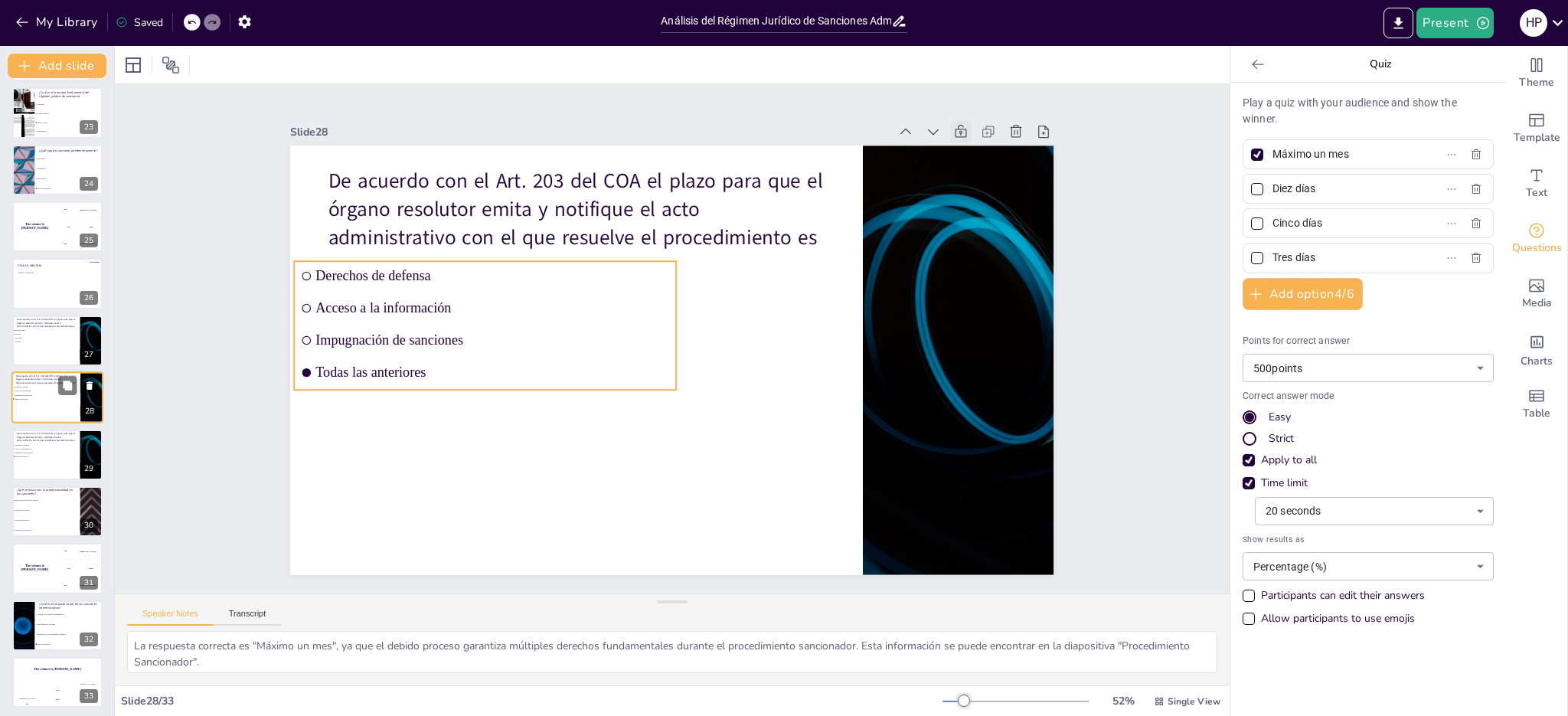
click at [53, 388] on li "Derechos de defensa" at bounding box center [34, 388] width 46 height 3
click at [91, 387] on icon at bounding box center [89, 385] width 6 height 9
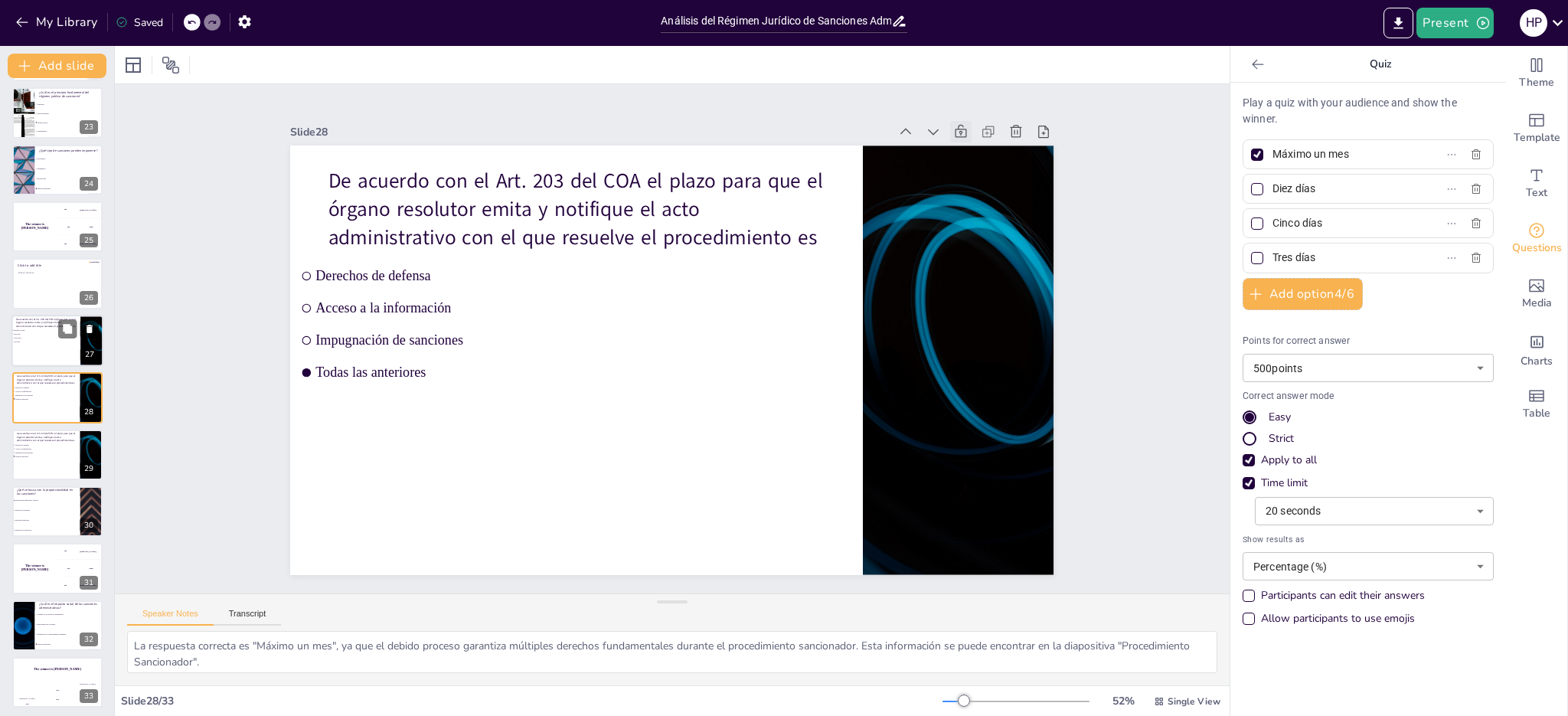
scroll to position [1202, 0]
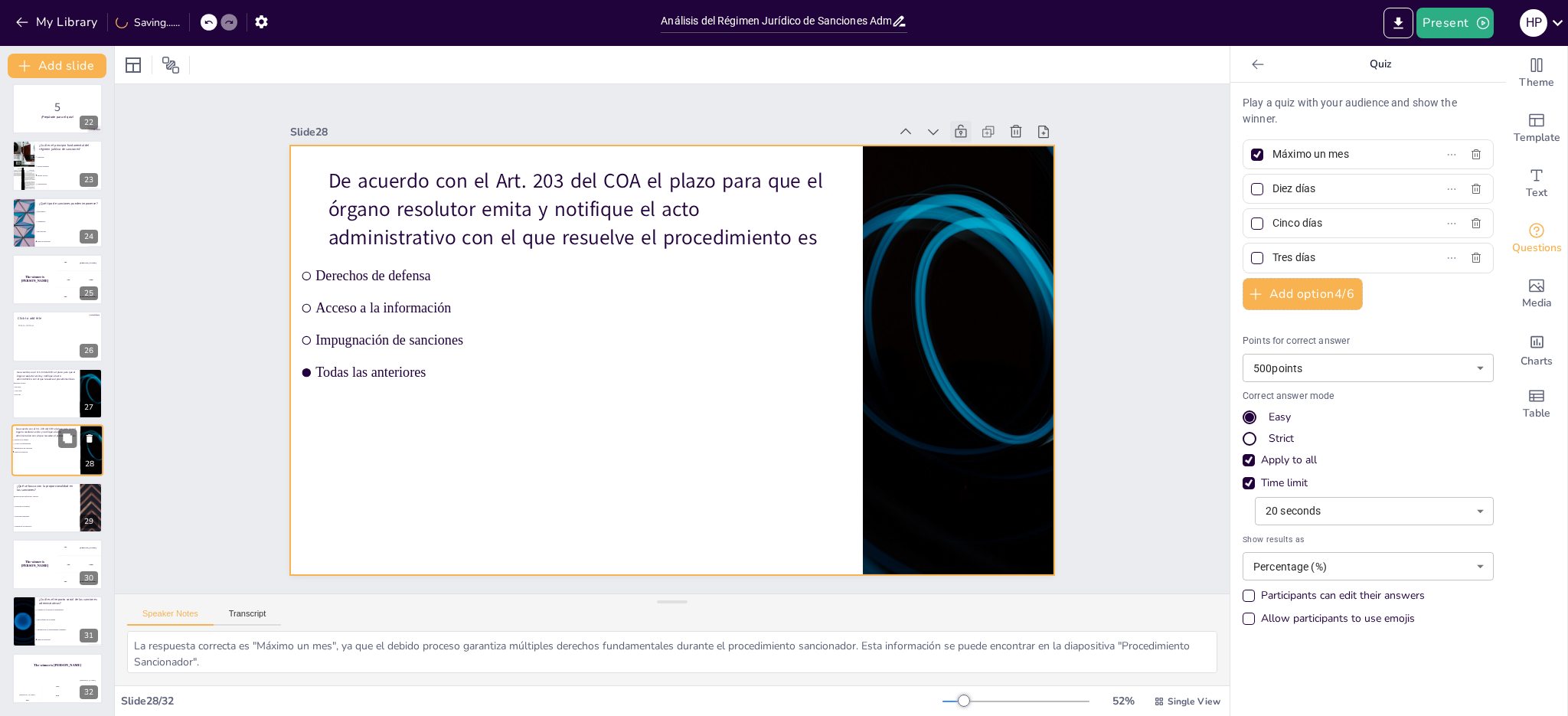
click at [66, 451] on div at bounding box center [57, 450] width 92 height 52
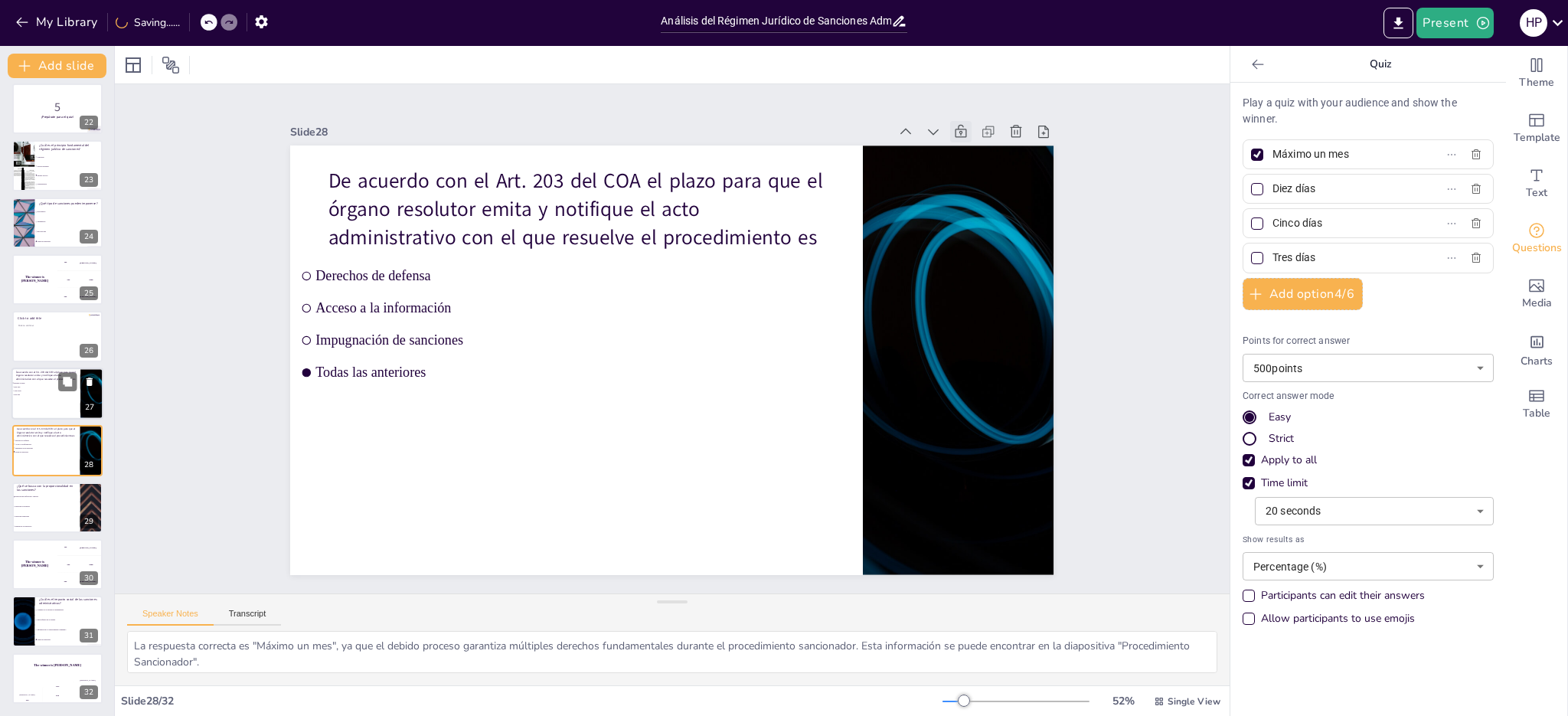
click at [57, 404] on div at bounding box center [57, 393] width 92 height 52
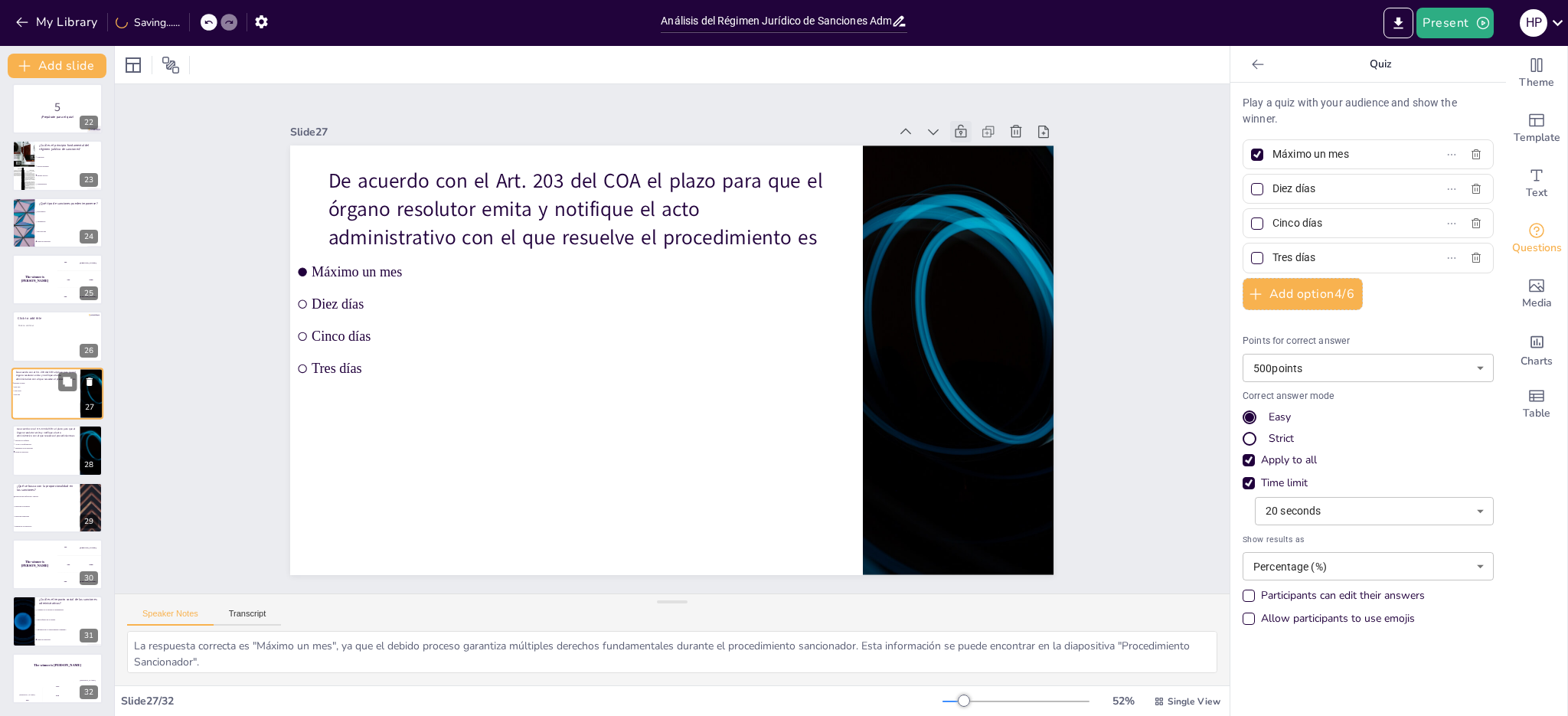
scroll to position [1199, 0]
click at [59, 453] on div at bounding box center [57, 453] width 92 height 52
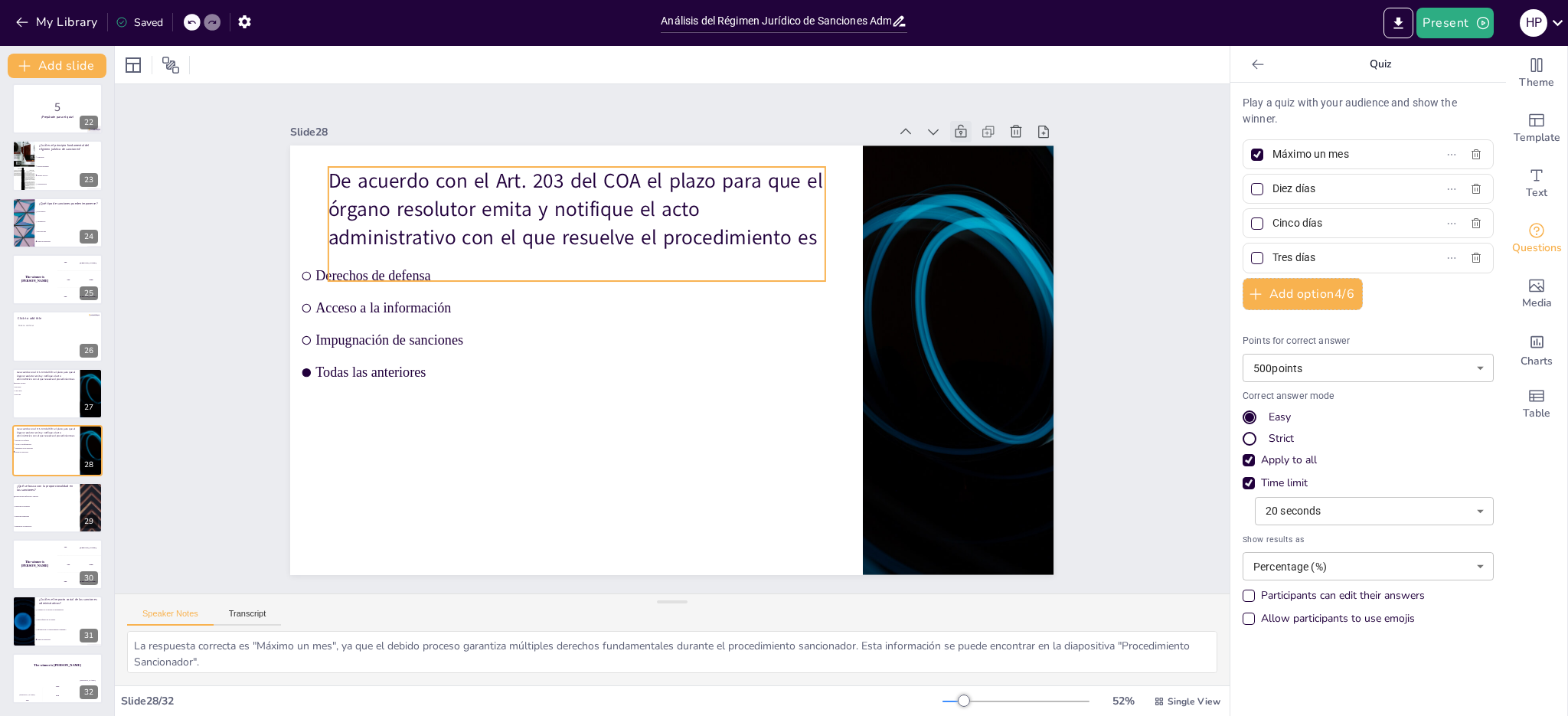
click at [663, 212] on p "De acuerdo con el Art. 203 del COA el plazo para que el órgano resolutor emita …" at bounding box center [602, 206] width 509 height 214
click at [555, 201] on p "De acuerdo con el Art. 203 del COA el plazo para que el órgano resolutor emita …" at bounding box center [576, 223] width 496 height 113
click at [555, 201] on p "De acuerdo con el Art. 203 del COA el plazo para que el órgano resolutor emita …" at bounding box center [589, 213] width 505 height 165
drag, startPoint x: 323, startPoint y: 178, endPoint x: 433, endPoint y: 221, distance: 118.1
click at [695, 221] on p "De acuerdo con el Art. 203 del COA el plazo para que el órgano resolutor emita …" at bounding box center [777, 231] width 165 height 505
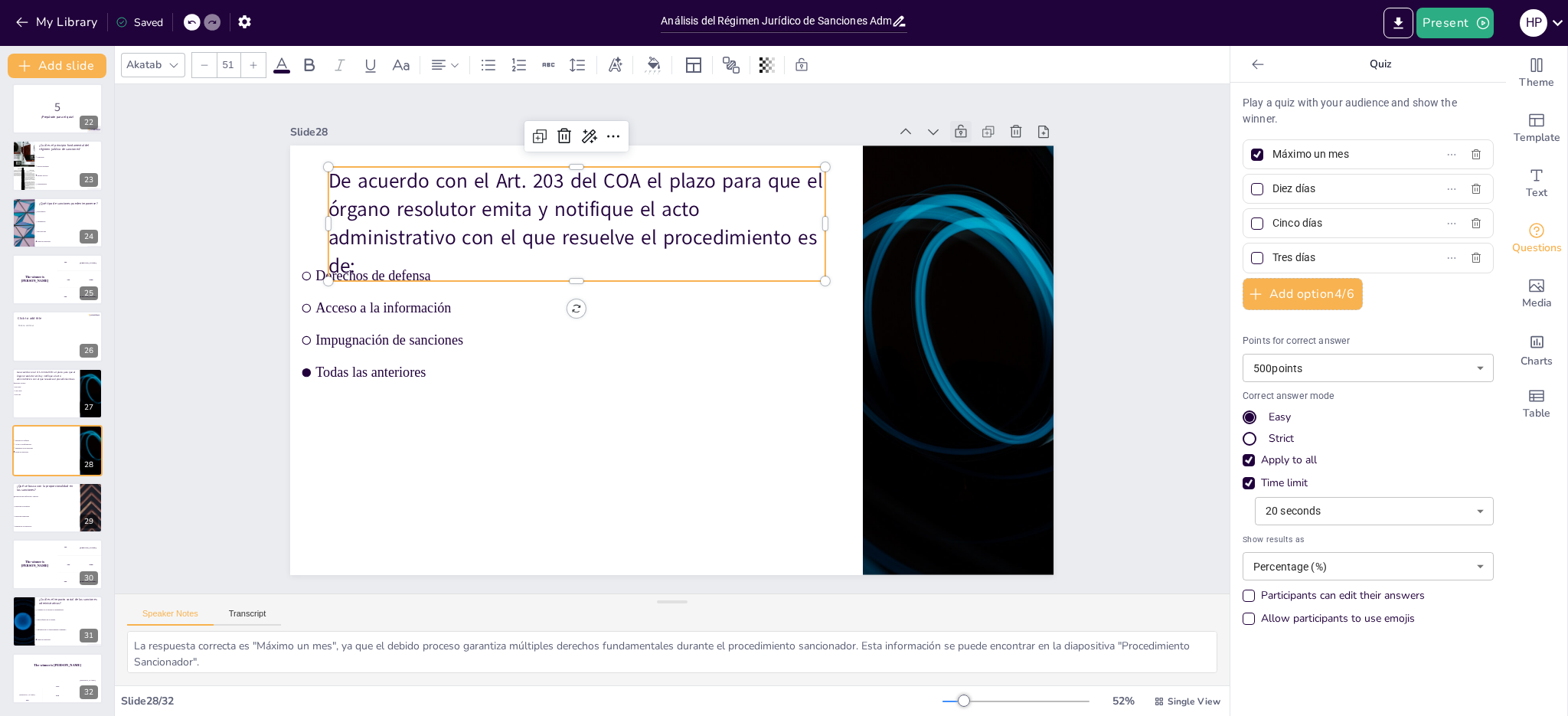
drag, startPoint x: 320, startPoint y: 175, endPoint x: 348, endPoint y: 260, distance: 89.5
click at [348, 260] on p "De acuerdo con el Art. 203 del COA el plazo para que el órgano resolutor emita …" at bounding box center [576, 223] width 496 height 113
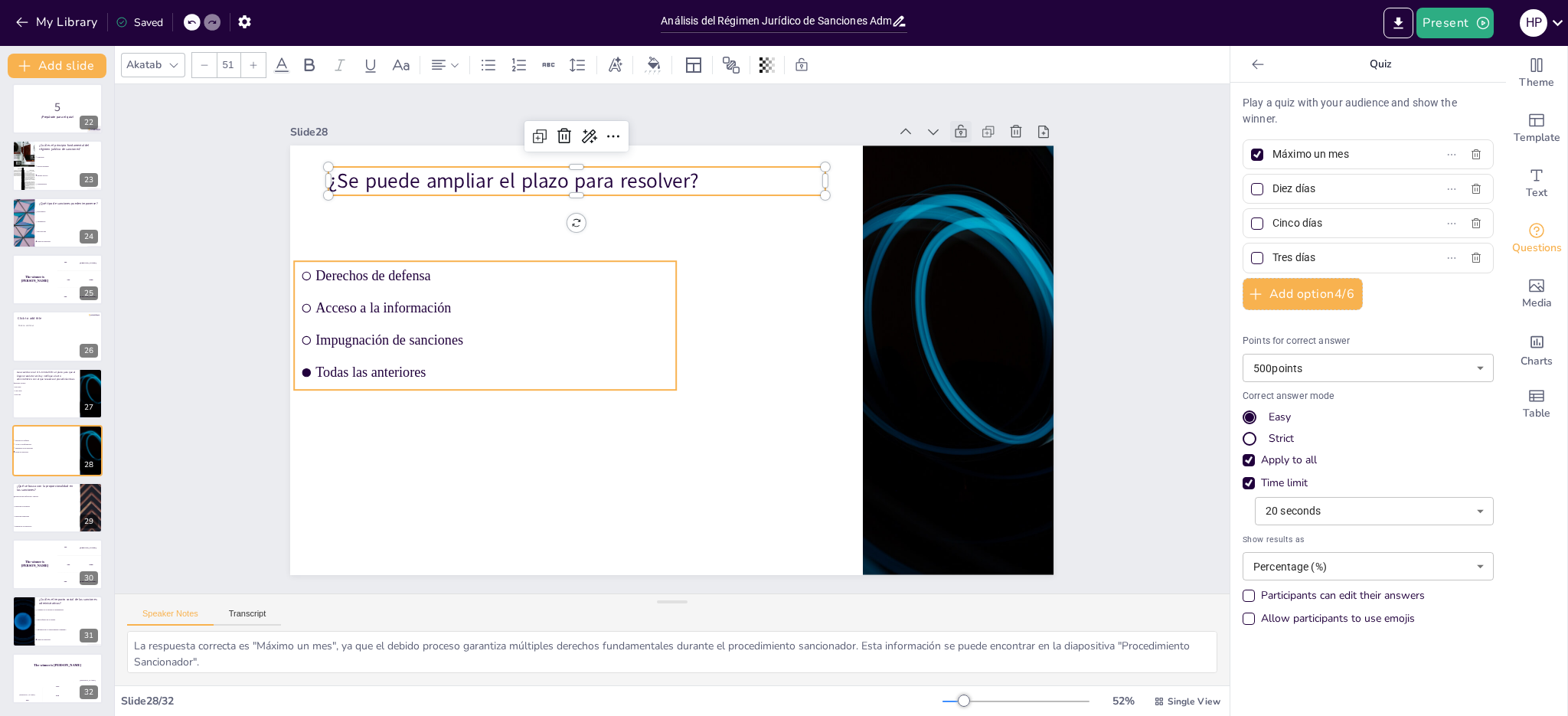
click at [448, 280] on li "Derechos de defensa" at bounding box center [492, 257] width 383 height 69
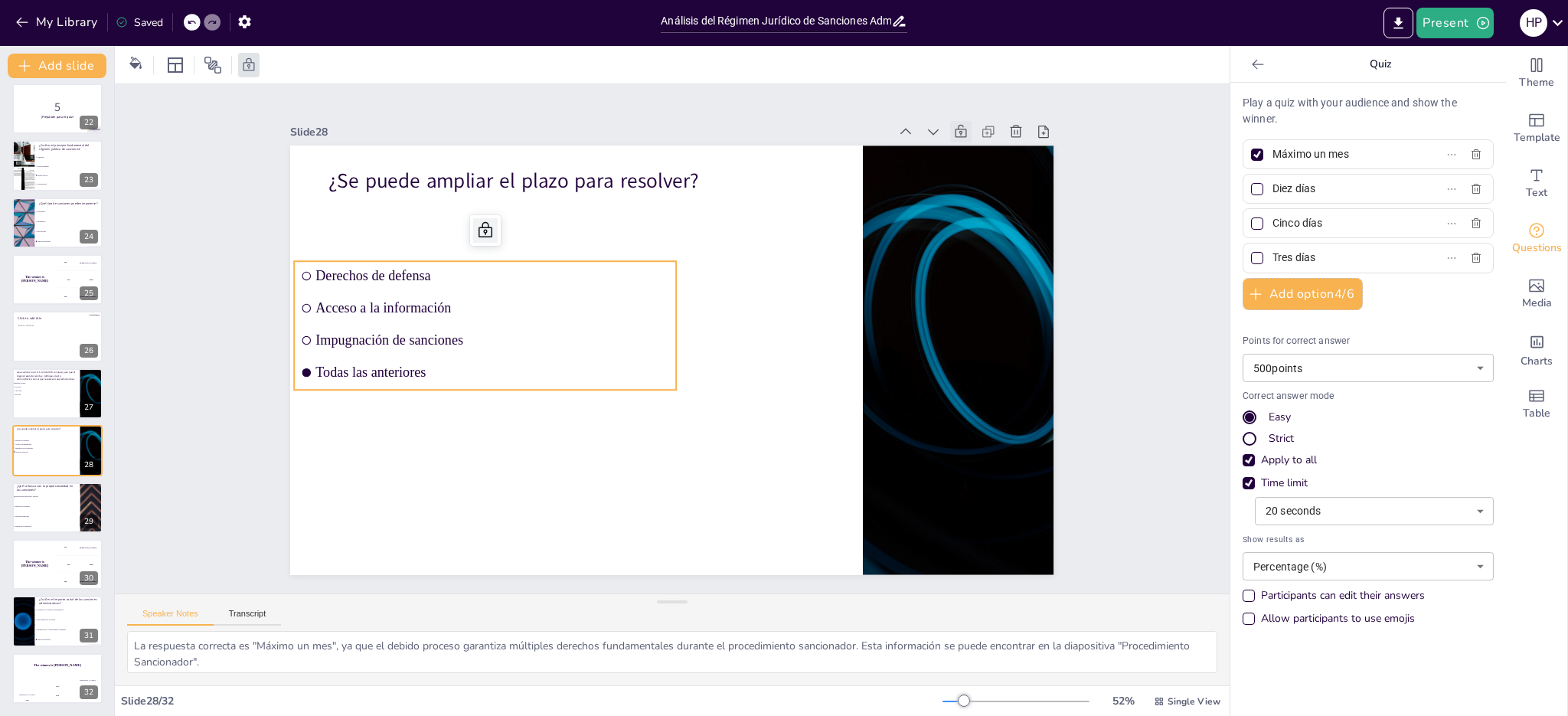
click at [481, 225] on icon at bounding box center [485, 230] width 18 height 18
click at [501, 225] on icon at bounding box center [510, 230] width 18 height 18
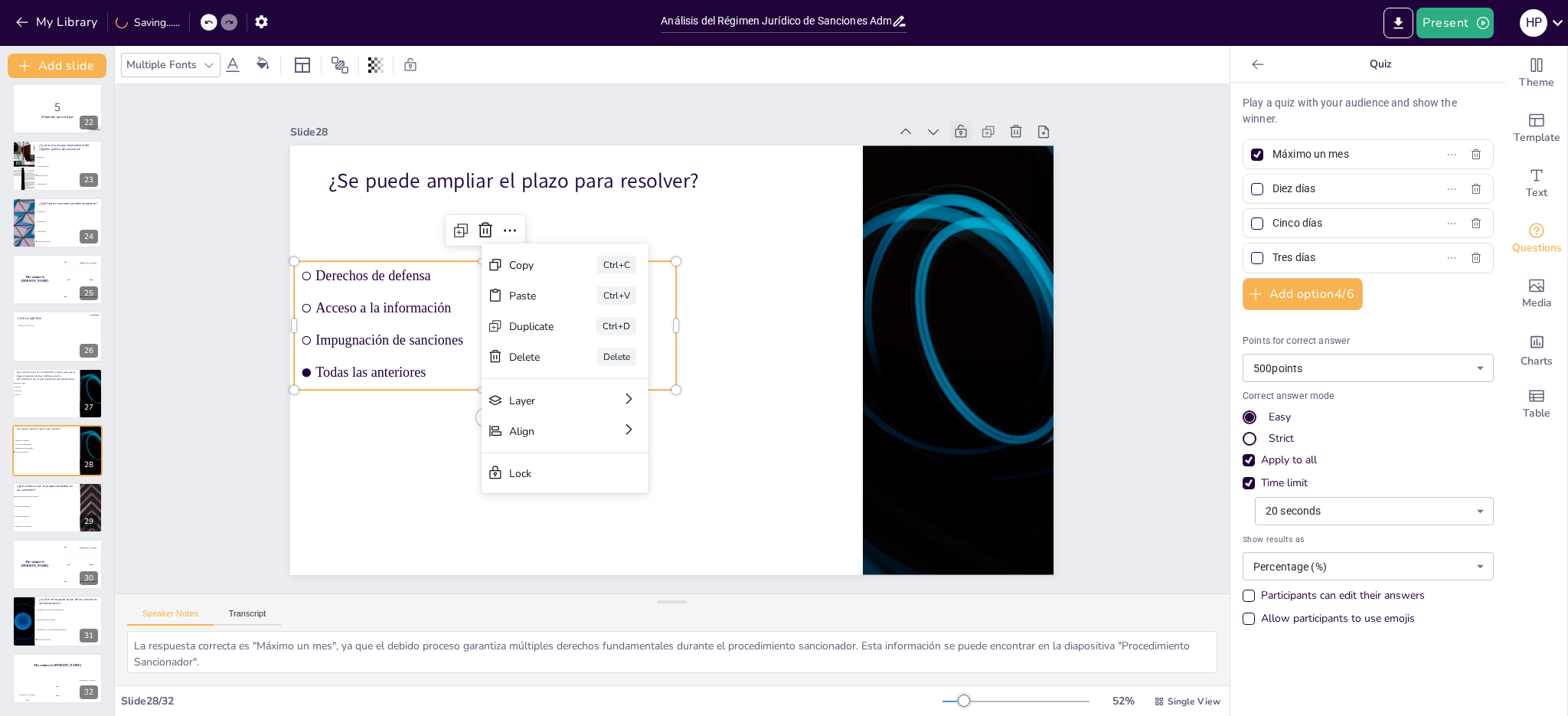
click at [412, 278] on li "Derechos de defensa" at bounding box center [486, 276] width 382 height 29
click at [412, 268] on span "Derechos de defensa" at bounding box center [492, 276] width 353 height 16
click at [412, 268] on span "Derechos de defensa" at bounding box center [500, 257] width 353 height 53
click at [463, 219] on icon at bounding box center [473, 208] width 20 height 20
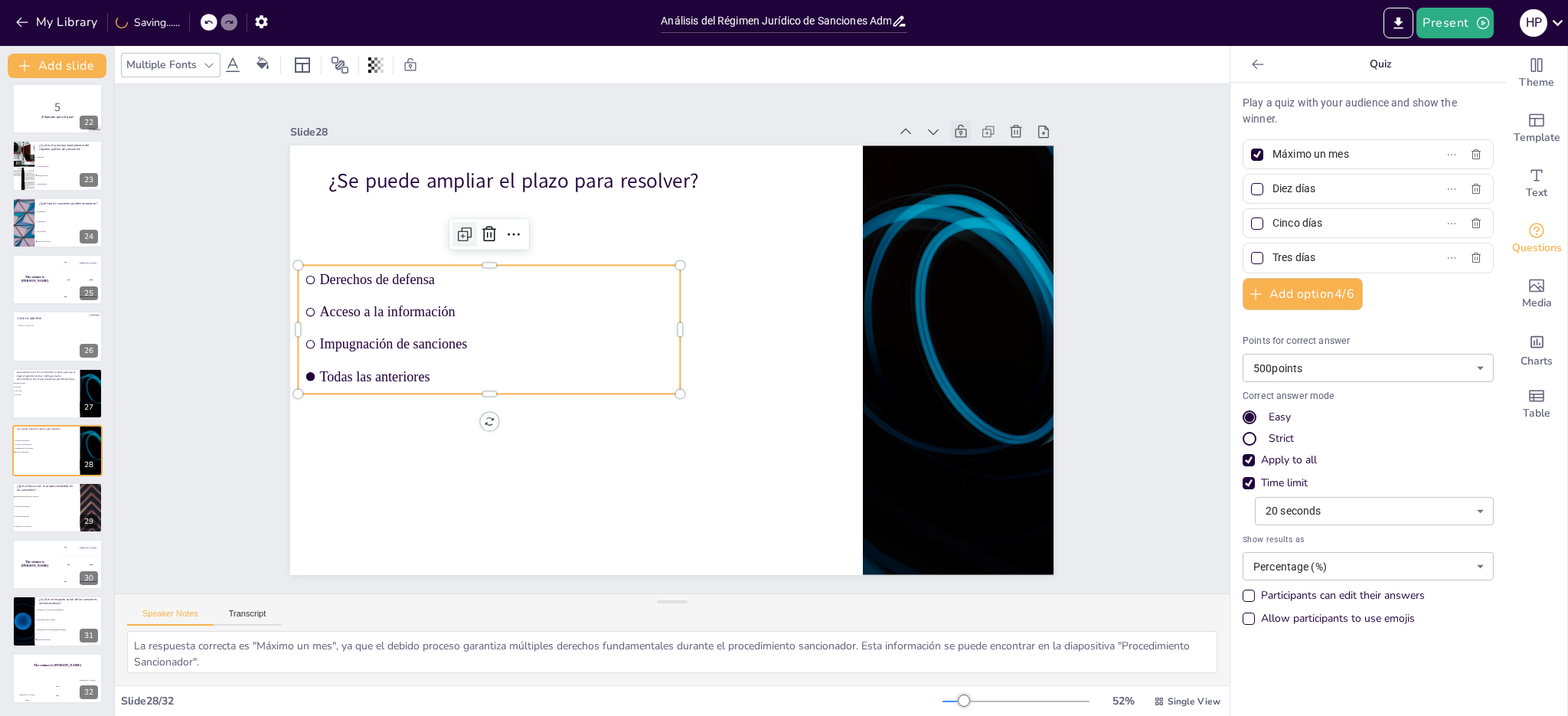
click at [460, 225] on icon at bounding box center [464, 234] width 18 height 18
click at [1470, 155] on icon "button" at bounding box center [1476, 155] width 12 height 12
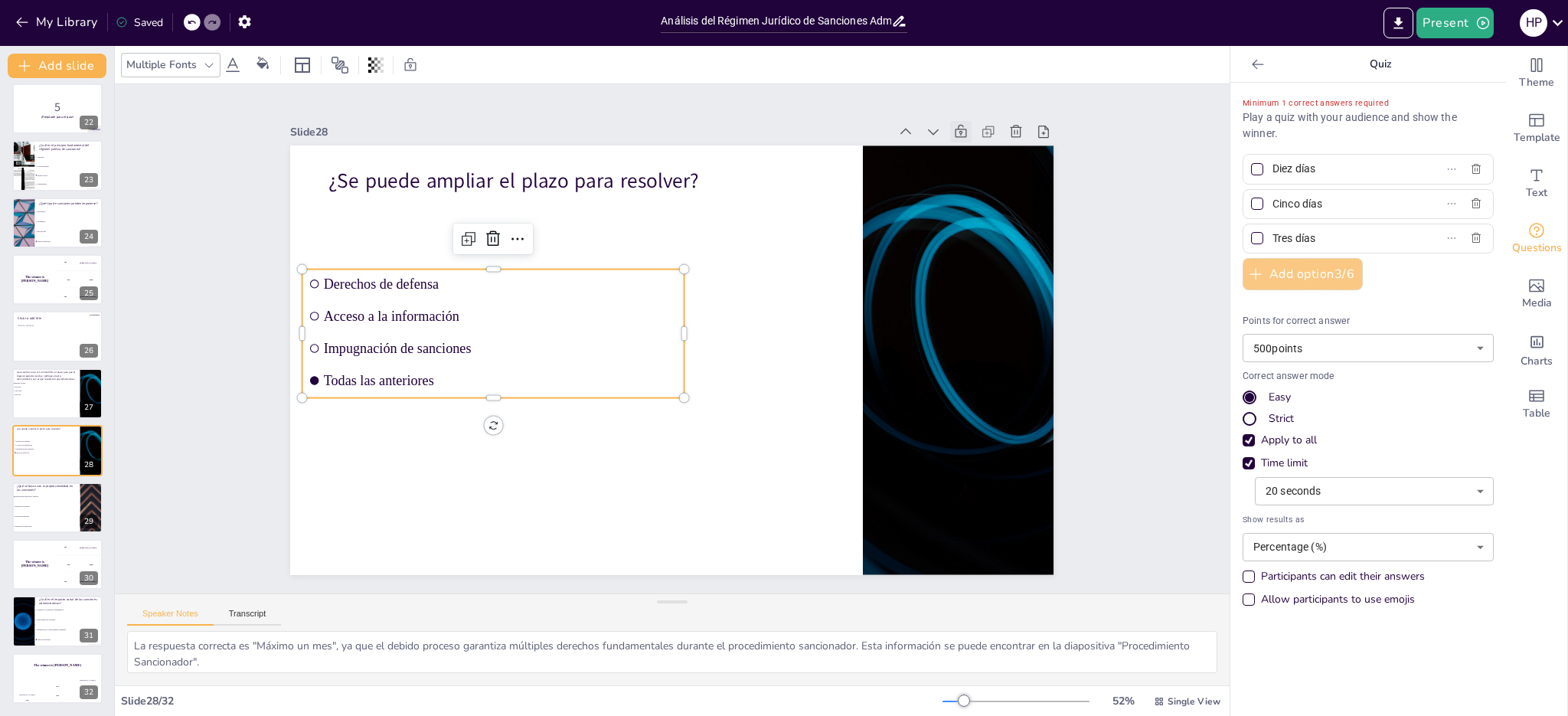
click at [1302, 272] on button "Add option 3 / 6" at bounding box center [1302, 274] width 120 height 32
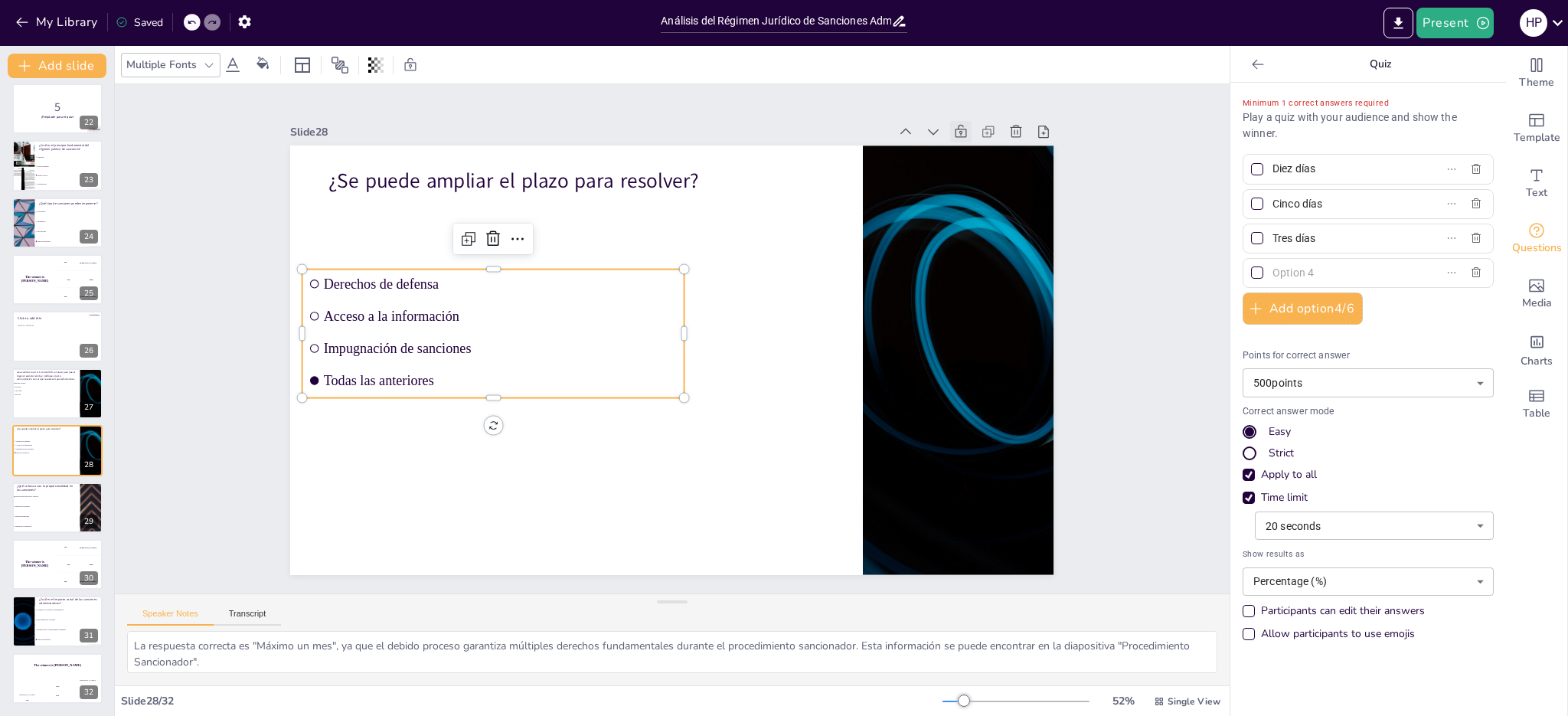
click at [1281, 274] on input "text" at bounding box center [1343, 273] width 143 height 22
click at [1309, 235] on input "Tres días" at bounding box center [1343, 238] width 143 height 22
click at [531, 219] on icon at bounding box center [542, 208] width 22 height 22
click at [519, 232] on icon at bounding box center [529, 222] width 20 height 20
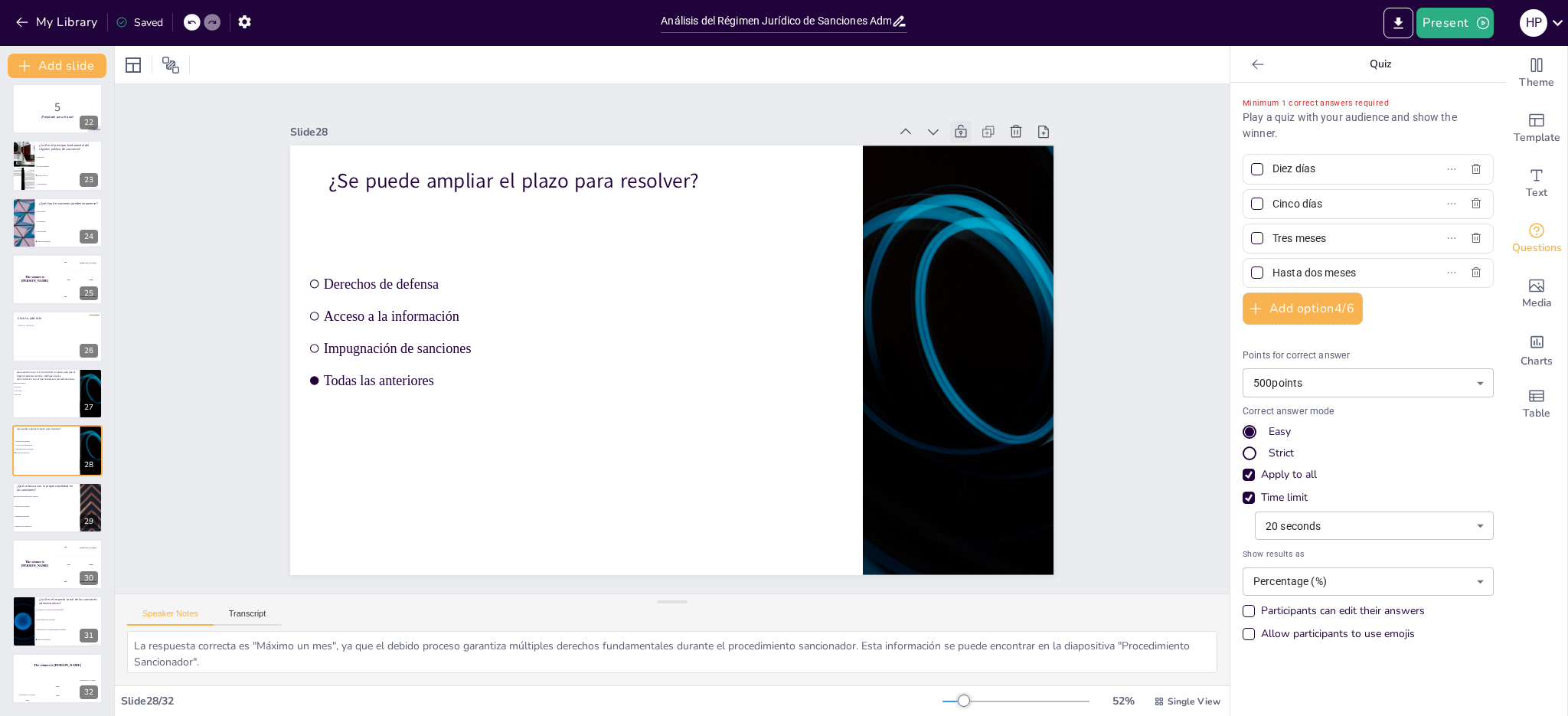
click at [974, 155] on icon at bounding box center [981, 162] width 13 height 14
click at [430, 358] on ul "Derechos de defensa Acceso a la información Impugnación de sanciones Todas las …" at bounding box center [504, 278] width 403 height 240
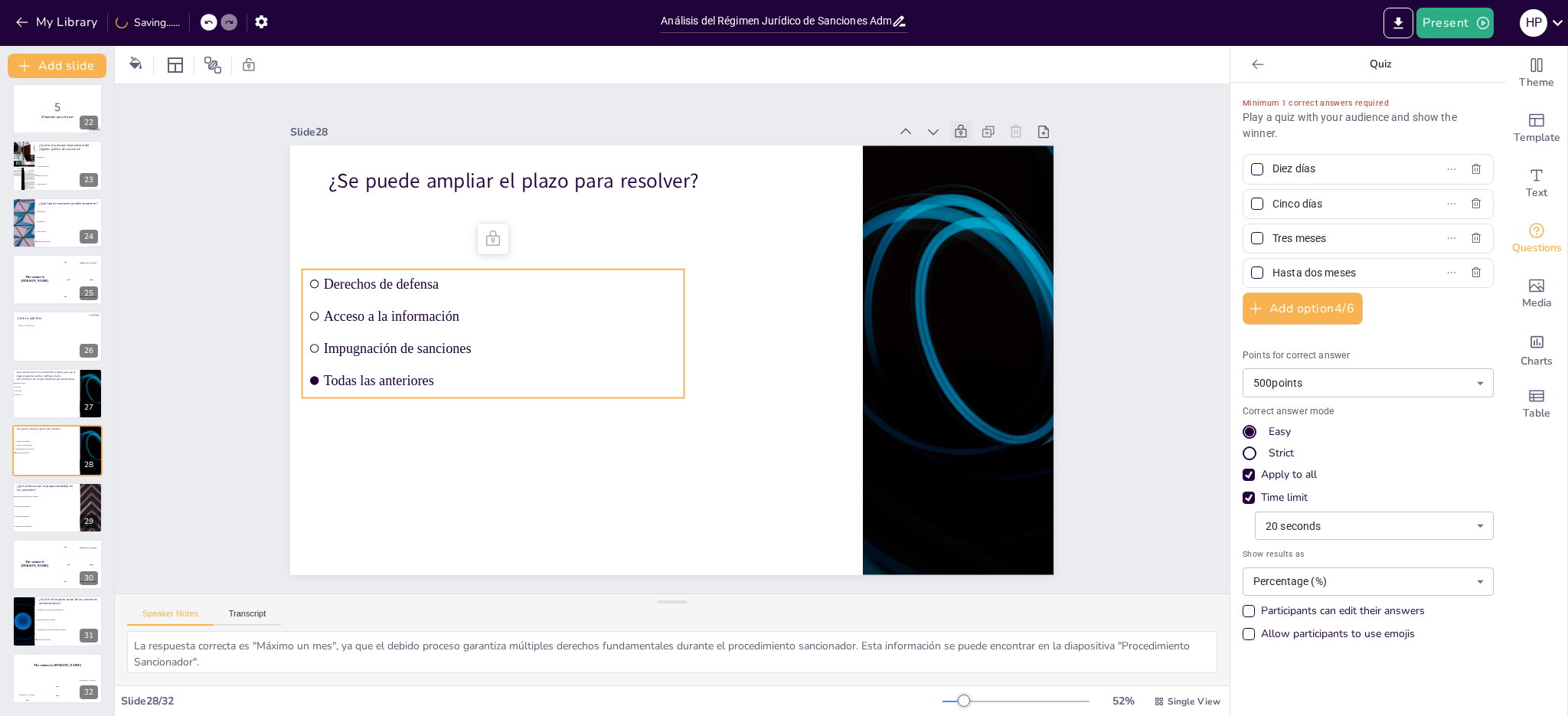
click at [494, 231] on icon at bounding box center [504, 220] width 20 height 20
click at [701, 149] on icon at bounding box center [712, 137] width 23 height 23
click at [507, 214] on icon at bounding box center [517, 203] width 22 height 22
click at [494, 231] on icon at bounding box center [504, 220] width 20 height 20
click at [444, 187] on p "¿Se puede ampliar el plazo para resolver?" at bounding box center [612, 165] width 492 height 131
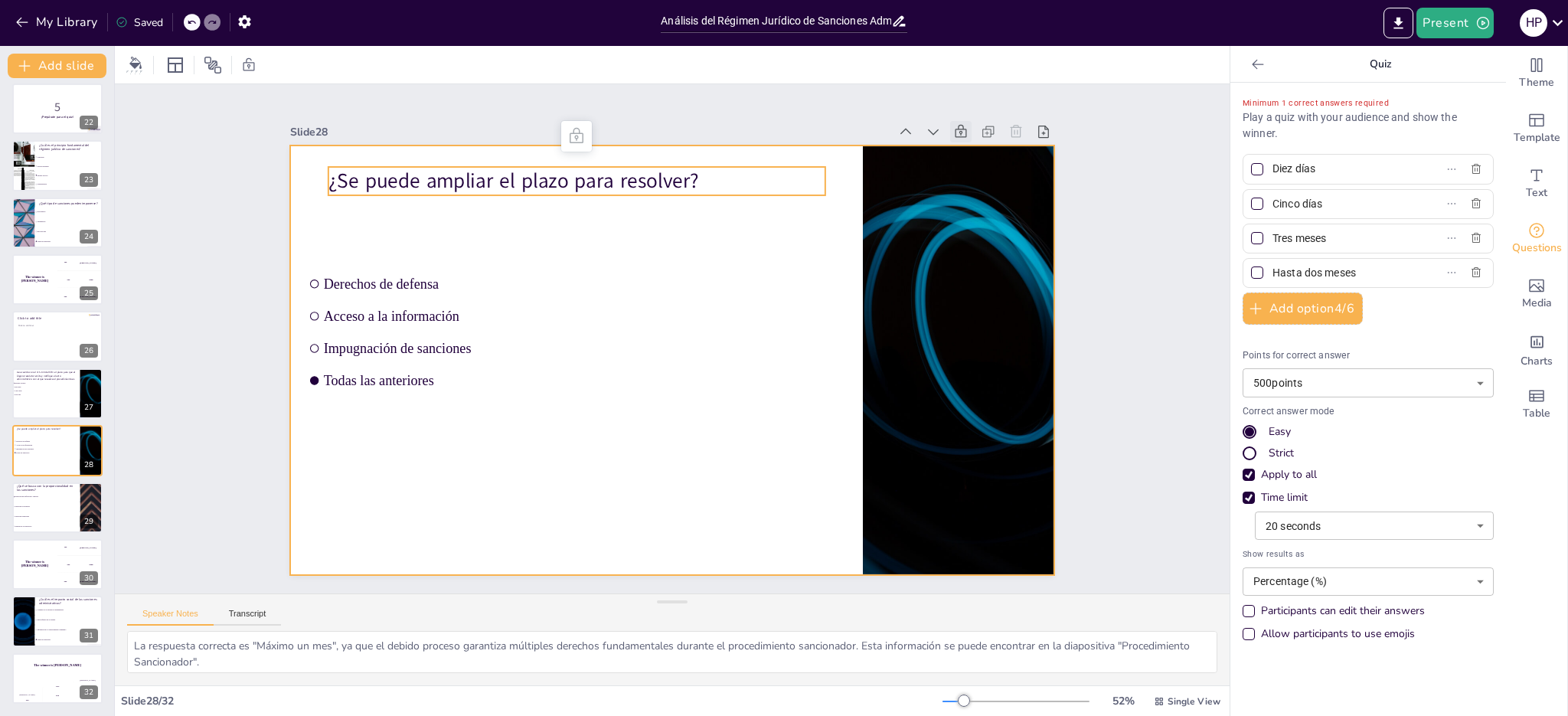
click at [490, 231] on div at bounding box center [668, 360] width 836 height 579
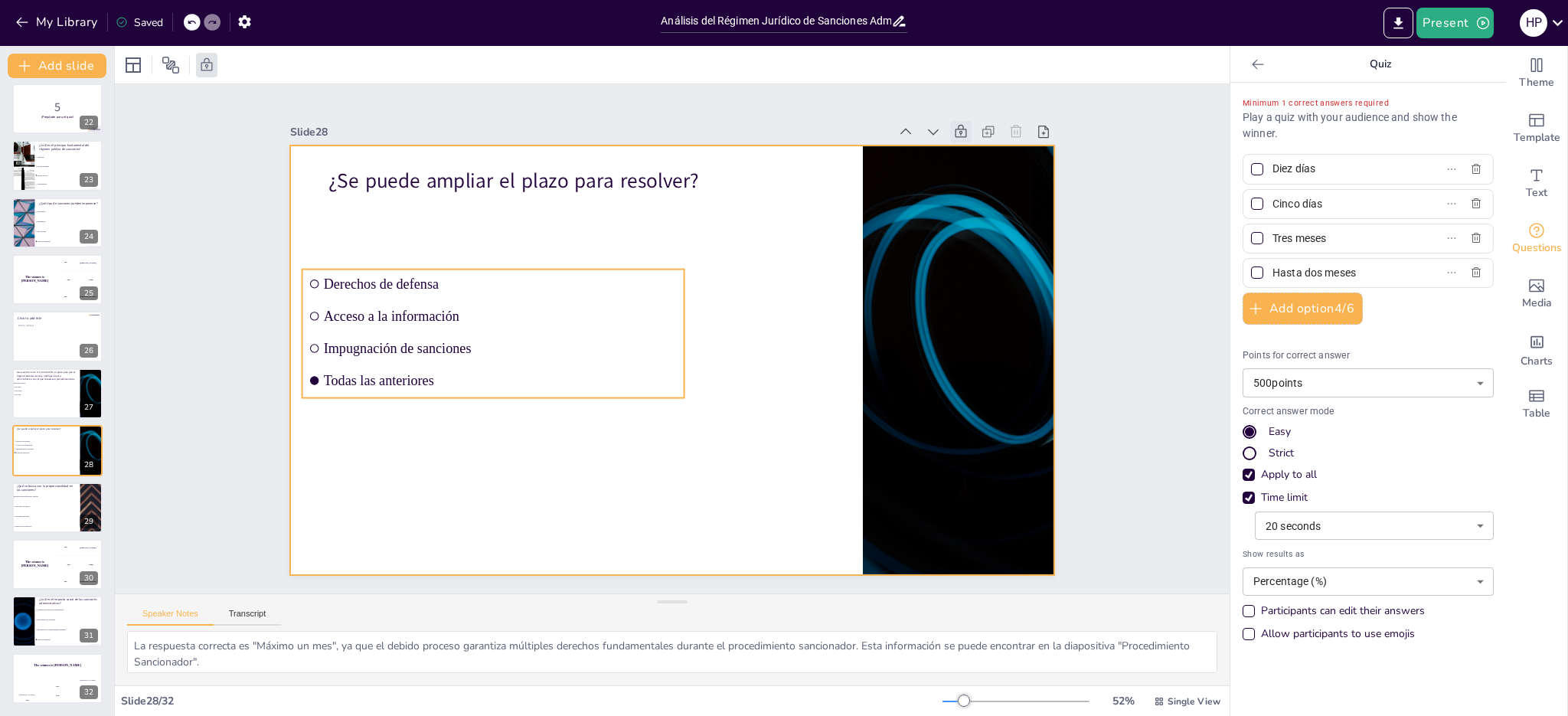
click at [467, 307] on span "Acceso a la información" at bounding box center [500, 315] width 353 height 16
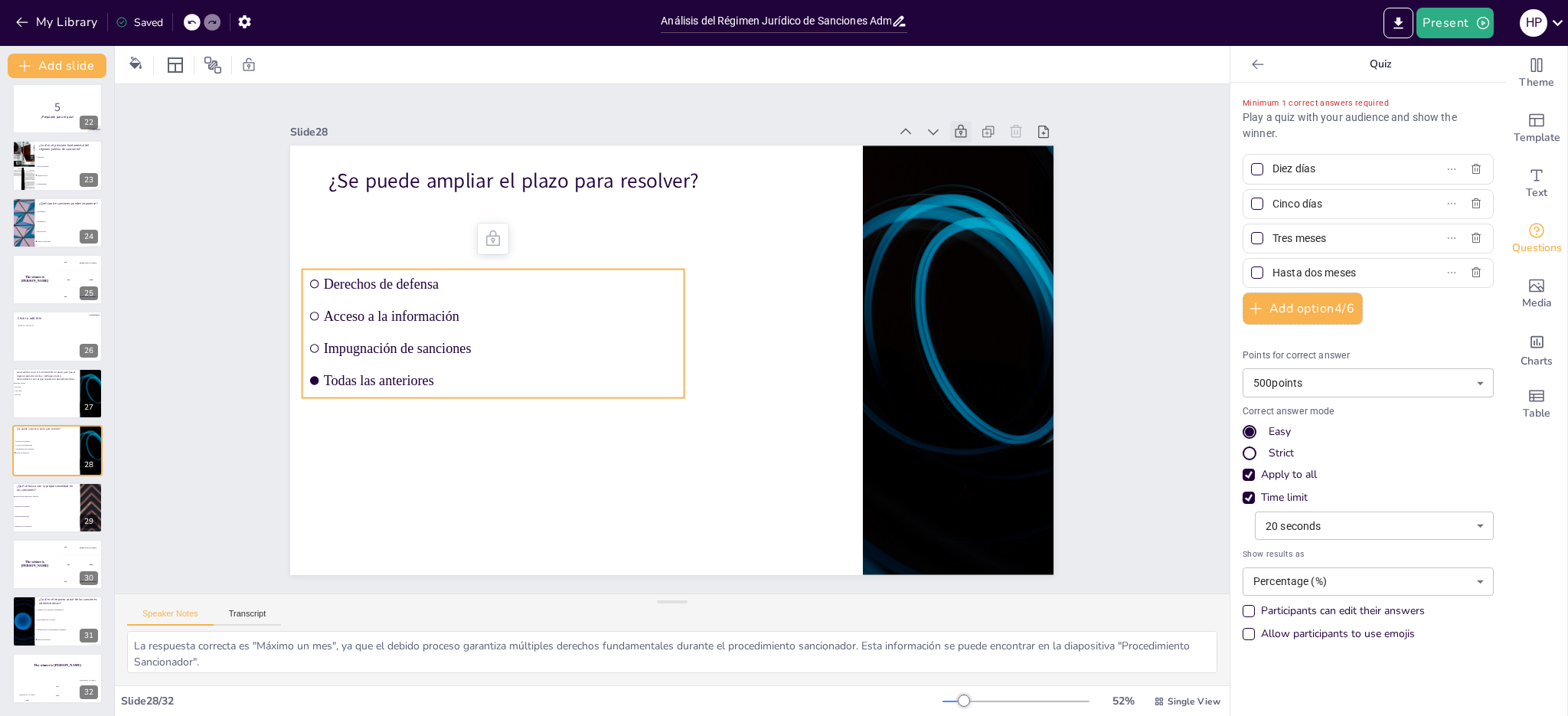
click at [507, 214] on icon at bounding box center [517, 203] width 22 height 22
click at [972, 155] on icon at bounding box center [980, 162] width 16 height 16
click at [508, 230] on icon at bounding box center [517, 238] width 18 height 18
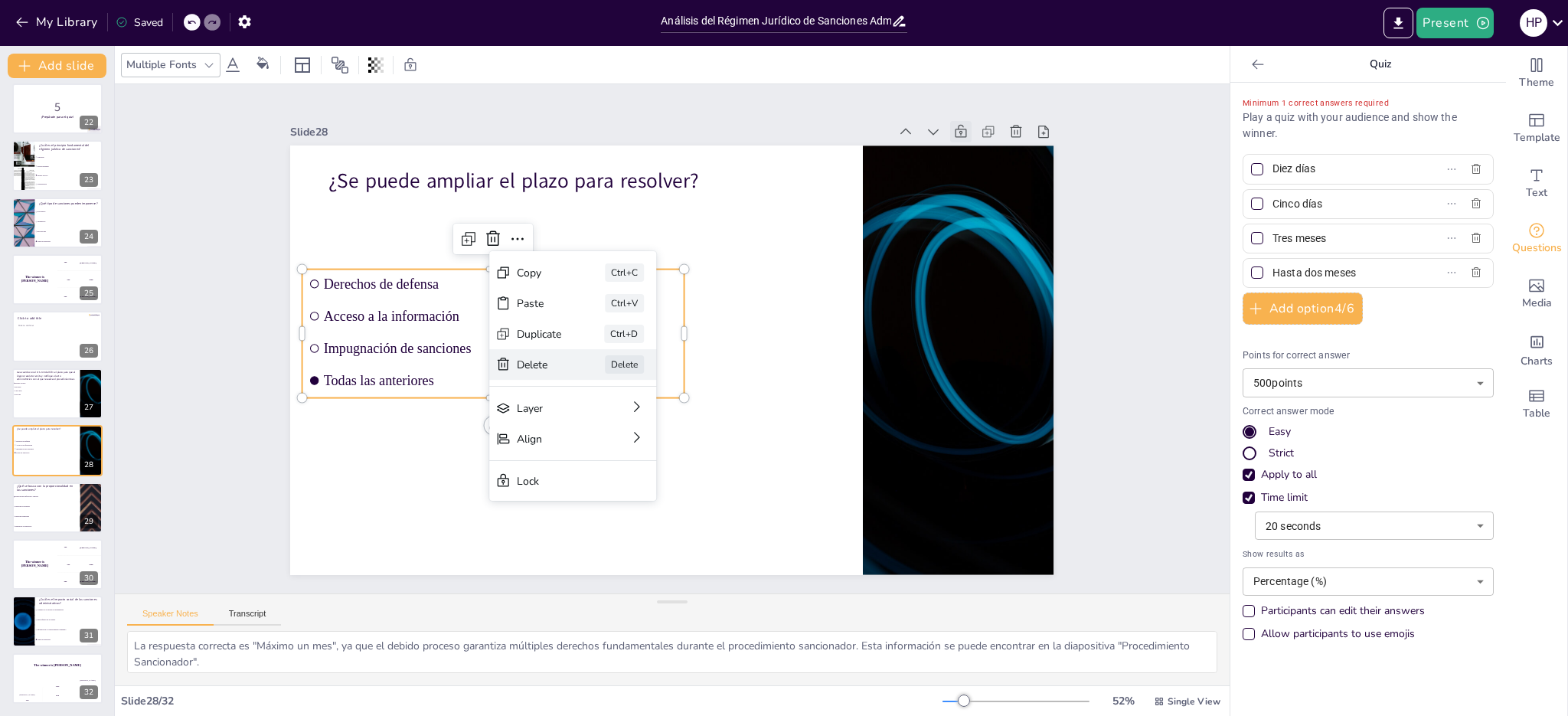
click at [609, 431] on div "Delete" at bounding box center [632, 442] width 48 height 23
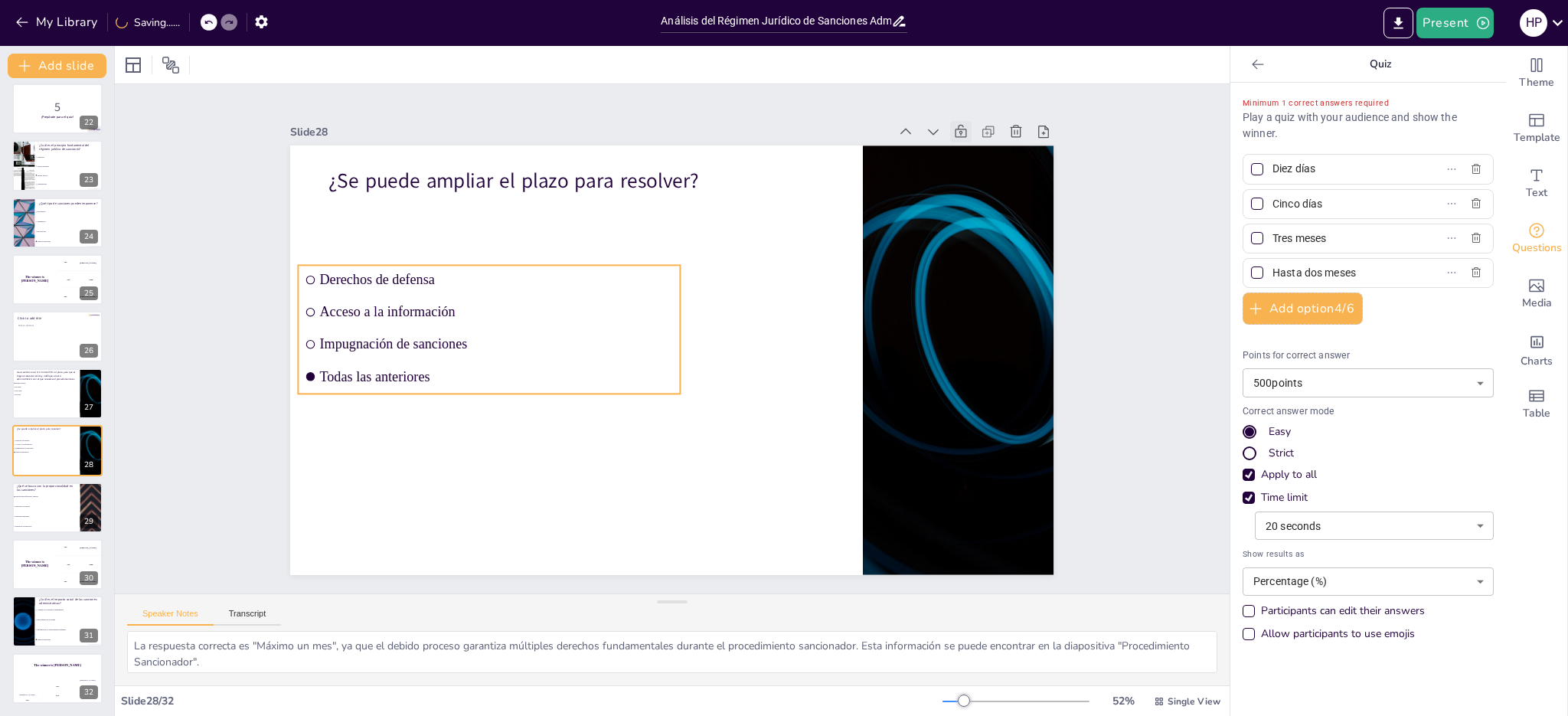
click at [583, 310] on li "Acceso a la información" at bounding box center [492, 294] width 383 height 69
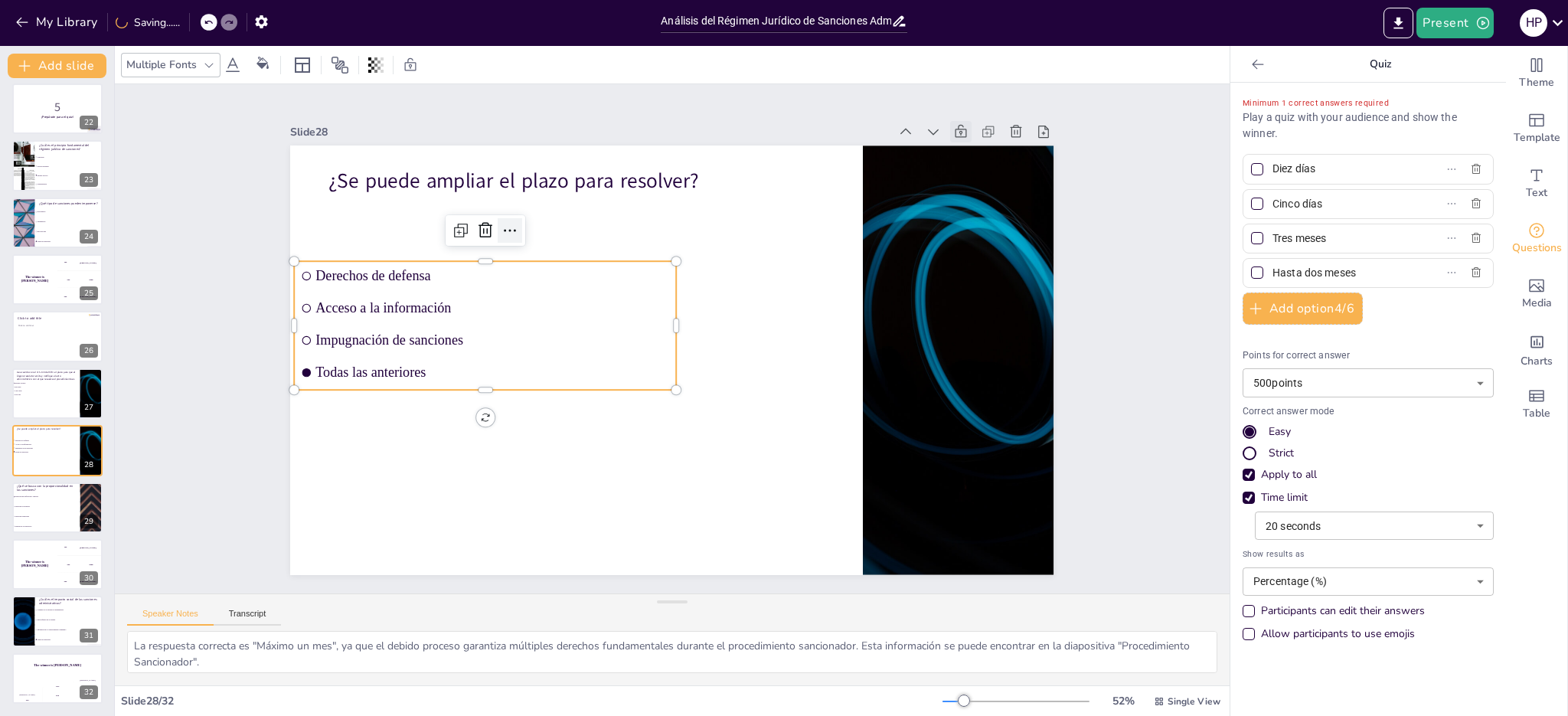
click at [504, 230] on icon at bounding box center [510, 231] width 12 height 3
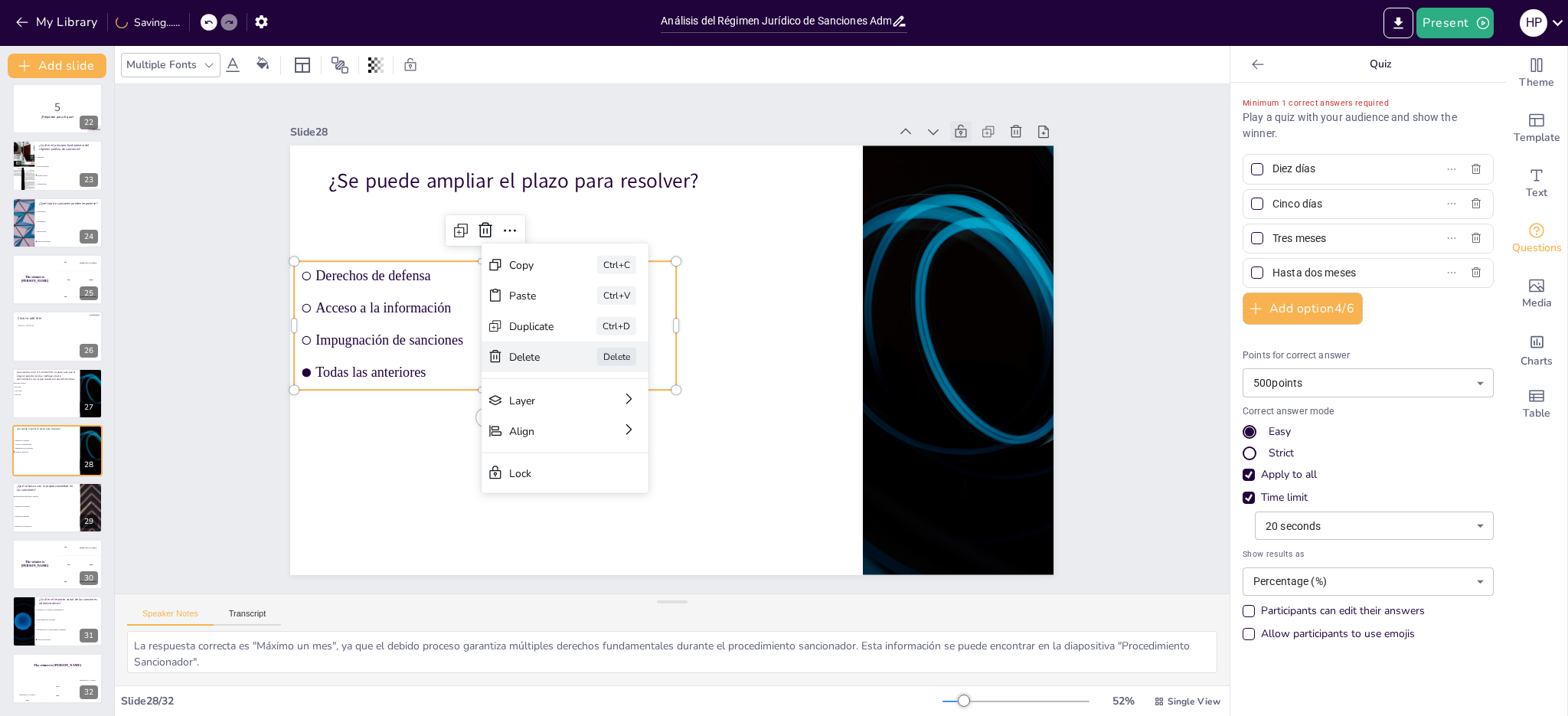
click at [602, 421] on div "Delete" at bounding box center [625, 432] width 48 height 23
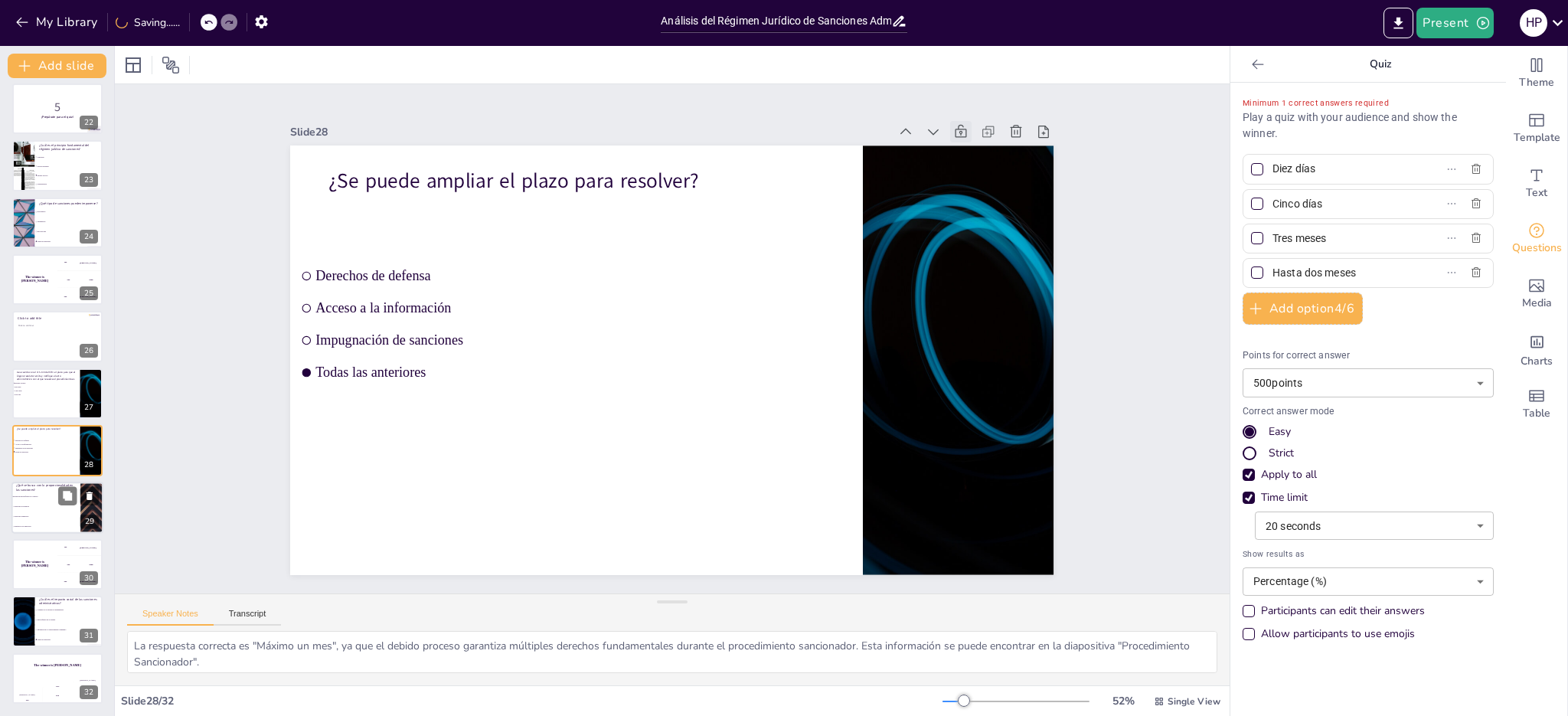
click at [44, 515] on li "Sanciones temporales" at bounding box center [46, 516] width 69 height 10
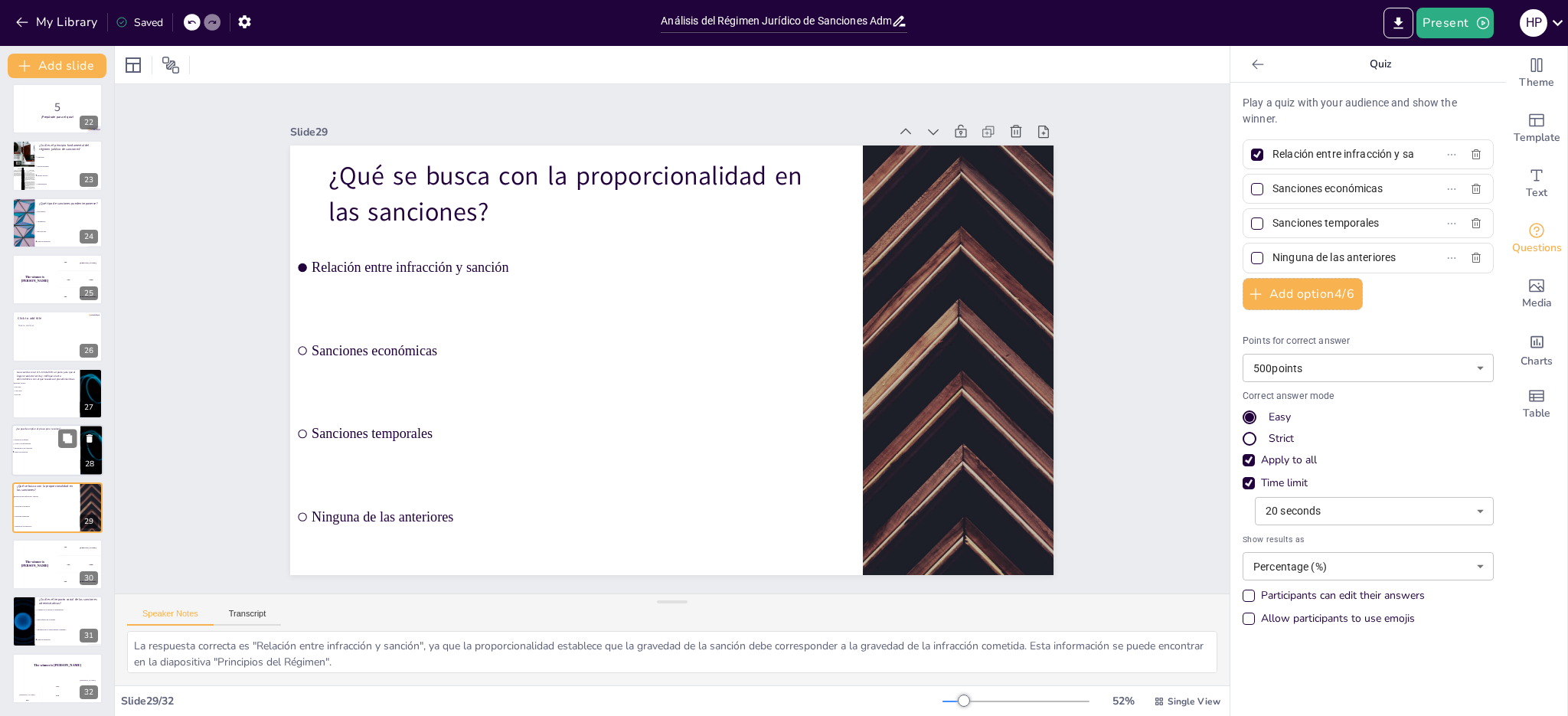
click at [59, 457] on div at bounding box center [57, 450] width 92 height 52
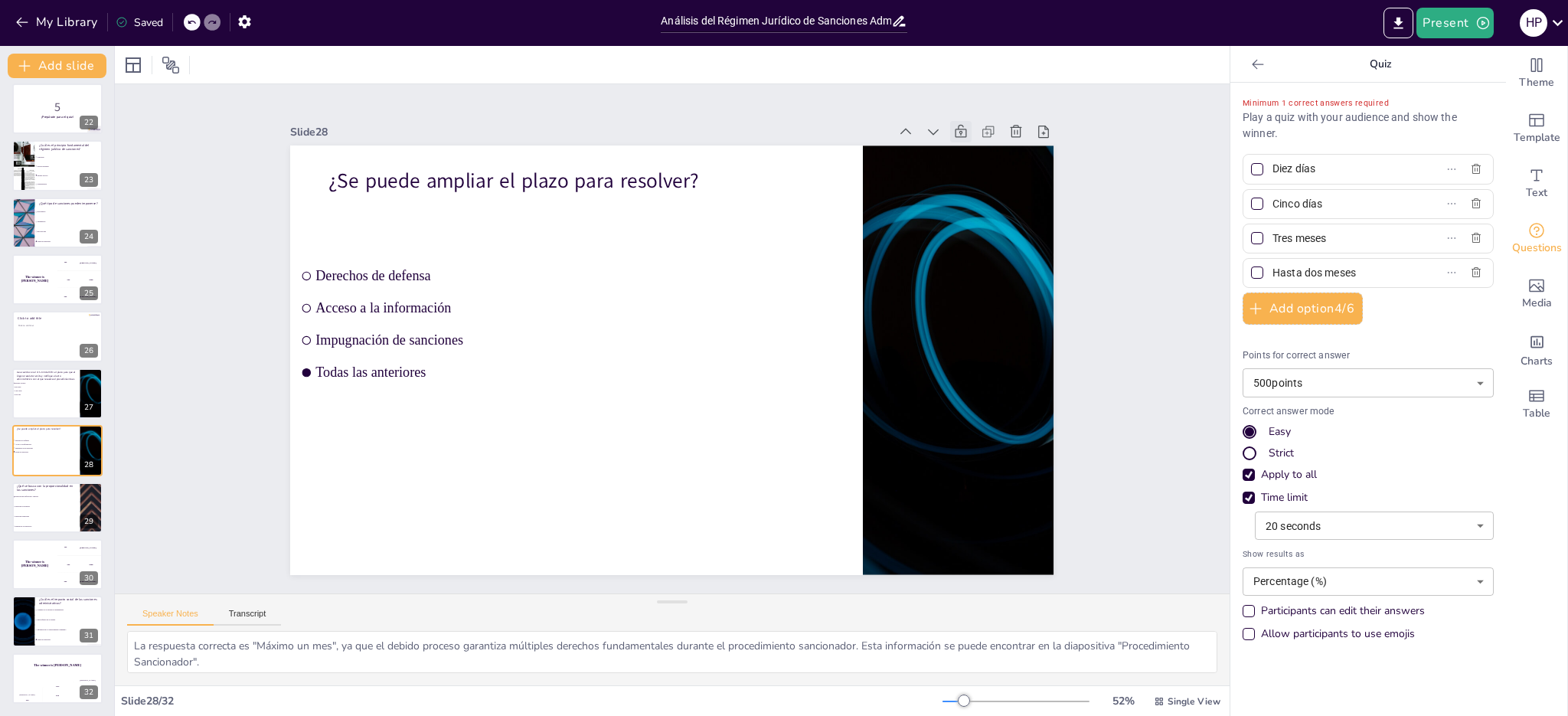
click at [1252, 271] on div at bounding box center [1256, 272] width 18 height 18
click at [1273, 271] on input "Hasta dos meses" at bounding box center [1343, 273] width 143 height 22
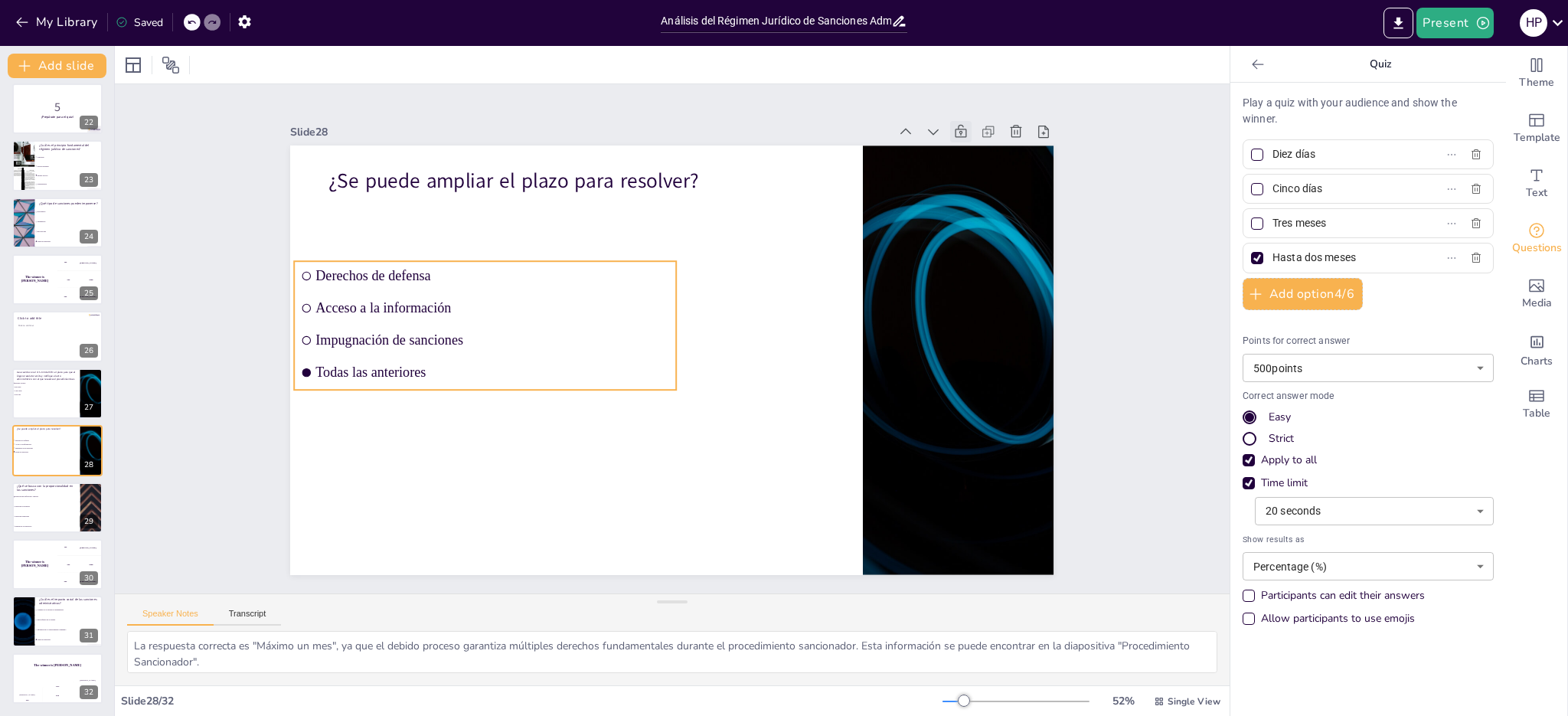
click at [491, 306] on span "Acceso a la información" at bounding box center [521, 237] width 330 height 158
click at [525, 210] on icon at bounding box center [536, 199] width 22 height 22
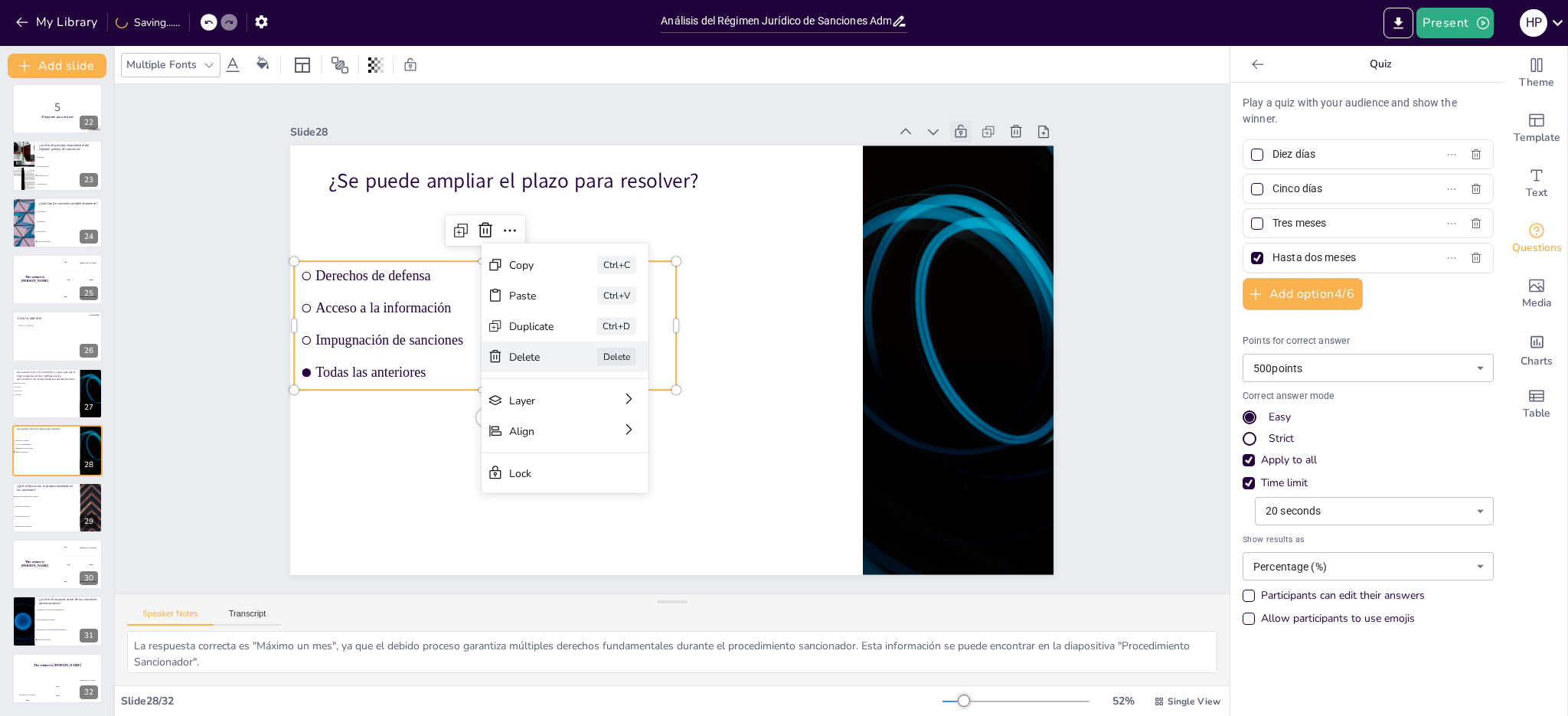
click at [583, 406] on div "Delete" at bounding box center [606, 421] width 48 height 31
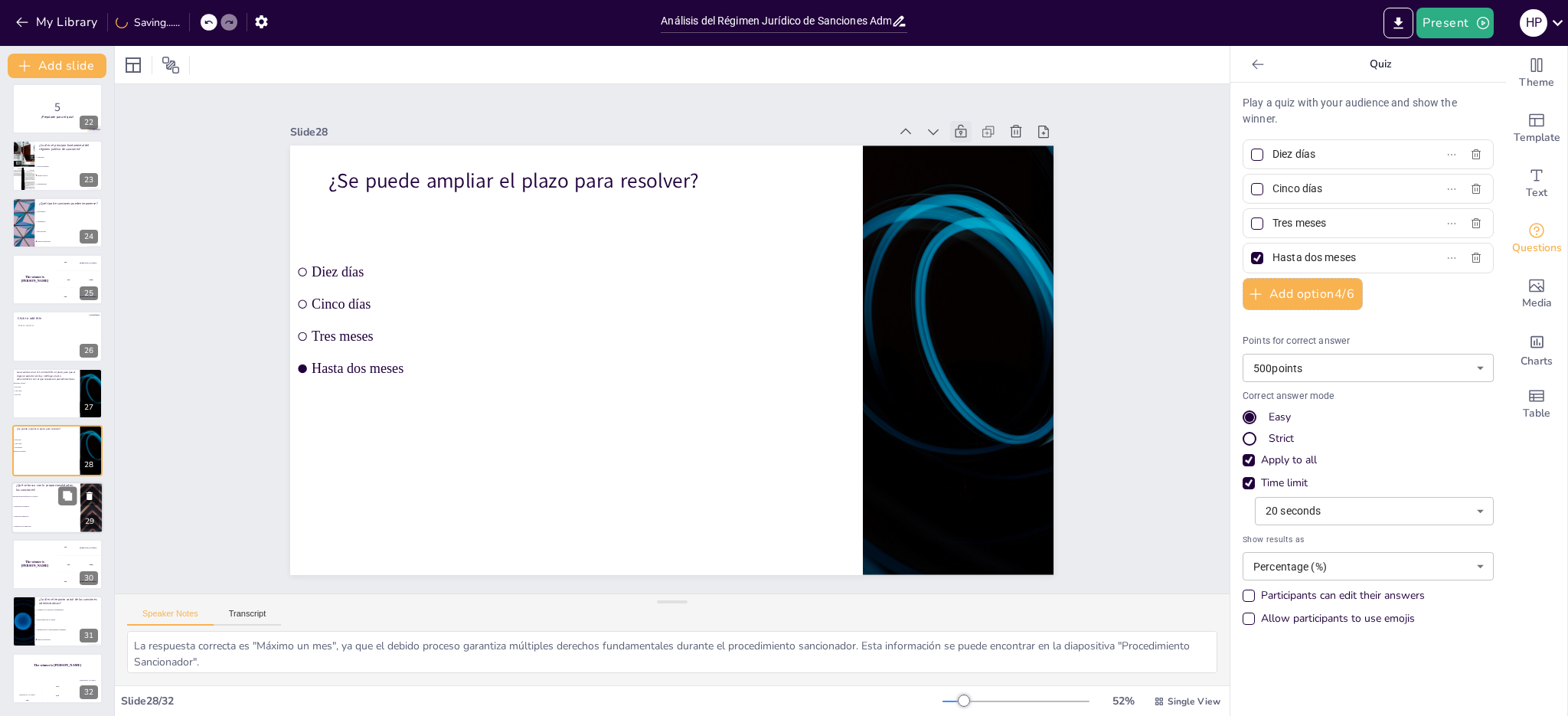
click at [60, 512] on li "Sanciones temporales" at bounding box center [46, 516] width 69 height 10
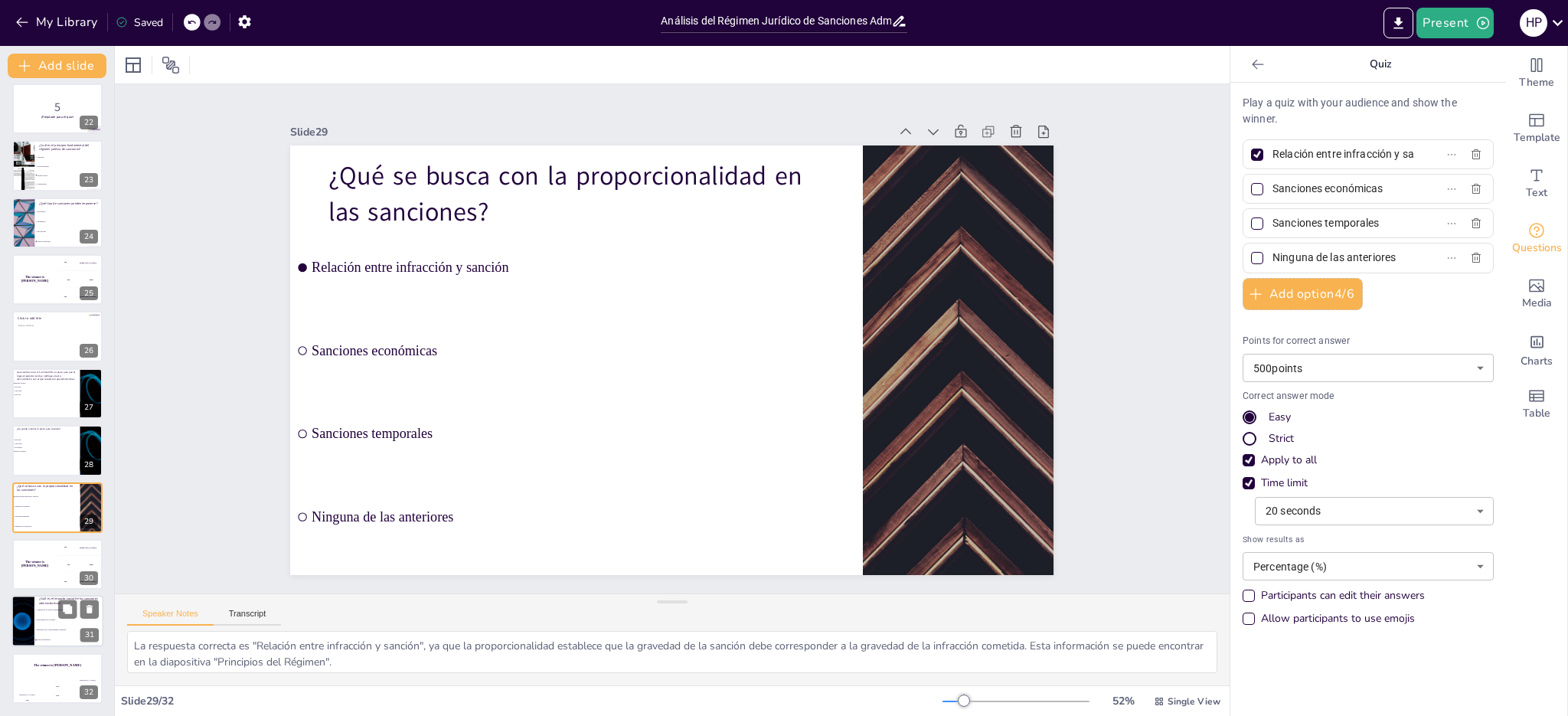
click at [60, 628] on li "Influencia en el comportamiento ciudadano" at bounding box center [69, 630] width 69 height 10
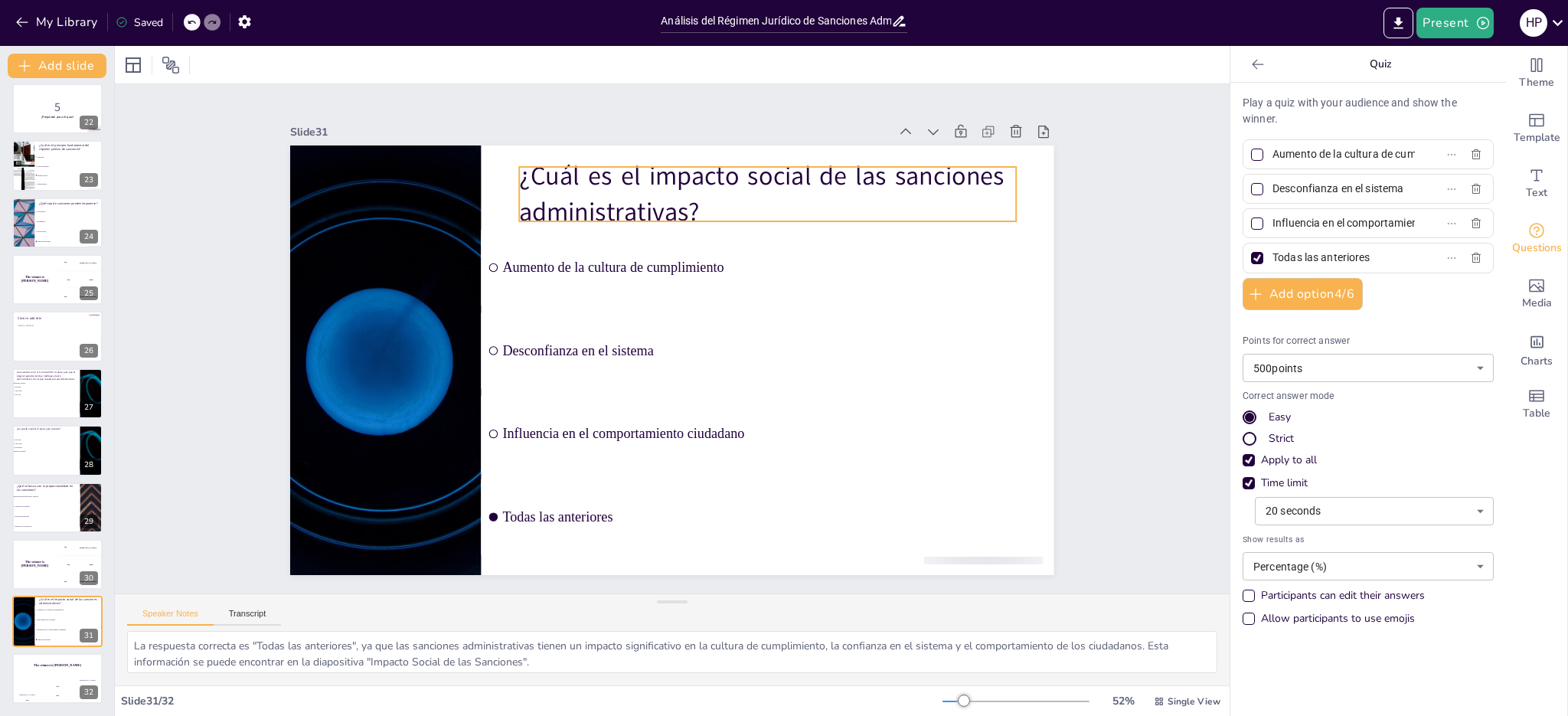
click at [632, 199] on p "¿Cuál es el impacto social de las sanciones administrativas?" at bounding box center [840, 295] width 416 height 385
click at [575, 168] on p "¿Cuál es el impacto social de las sanciones administrativas?" at bounding box center [783, 206] width 501 height 123
click at [532, 169] on p "¿Cuál es el impacto social de las sanciones administrativas?" at bounding box center [783, 206] width 501 height 123
click at [531, 172] on p "¿Cuál es el impacto social de las sanciones administrativas?" at bounding box center [782, 206] width 501 height 123
click at [523, 172] on p "¿Cuál es el impacto social de las sanciones administrativas?" at bounding box center [768, 193] width 496 height 71
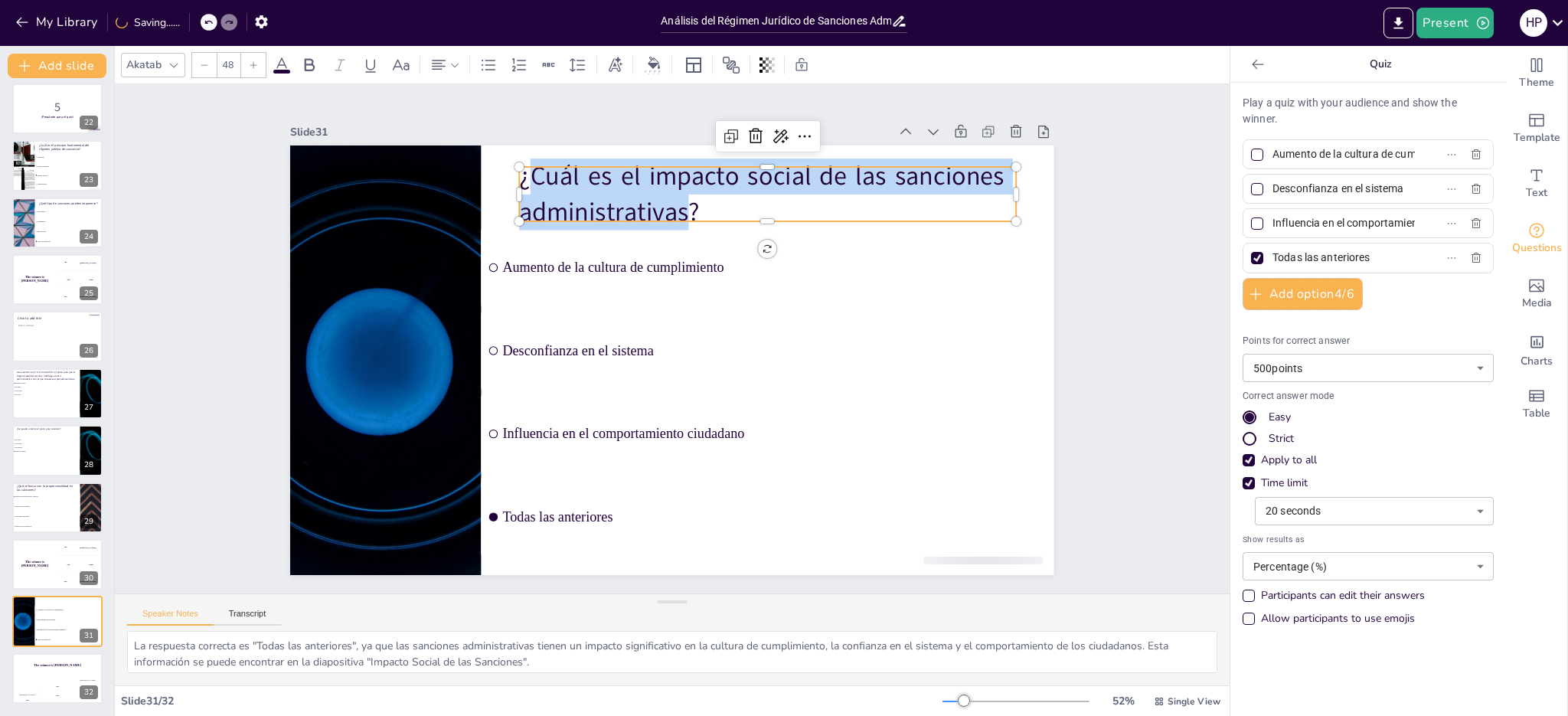
drag, startPoint x: 521, startPoint y: 168, endPoint x: 674, endPoint y: 206, distance: 157.6
click at [674, 206] on p "¿Cuál es el impacto social de las sanciones administrativas?" at bounding box center [782, 206] width 501 height 123
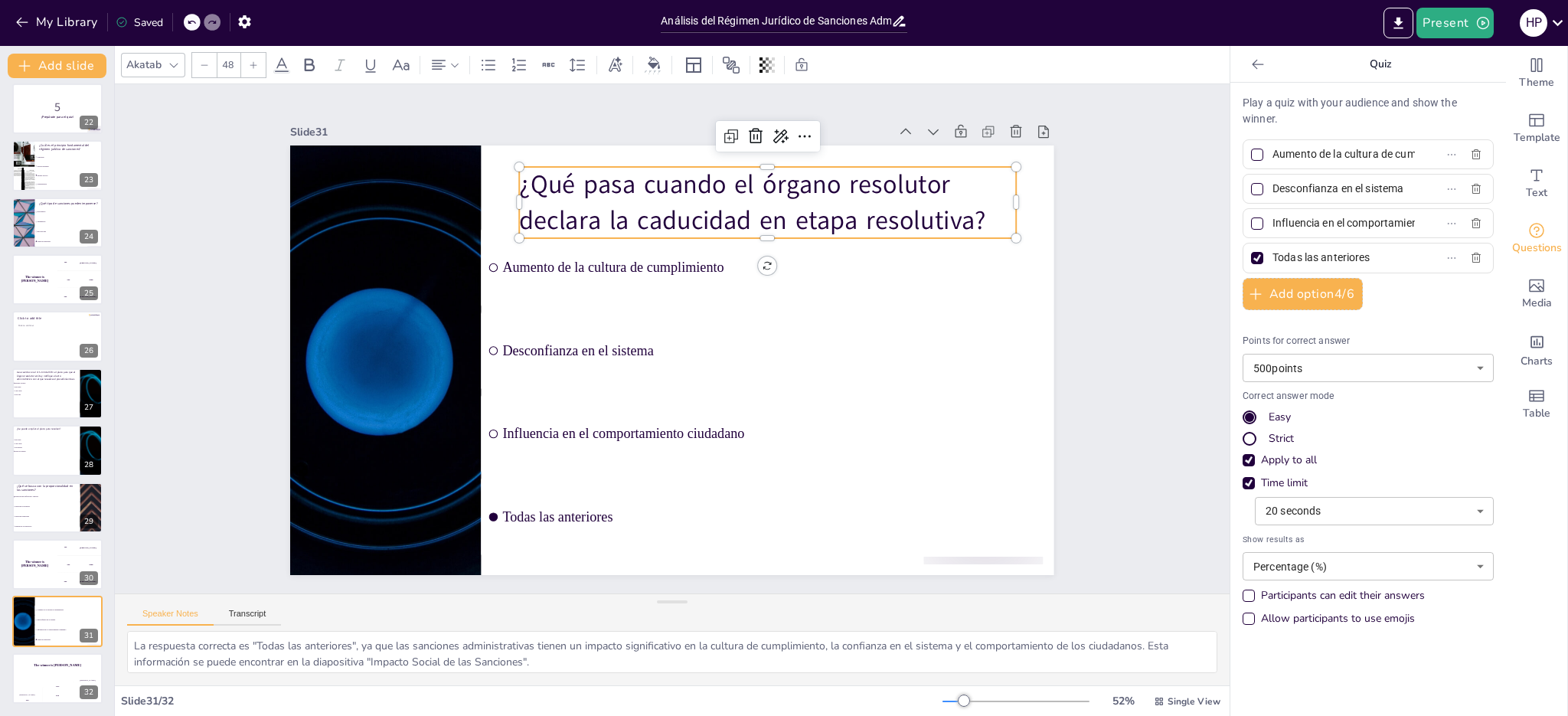
click at [1302, 155] on input "Aumento de la cultura de cumplimiento" at bounding box center [1343, 155] width 143 height 22
click at [1470, 151] on icon "button" at bounding box center [1476, 155] width 12 height 12
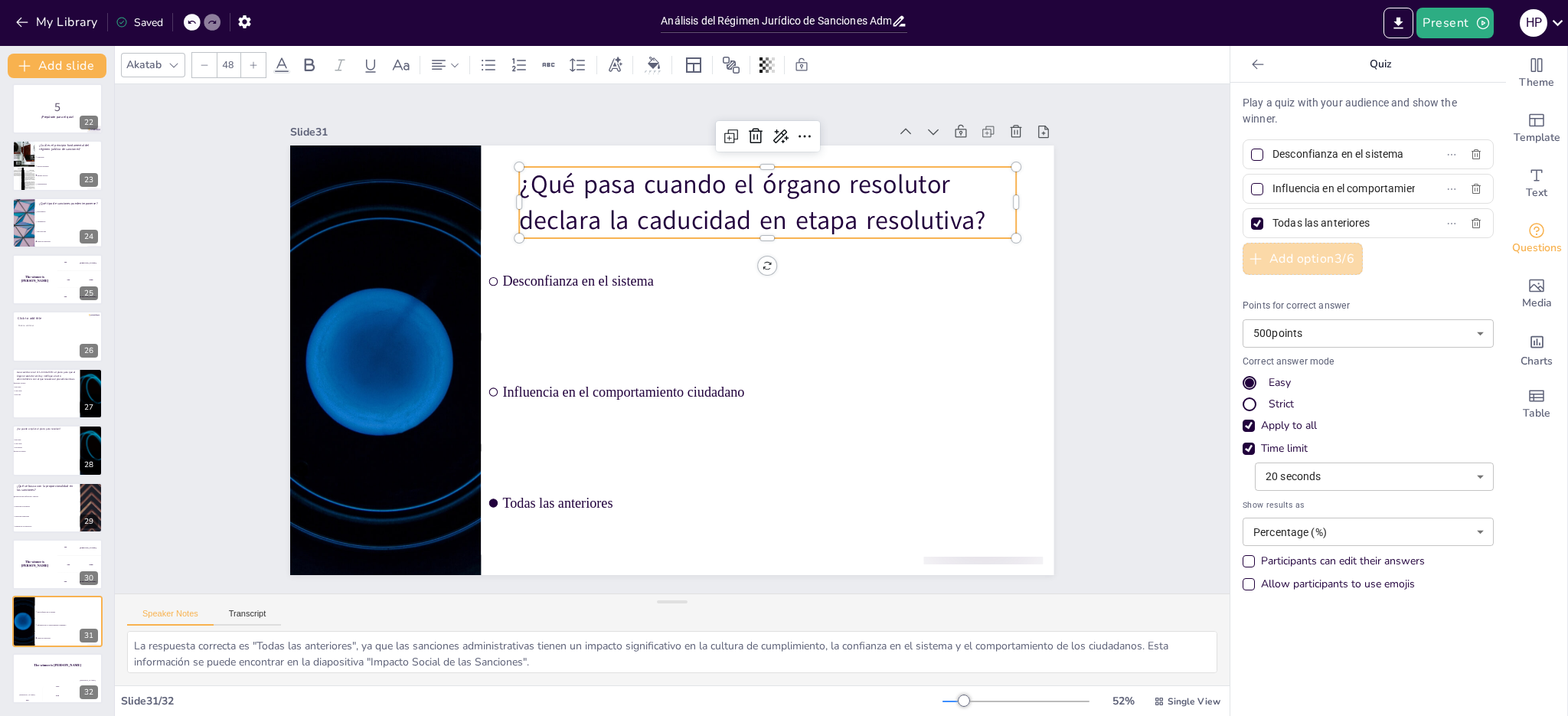
click at [1302, 260] on button "Add option 3 / 6" at bounding box center [1302, 258] width 120 height 32
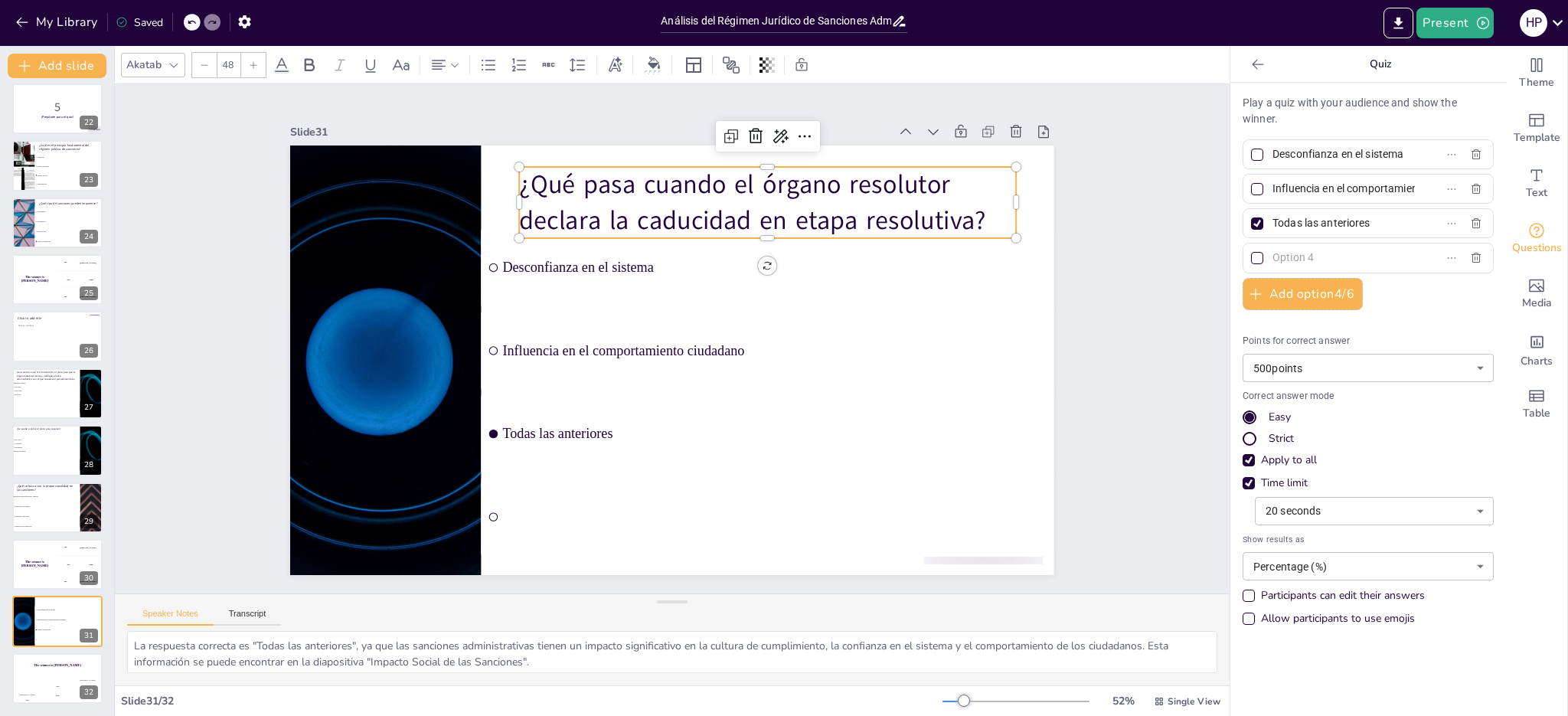
click at [1291, 259] on input "text" at bounding box center [1343, 257] width 143 height 22
click at [1254, 257] on div at bounding box center [1257, 257] width 8 height 8
click at [1273, 257] on input "Está vedado de entrar a considerar otros aspectos procesales" at bounding box center [1343, 257] width 143 height 22
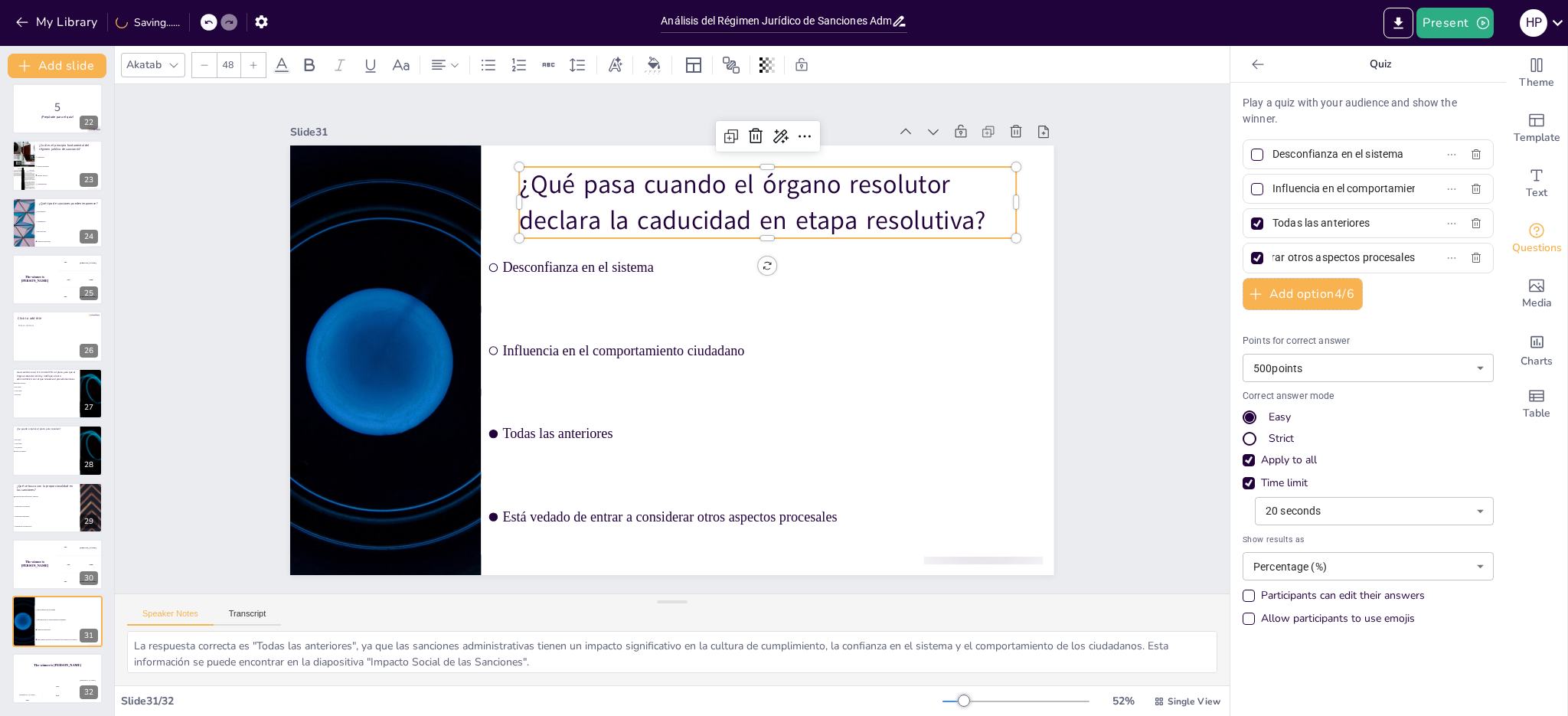
click at [1254, 222] on div at bounding box center [1257, 223] width 8 height 8
click at [1273, 222] on input "Todas las anteriores" at bounding box center [1343, 223] width 143 height 22
click at [1470, 187] on icon "button" at bounding box center [1476, 189] width 12 height 12
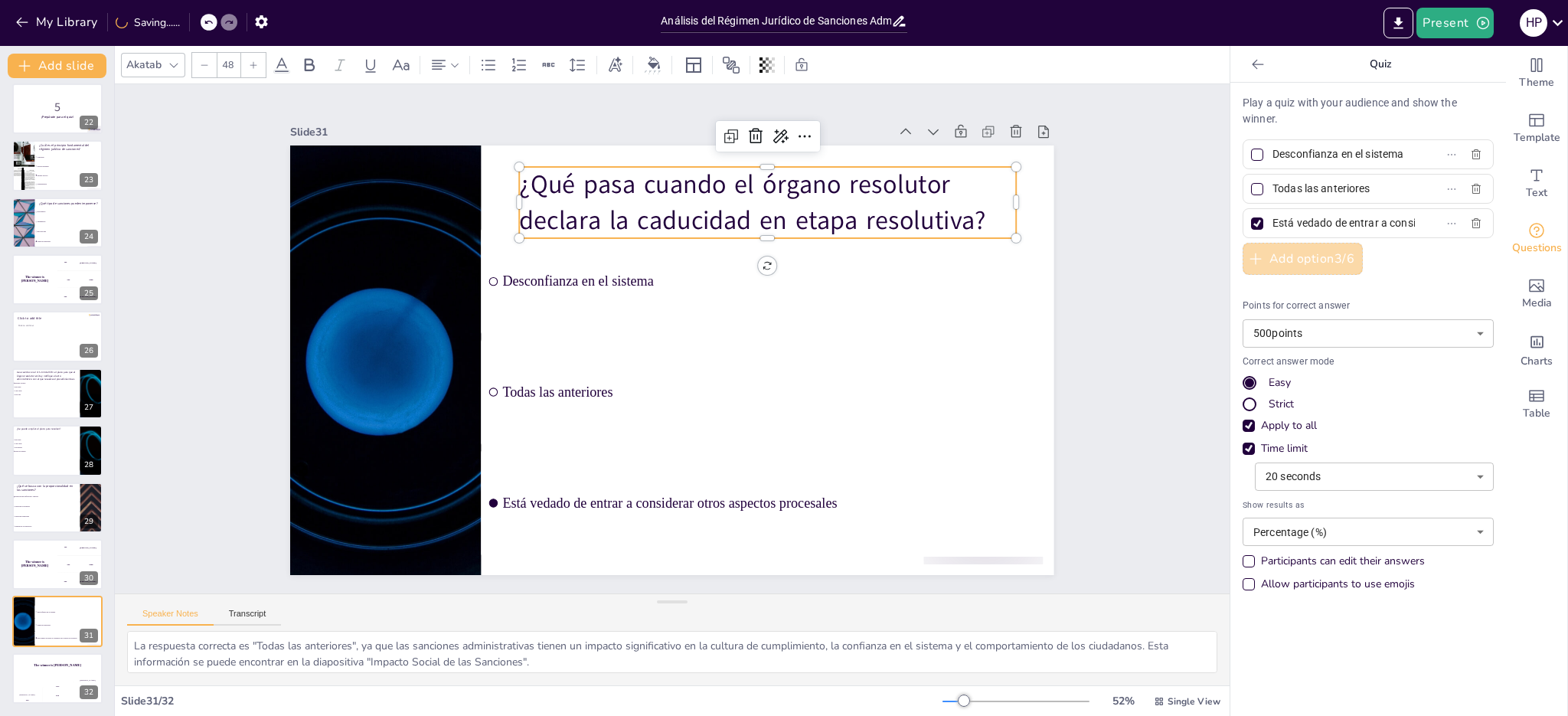
click at [1298, 259] on button "Add option 3 / 6" at bounding box center [1302, 258] width 120 height 32
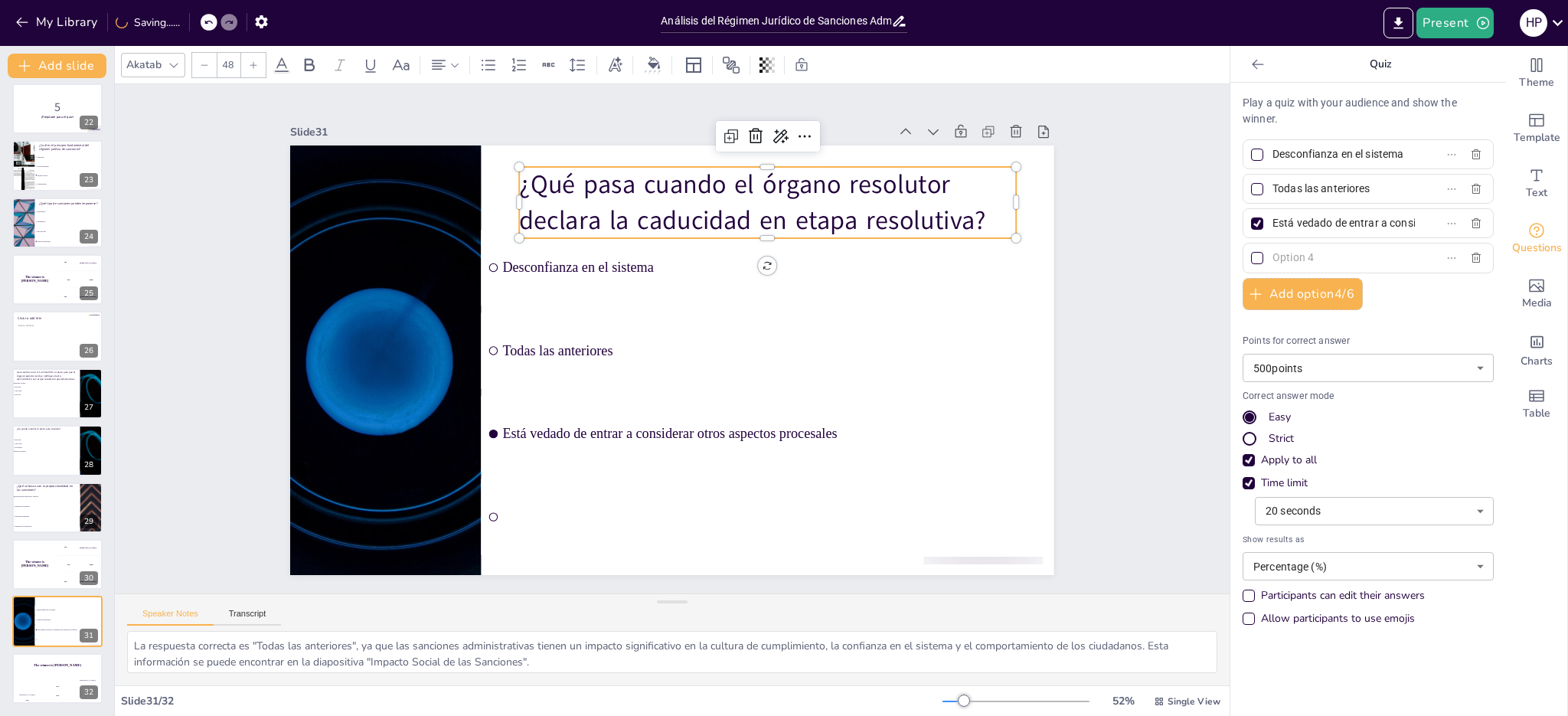
click at [1297, 259] on input "text" at bounding box center [1343, 257] width 143 height 22
click at [1471, 185] on icon "button" at bounding box center [1476, 189] width 10 height 10
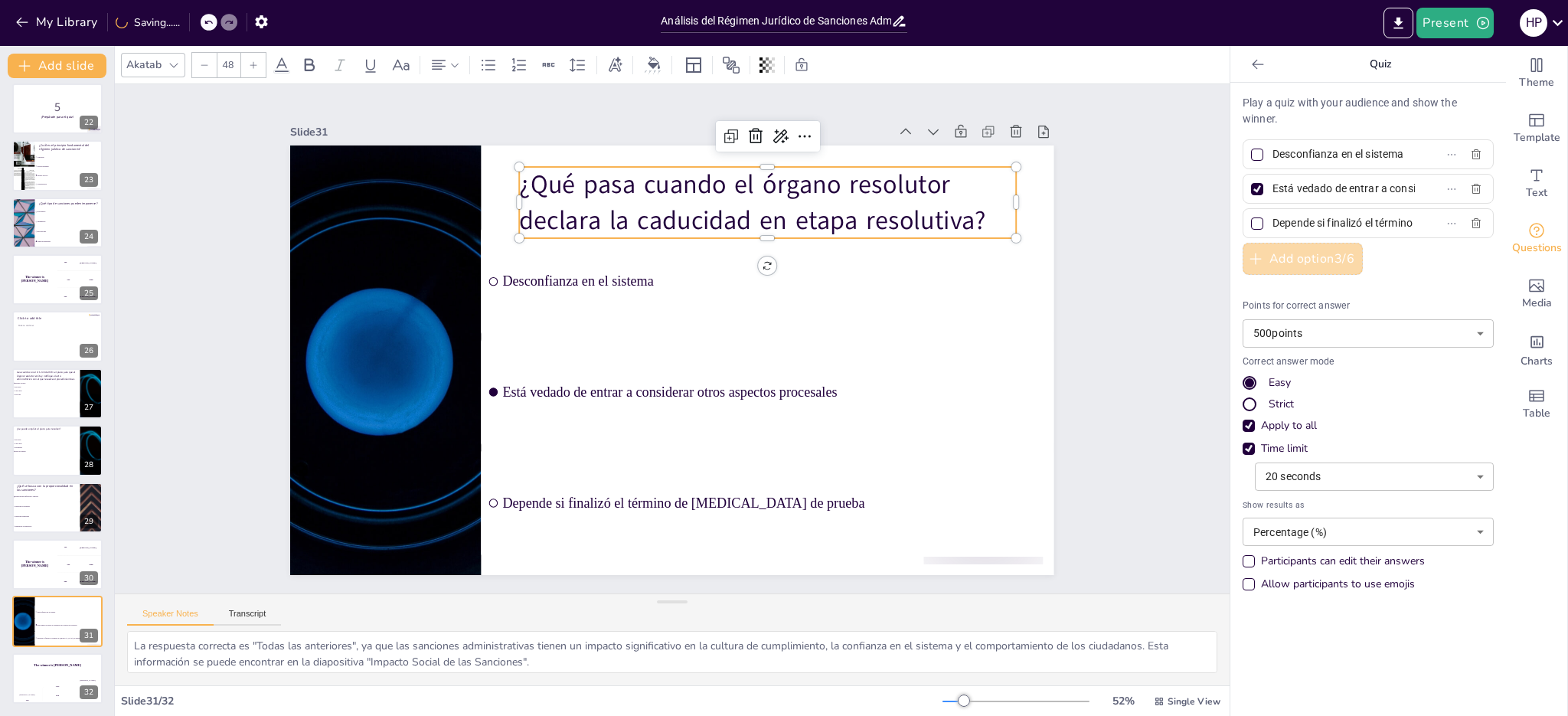
click at [1285, 257] on button "Add option 3 / 6" at bounding box center [1302, 258] width 120 height 32
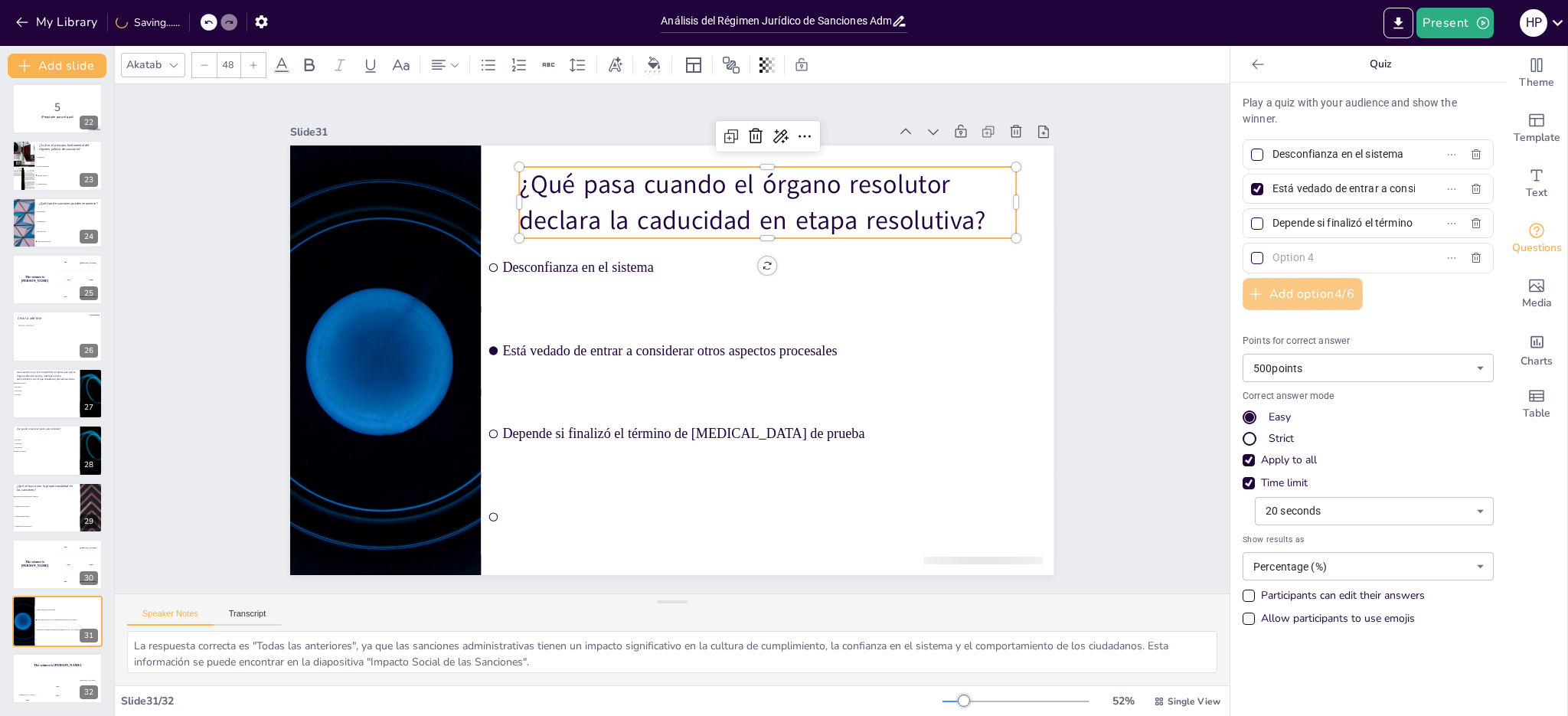
click at [1285, 257] on input "text" at bounding box center [1343, 257] width 143 height 22
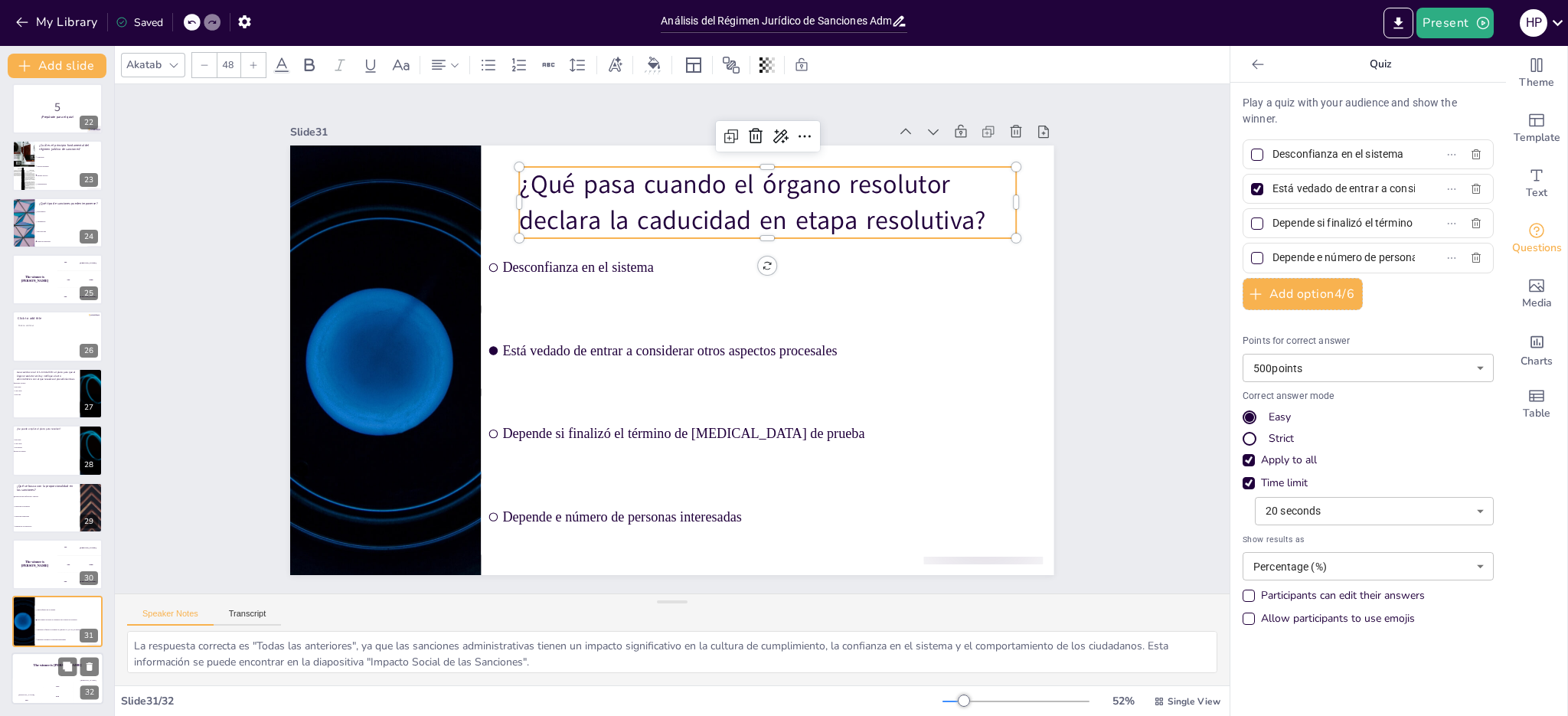
click at [42, 681] on div "Jaap 200" at bounding box center [57, 691] width 30 height 26
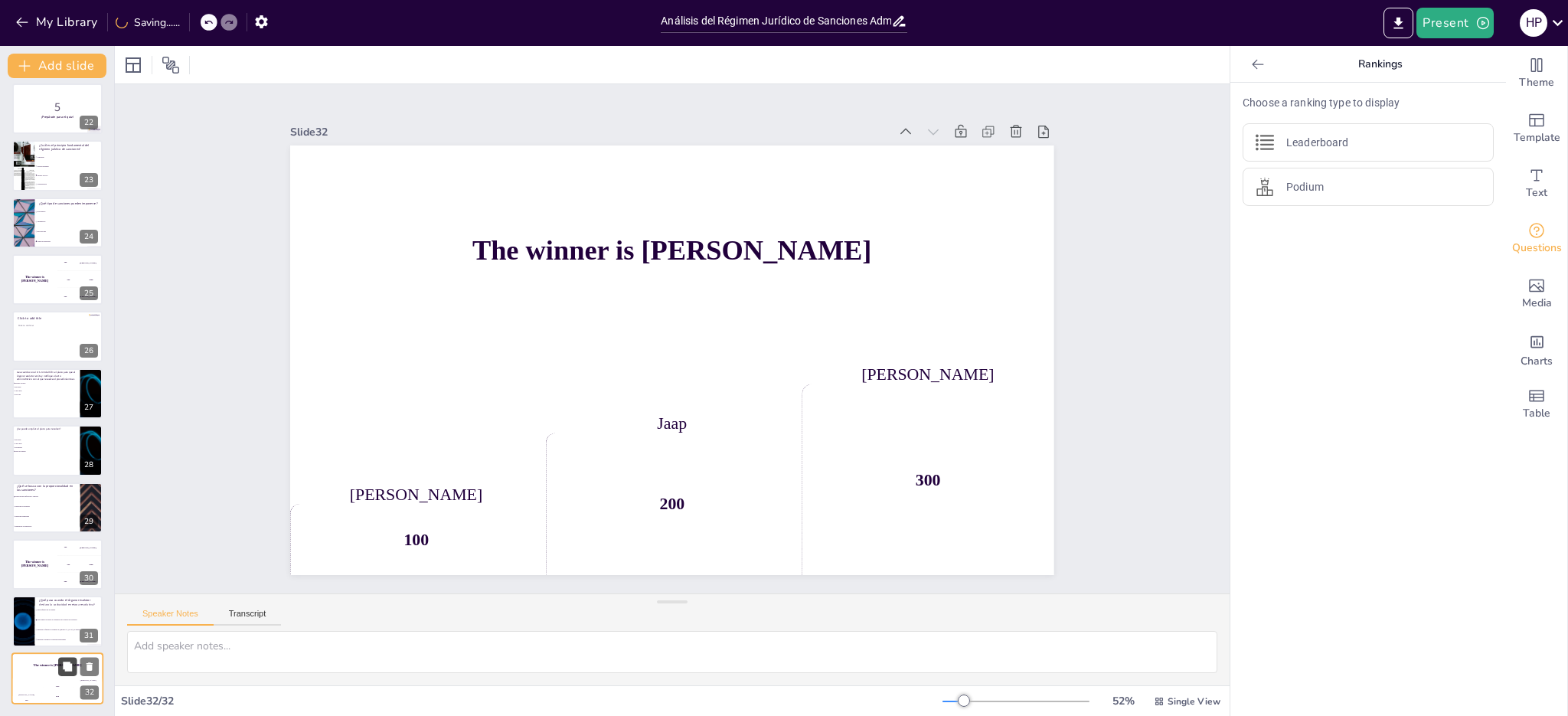
click at [70, 665] on icon at bounding box center [67, 666] width 10 height 10
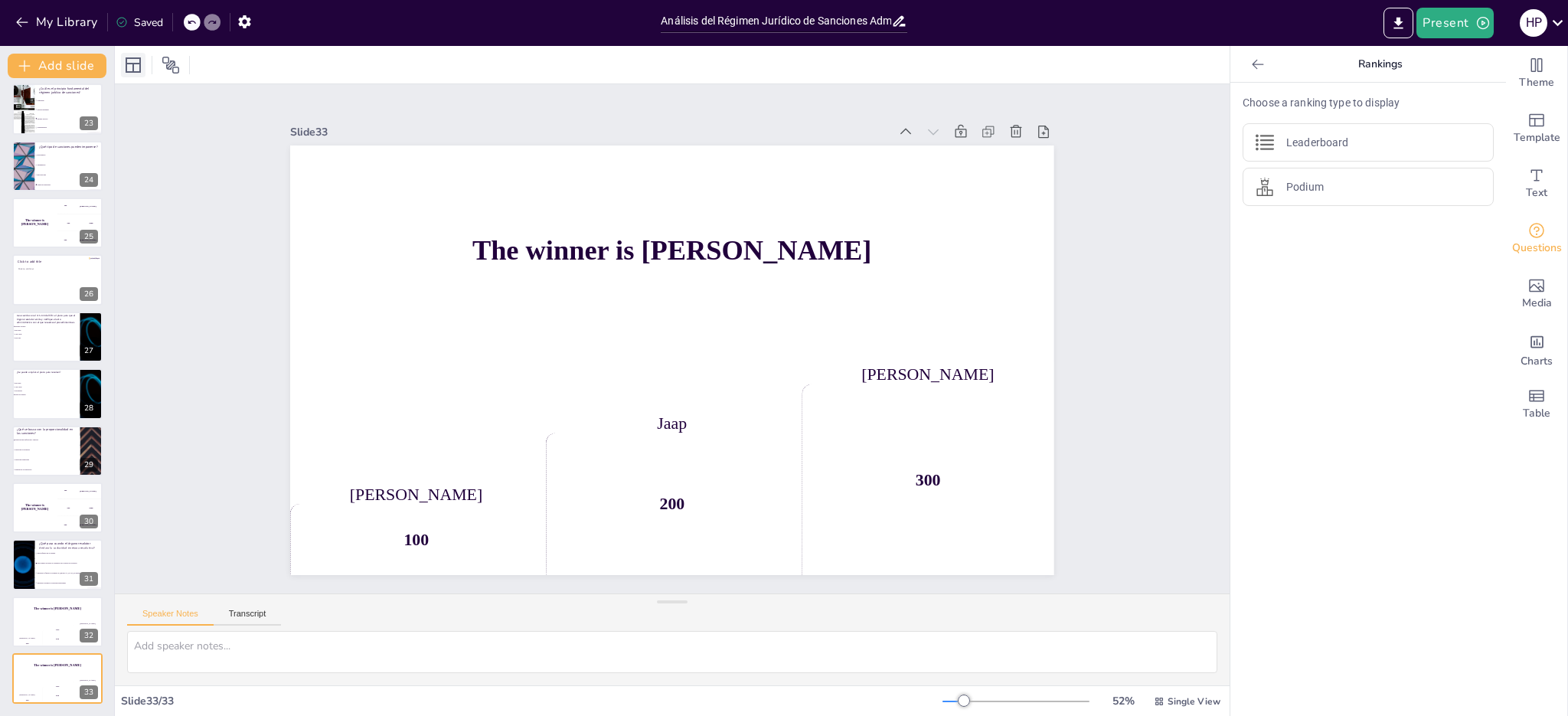
click at [134, 67] on icon at bounding box center [133, 65] width 18 height 18
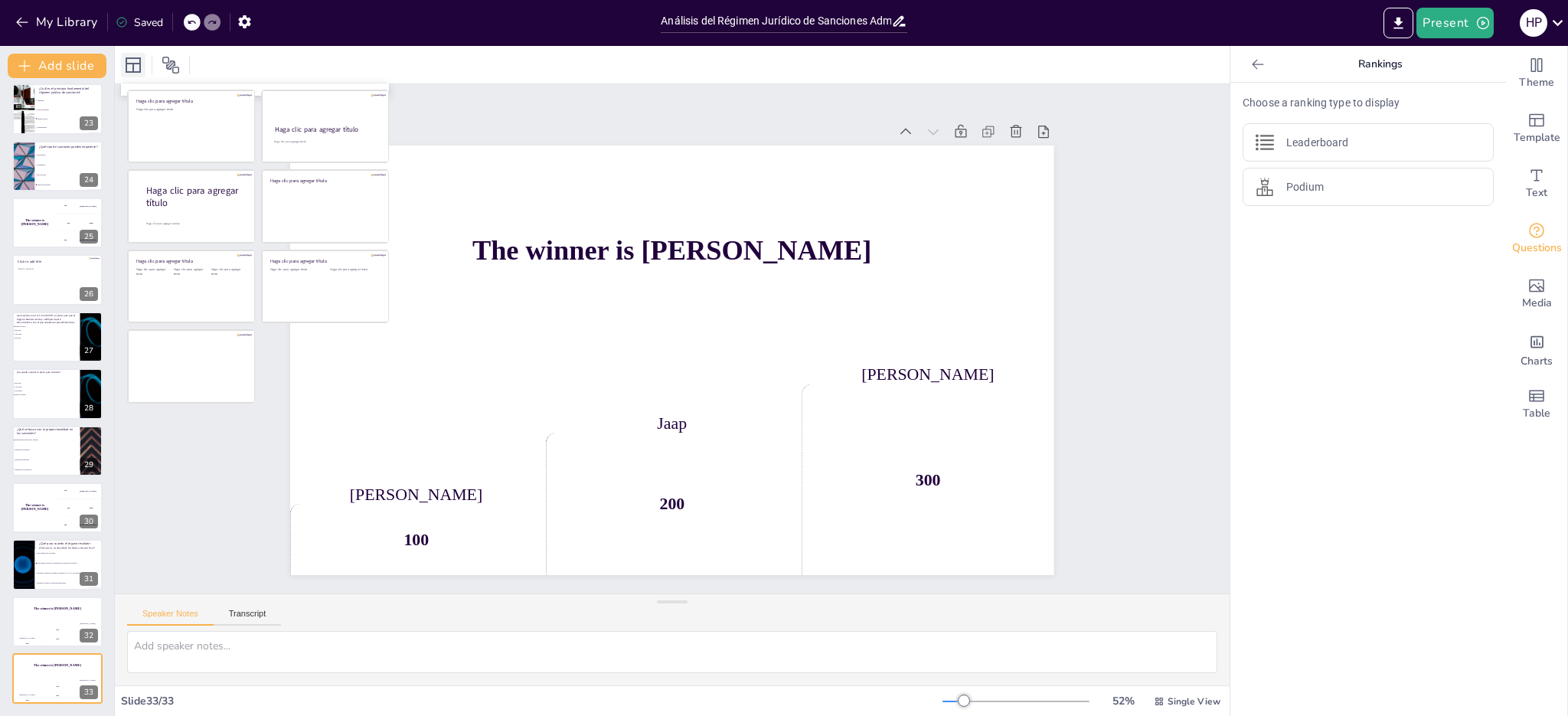
click at [134, 67] on icon at bounding box center [133, 65] width 18 height 18
click at [172, 63] on icon at bounding box center [170, 65] width 16 height 16
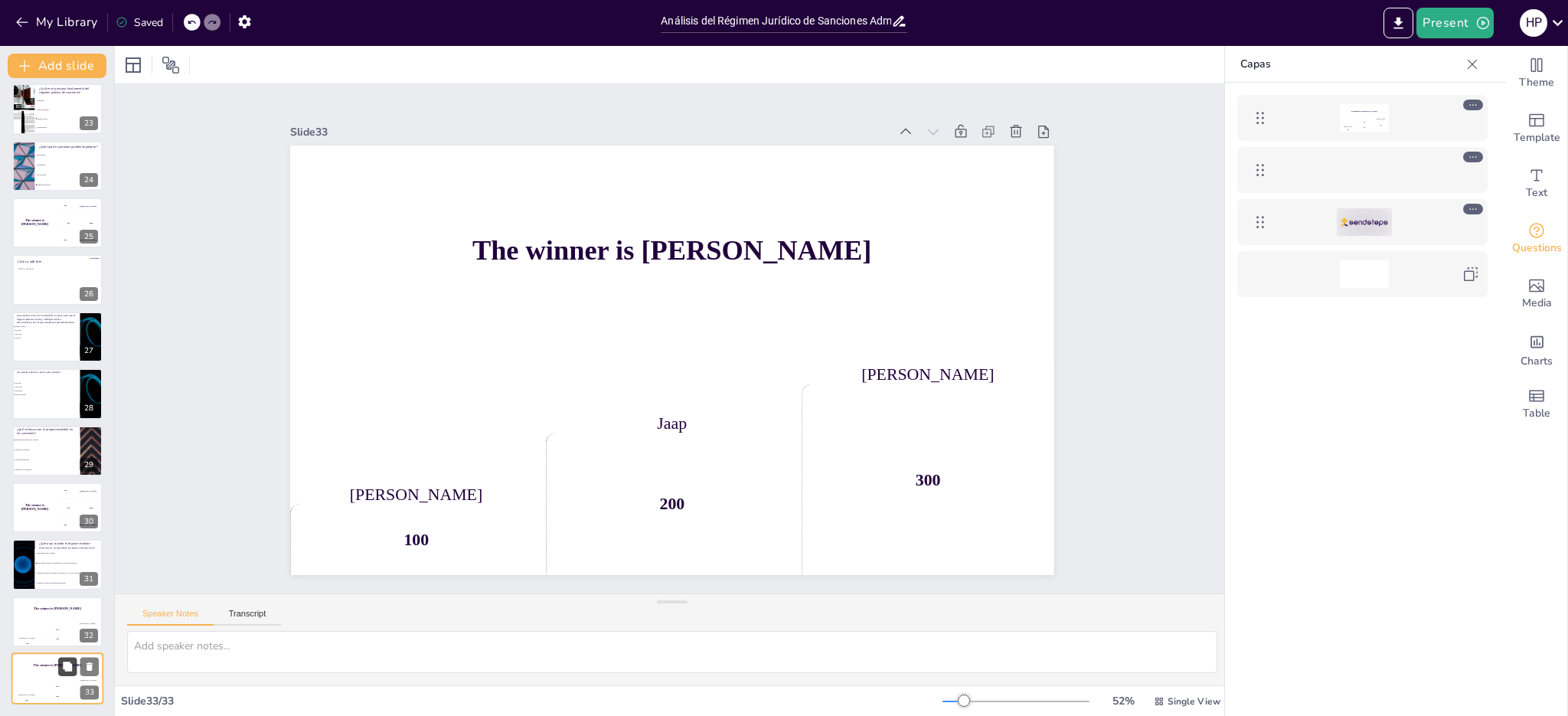
click at [66, 666] on icon at bounding box center [67, 666] width 10 height 10
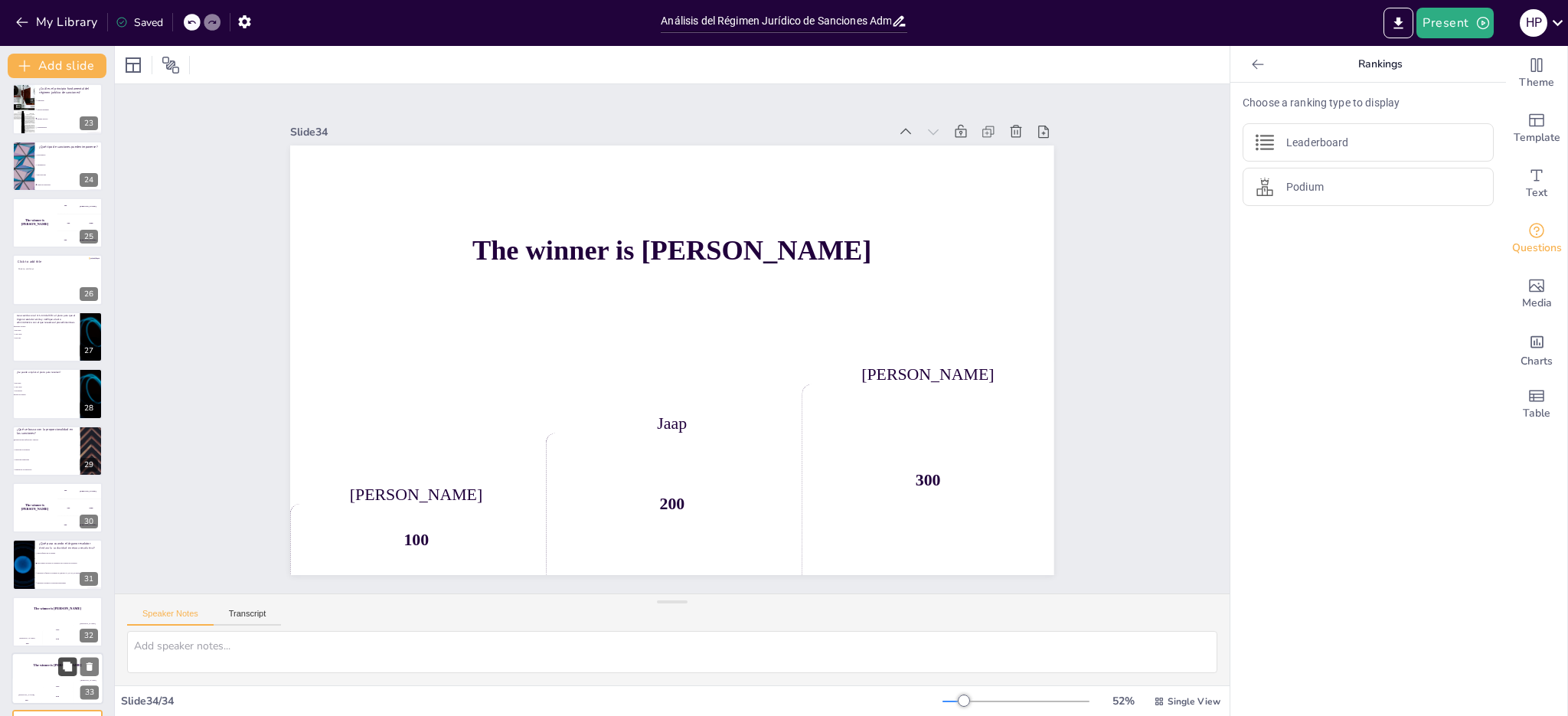
scroll to position [1316, 0]
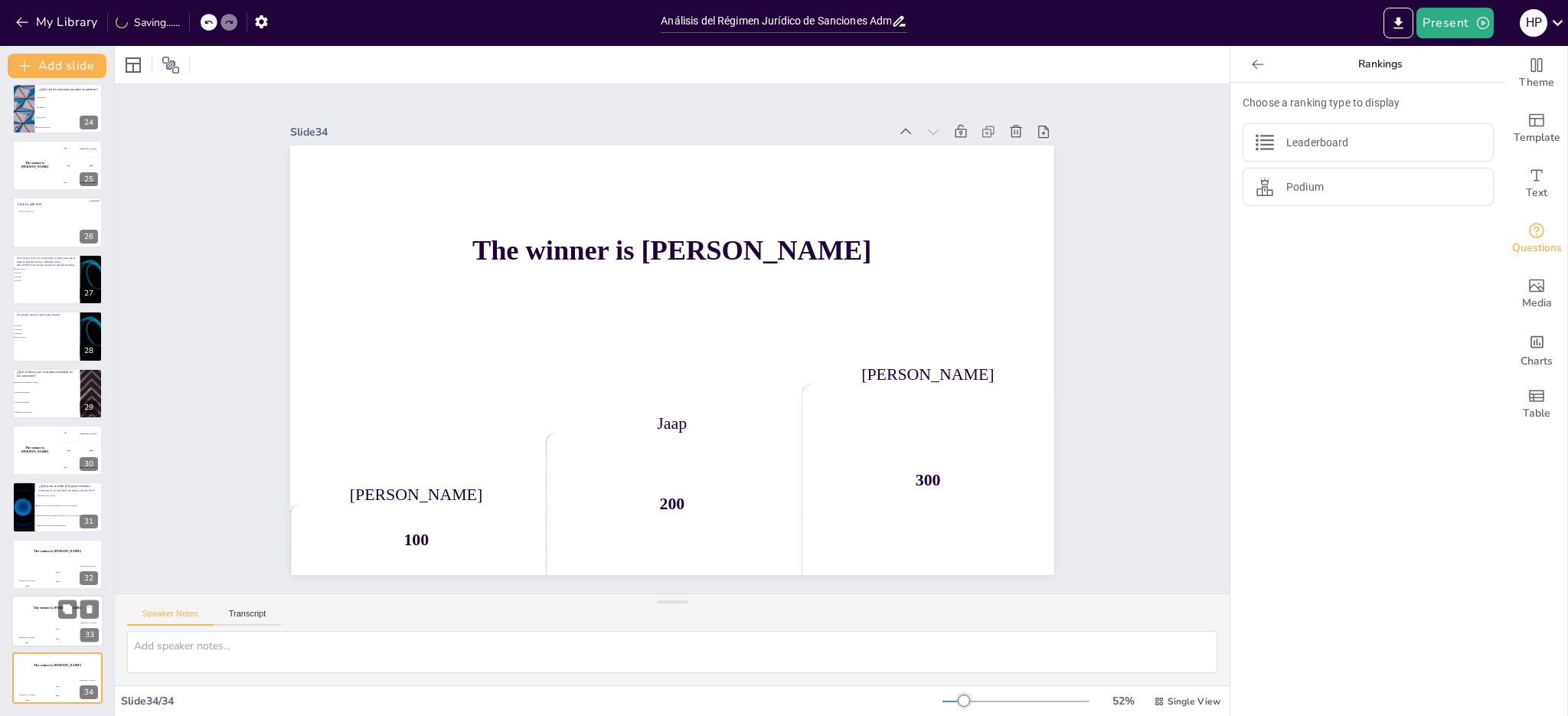
click at [44, 610] on div "The winner is [PERSON_NAME]" at bounding box center [57, 608] width 92 height 26
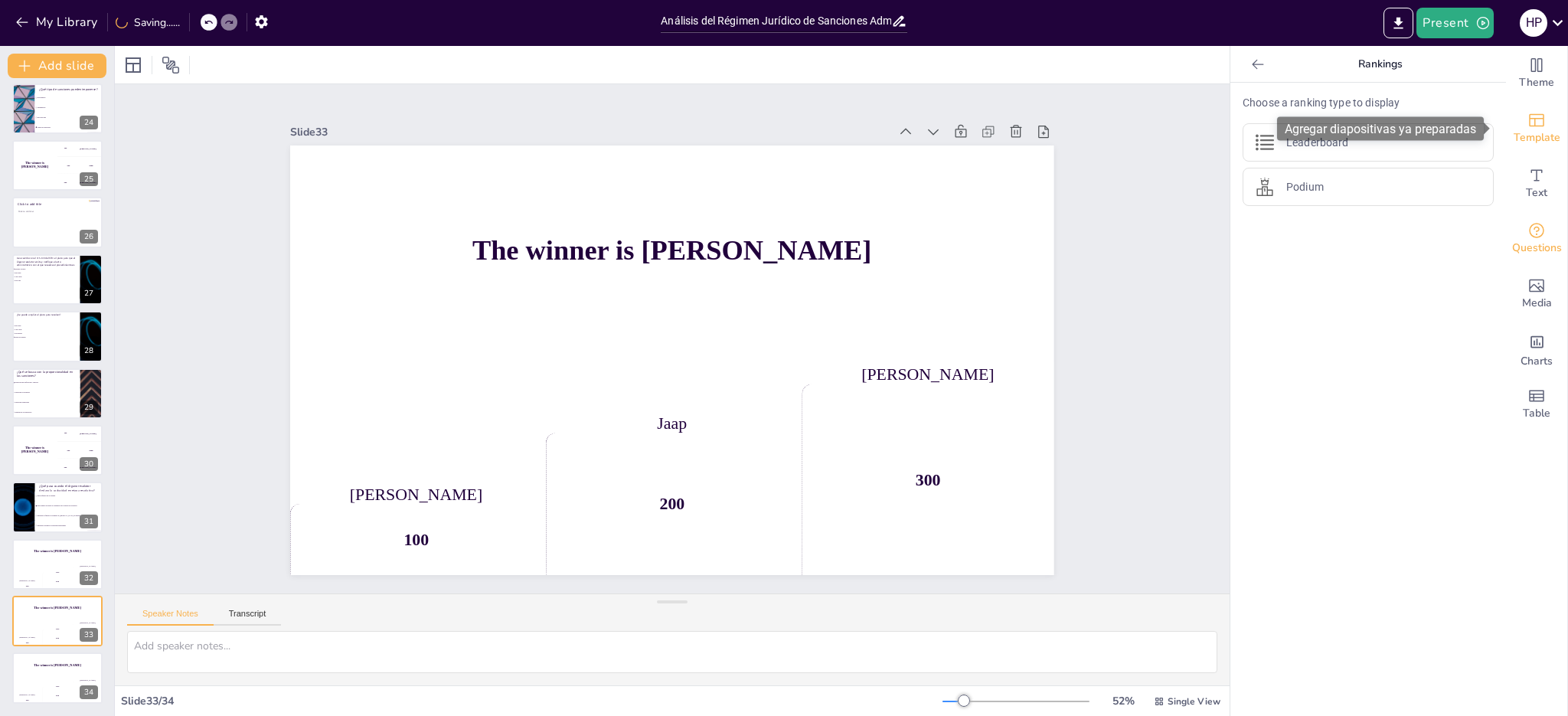
click at [1520, 133] on span "Template" at bounding box center [1537, 137] width 47 height 16
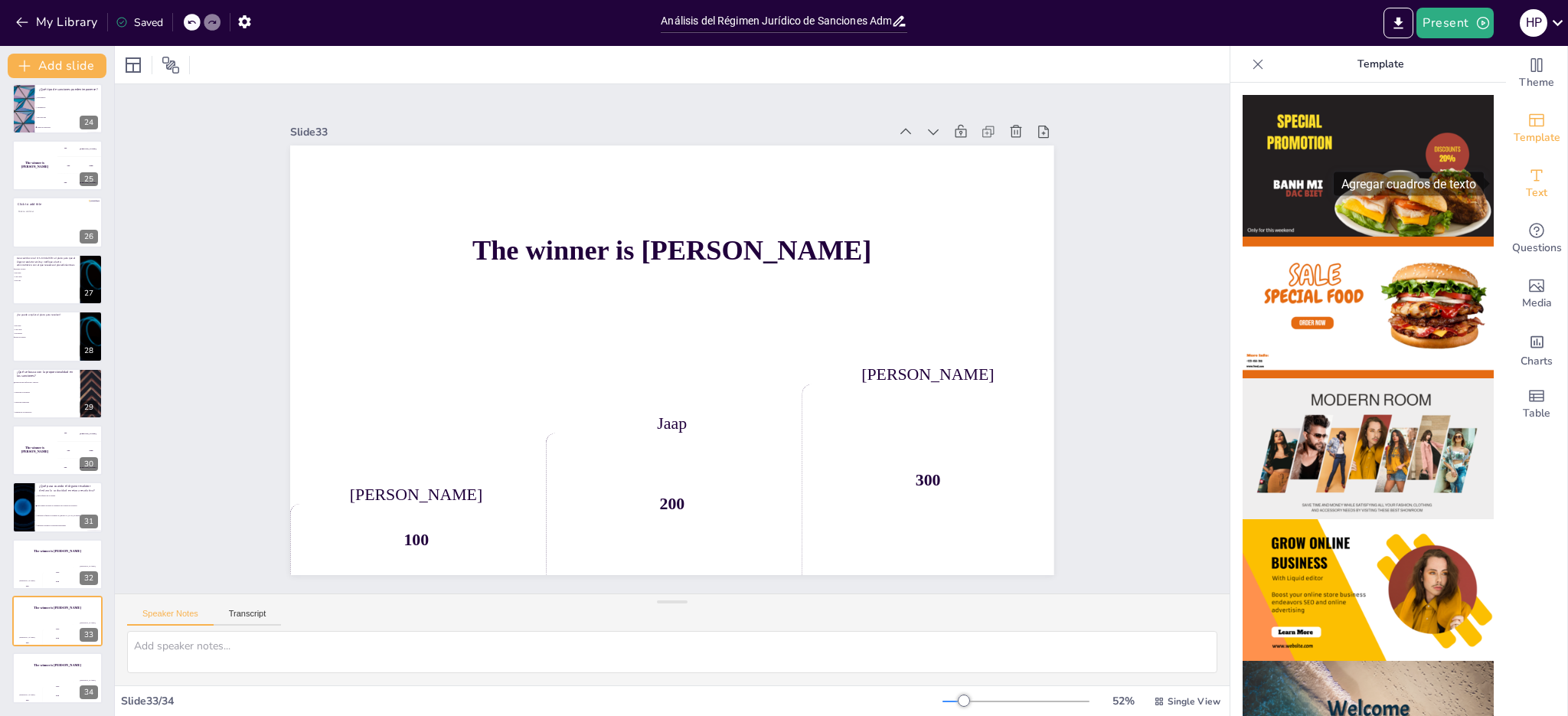
click at [1531, 193] on span "Text" at bounding box center [1536, 193] width 22 height 16
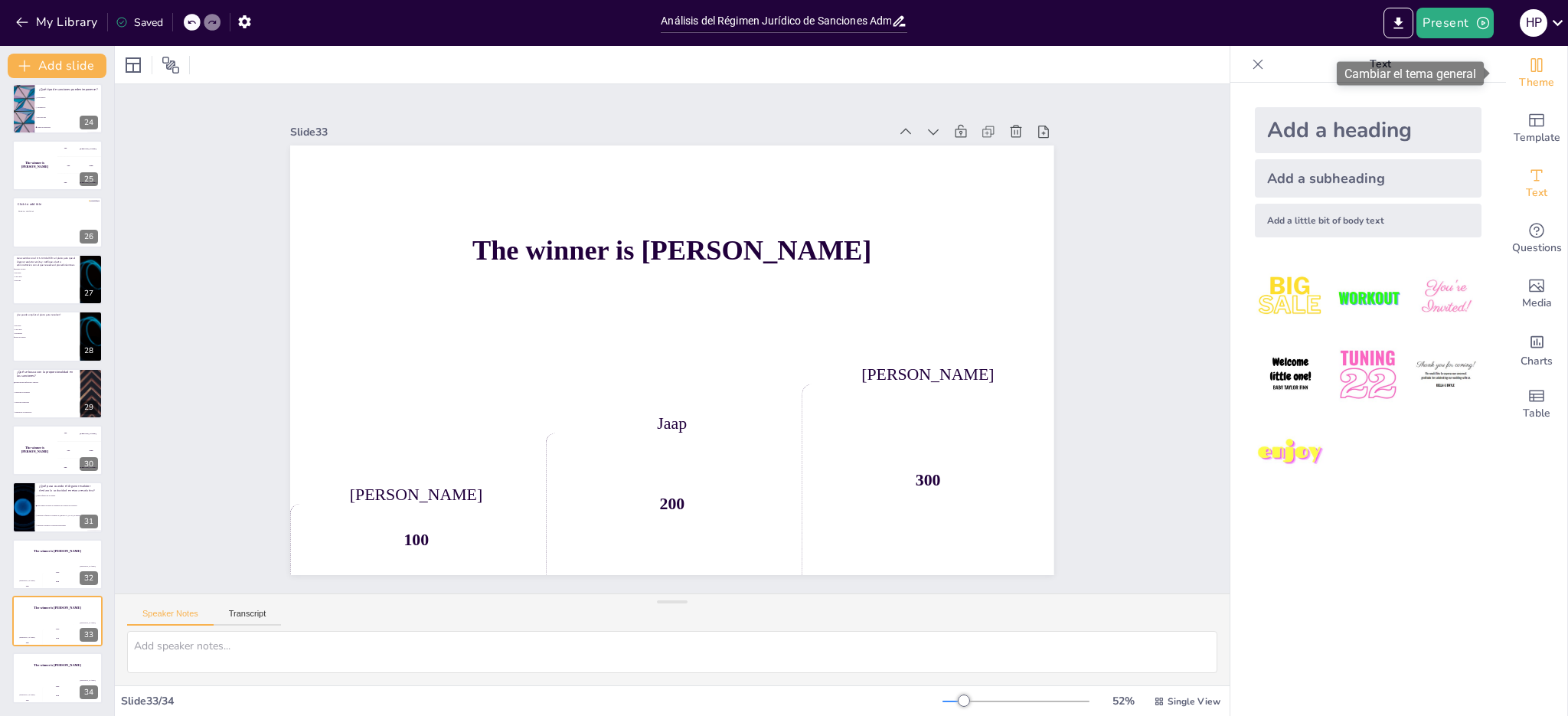
click at [1527, 75] on span "Theme" at bounding box center [1536, 82] width 35 height 16
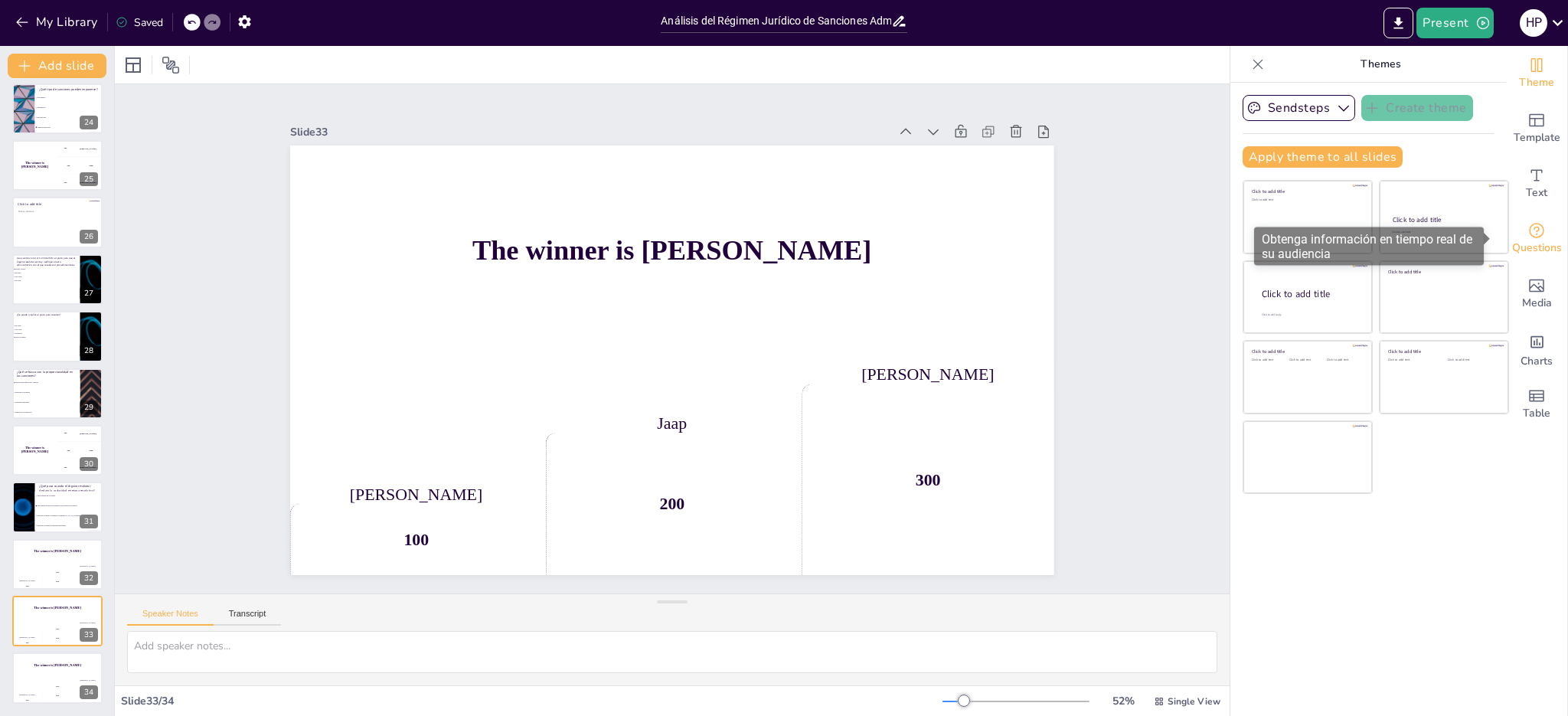
click at [1525, 245] on span "Questions" at bounding box center [1537, 247] width 50 height 16
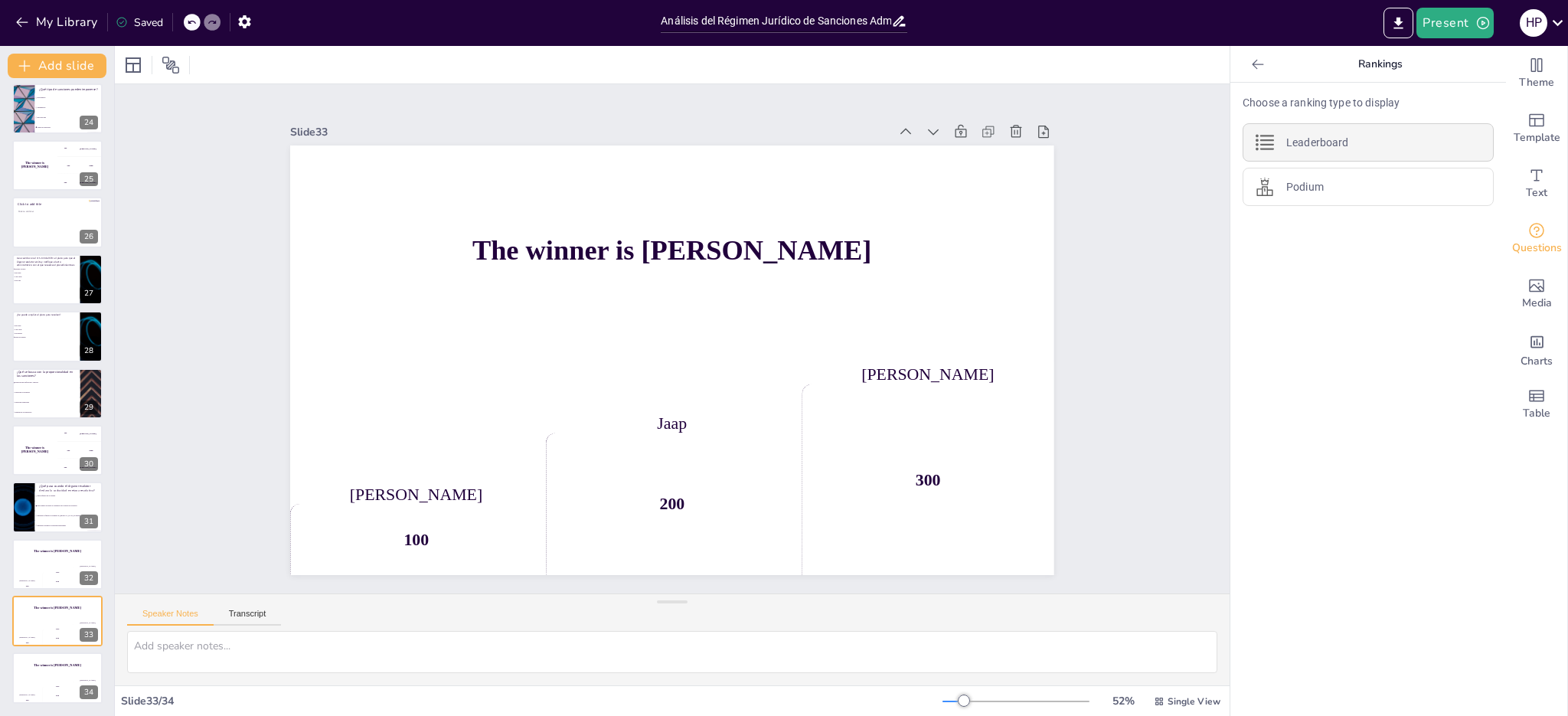
click at [1329, 143] on p "Leaderboard" at bounding box center [1317, 143] width 62 height 16
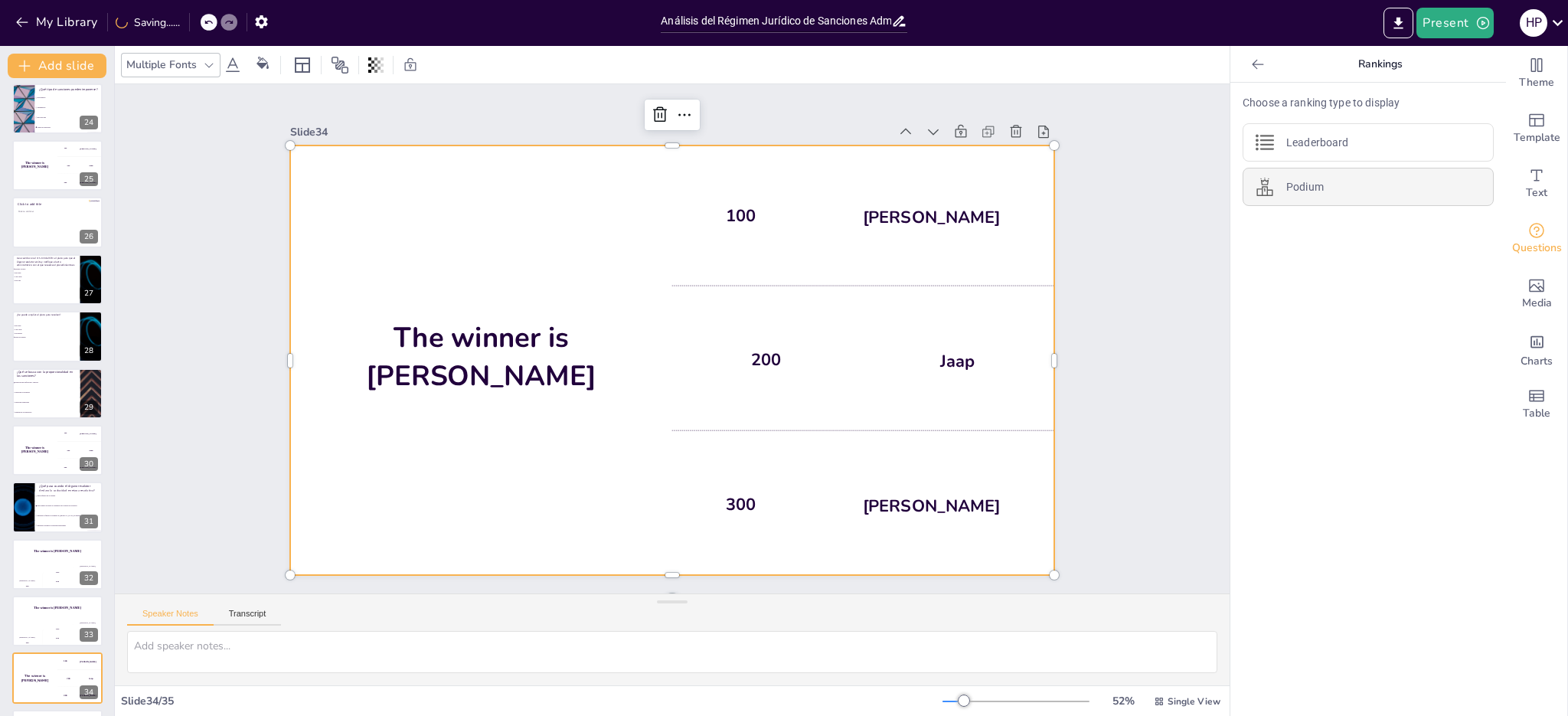
click at [1330, 189] on div "Podium" at bounding box center [1368, 187] width 251 height 38
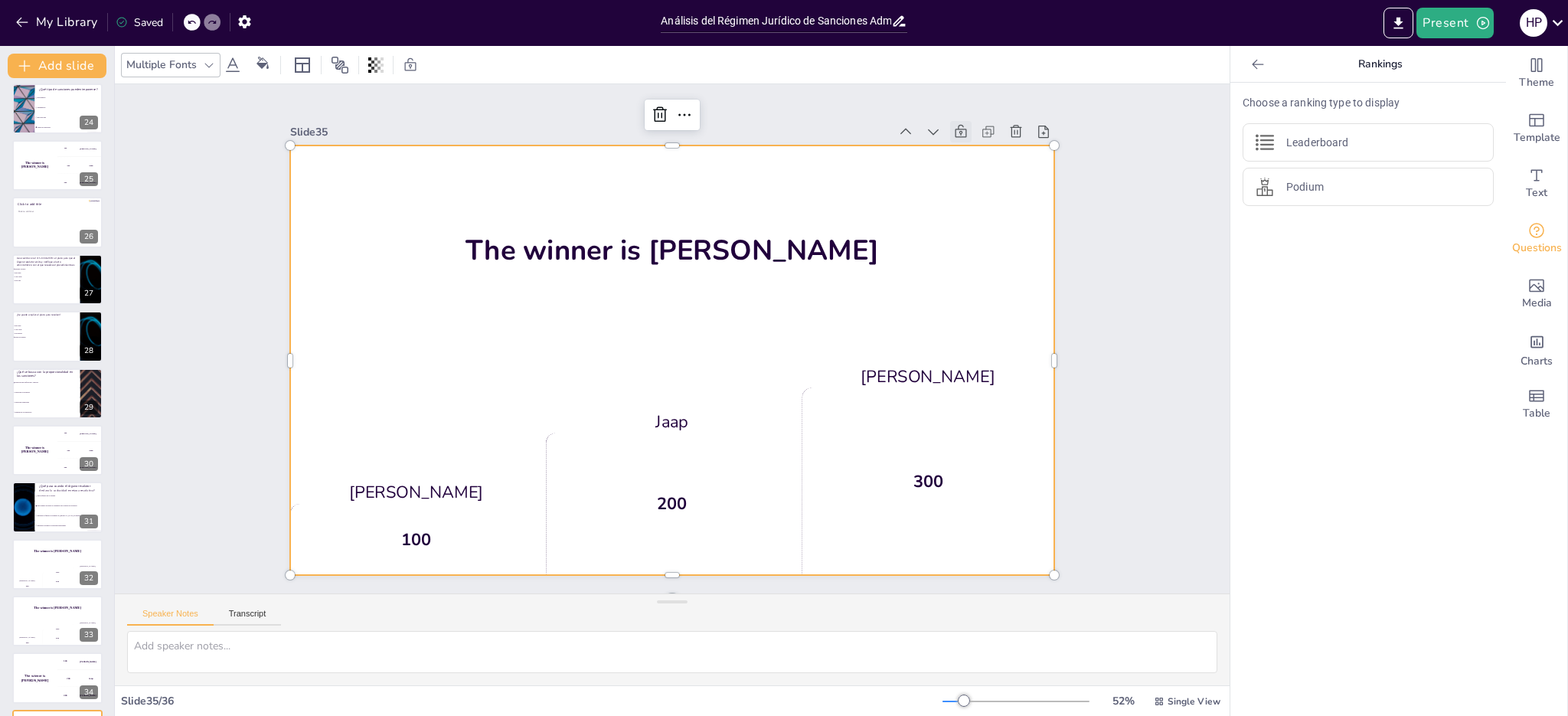
click at [972, 155] on icon at bounding box center [980, 162] width 16 height 16
click at [953, 128] on icon at bounding box center [961, 132] width 16 height 16
click at [1000, 157] on icon at bounding box center [1007, 165] width 16 height 16
click at [1036, 128] on icon at bounding box center [1044, 132] width 16 height 16
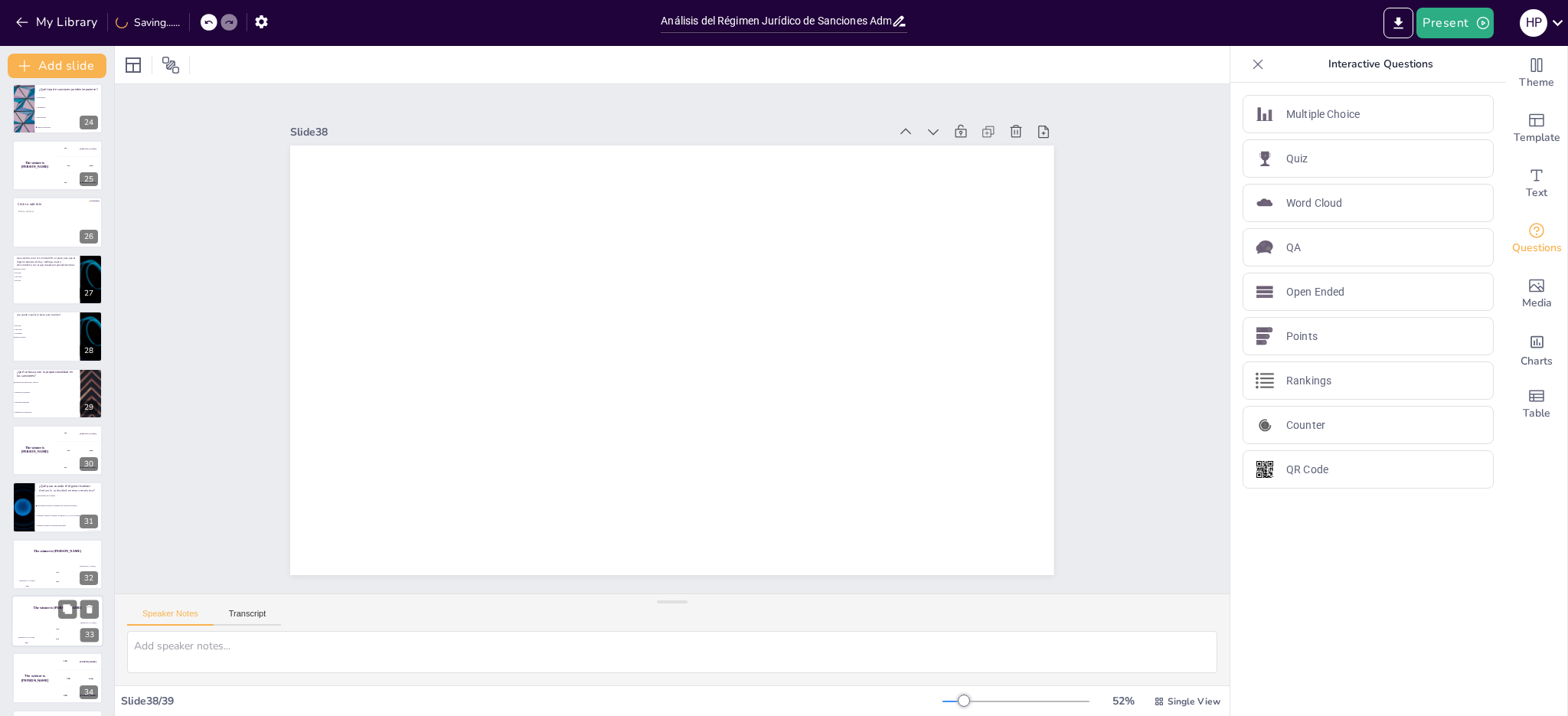
click at [50, 628] on div "Jaap" at bounding box center [57, 629] width 30 height 3
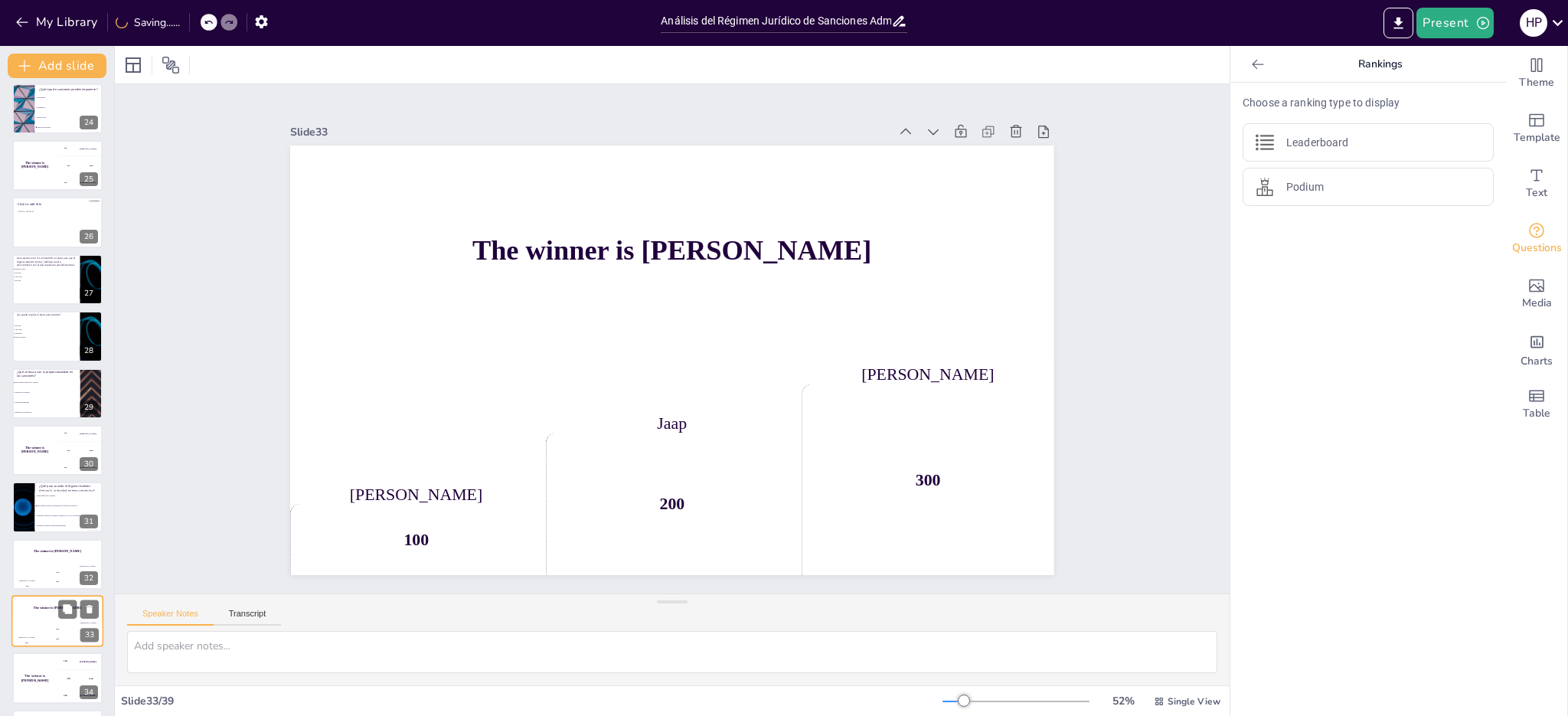
scroll to position [1540, 0]
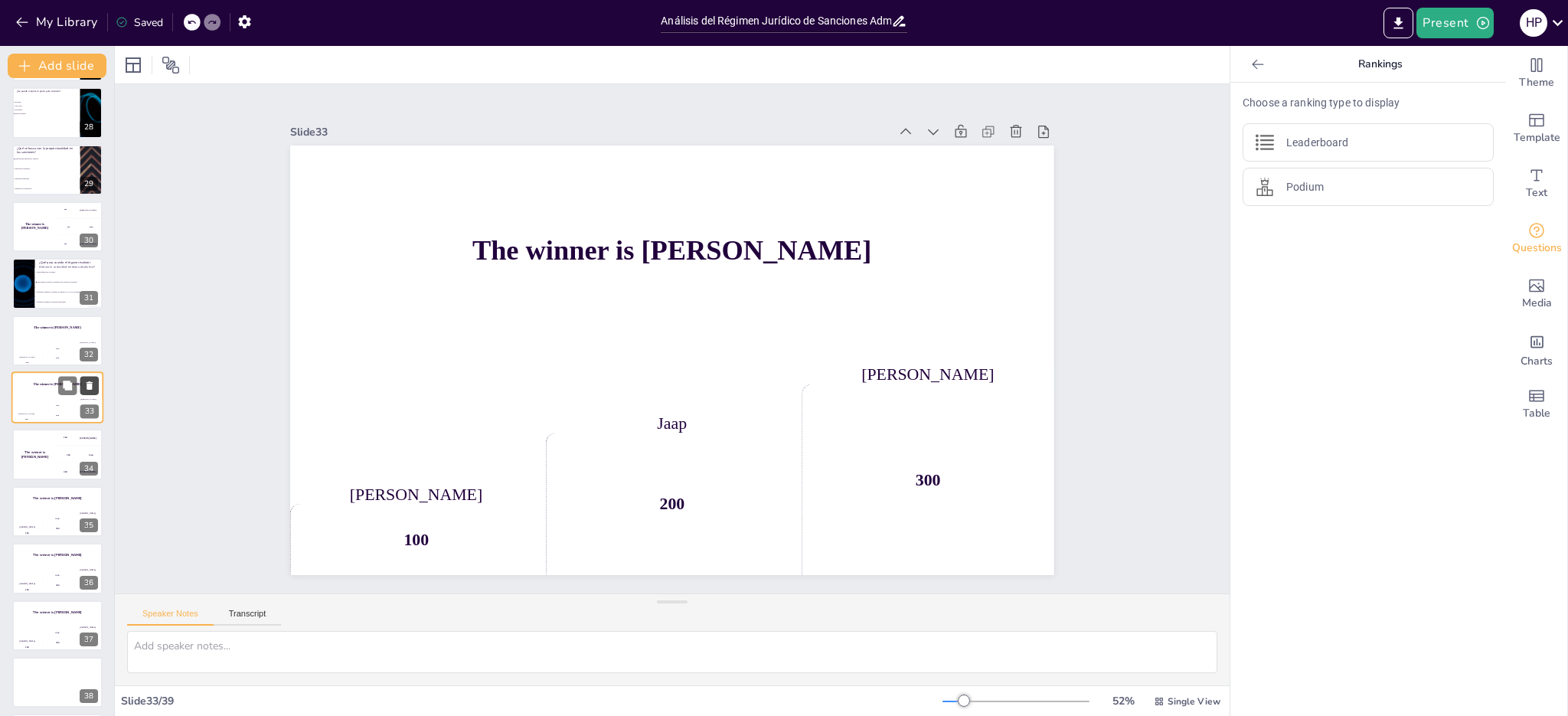
click at [86, 386] on icon at bounding box center [89, 385] width 6 height 9
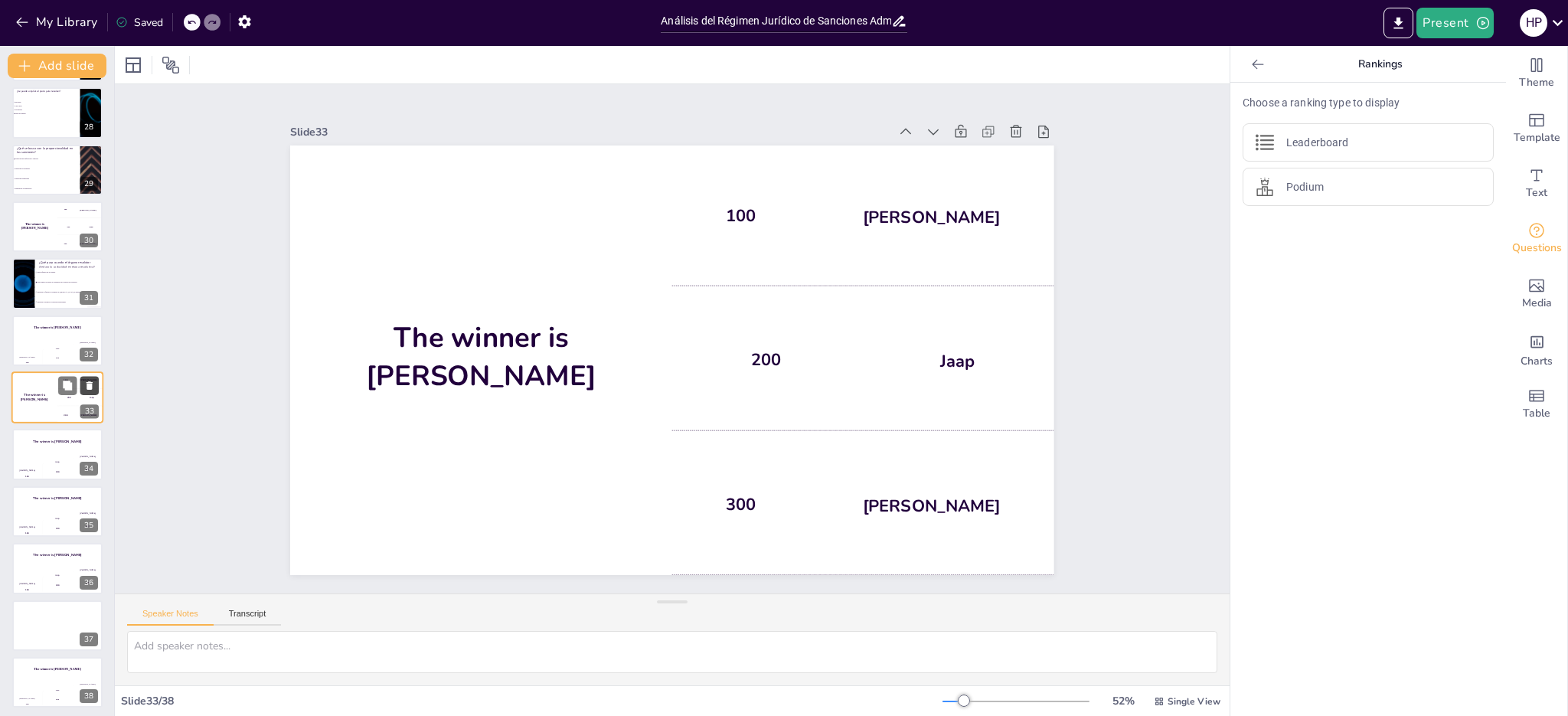
click at [86, 386] on icon at bounding box center [89, 385] width 6 height 9
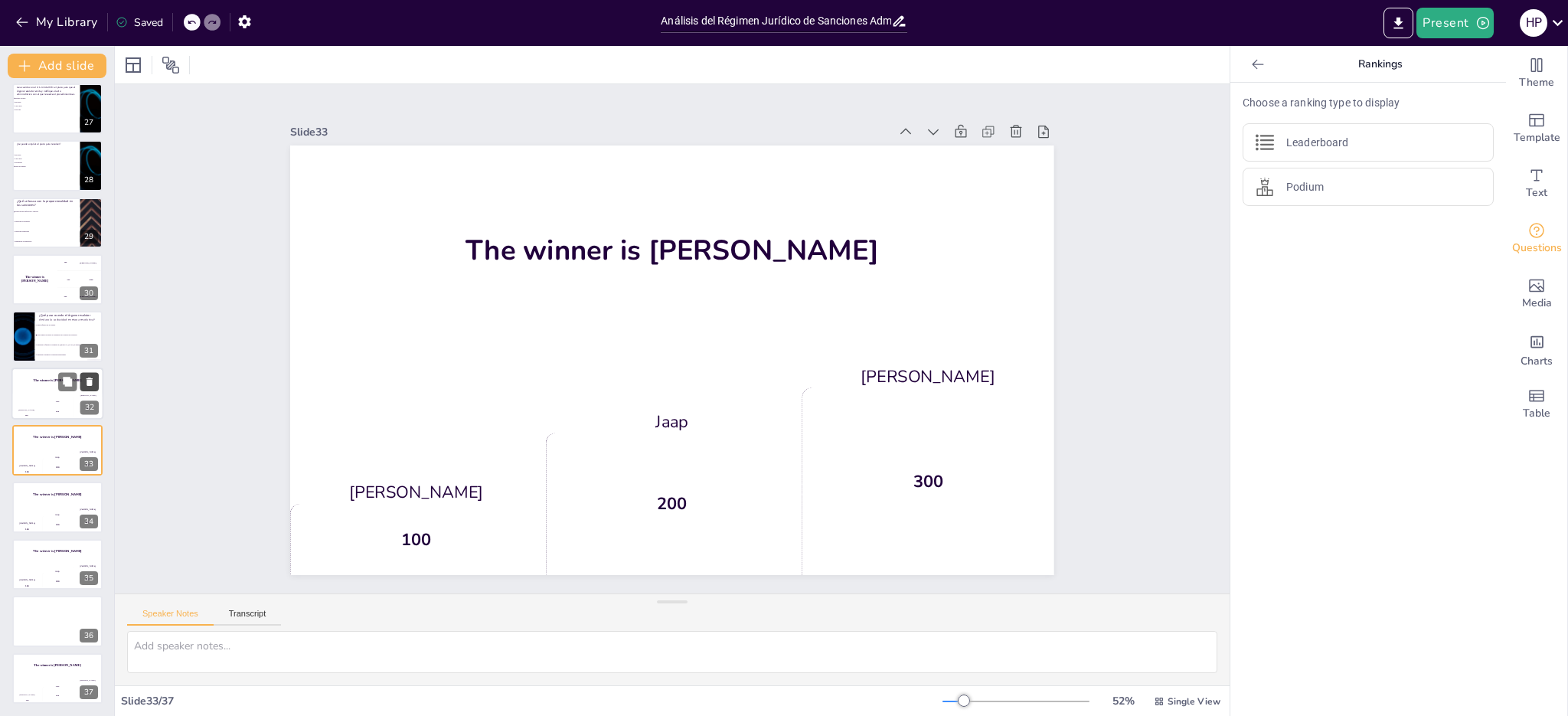
click at [91, 384] on icon at bounding box center [89, 382] width 6 height 9
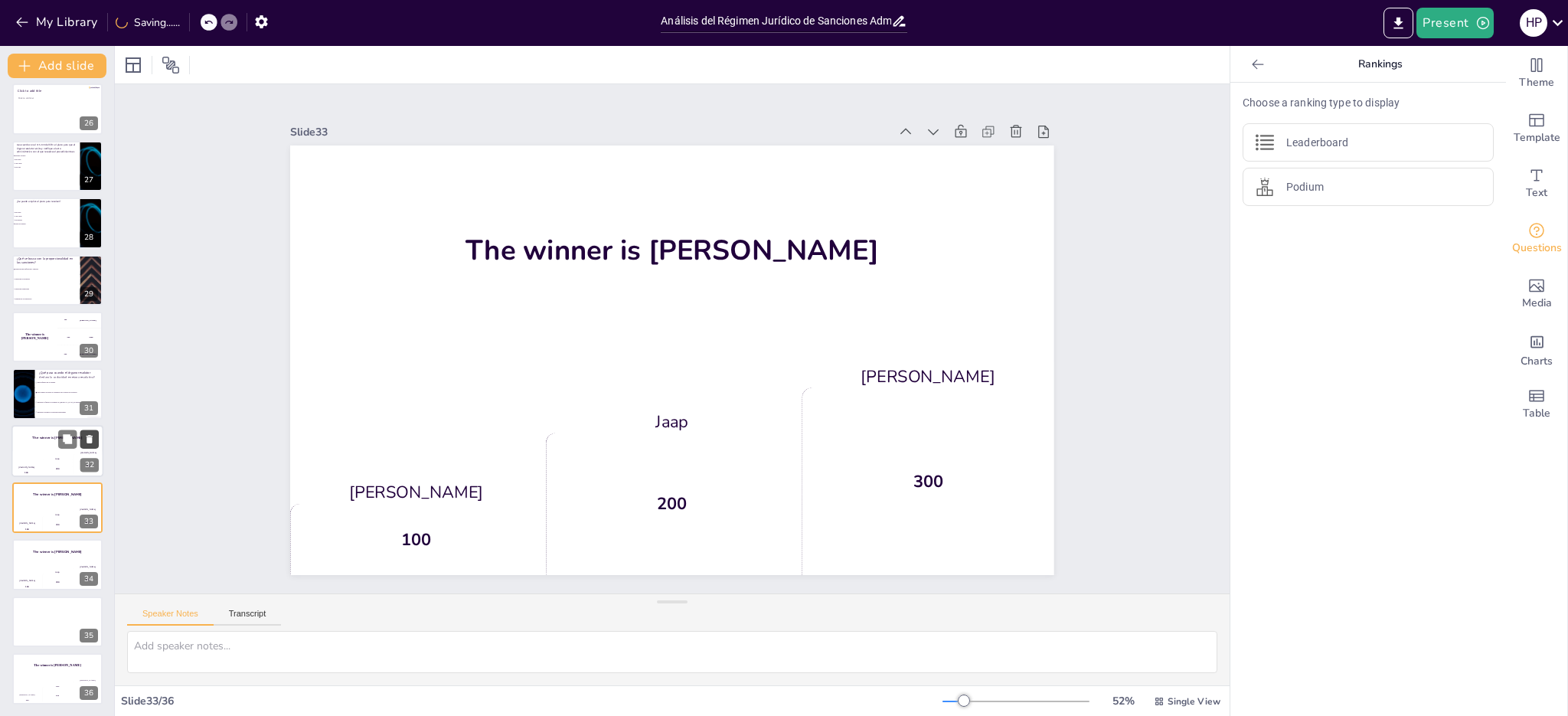
click at [91, 384] on icon at bounding box center [88, 383] width 6 height 9
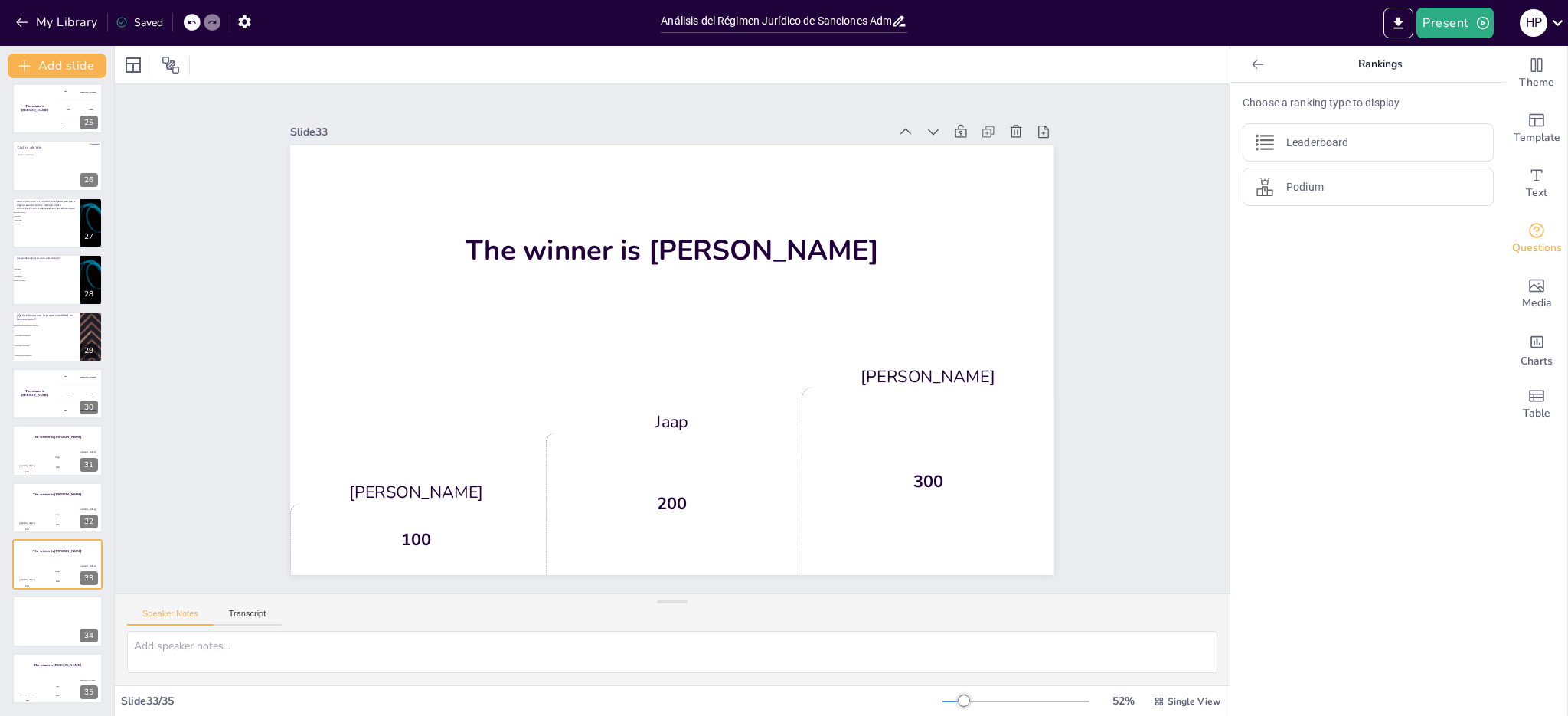
click at [190, 22] on icon at bounding box center [191, 22] width 8 height 3
click at [194, 17] on icon at bounding box center [191, 22] width 10 height 10
click at [41, 331] on li "Sanciones económicas" at bounding box center [46, 336] width 69 height 10
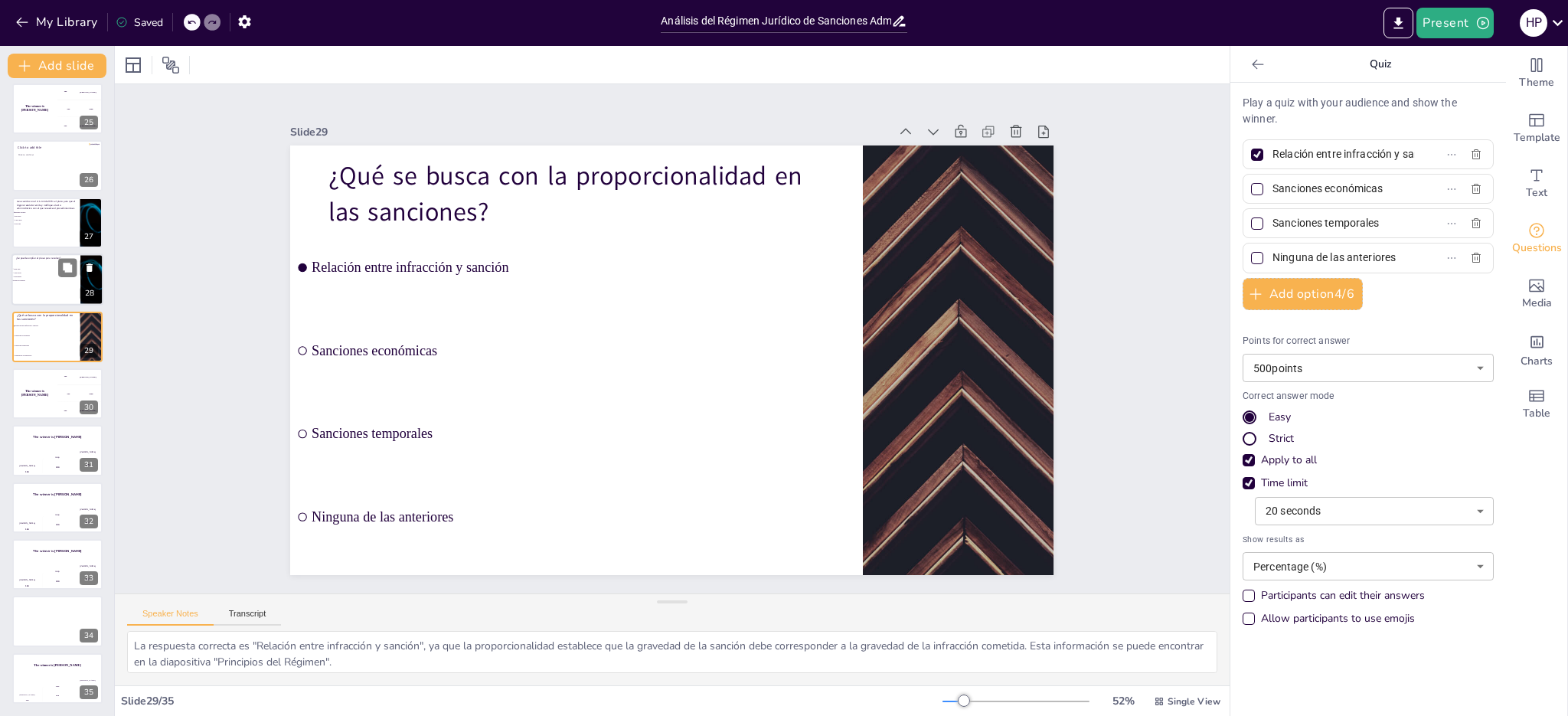
scroll to position [1313, 0]
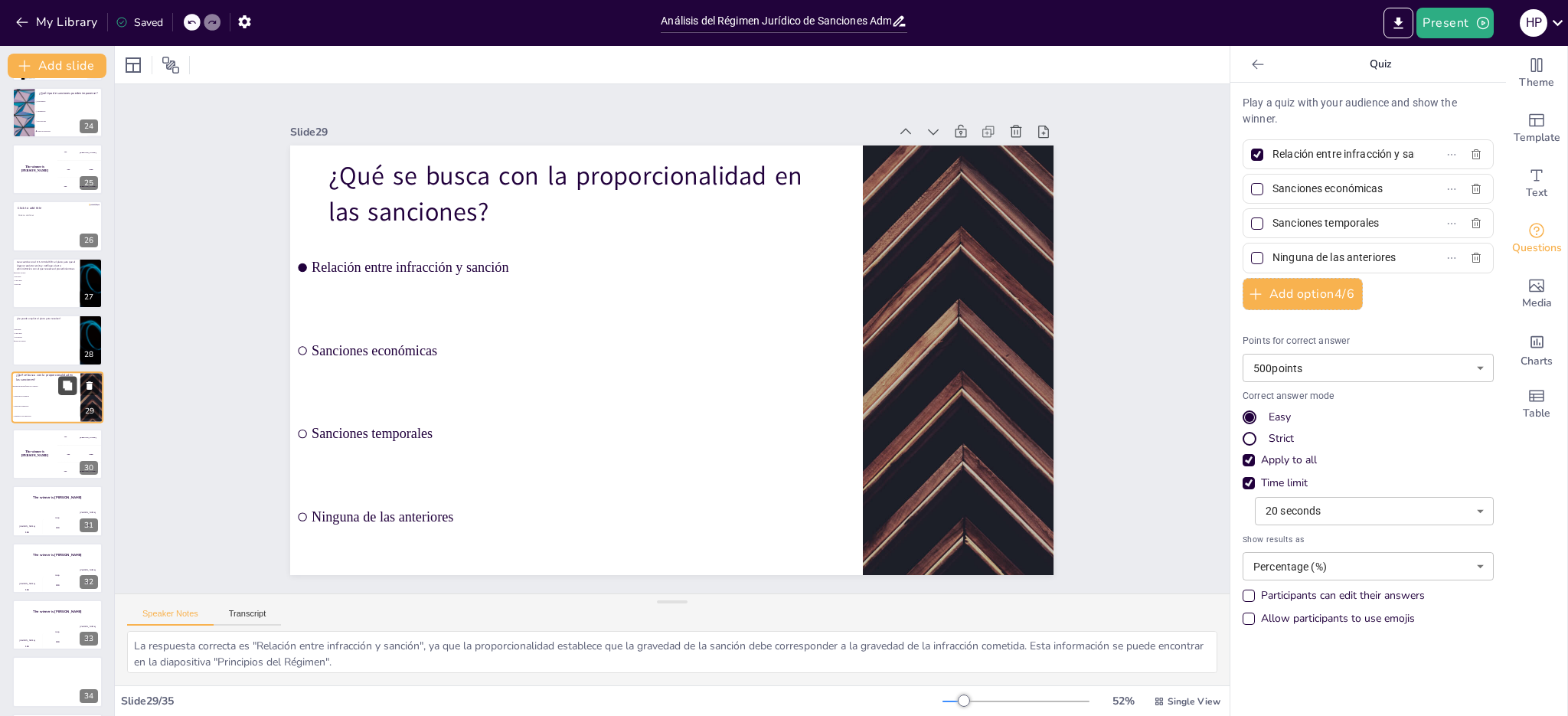
click at [68, 386] on icon at bounding box center [67, 384] width 10 height 10
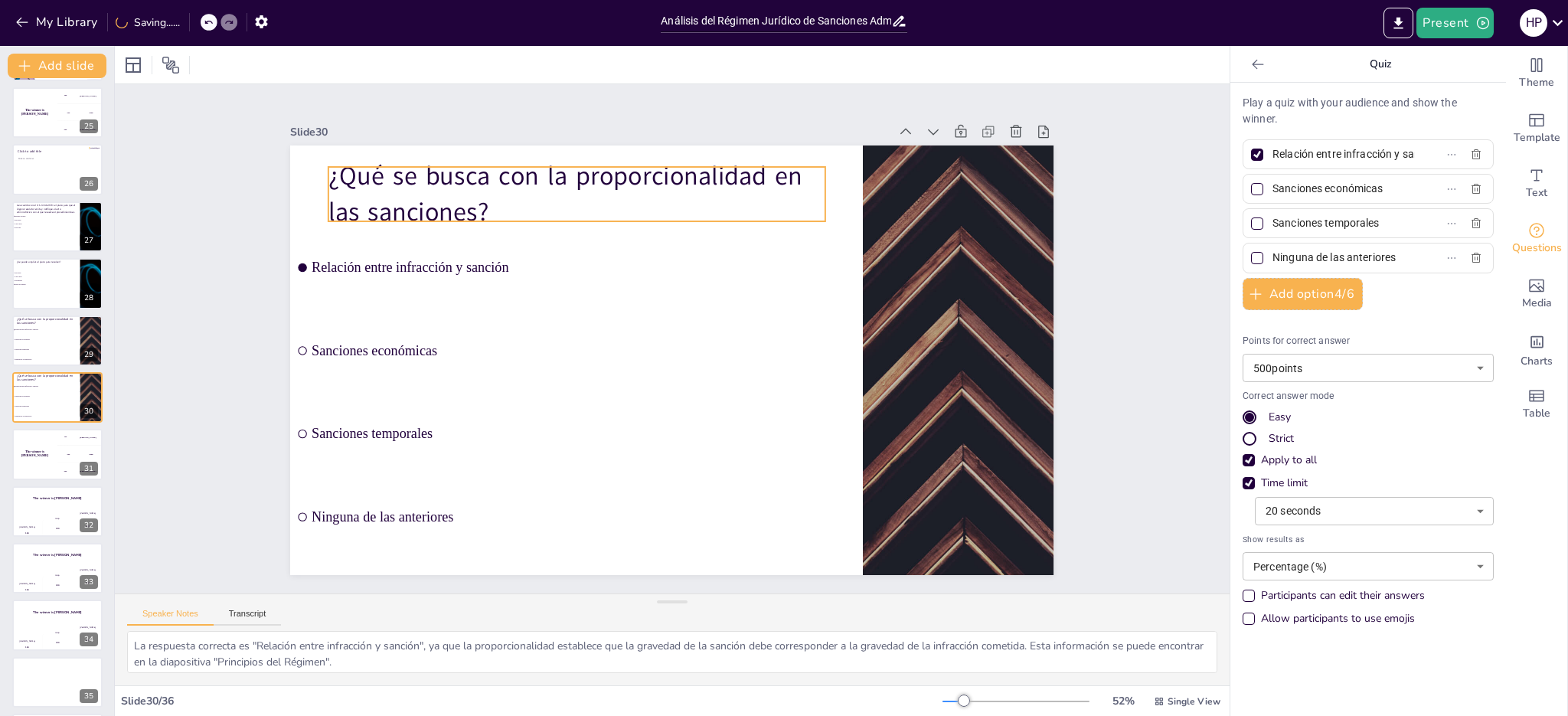
click at [523, 168] on p "¿Qué se busca con la proporcionalidad en las sanciones?" at bounding box center [715, 171] width 385 height 416
click at [338, 176] on p "¿Qué se busca con la proporcionalidad en las sanciones?" at bounding box center [576, 193] width 496 height 71
click at [359, 170] on p "¿Qué se busca con la proporcionalidad en las sanciones?" at bounding box center [609, 177] width 500 height 173
click at [330, 170] on p "¿Qué se busca con la proporcionalidad en las sanciones?" at bounding box center [576, 193] width 496 height 71
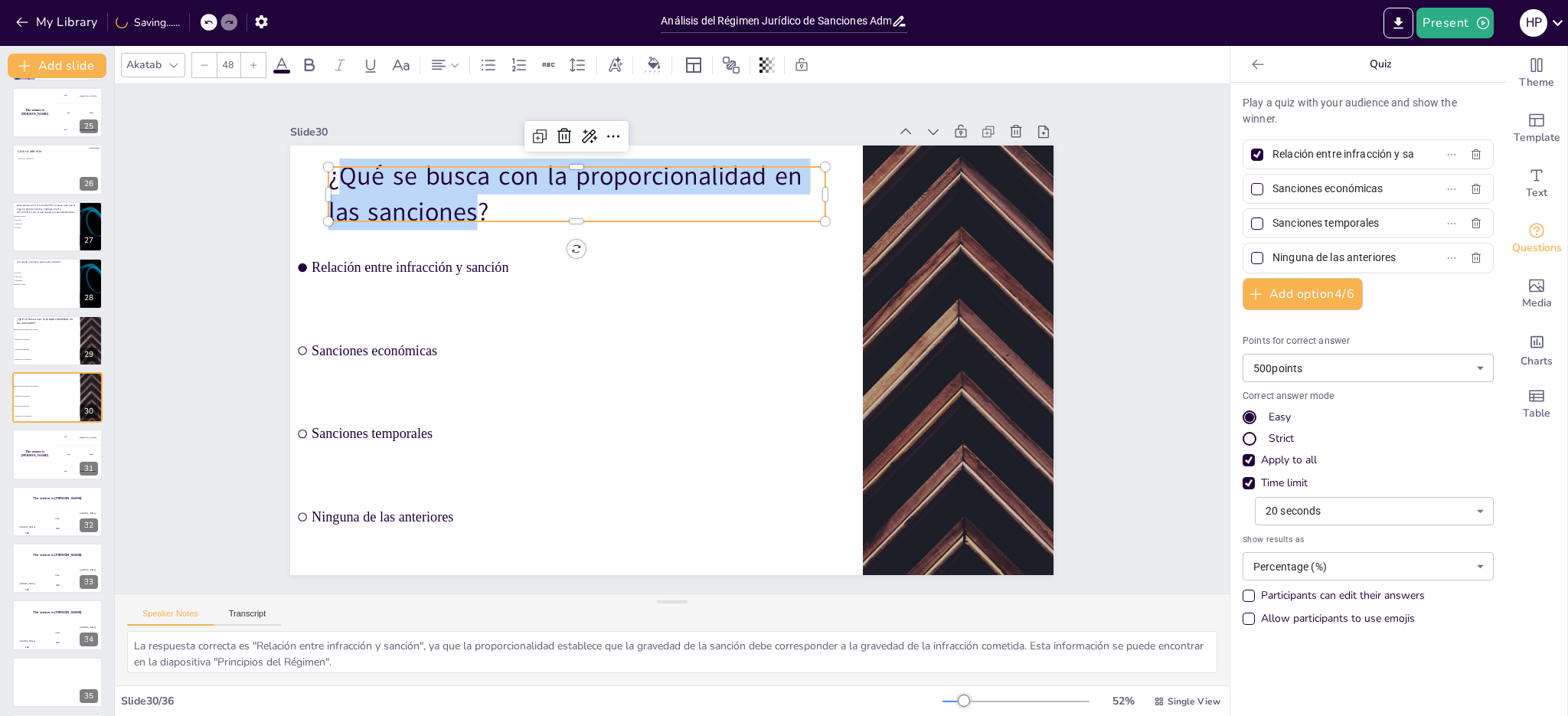
drag, startPoint x: 332, startPoint y: 171, endPoint x: 462, endPoint y: 199, distance: 133.0
click at [462, 199] on p "¿Qué se busca con la proporcionalidad en las sanciones?" at bounding box center [609, 177] width 500 height 173
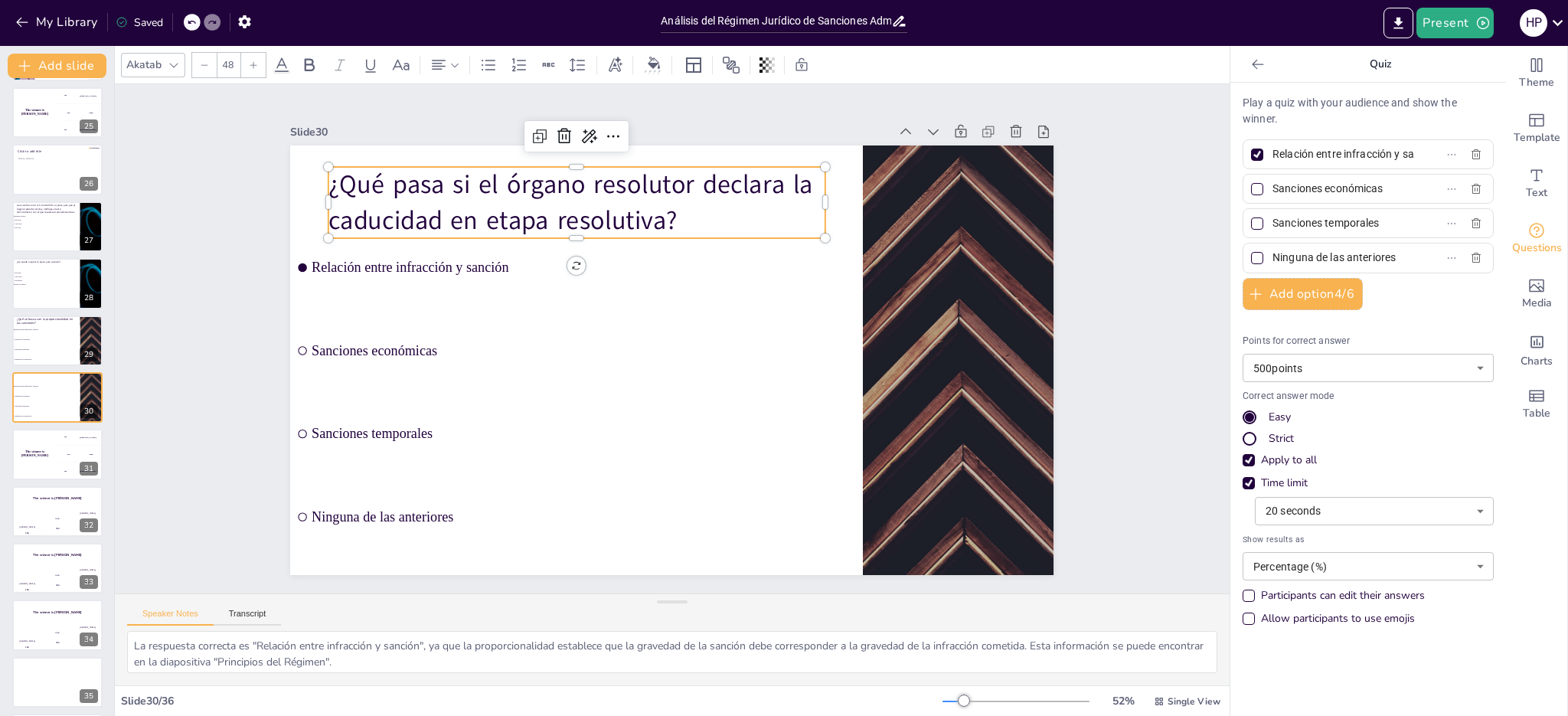
click at [1368, 258] on input "Ninguna de las anteriores" at bounding box center [1343, 257] width 143 height 22
click at [1470, 257] on icon "button" at bounding box center [1476, 258] width 12 height 12
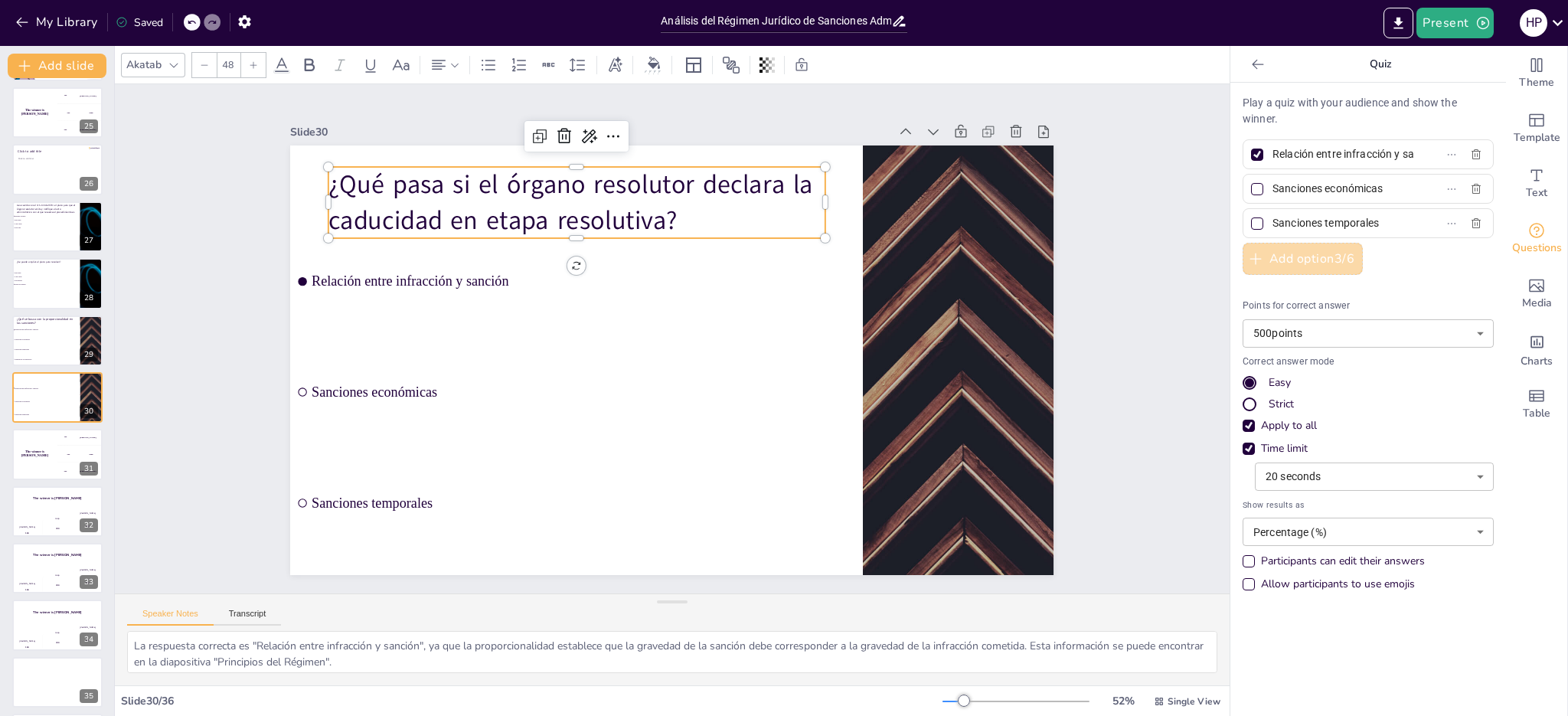
click at [1276, 254] on button "Add option 3 / 6" at bounding box center [1302, 258] width 120 height 32
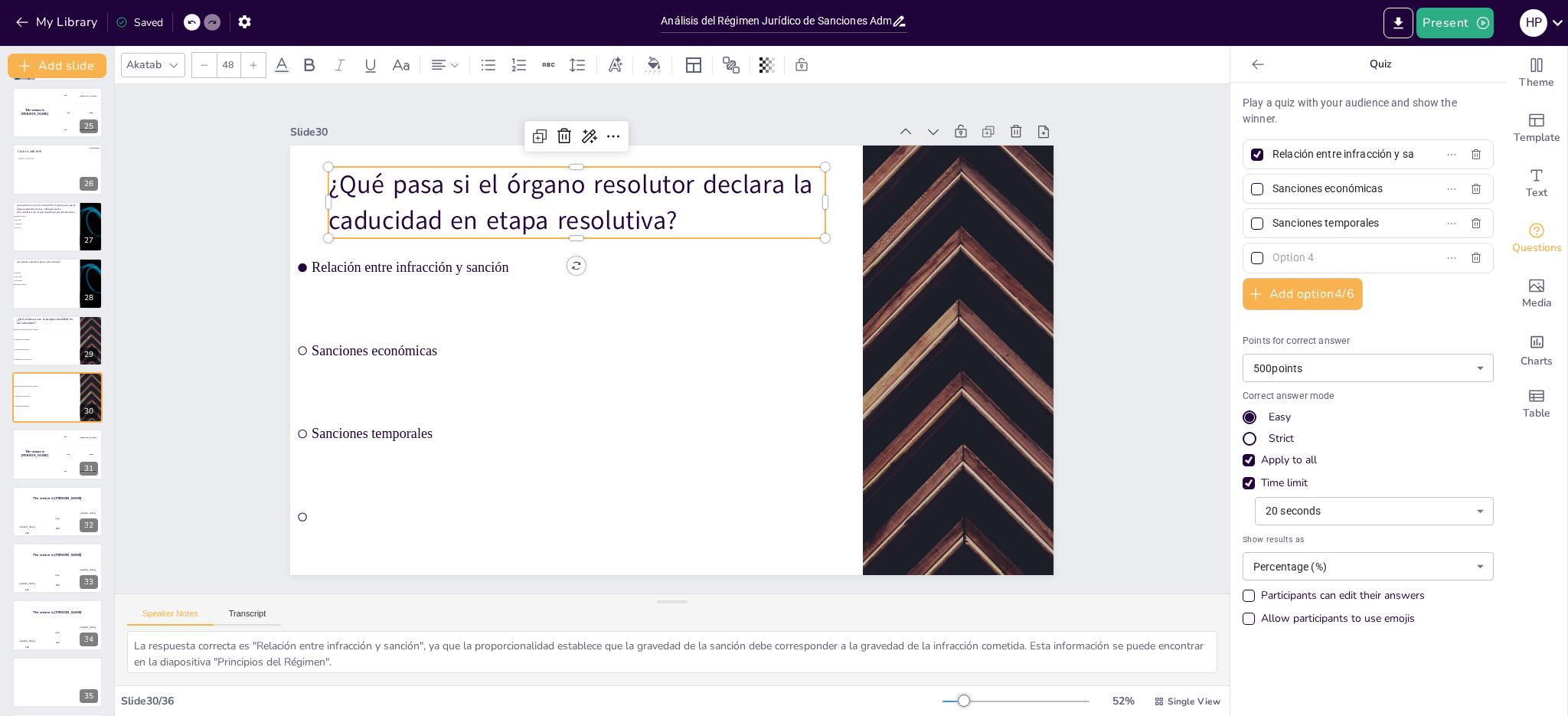
click at [1273, 253] on input "text" at bounding box center [1343, 257] width 143 height 22
click at [1254, 255] on div at bounding box center [1257, 257] width 8 height 8
click at [1273, 255] on input "Está vedado de entrar a considerar otros aspectos procesales" at bounding box center [1343, 257] width 143 height 22
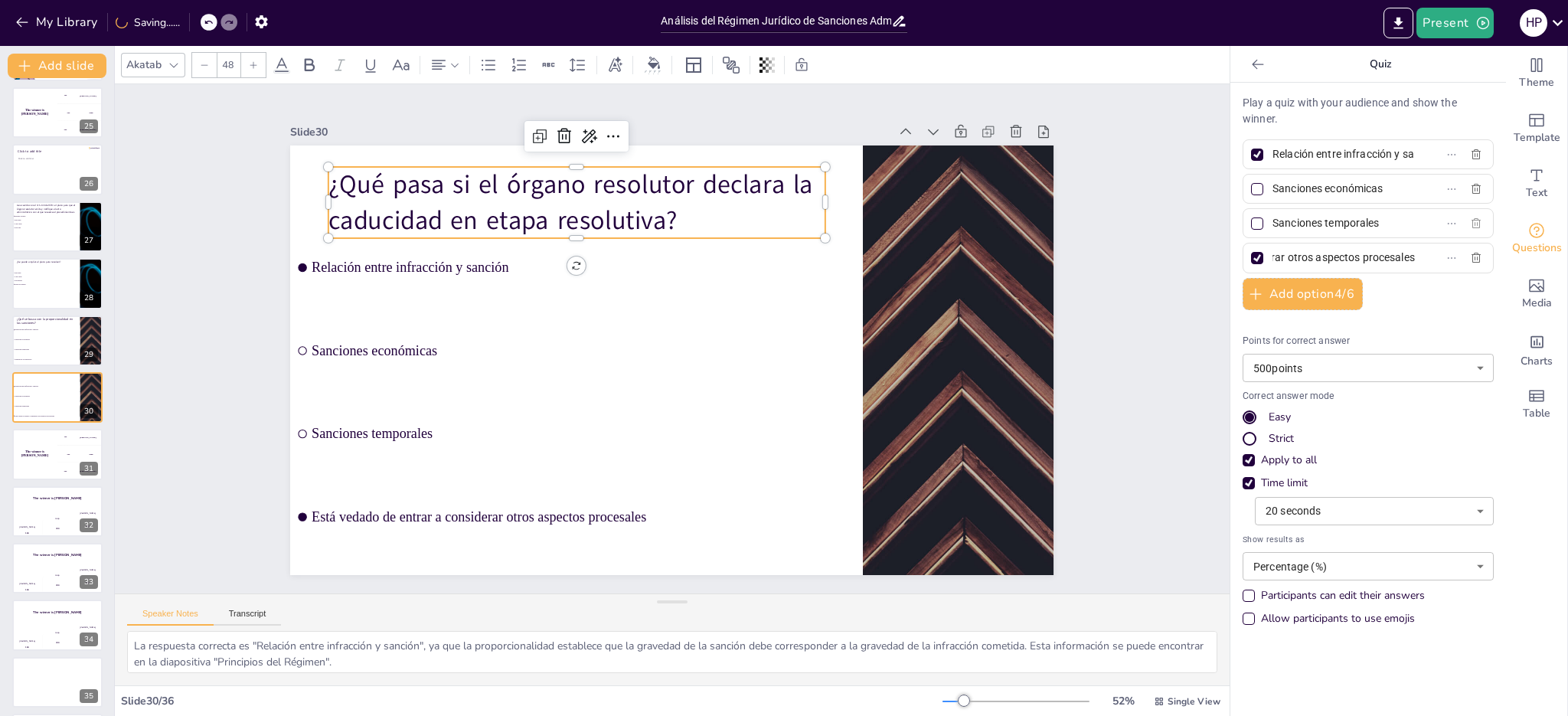
click at [1470, 221] on icon "button" at bounding box center [1476, 224] width 12 height 12
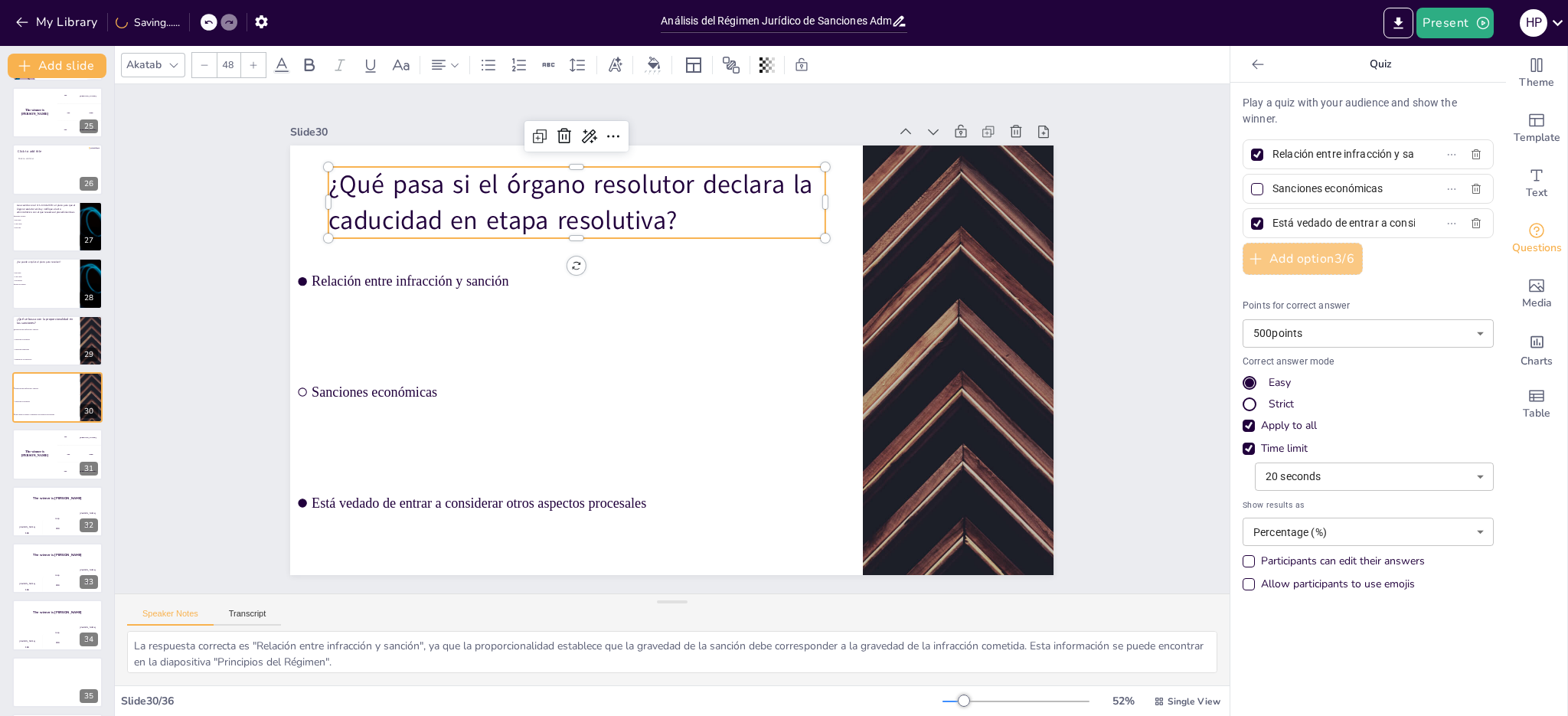
click at [1311, 255] on button "Add option 3 / 6" at bounding box center [1302, 258] width 120 height 32
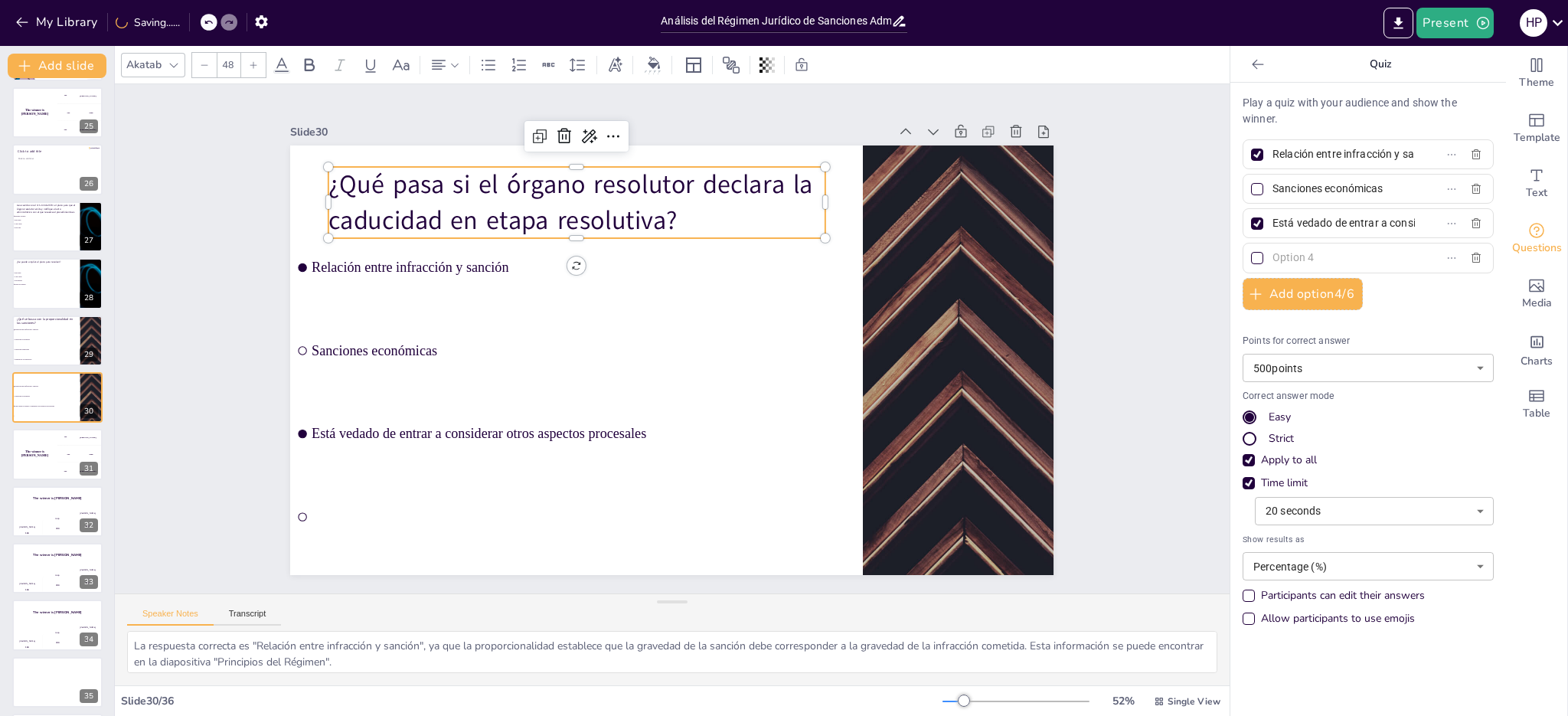
click at [1310, 255] on input "text" at bounding box center [1343, 257] width 143 height 22
click at [1470, 185] on icon "button" at bounding box center [1476, 189] width 12 height 12
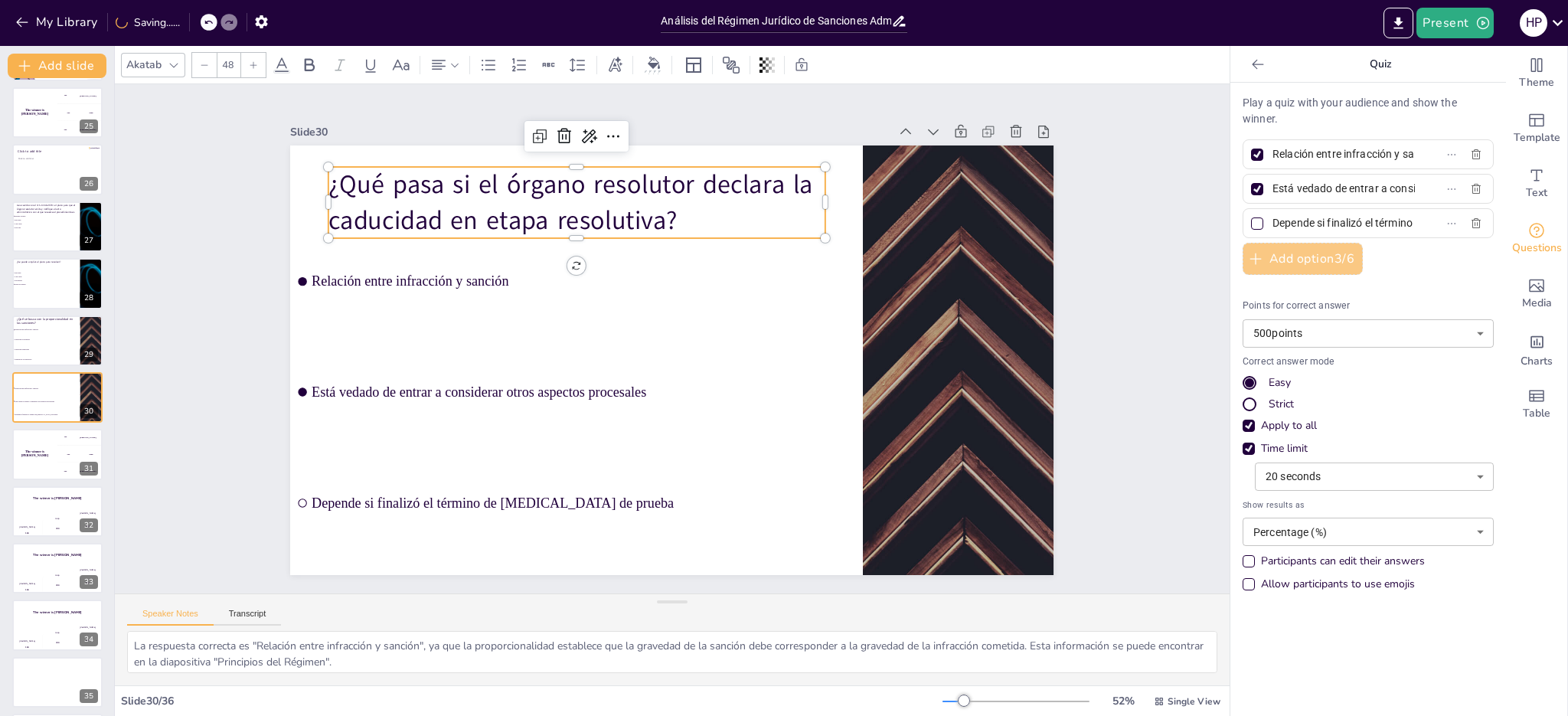
click at [1311, 255] on button "Add option 3 / 6" at bounding box center [1302, 258] width 120 height 32
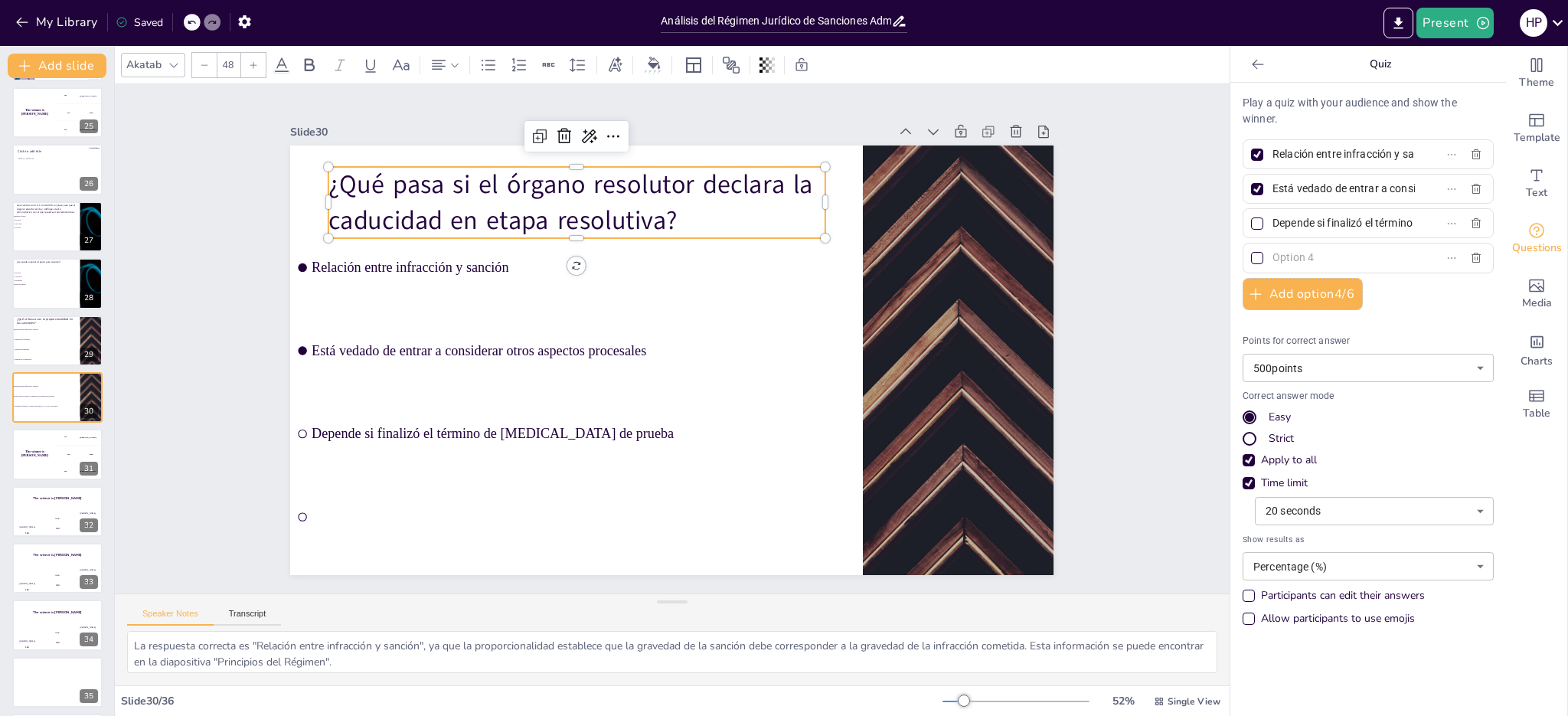
click at [1251, 155] on div at bounding box center [1257, 155] width 12 height 12
click at [1273, 155] on input "Relación entre infracción y sanción" at bounding box center [1343, 155] width 143 height 22
click at [1309, 257] on input "text" at bounding box center [1343, 257] width 143 height 22
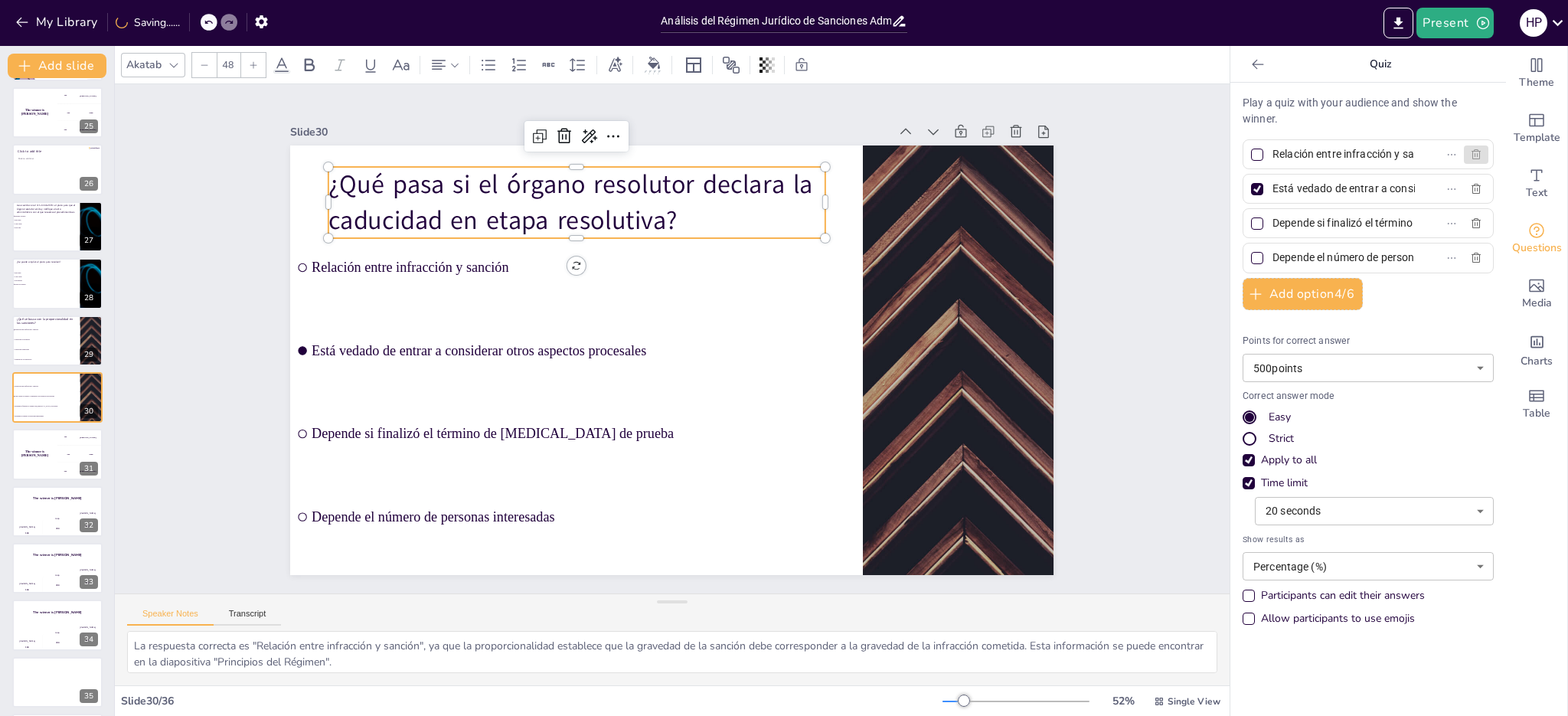
click at [1471, 154] on icon "button" at bounding box center [1476, 155] width 10 height 10
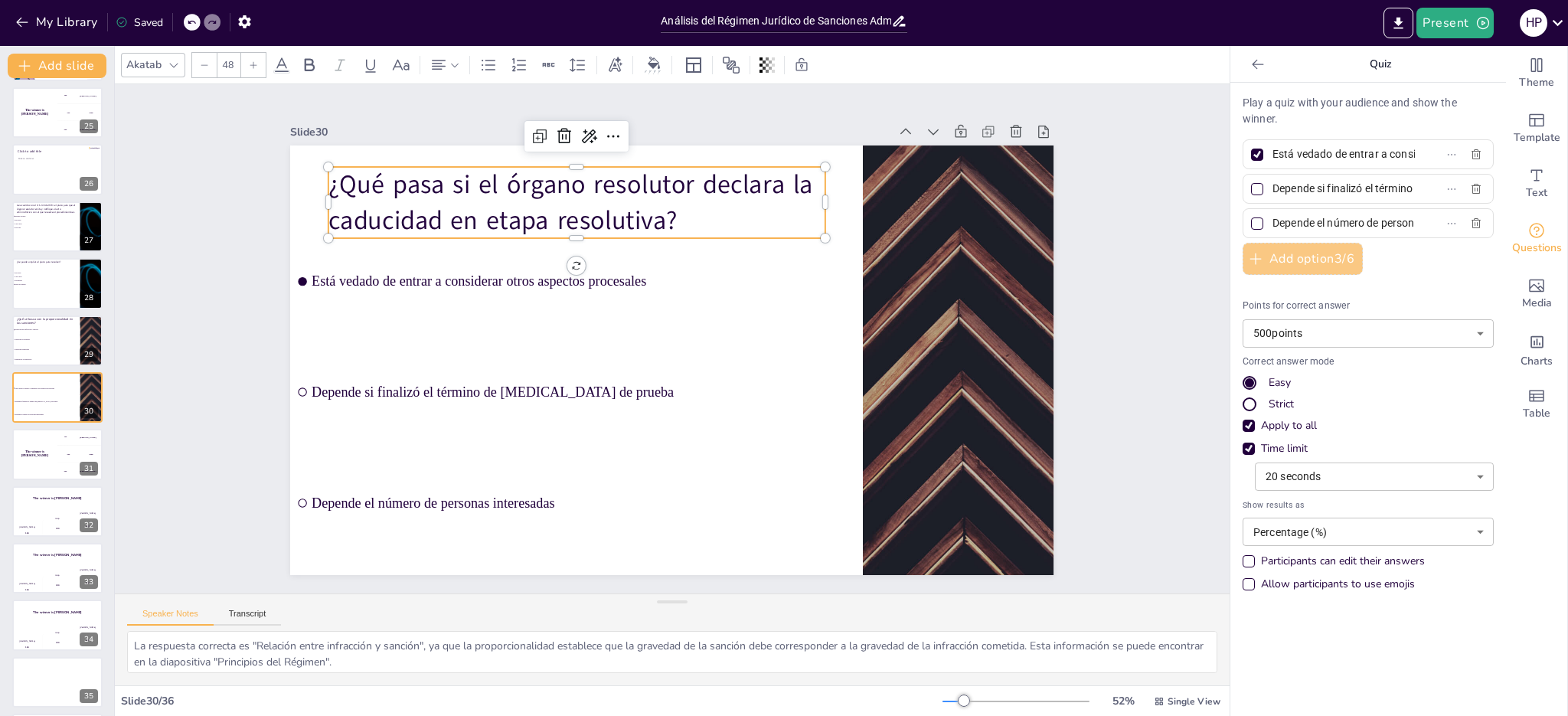
click at [1312, 260] on button "Add option 3 / 6" at bounding box center [1302, 258] width 120 height 32
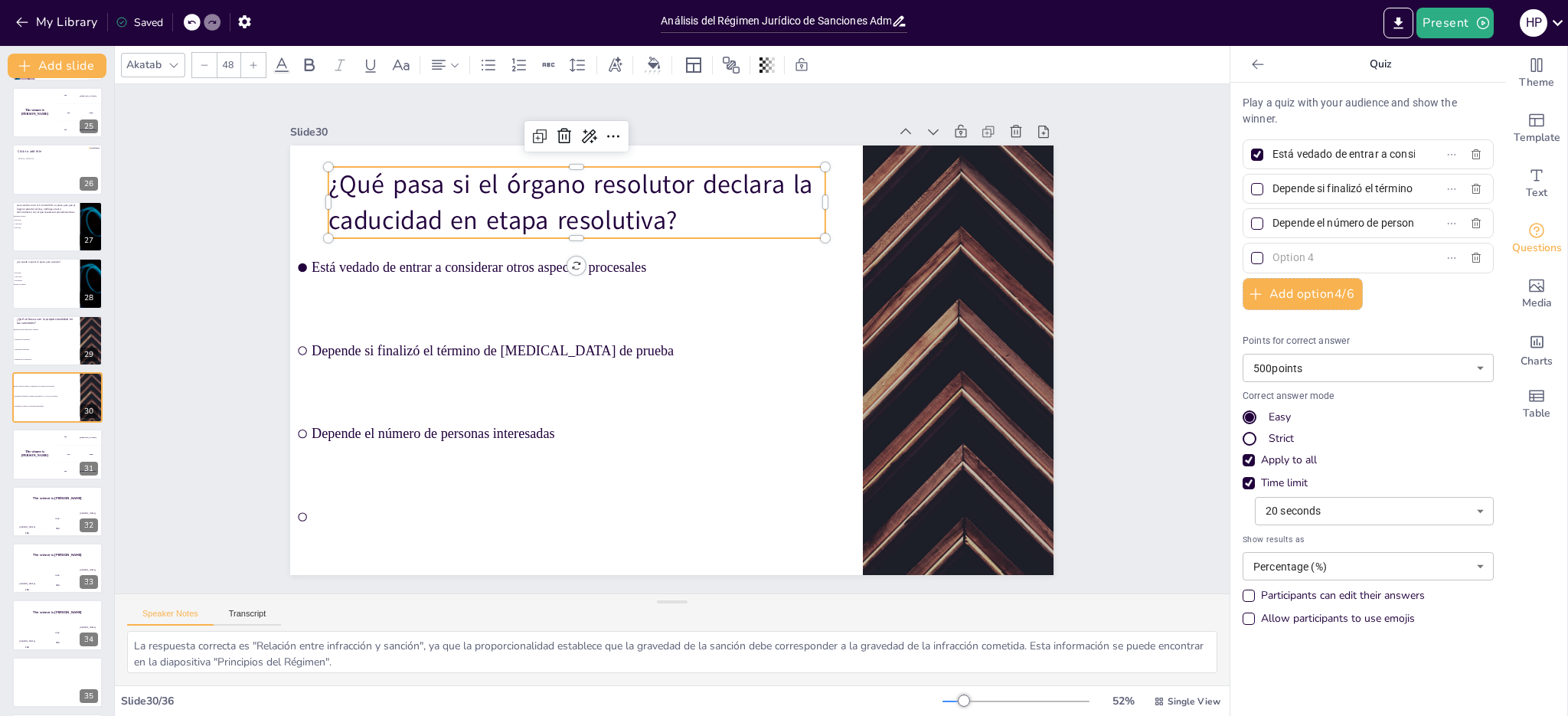
click at [1298, 261] on input "text" at bounding box center [1343, 257] width 143 height 22
click at [47, 339] on span "Sanciones económicas" at bounding box center [47, 339] width 66 height 3
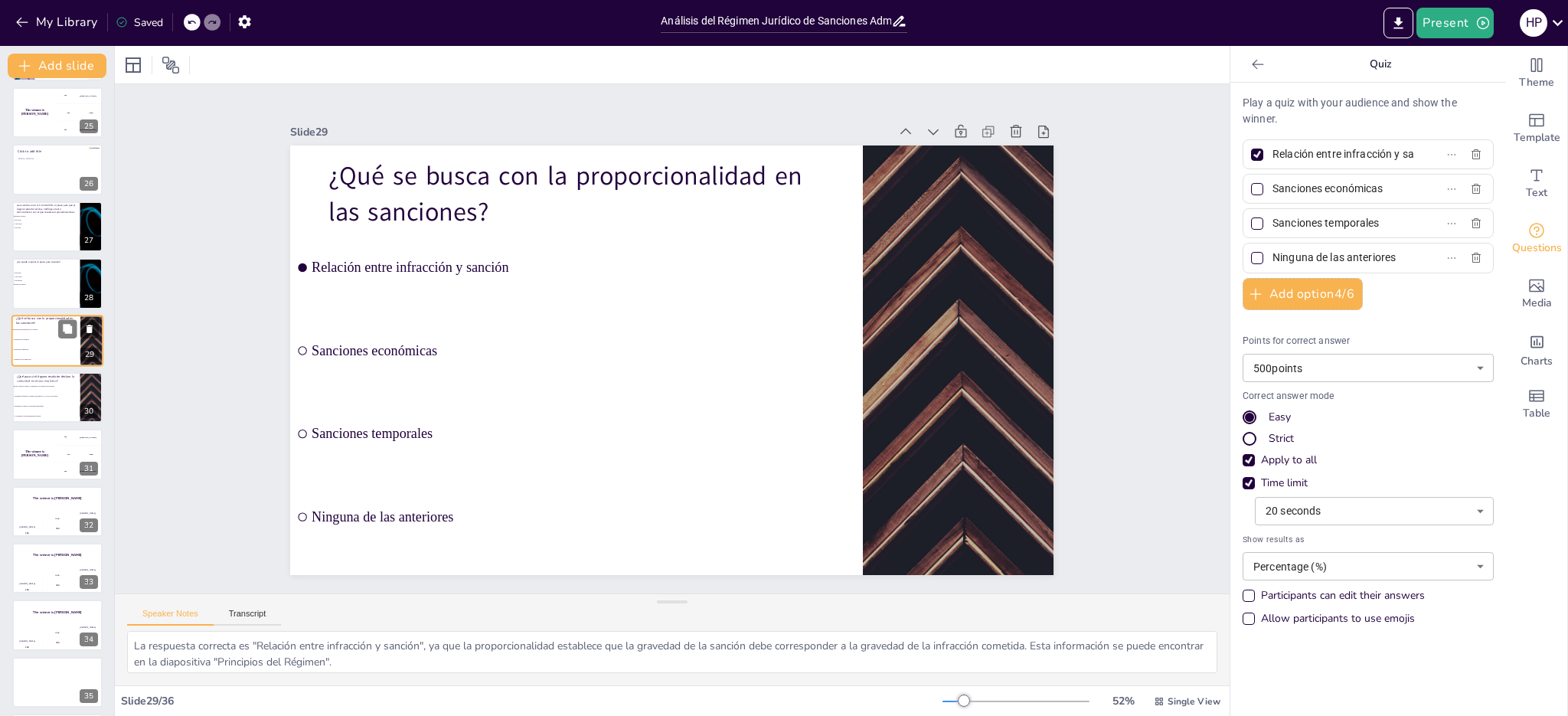
scroll to position [0, 6]
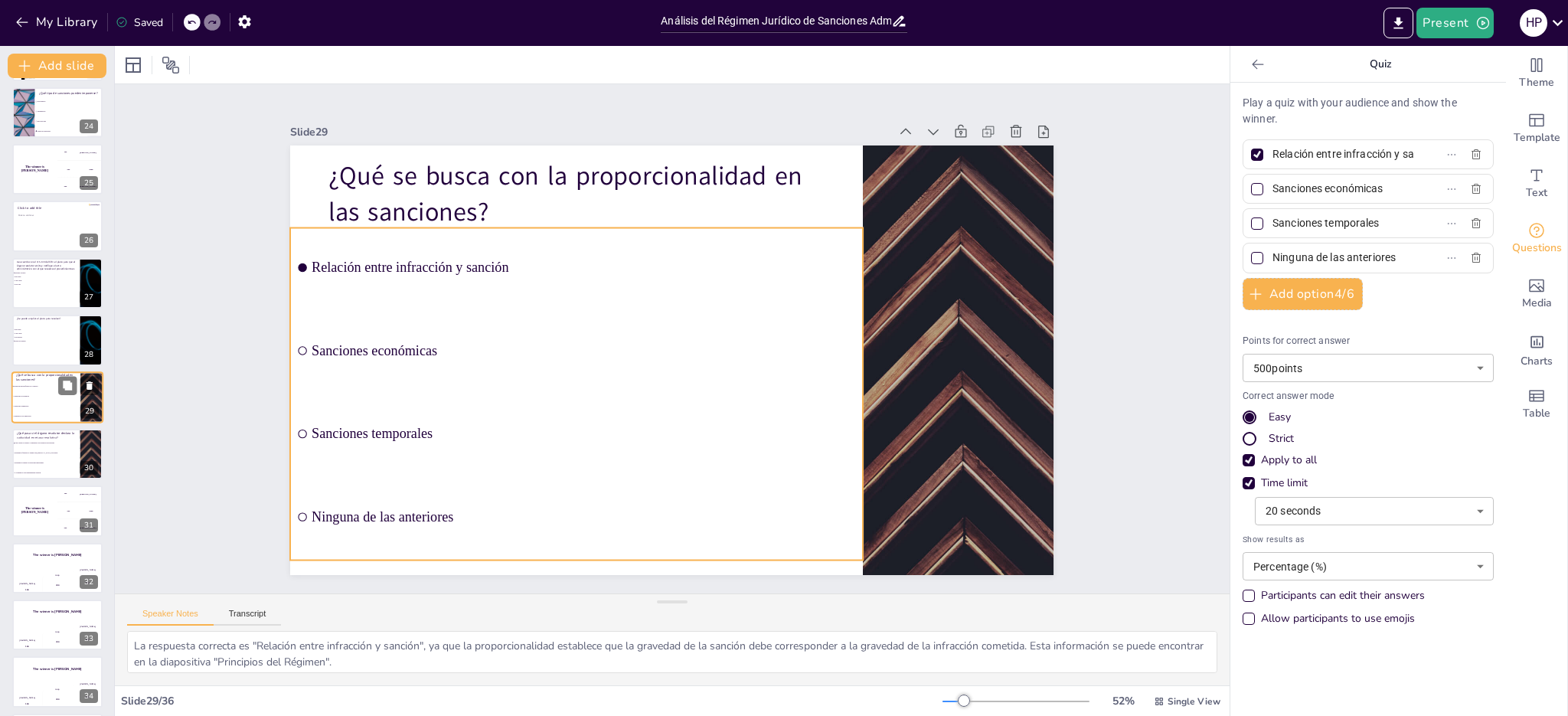
click at [48, 391] on li "Sanciones económicas" at bounding box center [46, 396] width 69 height 10
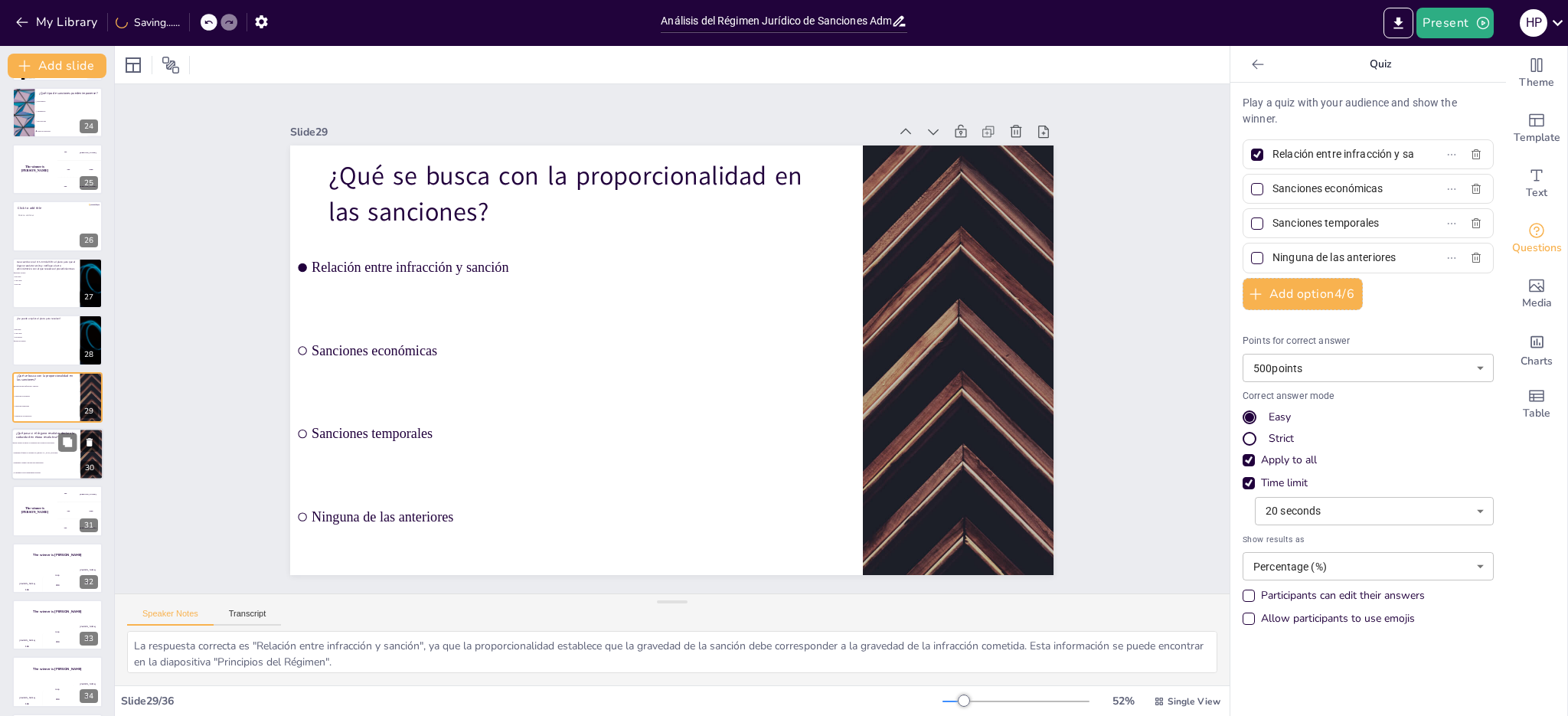
click at [56, 450] on li "Depende si finalizó el término de [MEDICAL_DATA] de prueba" at bounding box center [46, 453] width 69 height 10
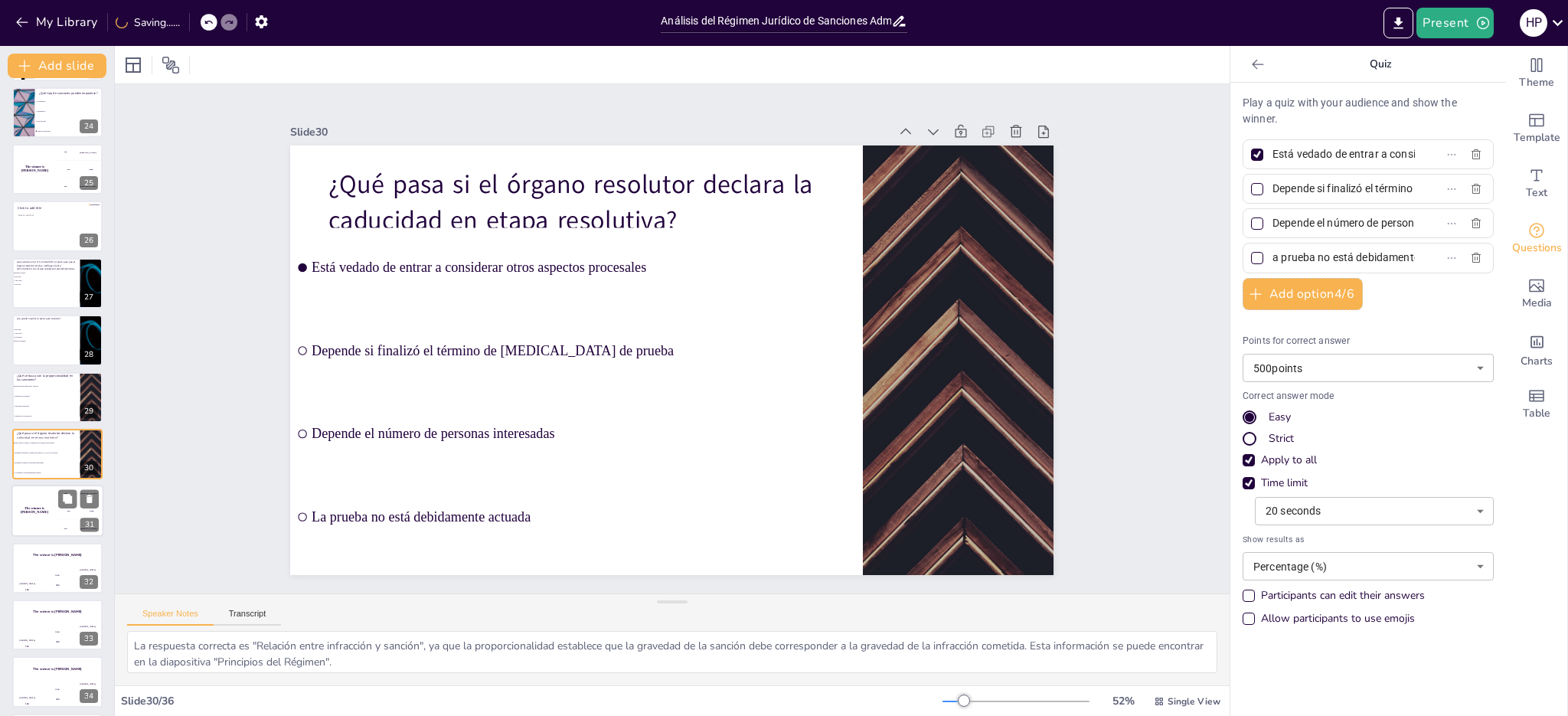
scroll to position [1369, 0]
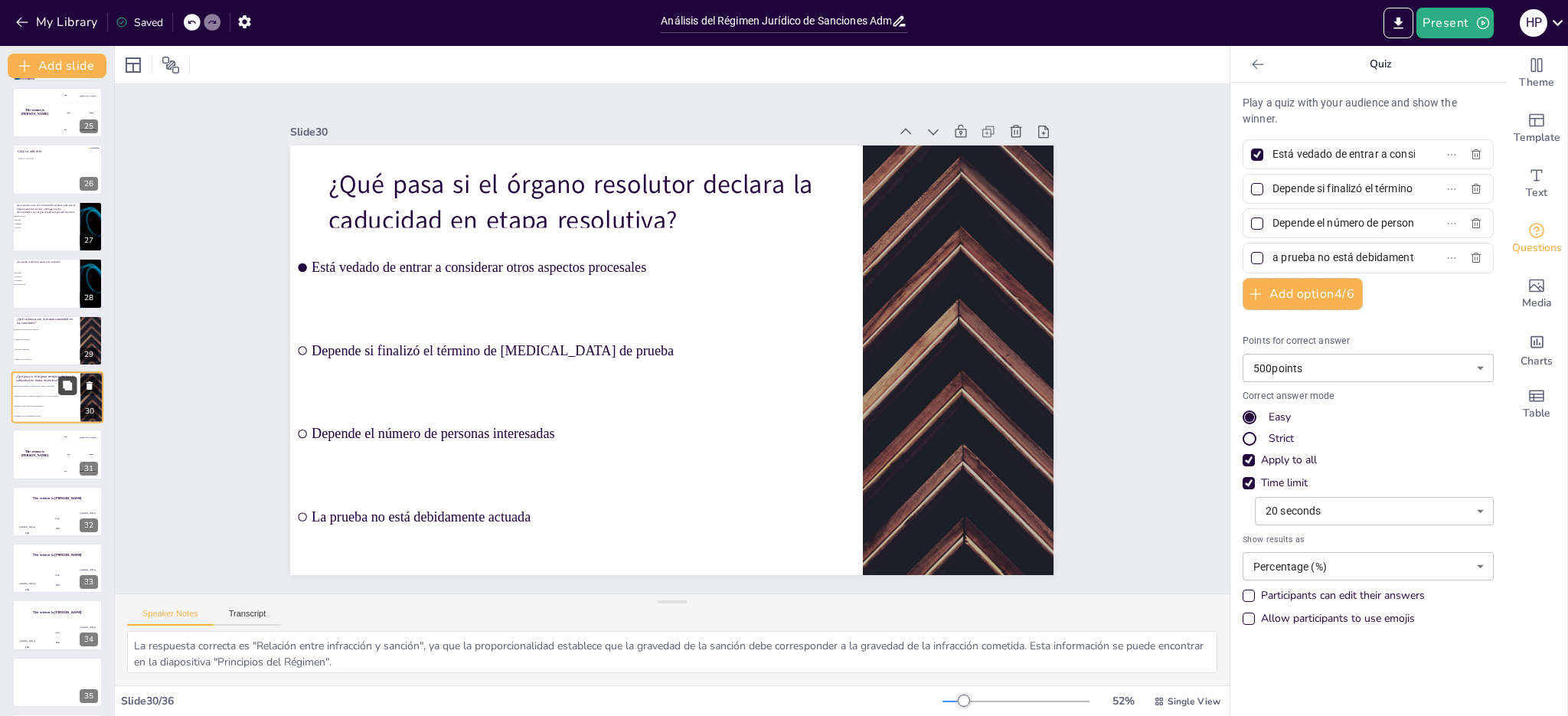
click at [71, 387] on icon at bounding box center [67, 384] width 10 height 10
click at [51, 346] on li "Depende el número de personas interesadas" at bounding box center [46, 349] width 68 height 10
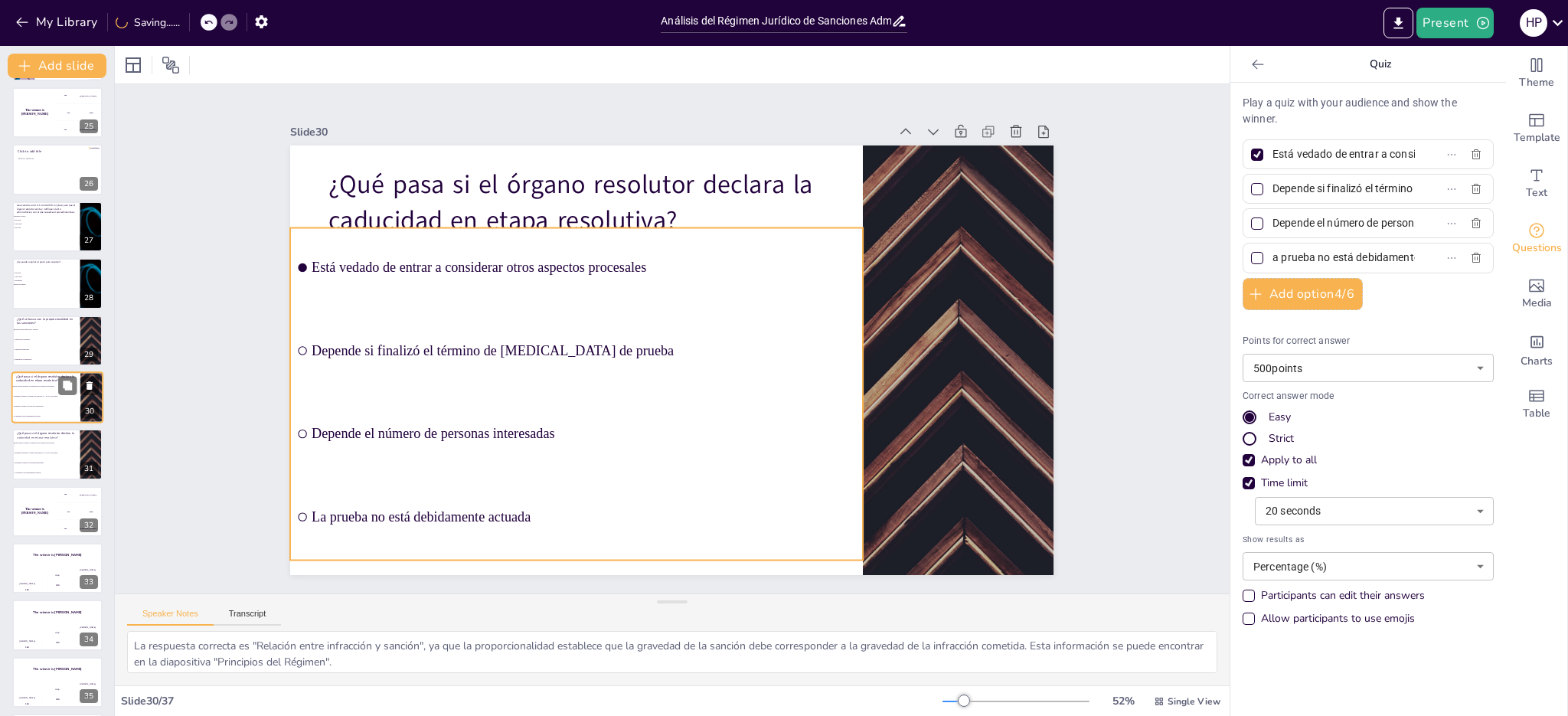
click at [57, 401] on li "Depende el número de personas interesadas" at bounding box center [46, 406] width 69 height 10
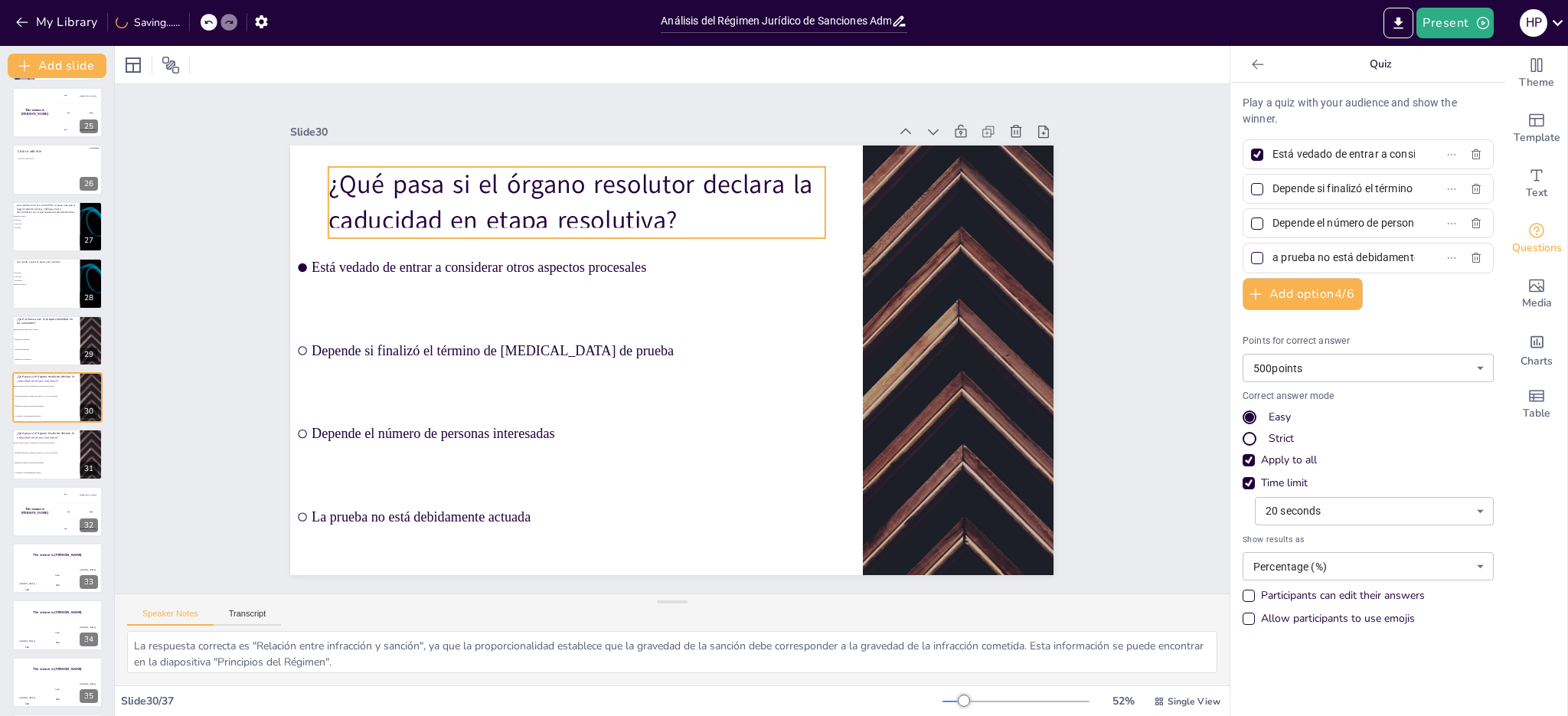
click at [378, 203] on p "¿Qué pasa si el órgano resolutor declara la caducidad en etapa resolutiva?" at bounding box center [591, 193] width 501 height 123
click at [354, 205] on p "¿Qué pasa si el órgano resolutor declara la caducidad en etapa resolutiva?" at bounding box center [591, 193] width 501 height 123
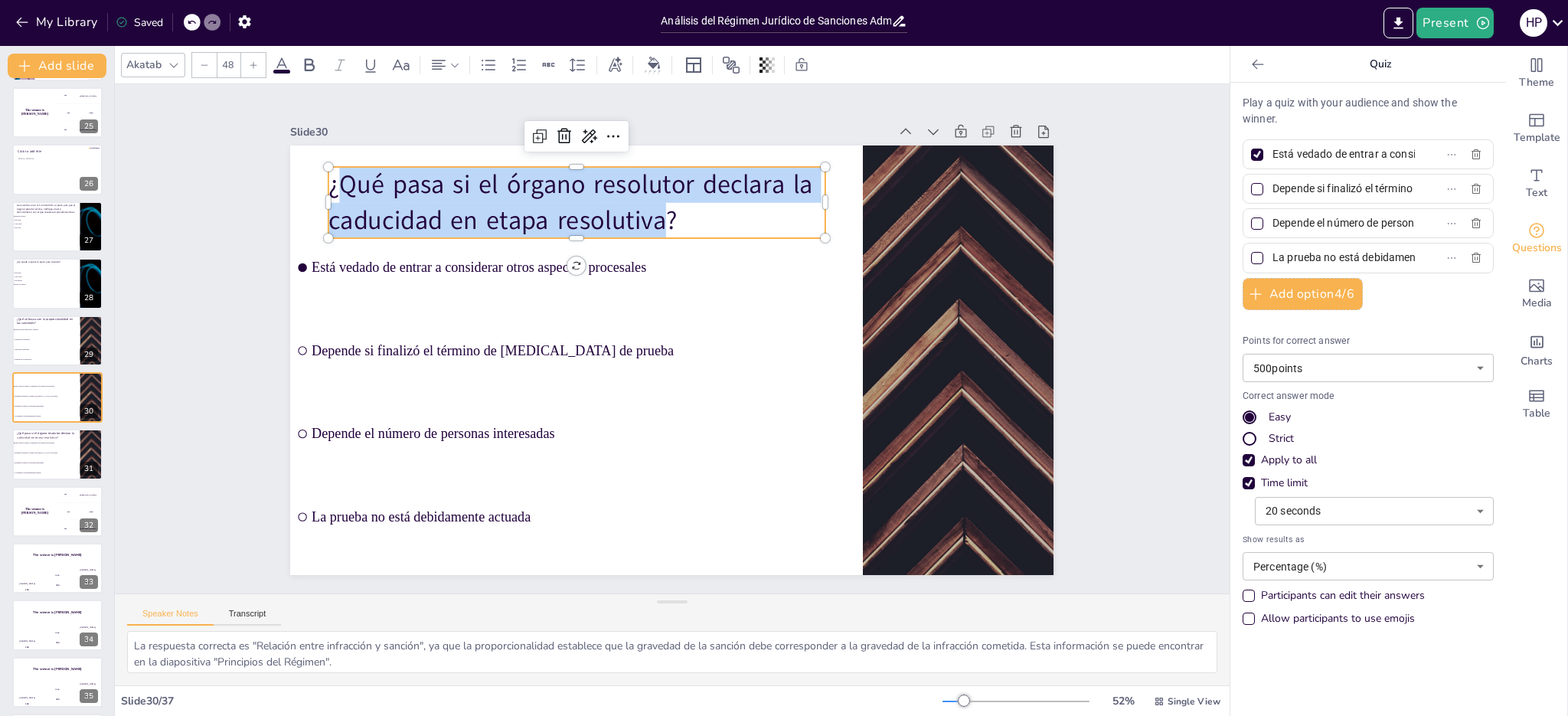
drag, startPoint x: 333, startPoint y: 178, endPoint x: 649, endPoint y: 206, distance: 317.2
click at [649, 206] on p "¿Qué pasa si el órgano resolutor declara la caducidad en etapa resolutiva?" at bounding box center [591, 193] width 501 height 123
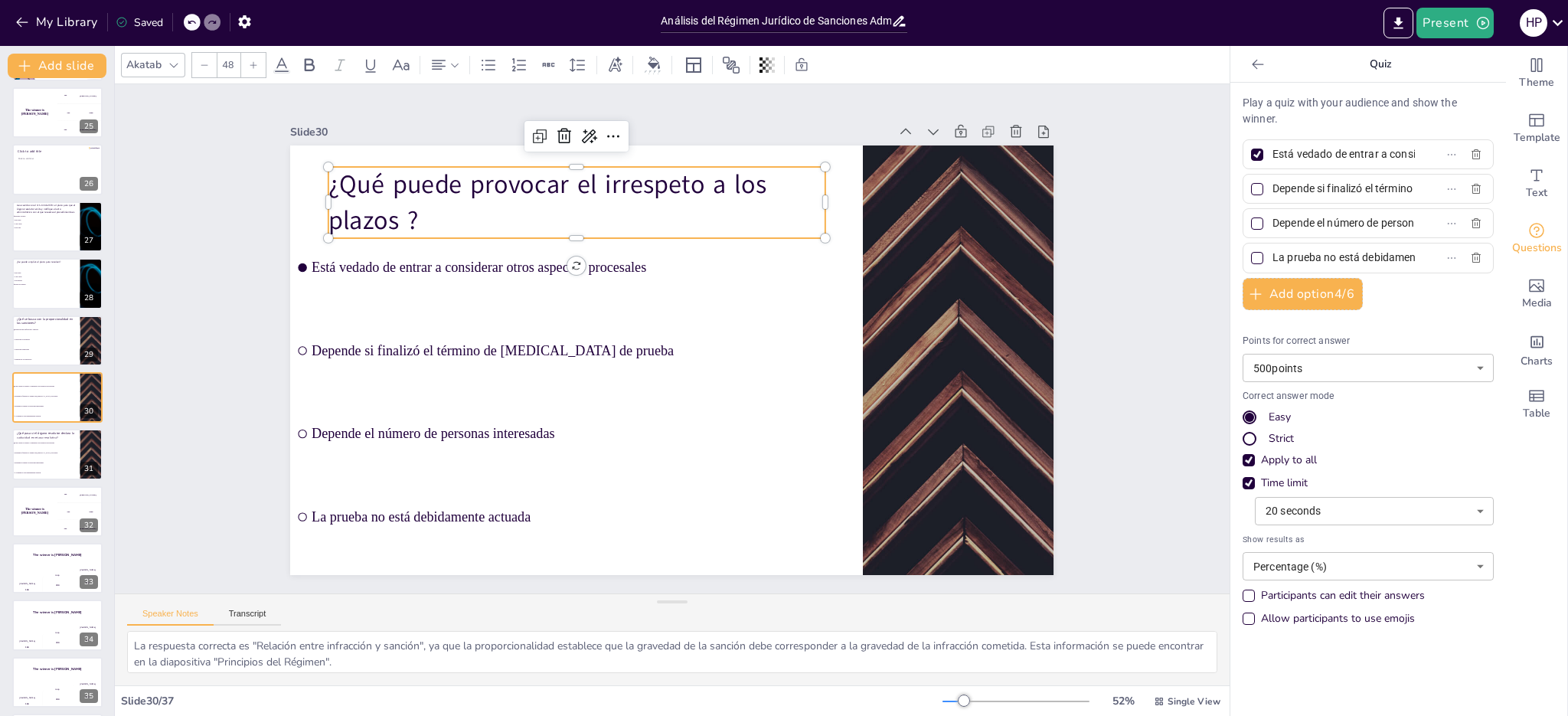
click at [1380, 153] on label "Está vedado de entrar a considerar otros aspectos procesales" at bounding box center [1343, 155] width 192 height 22
click at [1380, 153] on input "Está vedado de entrar a considerar otros aspectos procesales" at bounding box center [1343, 155] width 143 height 22
click at [1379, 185] on label "Depende si finalizó el término de [MEDICAL_DATA] de prueba" at bounding box center [1343, 189] width 192 height 22
click at [1379, 185] on input "Depende si finalizó el término de [MEDICAL_DATA] de prueba" at bounding box center [1343, 189] width 143 height 22
click at [1377, 221] on input "Depende el número de personas interesadas" at bounding box center [1343, 223] width 143 height 22
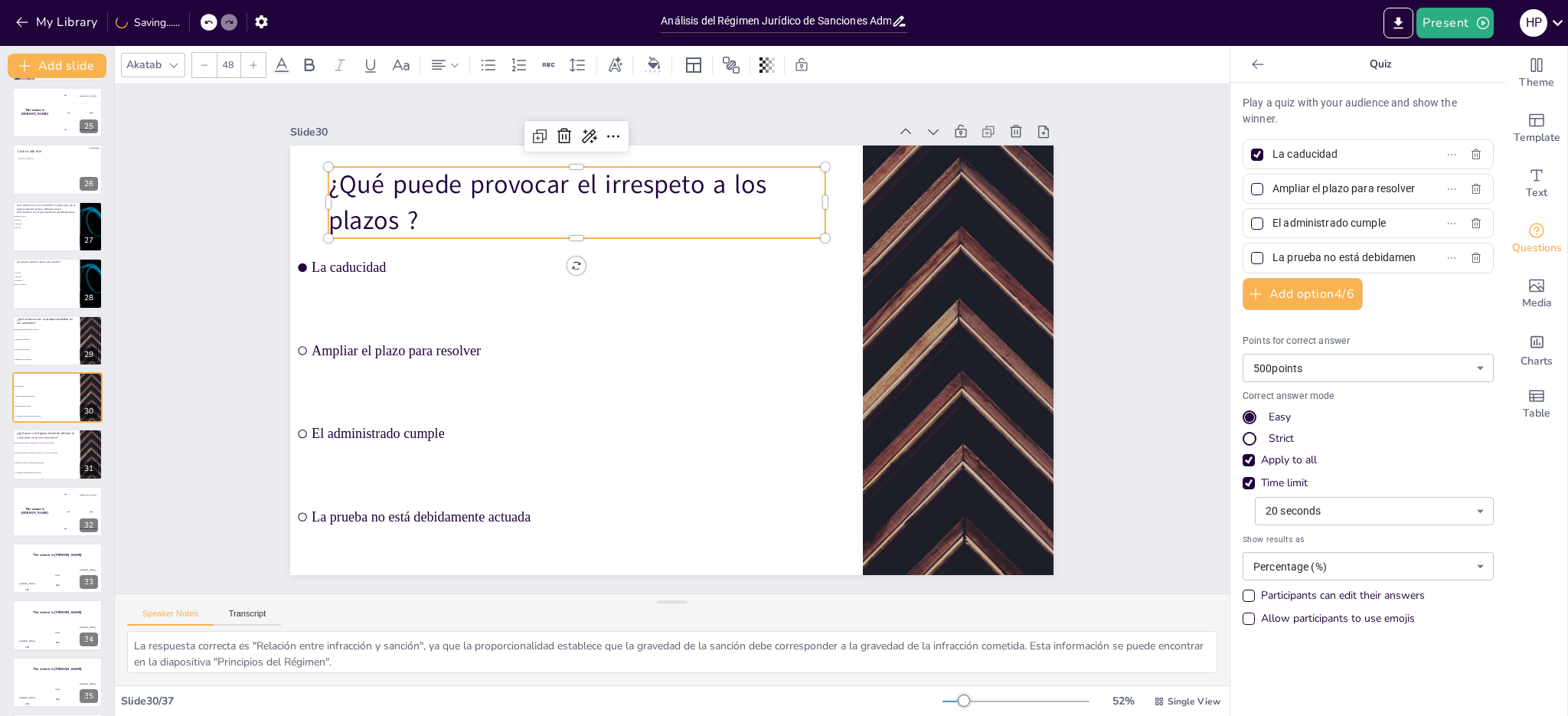
click at [1377, 254] on input "La prueba no está debidamente actuada" at bounding box center [1343, 257] width 143 height 22
click at [63, 454] on li "Depende si finalizó el término de [MEDICAL_DATA] de prueba" at bounding box center [46, 453] width 69 height 10
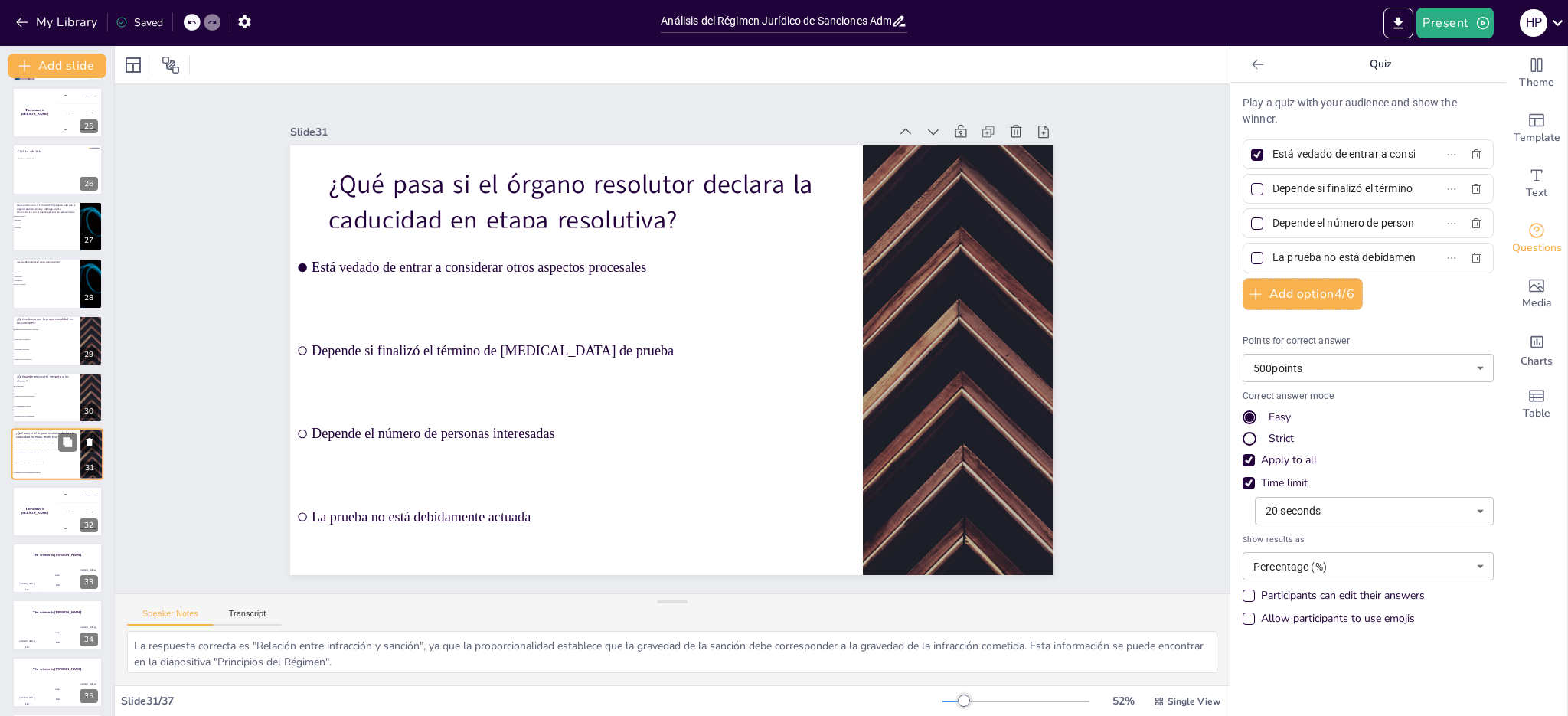
scroll to position [1426, 0]
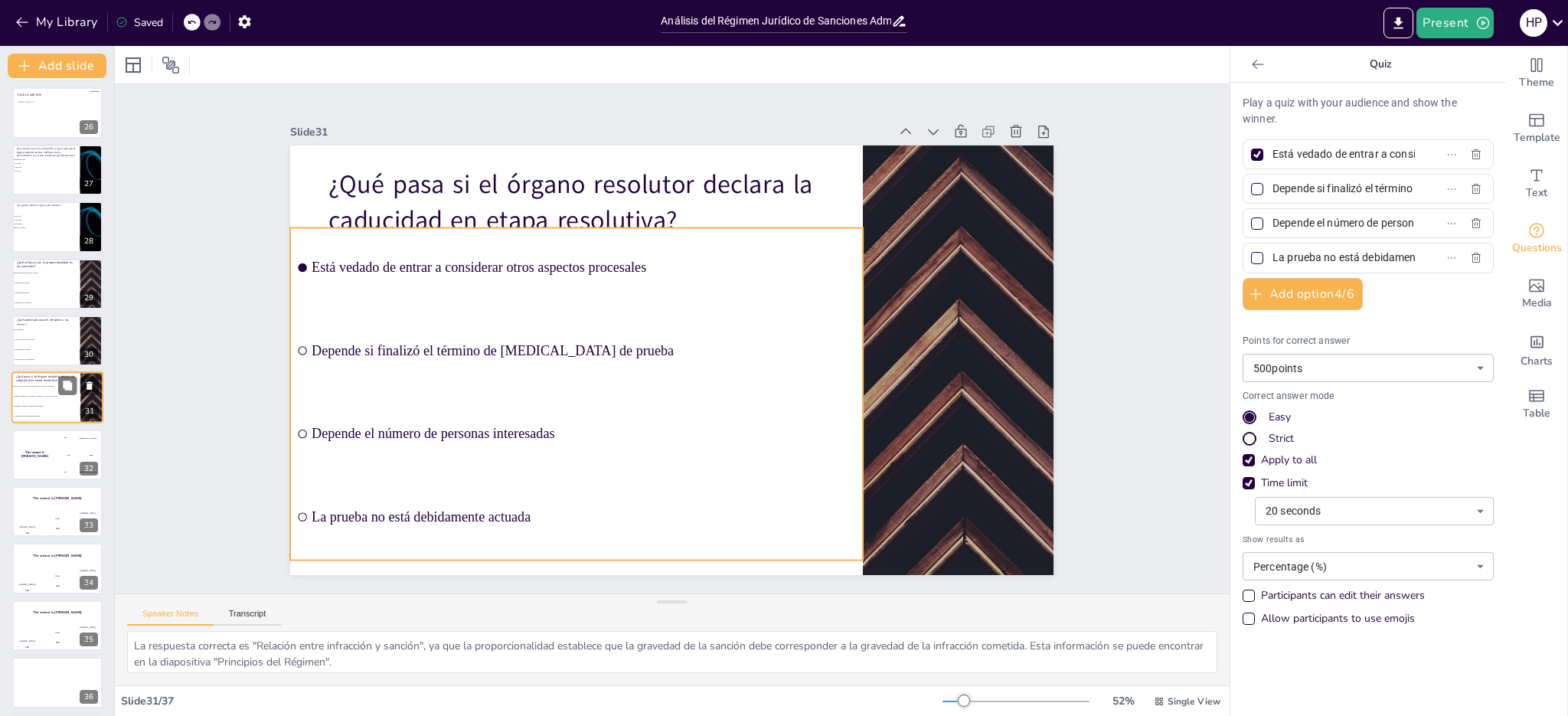
click at [56, 398] on li "Depende si finalizó el término de [MEDICAL_DATA] de prueba" at bounding box center [46, 397] width 69 height 10
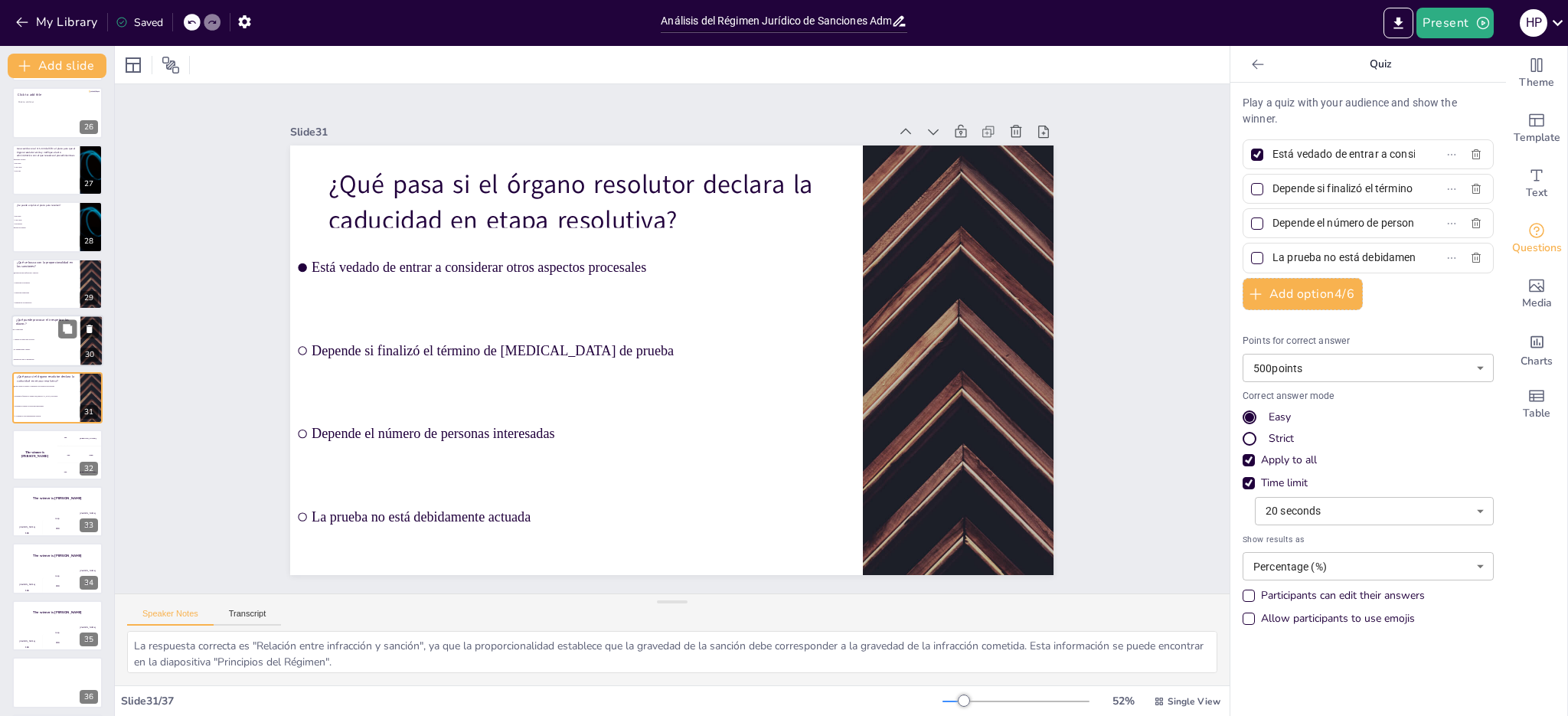
click at [51, 339] on span "Ampliar el plazo para resolver" at bounding box center [47, 339] width 66 height 3
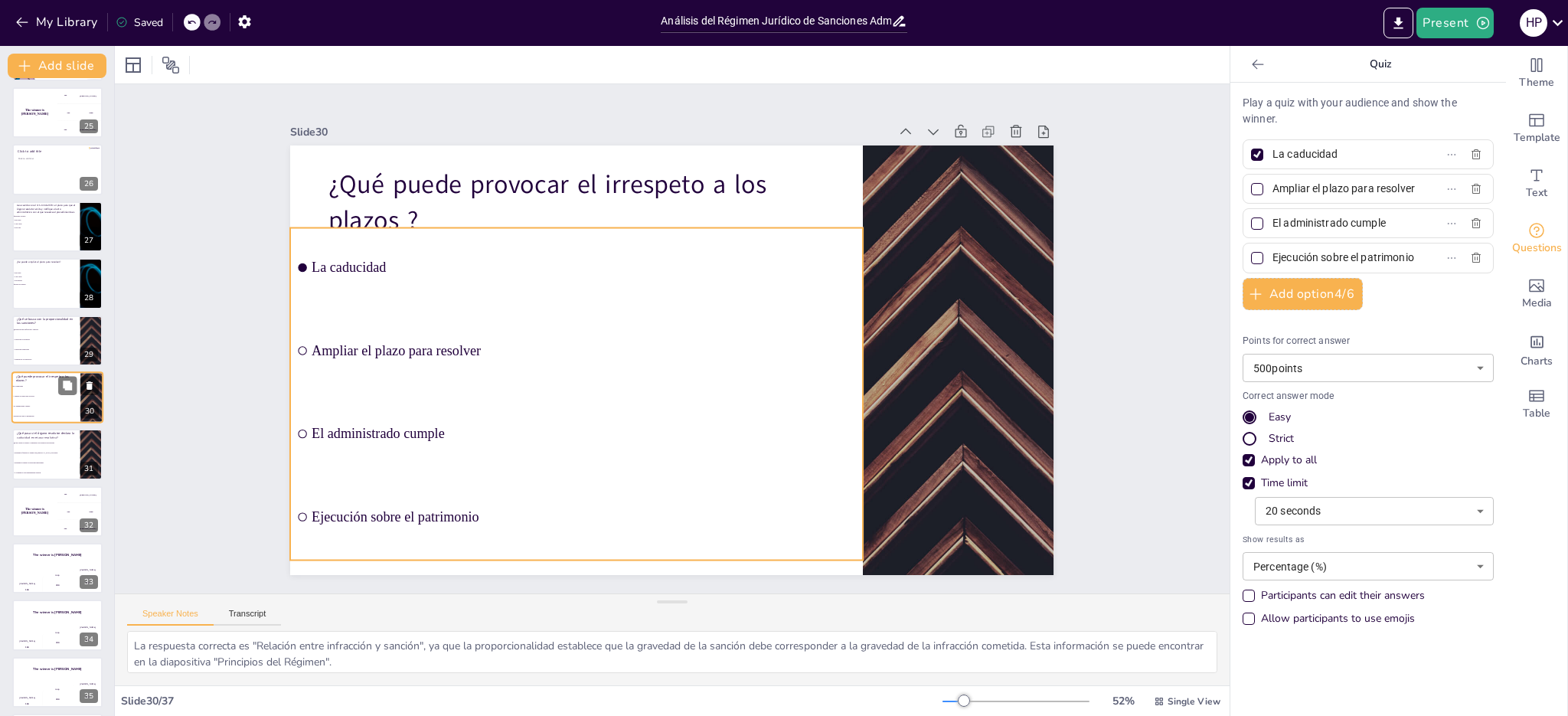
click at [52, 405] on span "El administrado cumple" at bounding box center [47, 406] width 66 height 3
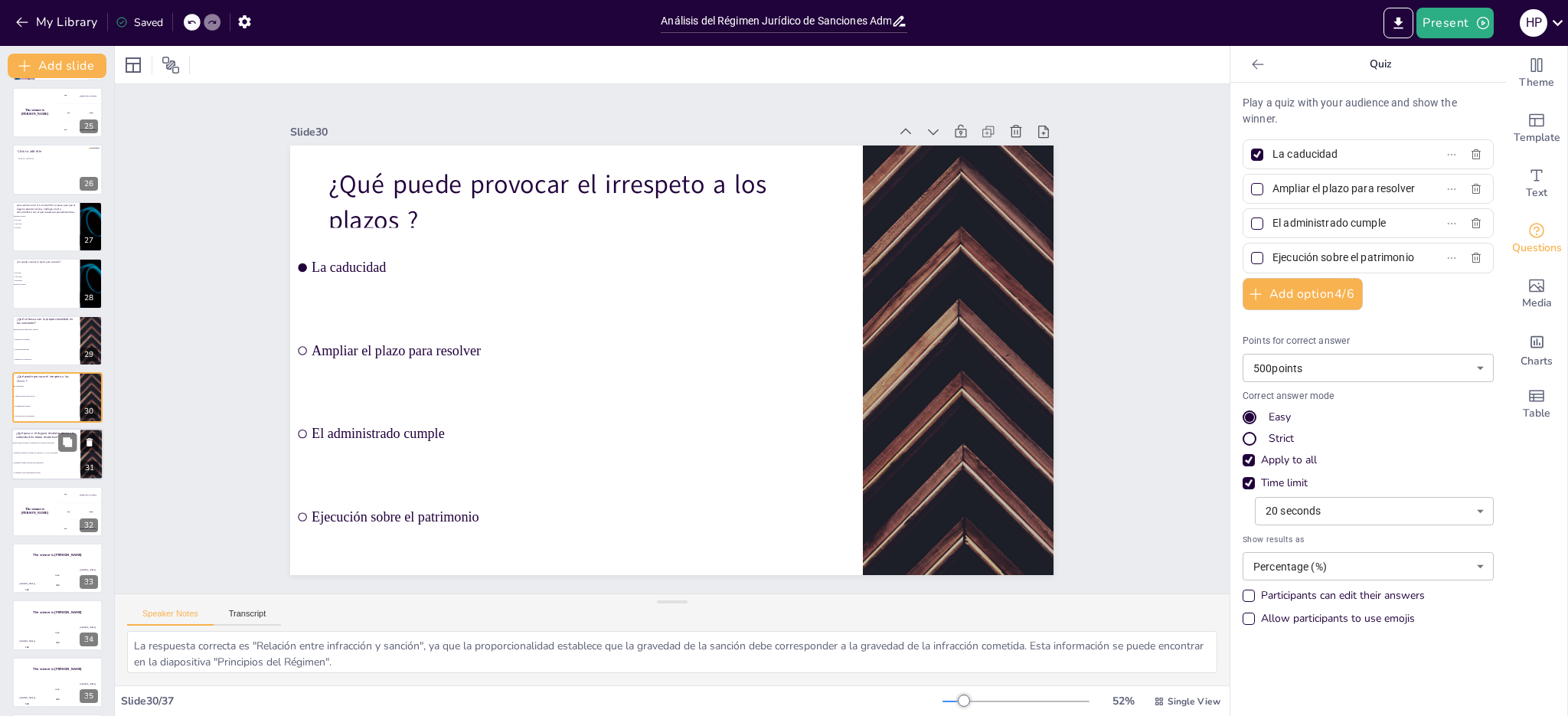
click at [63, 453] on span "Depende si finalizó el término de [MEDICAL_DATA] de prueba" at bounding box center [47, 453] width 66 height 3
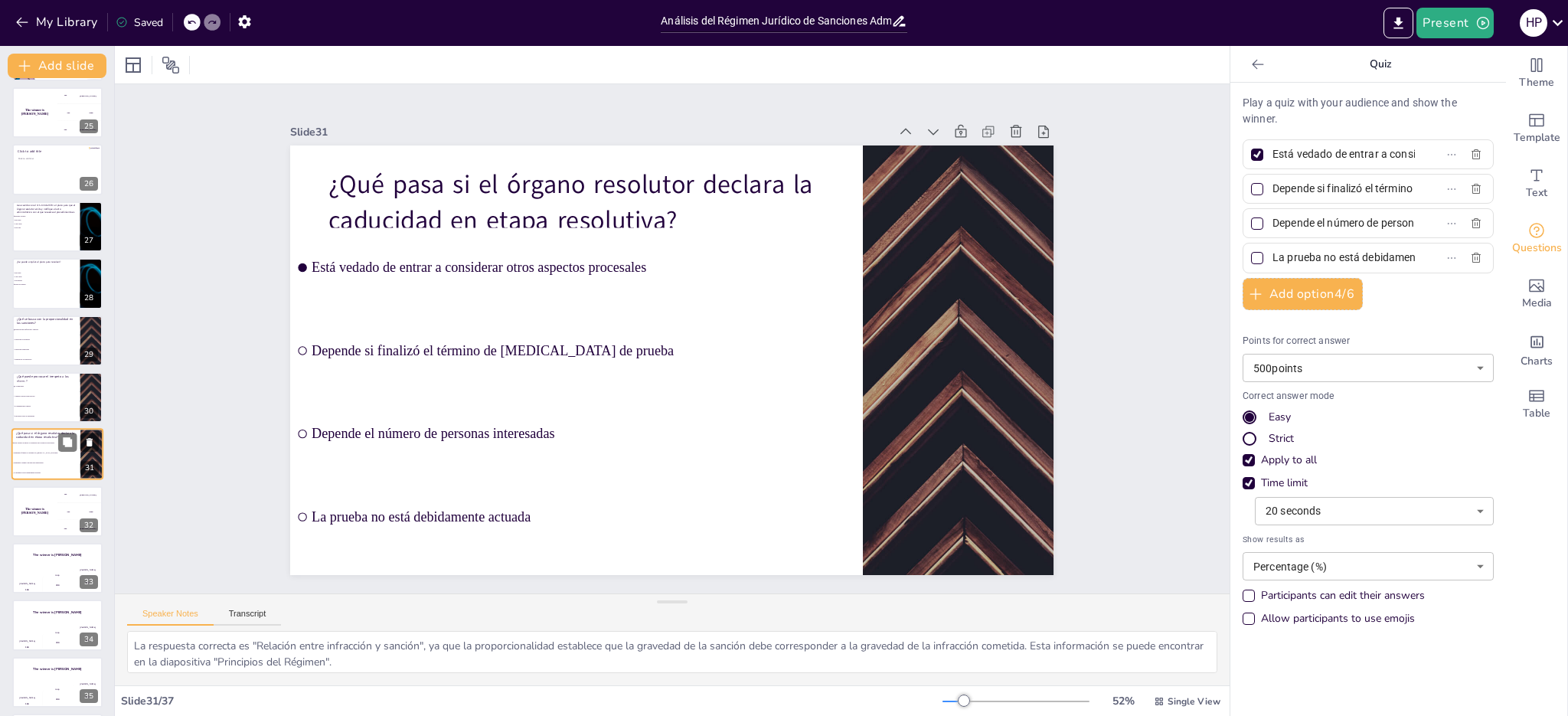
scroll to position [1426, 0]
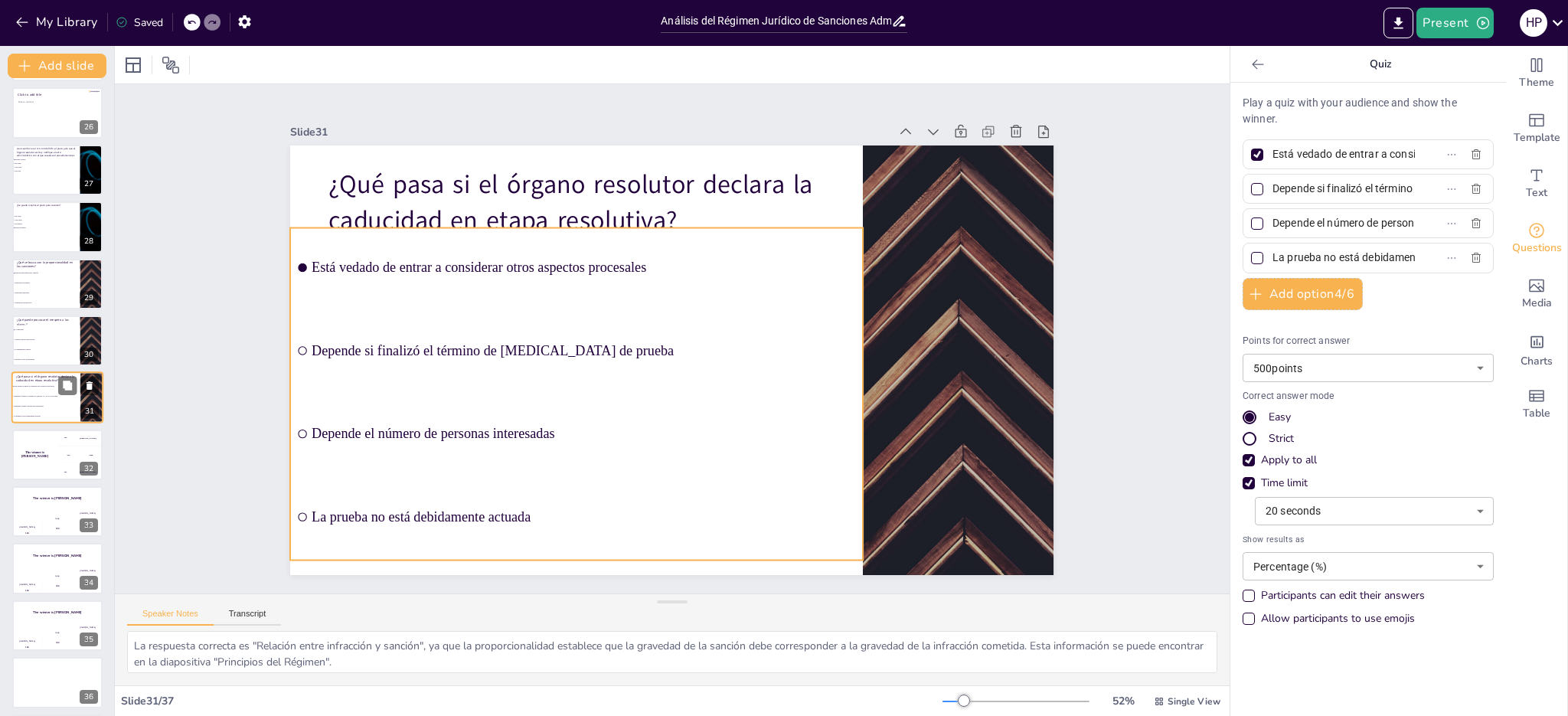
click at [59, 400] on li "Depende si finalizó el término de [MEDICAL_DATA] de prueba" at bounding box center [46, 397] width 69 height 10
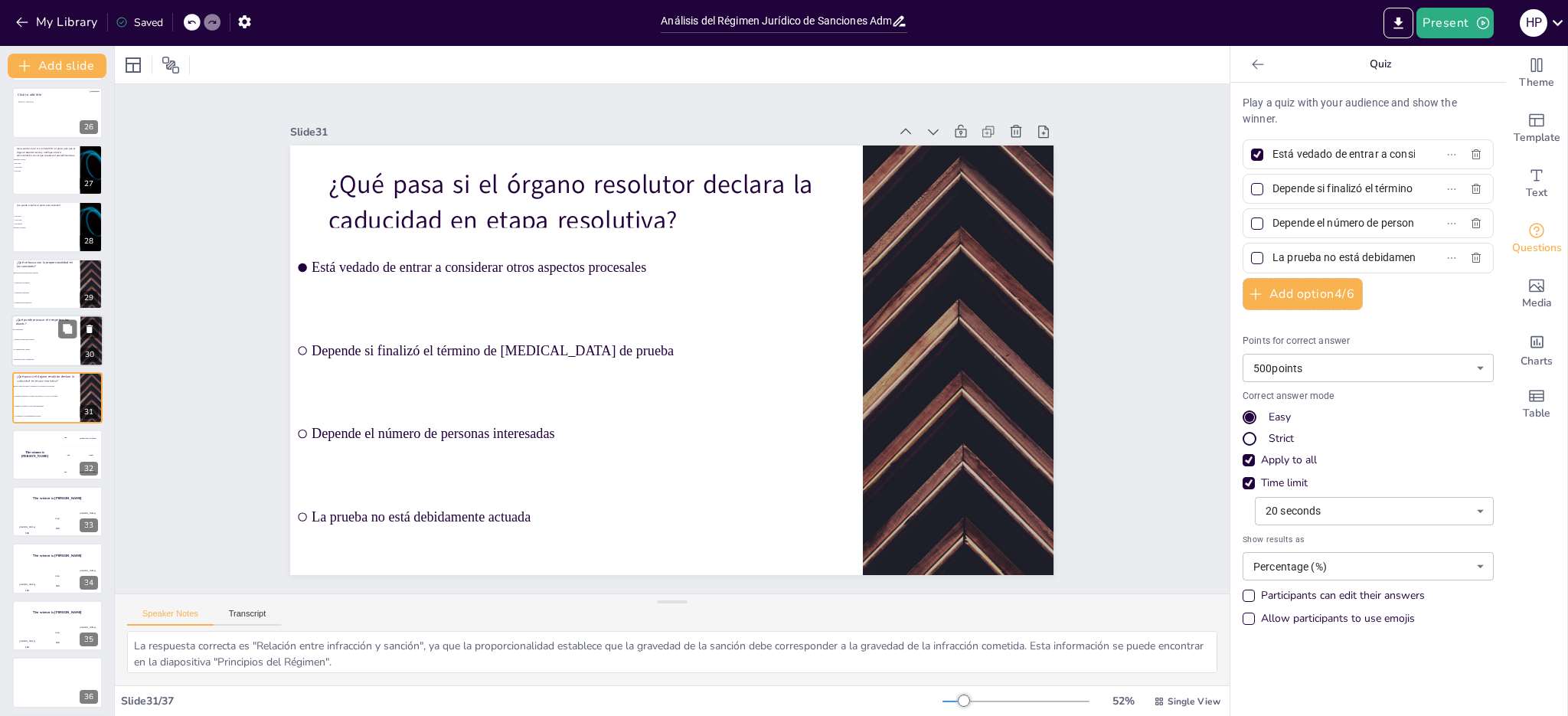
click at [51, 342] on li "Ampliar el plazo para resolver" at bounding box center [46, 339] width 69 height 10
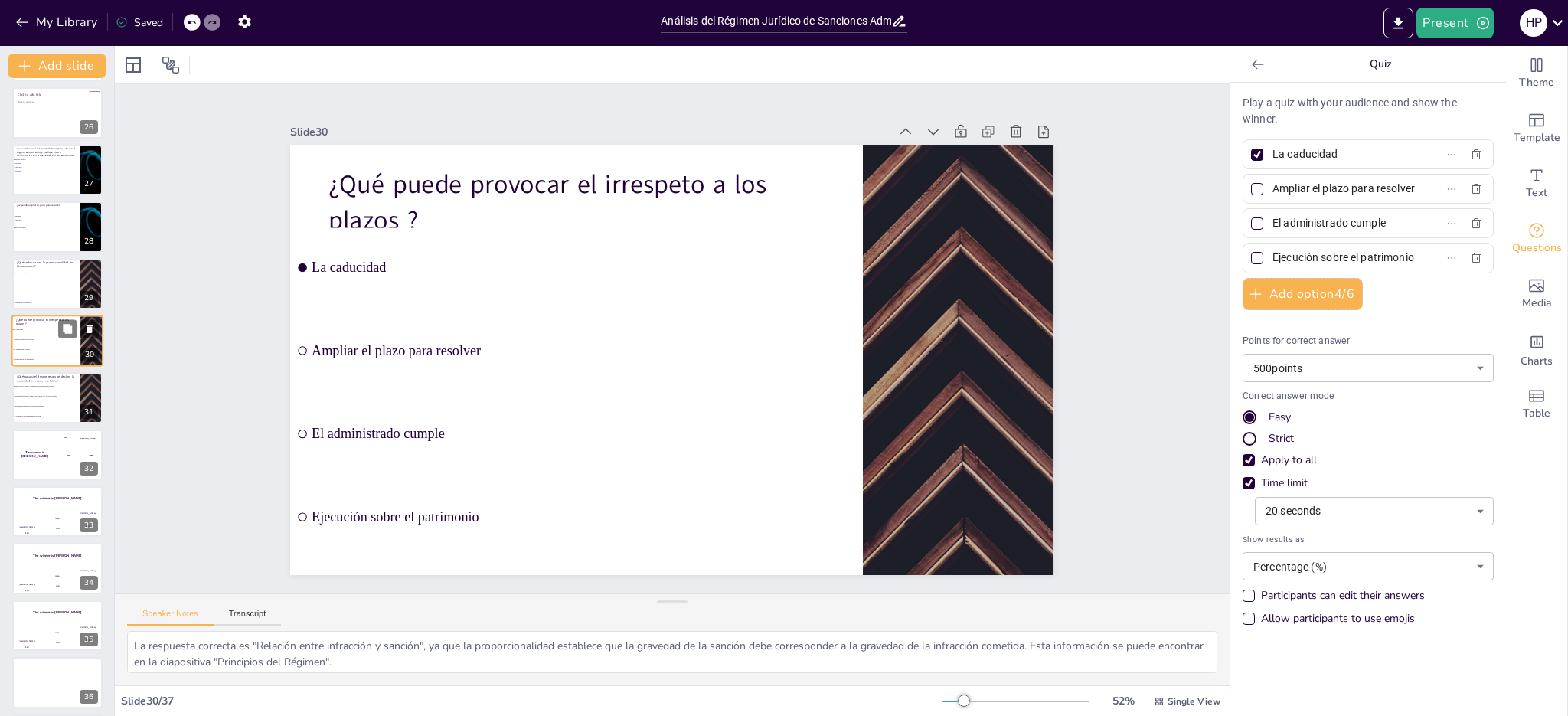
scroll to position [1369, 0]
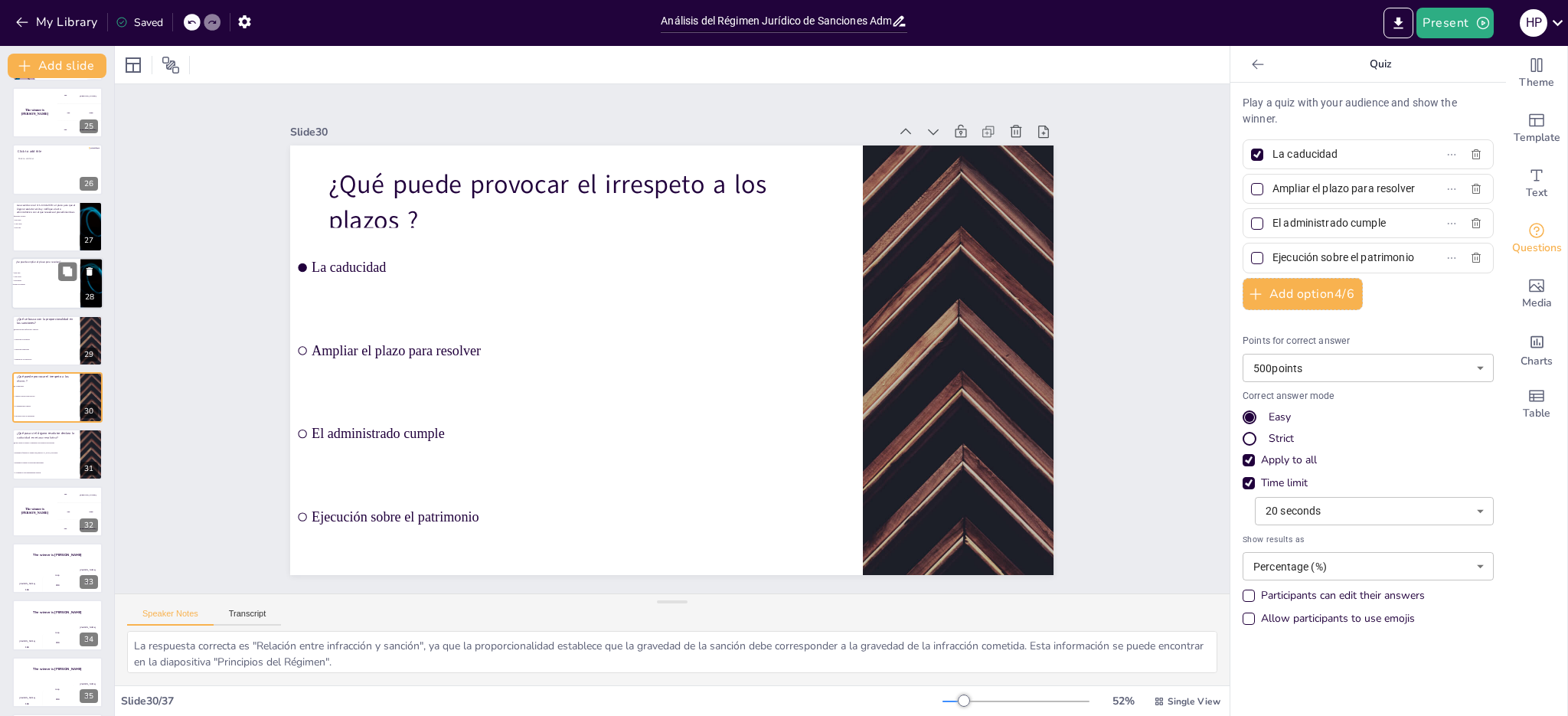
click at [43, 276] on span "Cinco días" at bounding box center [35, 276] width 43 height 3
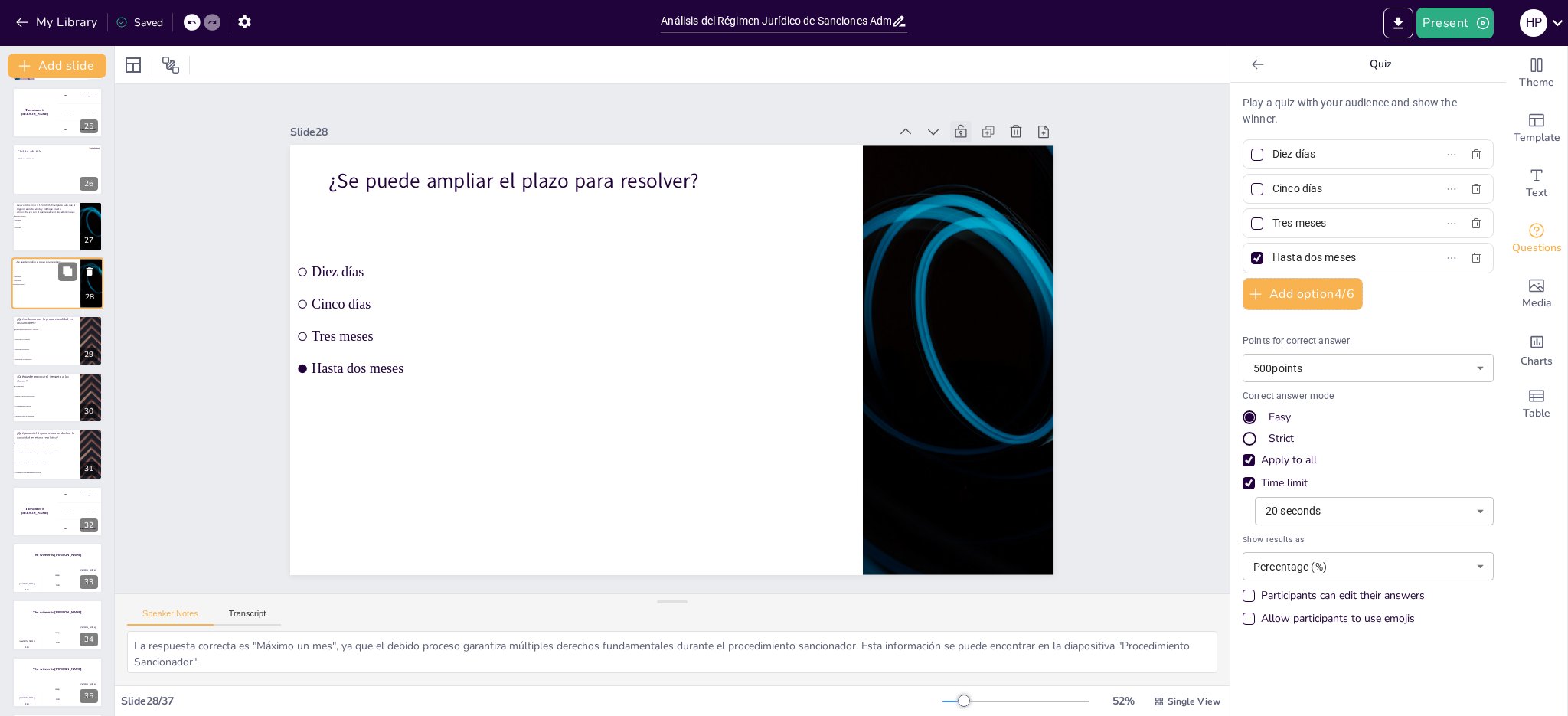
scroll to position [1255, 0]
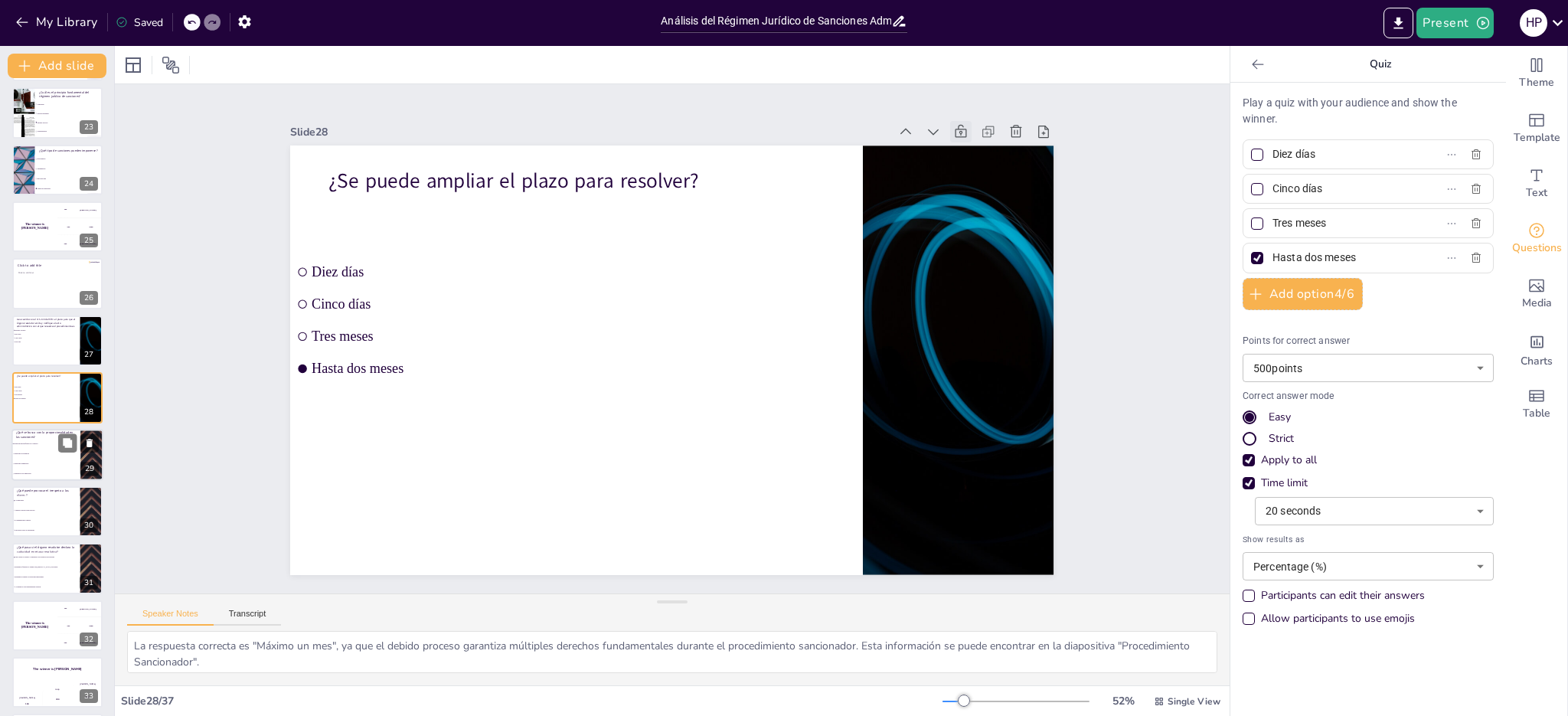
click at [51, 459] on li "Sanciones temporales" at bounding box center [46, 464] width 69 height 10
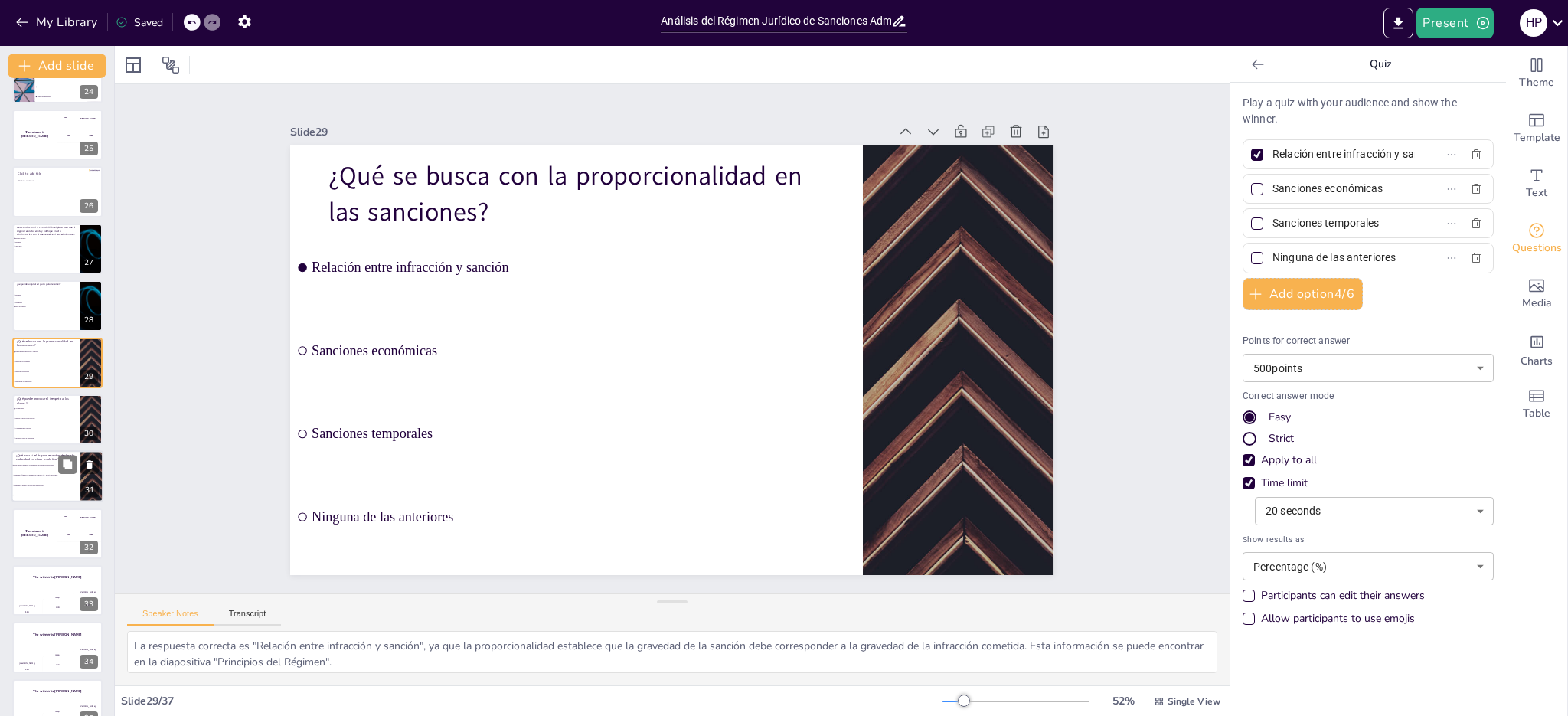
scroll to position [1348, 0]
click at [57, 486] on li "Depende el número de personas interesadas" at bounding box center [46, 485] width 69 height 10
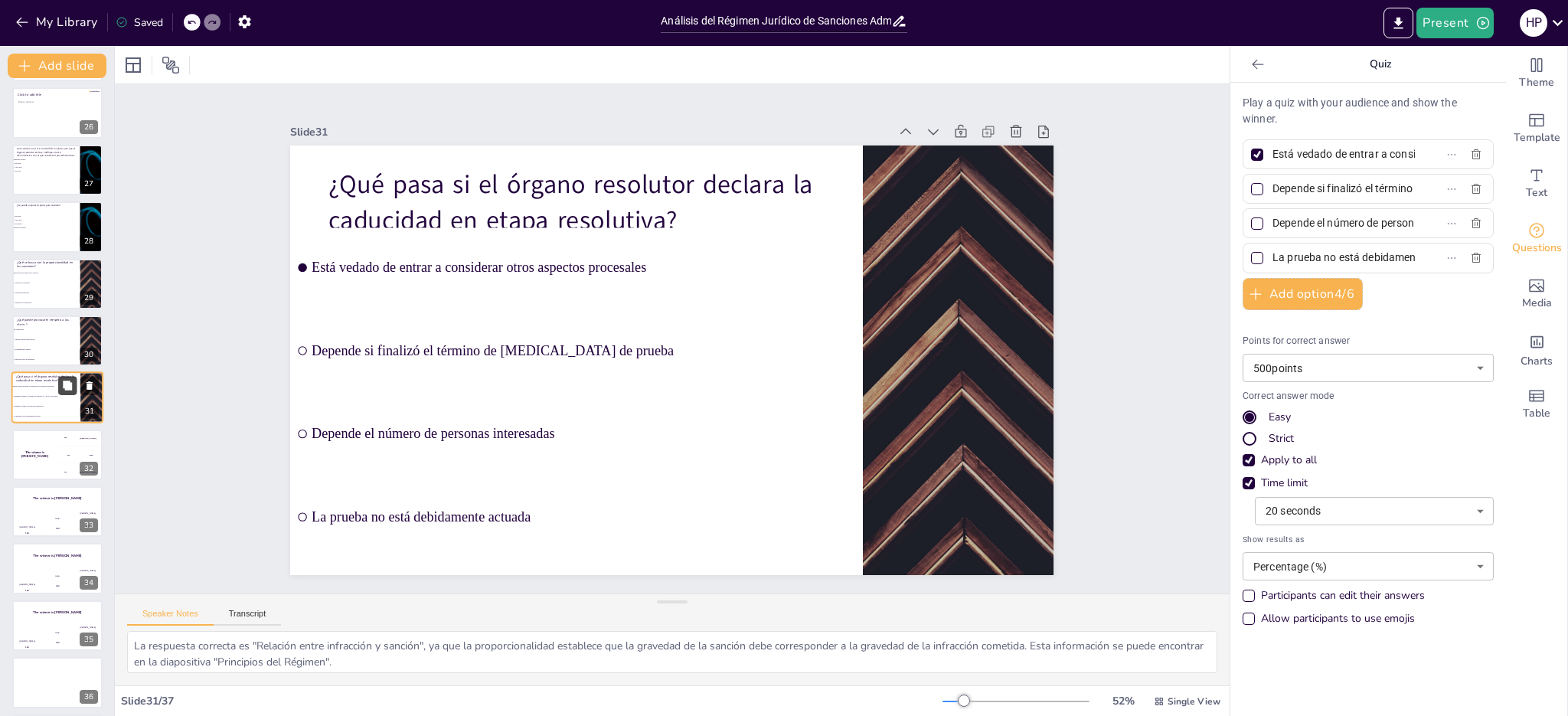
click at [67, 387] on icon at bounding box center [67, 384] width 10 height 10
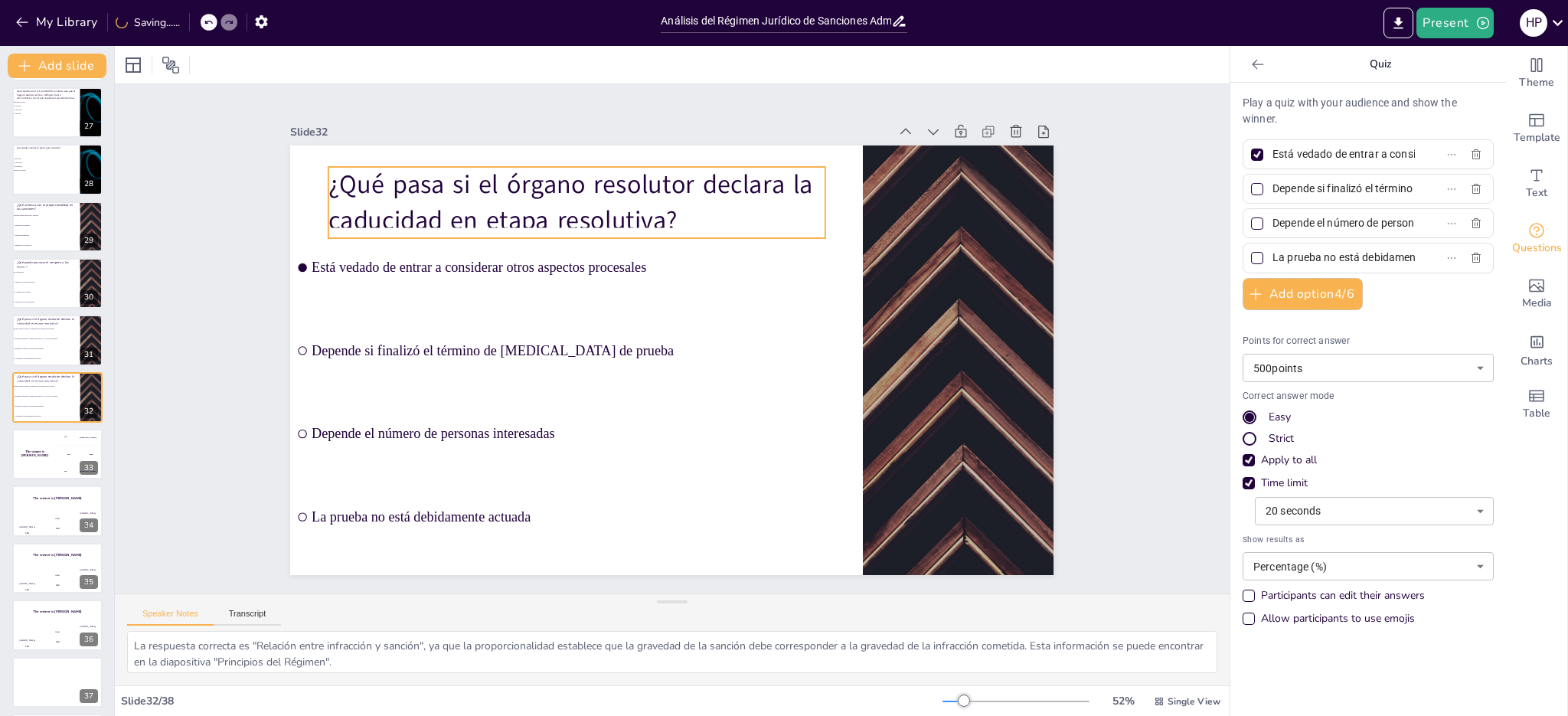
click at [396, 168] on p "¿Qué pasa si el órgano resolutor declara la caducidad en etapa resolutiva?" at bounding box center [591, 193] width 501 height 123
click at [366, 182] on p "¿Qué pasa si el órgano resolutor declara la caducidad en etapa resolutiva?" at bounding box center [591, 193] width 501 height 123
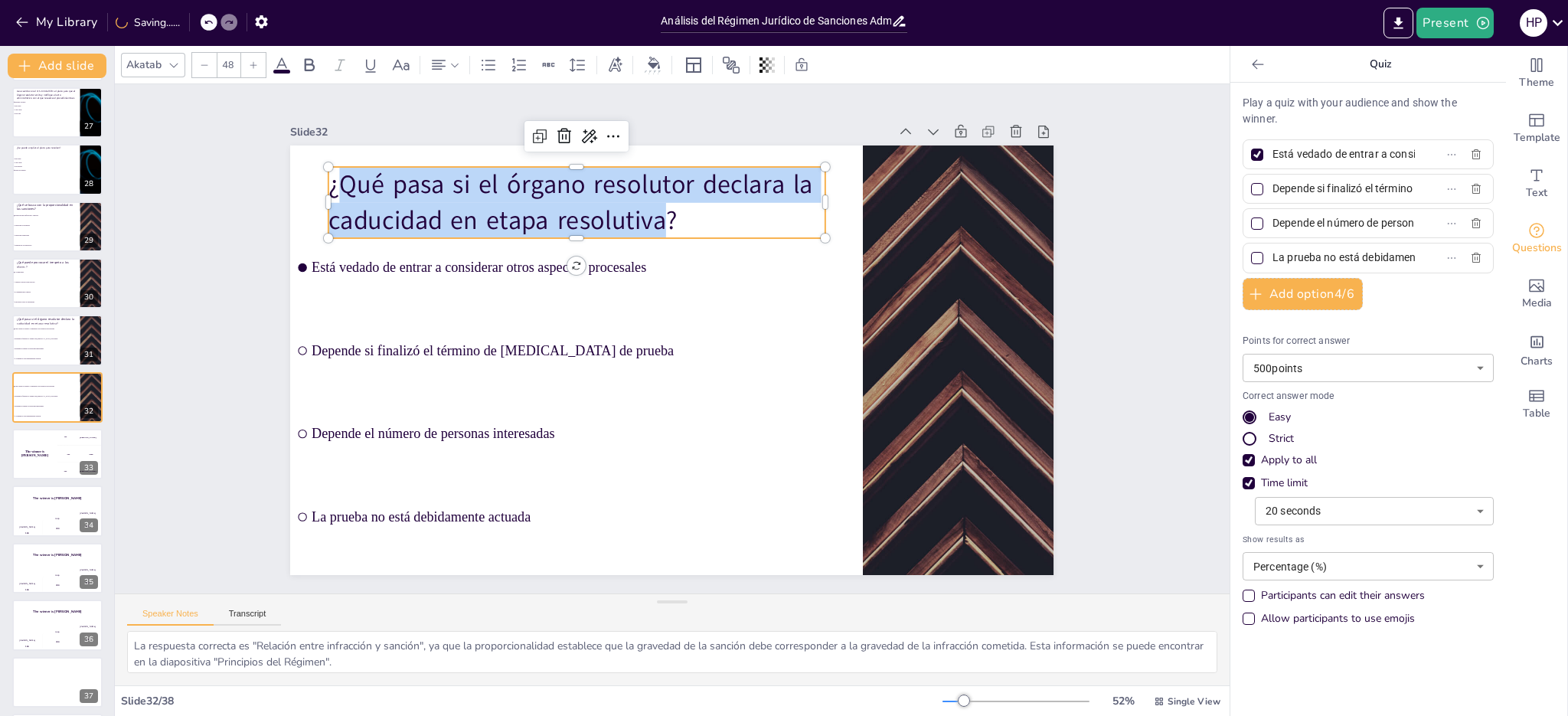
drag, startPoint x: 331, startPoint y: 180, endPoint x: 651, endPoint y: 216, distance: 322.0
click at [651, 216] on p "¿Qué pasa si el órgano resolutor declara la caducidad en etapa resolutiva?" at bounding box center [591, 193] width 501 height 124
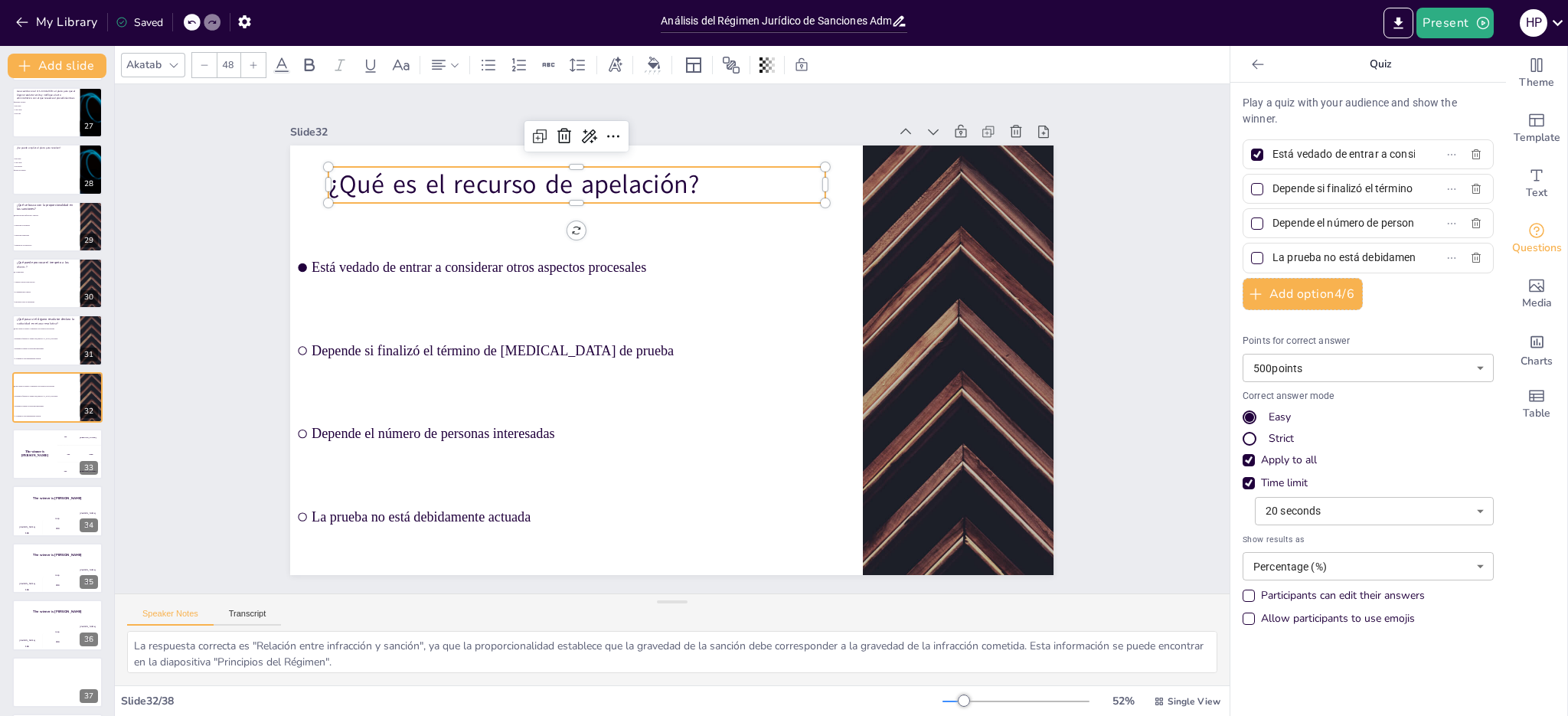
click at [1390, 152] on label "Está vedado de entrar a considerar otros aspectos procesales" at bounding box center [1343, 155] width 192 height 22
click at [1390, 152] on input "Está vedado de entrar a considerar otros aspectos procesales" at bounding box center [1343, 155] width 143 height 22
click at [1388, 185] on label "Depende si finalizó el término de [MEDICAL_DATA] de prueba" at bounding box center [1343, 189] width 192 height 22
click at [1388, 185] on input "Depende si finalizó el término de [MEDICAL_DATA] de prueba" at bounding box center [1343, 189] width 143 height 22
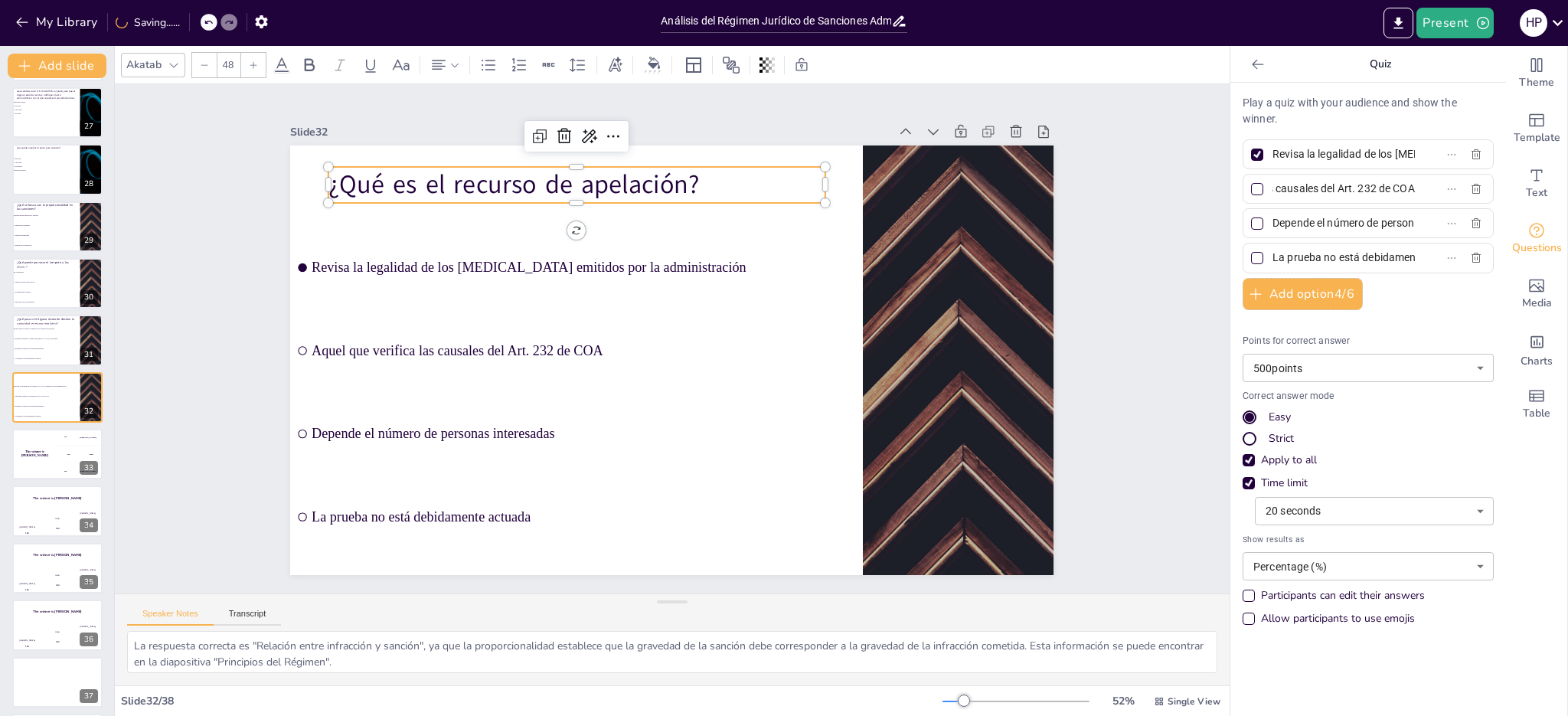
scroll to position [0, 130]
click at [1375, 226] on input "Depende el número de personas interesadas" at bounding box center [1343, 223] width 143 height 22
click at [1385, 252] on label "La prueba no está debidamente actuada" at bounding box center [1343, 257] width 192 height 22
click at [1385, 252] on input "La prueba no está debidamente actuada" at bounding box center [1343, 257] width 143 height 22
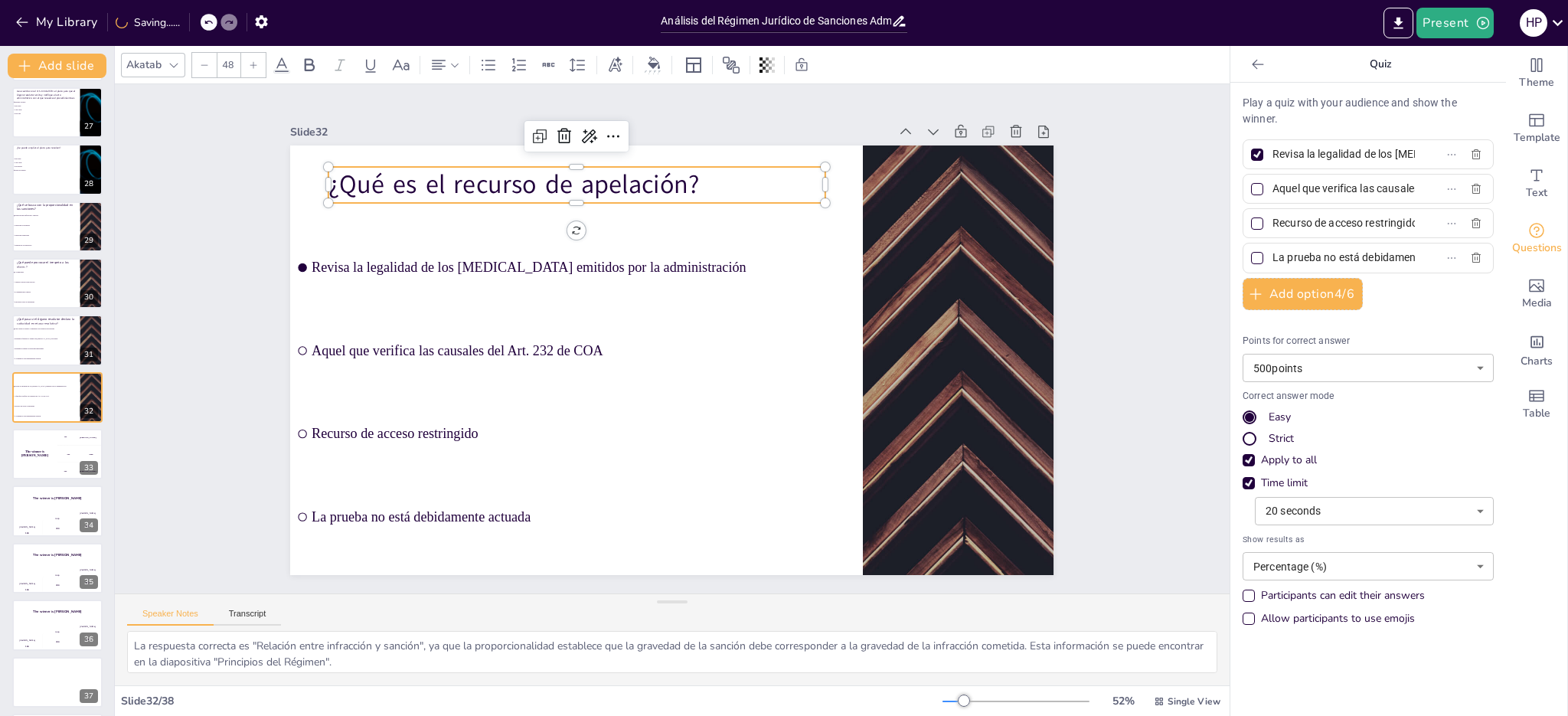
scroll to position [0, 78]
click at [1377, 257] on input "La prueba no está debidamente actuada" at bounding box center [1343, 257] width 143 height 22
click at [70, 385] on icon at bounding box center [67, 384] width 10 height 10
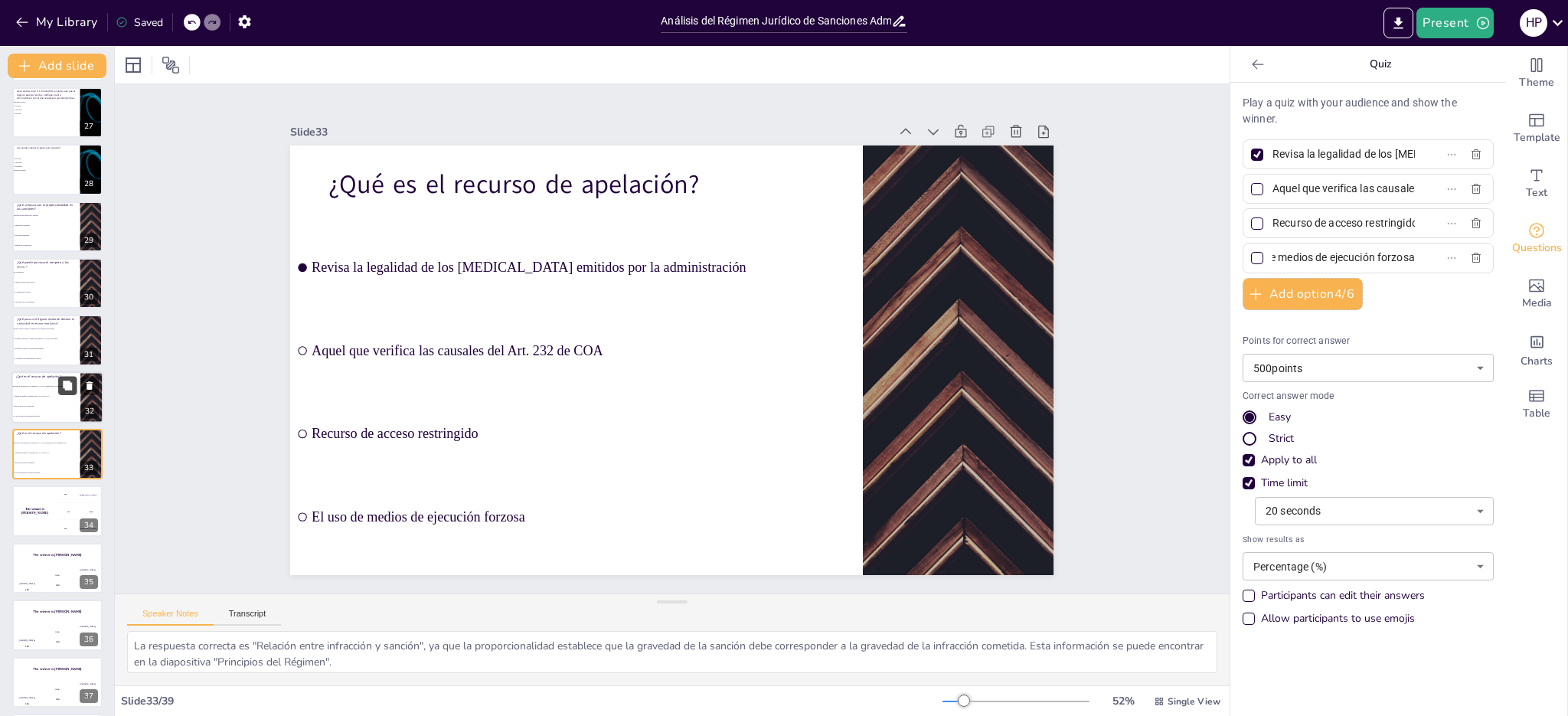
scroll to position [1540, 0]
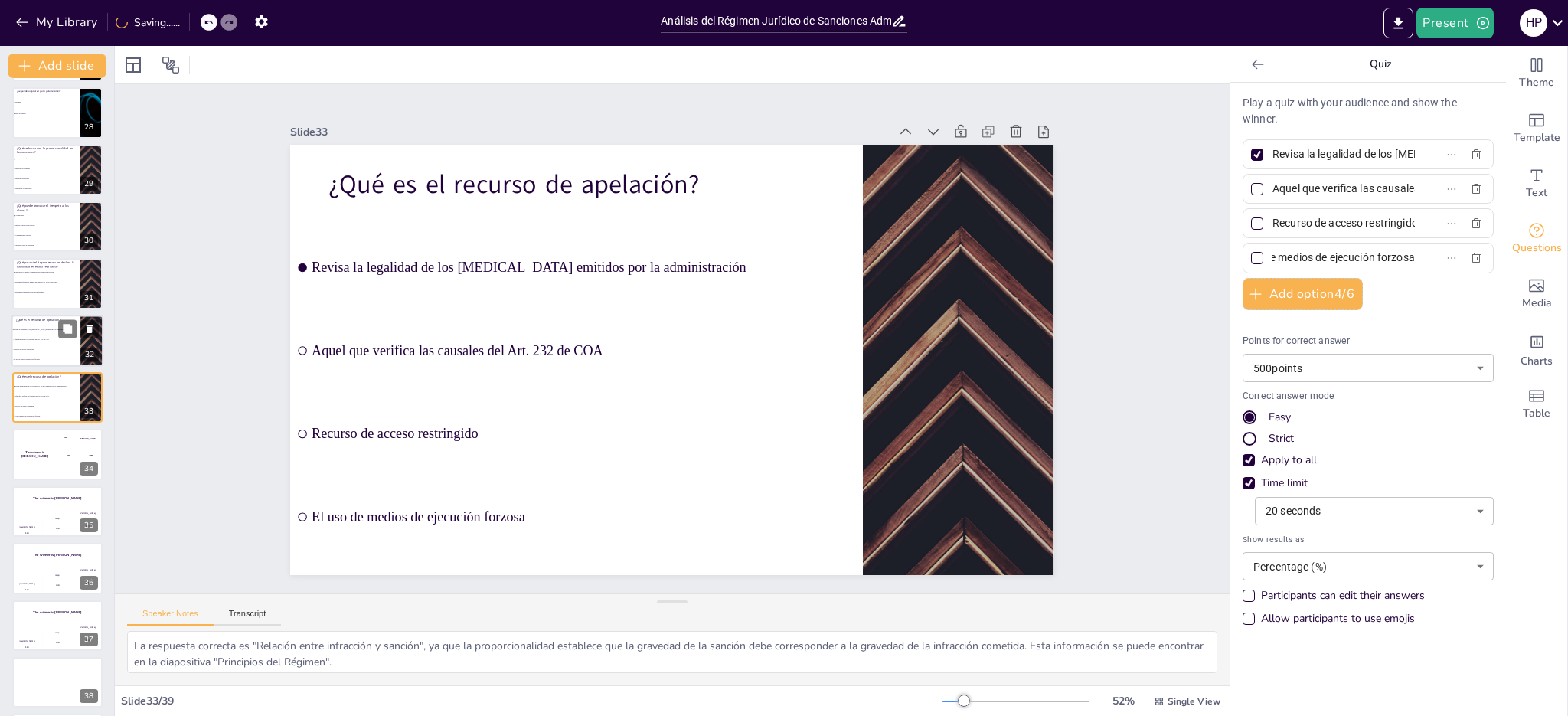
click at [52, 348] on span "Recurso de acceso restringido" at bounding box center [47, 349] width 66 height 3
click at [57, 454] on li "Aquel que verifica las causales del Art. 232 de COA" at bounding box center [46, 453] width 69 height 10
click at [57, 293] on li "Depende el número de personas interesadas" at bounding box center [46, 293] width 69 height 10
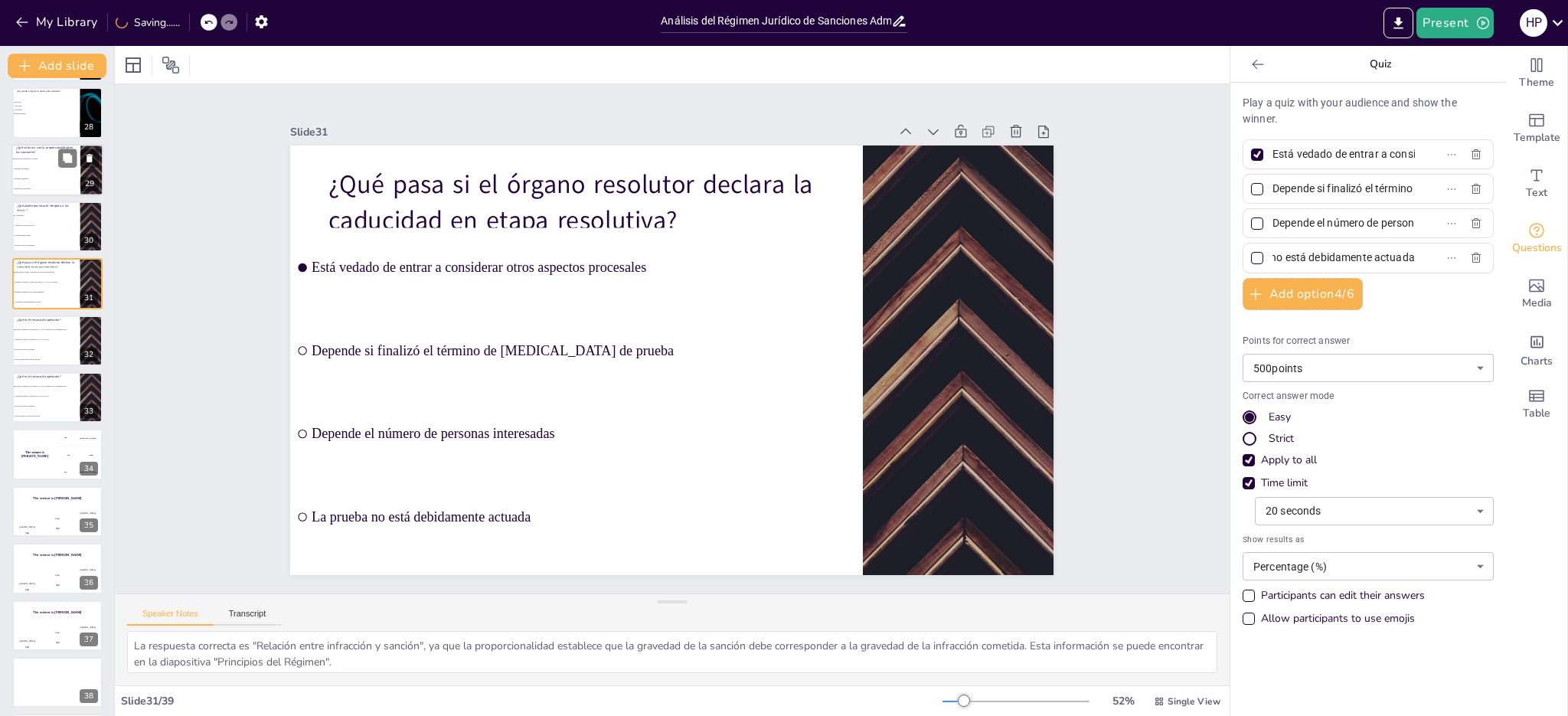
scroll to position [1426, 0]
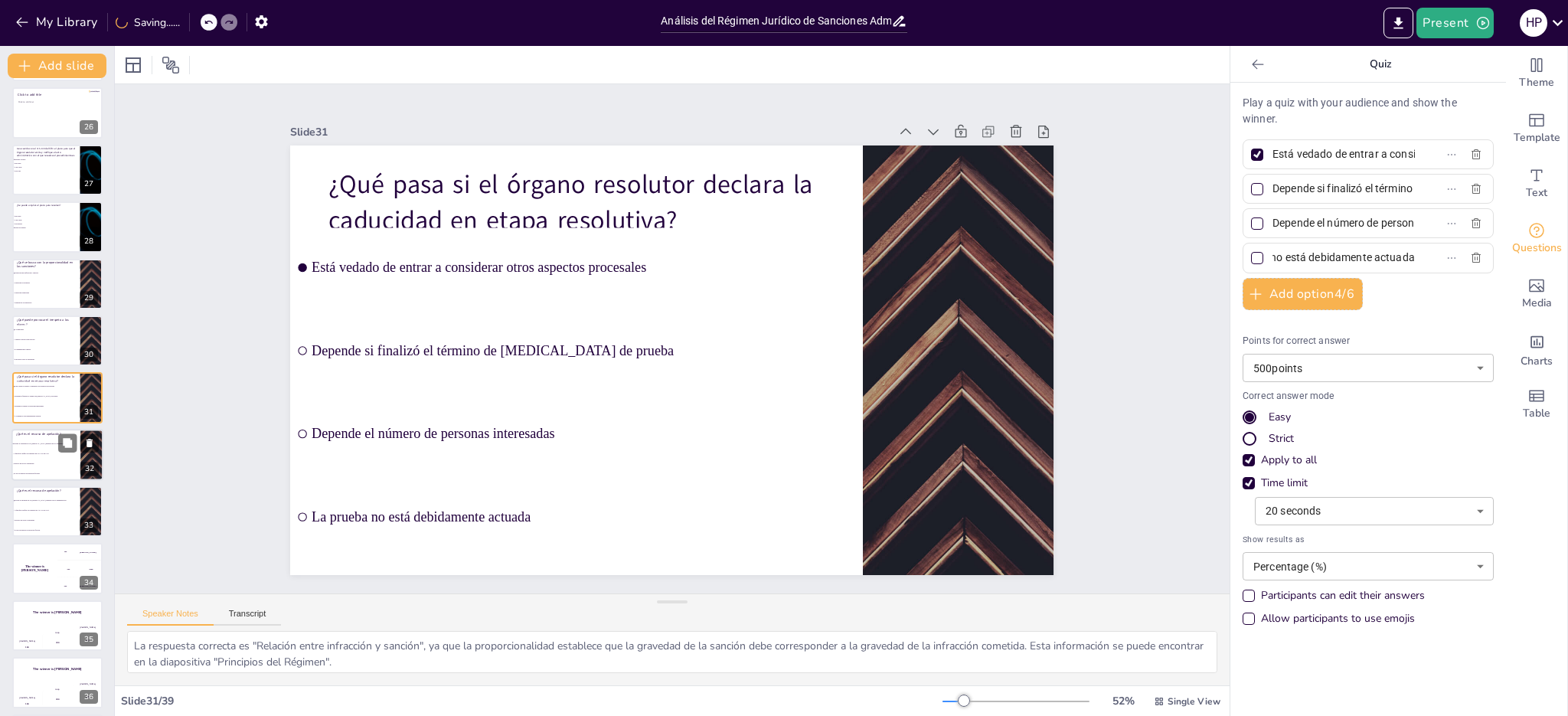
click at [59, 455] on li "Aquel que verifica las causales del Art. 232 de COA" at bounding box center [46, 453] width 69 height 10
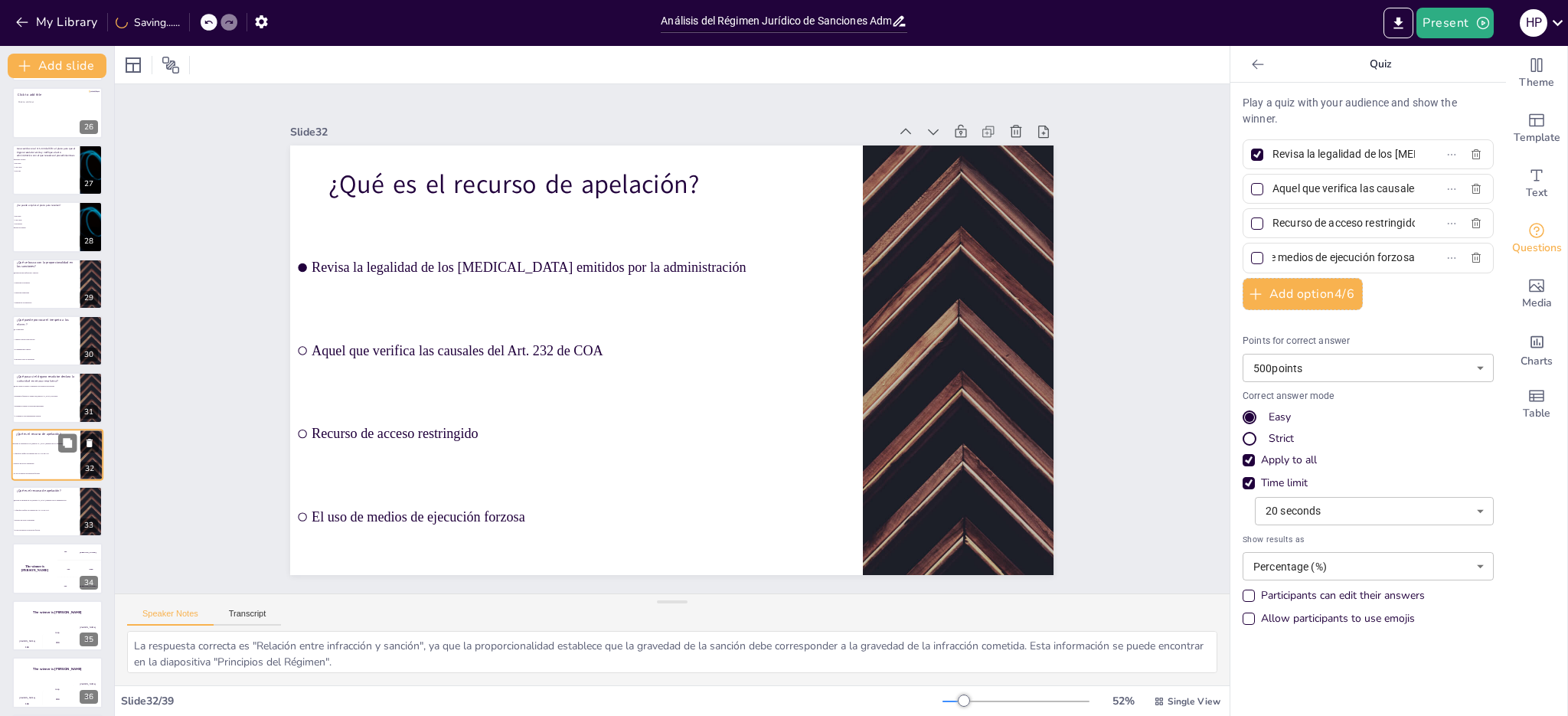
scroll to position [1483, 0]
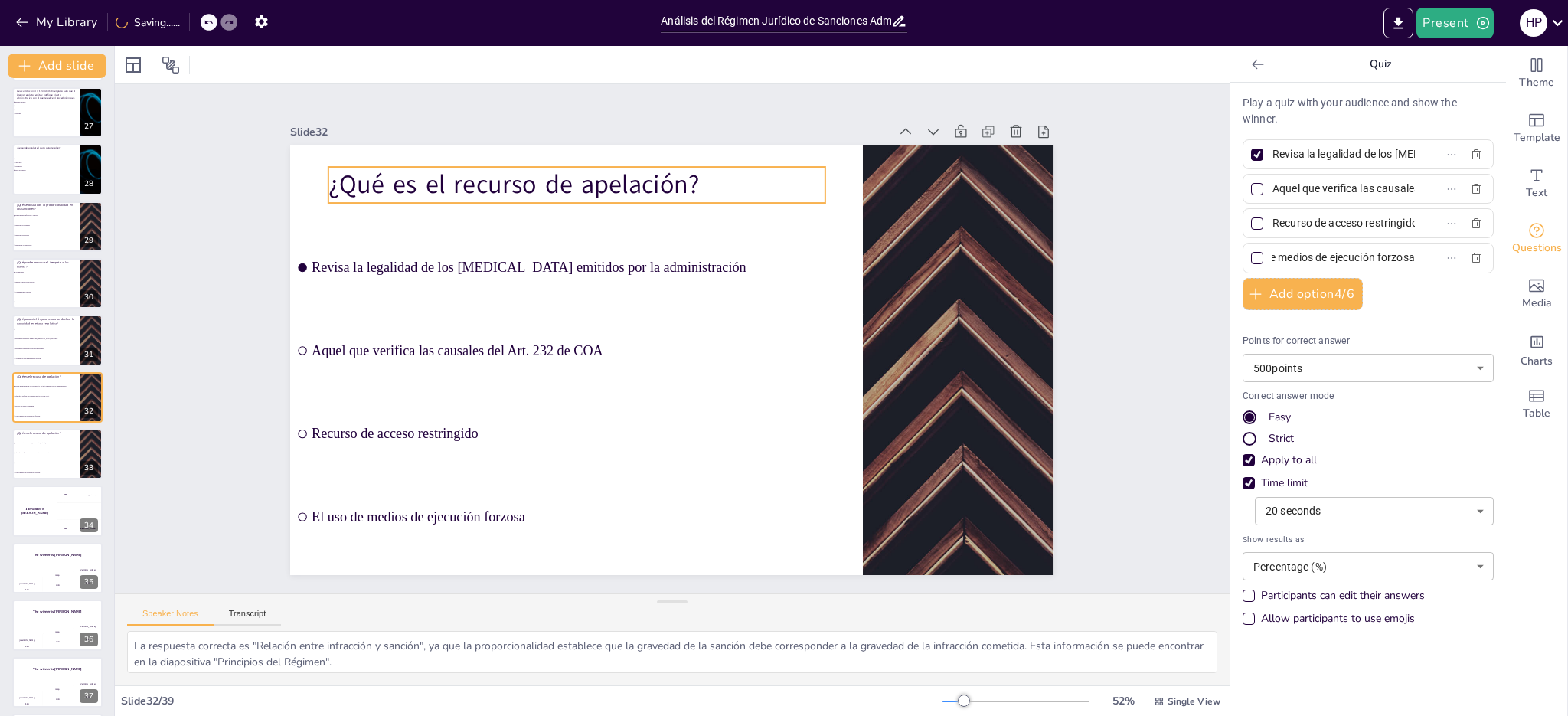
click at [420, 179] on p "¿Qué es el recurso de apelación?" at bounding box center [628, 163] width 483 height 187
click at [420, 179] on p "¿Qué es el recurso de apelación?" at bounding box center [594, 174] width 498 height 87
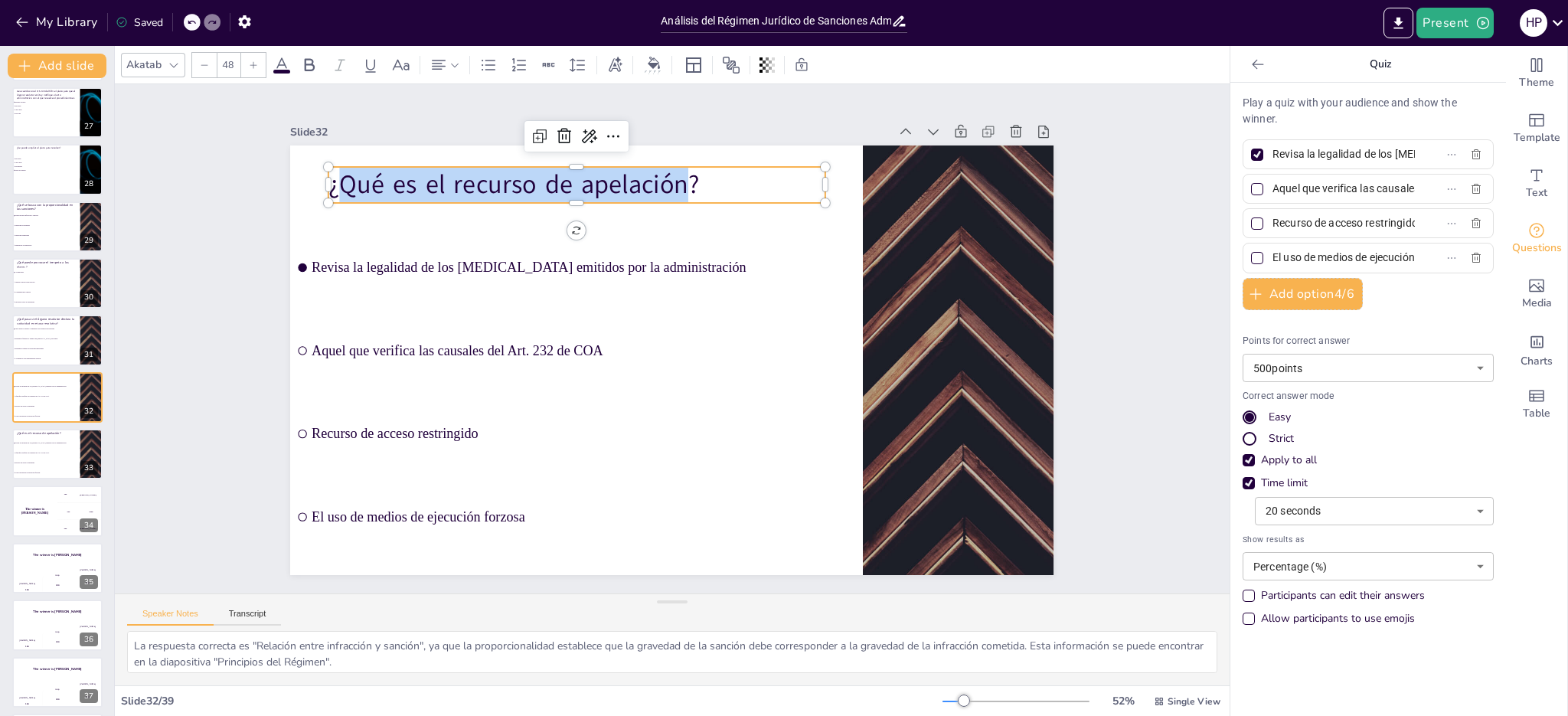
drag, startPoint x: 330, startPoint y: 178, endPoint x: 670, endPoint y: 186, distance: 340.1
click at [670, 186] on p "¿Qué es el recurso de apelación?" at bounding box center [576, 185] width 496 height 36
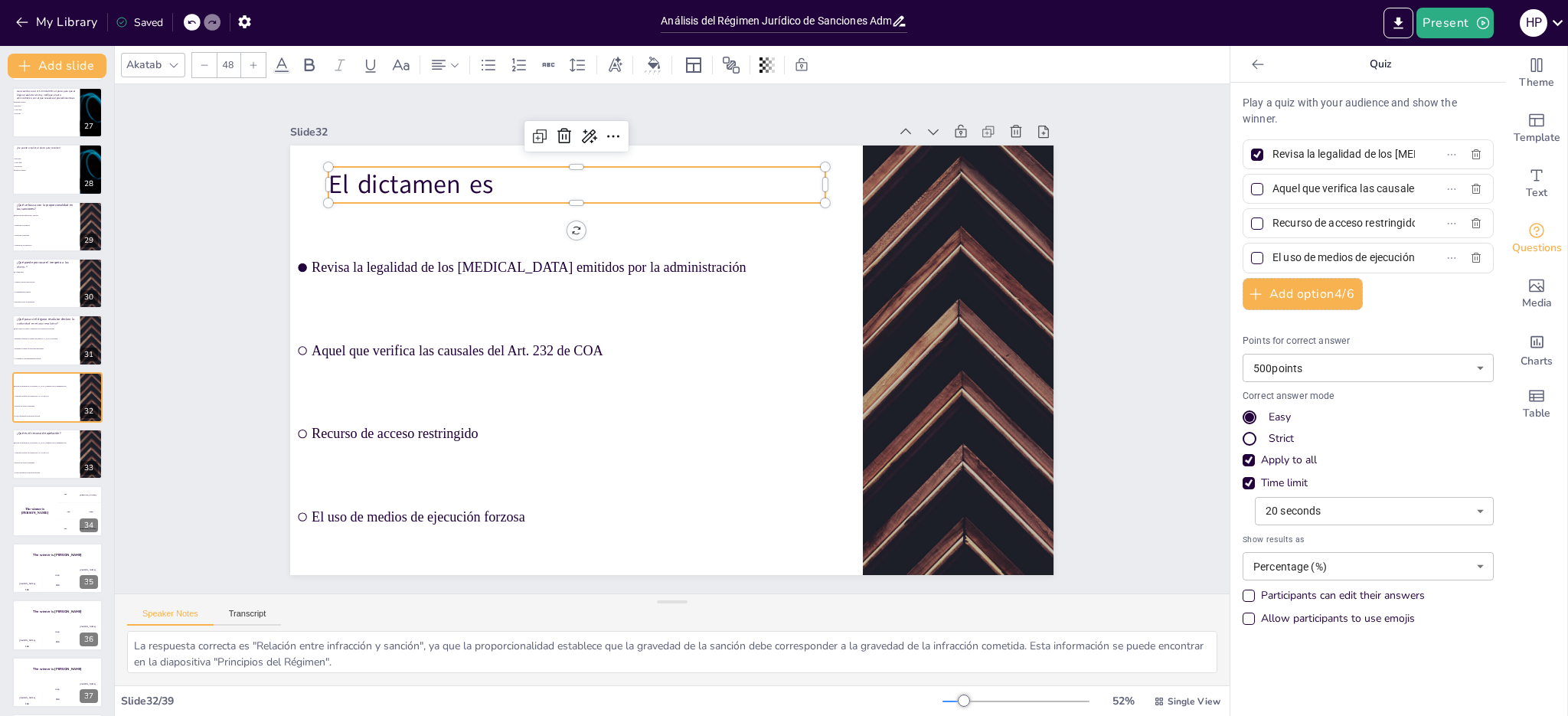
click at [1303, 157] on input "Revisa la legalidad de los [MEDICAL_DATA] emitidos por la administración" at bounding box center [1343, 155] width 143 height 22
click at [1428, 158] on div "Revisa la legalidad de los [MEDICAL_DATA] emitidos por la administración" at bounding box center [1368, 154] width 251 height 30
drag, startPoint x: 1262, startPoint y: 186, endPoint x: 1423, endPoint y: 194, distance: 161.2
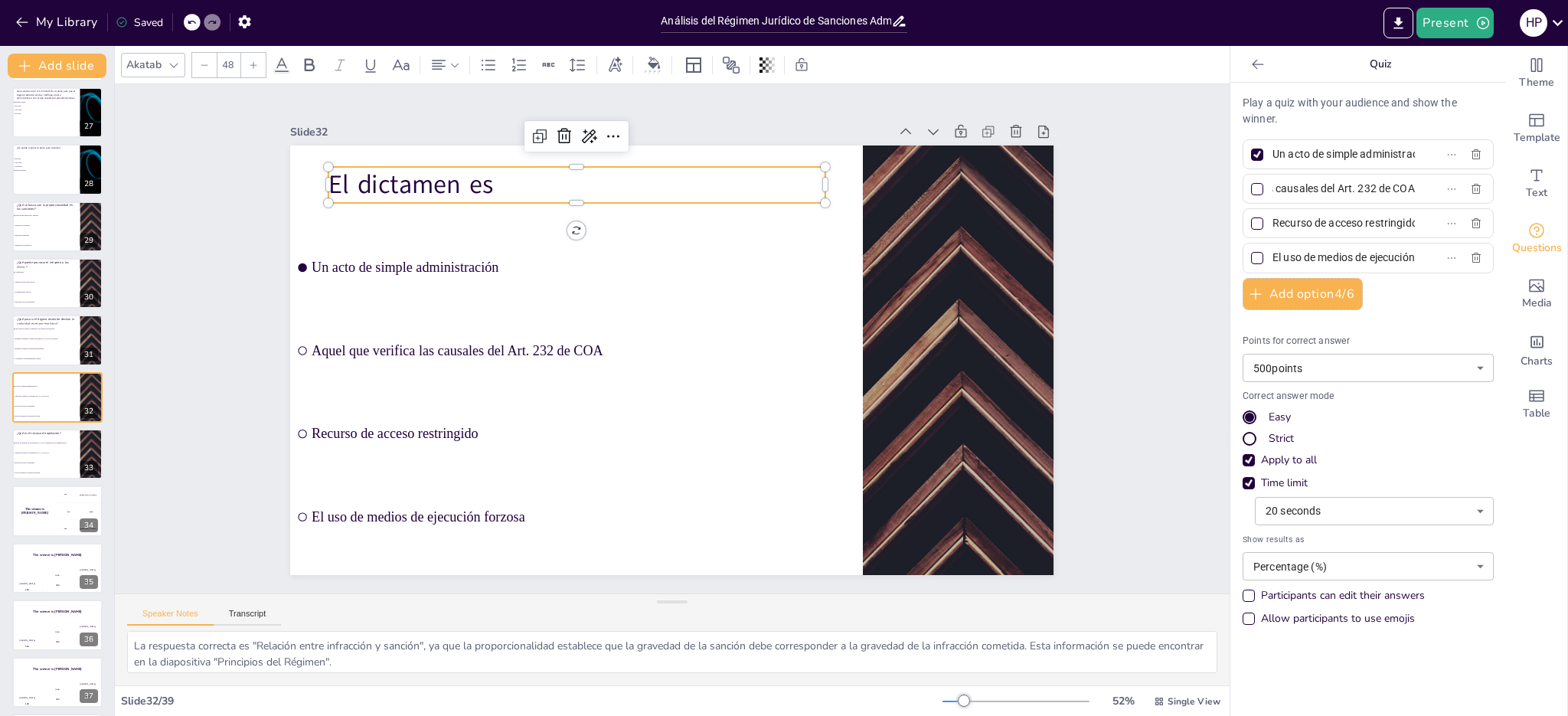
click at [1423, 194] on label "Aquel que verifica las causales del Art. 232 de COA" at bounding box center [1343, 189] width 192 height 22
click at [1415, 194] on input "Aquel que verifica las causales del Art. 232 de COA" at bounding box center [1343, 189] width 143 height 22
click at [1383, 223] on label "Recurso de acceso restringido" at bounding box center [1343, 223] width 192 height 22
click at [1383, 223] on input "Recurso de acceso restringido" at bounding box center [1343, 223] width 143 height 22
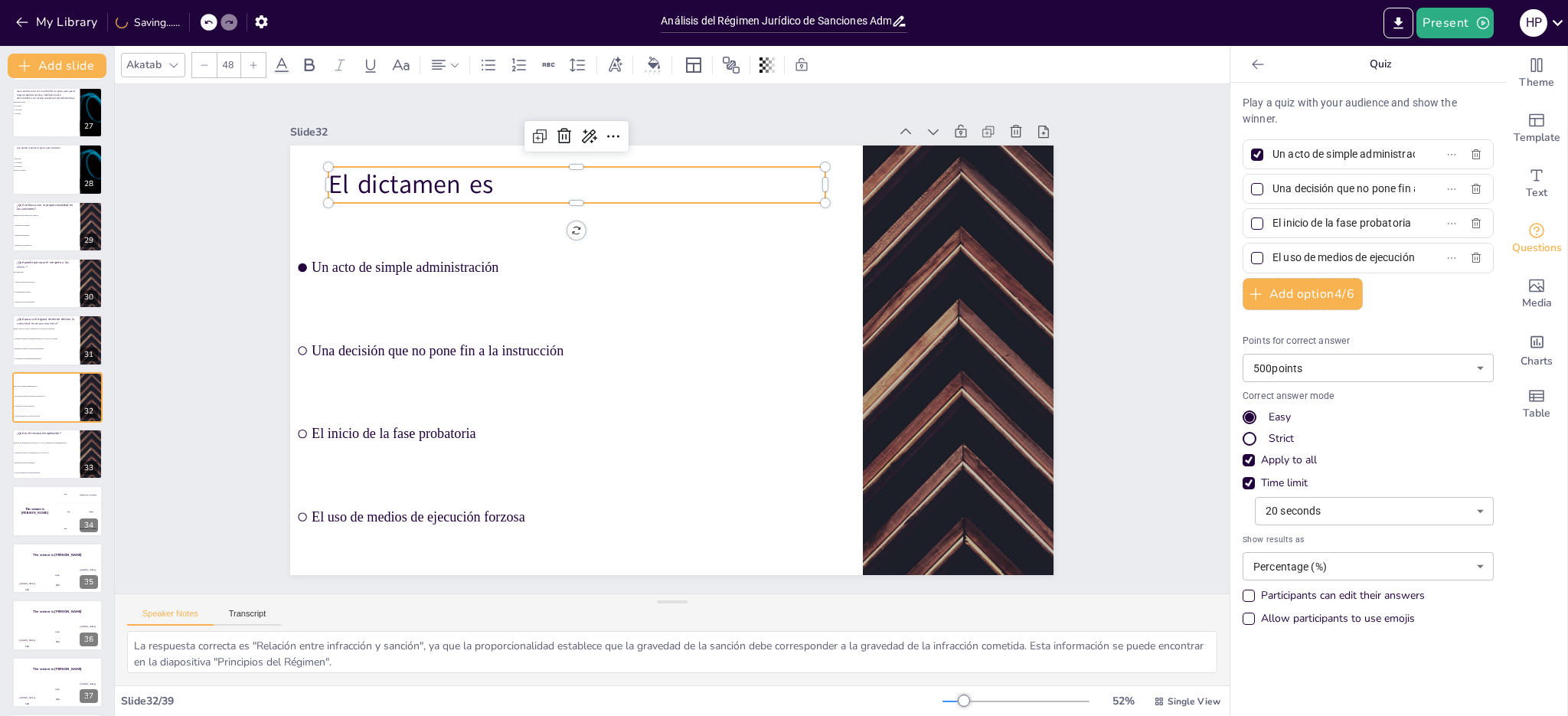
scroll to position [0, 25]
click at [1369, 254] on input "El uso de medios de ejecución forzosa" at bounding box center [1343, 257] width 143 height 22
click at [63, 456] on li "Aquel que verifica las causales del Art. 232 de COA" at bounding box center [46, 453] width 69 height 10
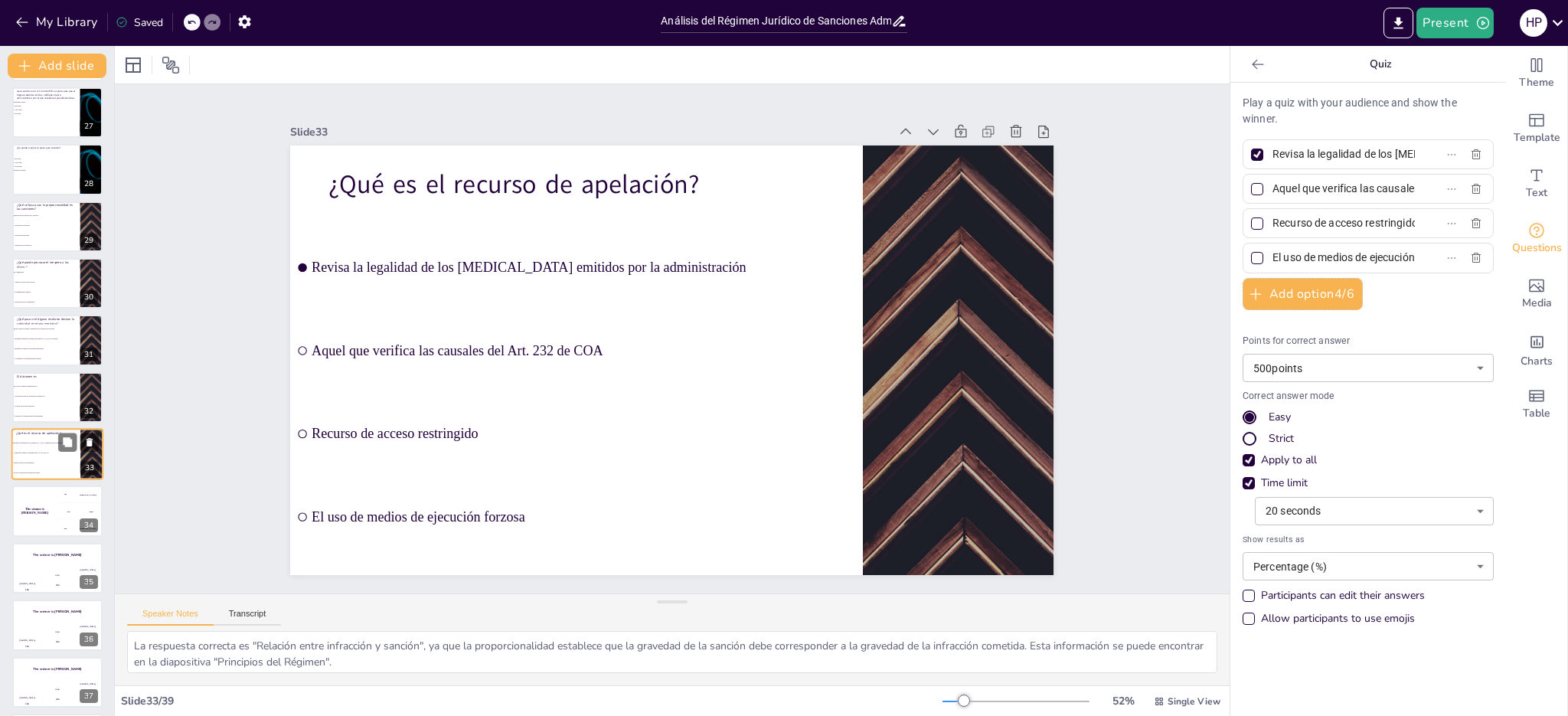
scroll to position [1540, 0]
click at [67, 385] on icon at bounding box center [67, 384] width 10 height 10
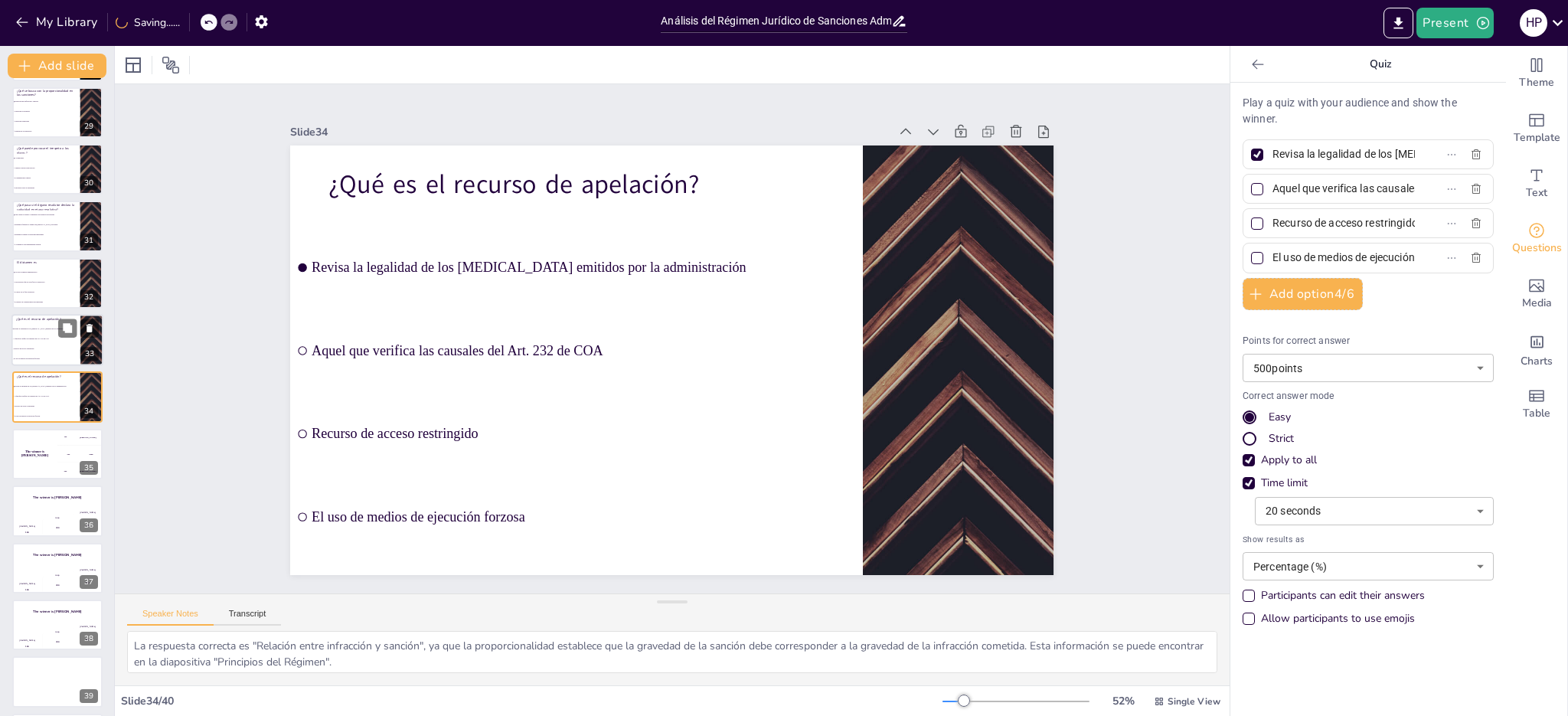
click at [56, 345] on li "Recurso de acceso restringido" at bounding box center [46, 349] width 69 height 10
click at [56, 348] on span "El inicio de la fase probatoria" at bounding box center [47, 349] width 66 height 3
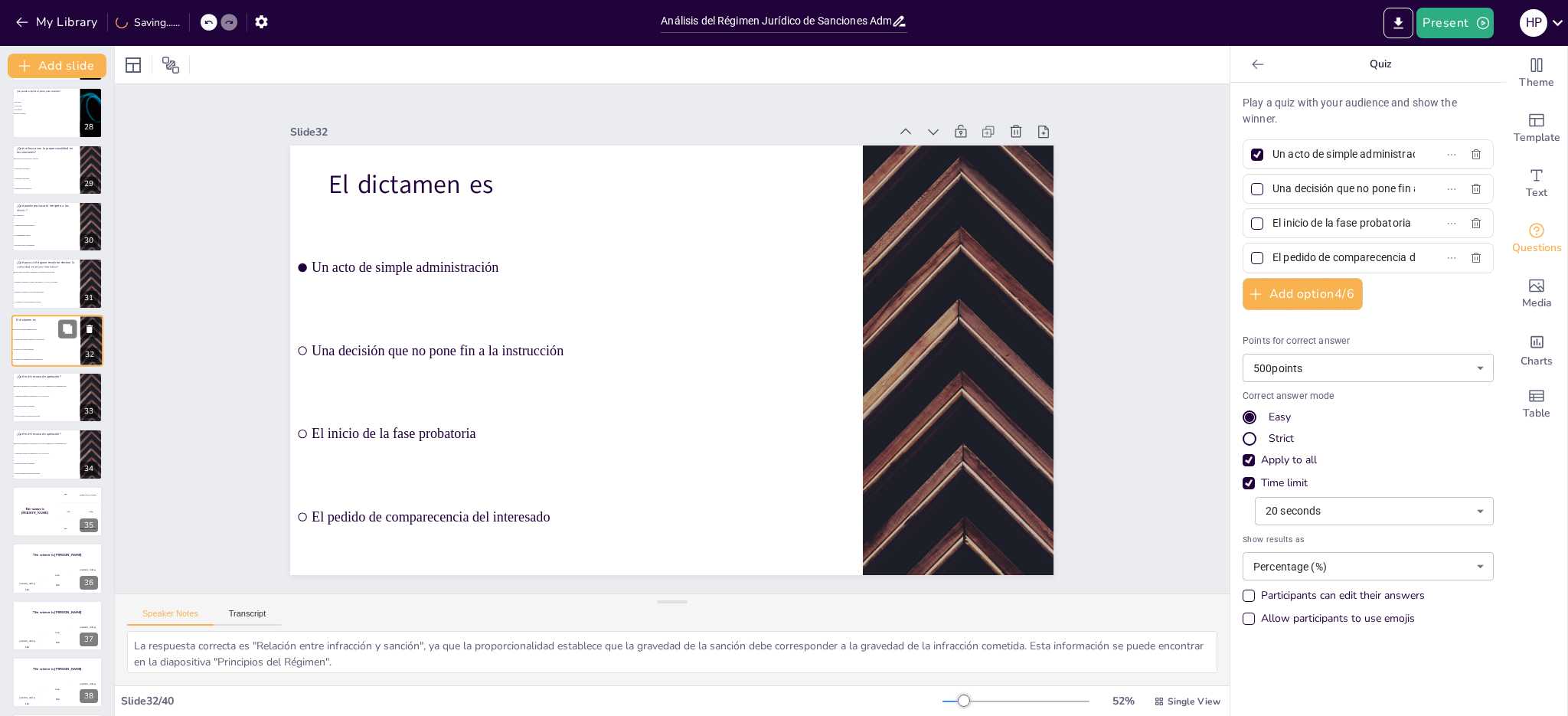
scroll to position [1483, 0]
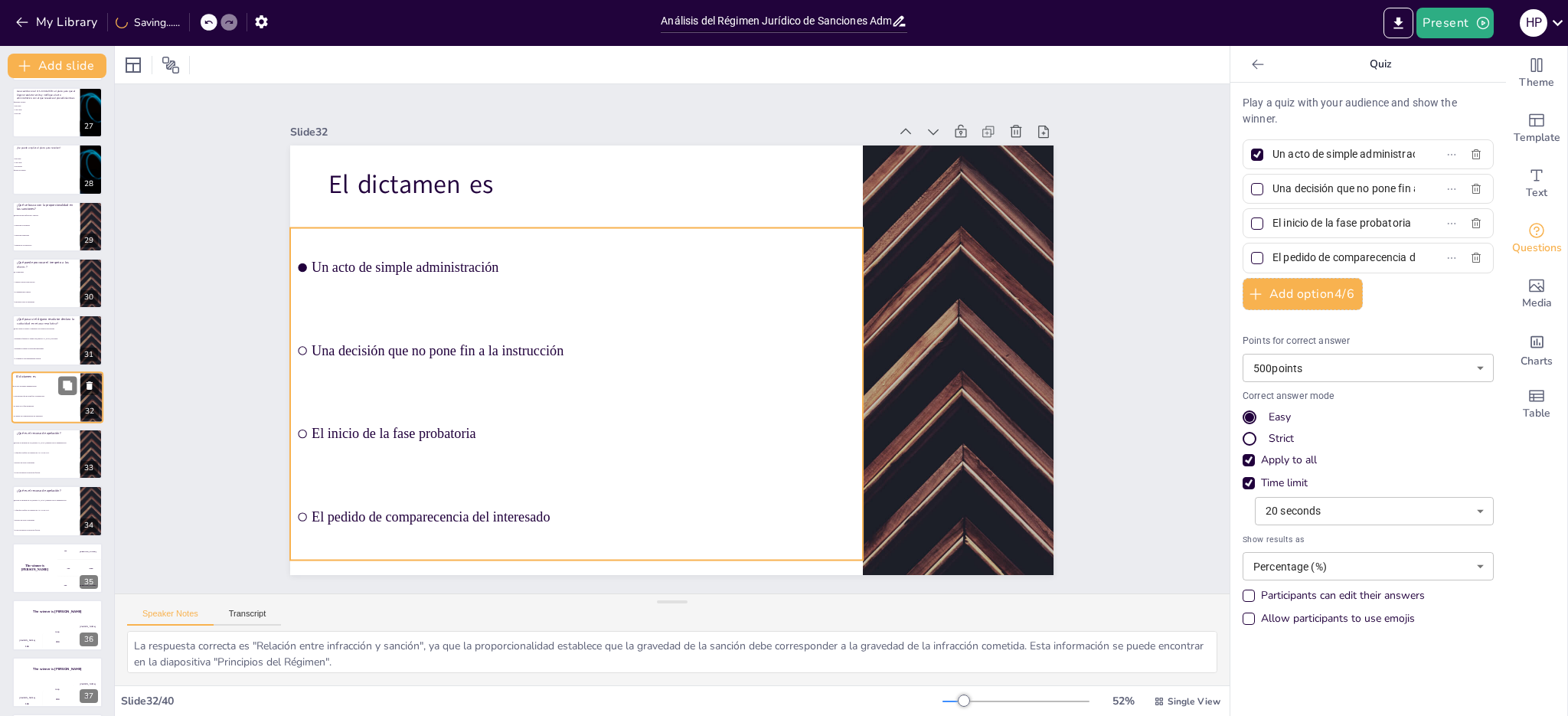
click at [57, 397] on li "Una decisión que no pone fin a la instrucción" at bounding box center [46, 396] width 69 height 10
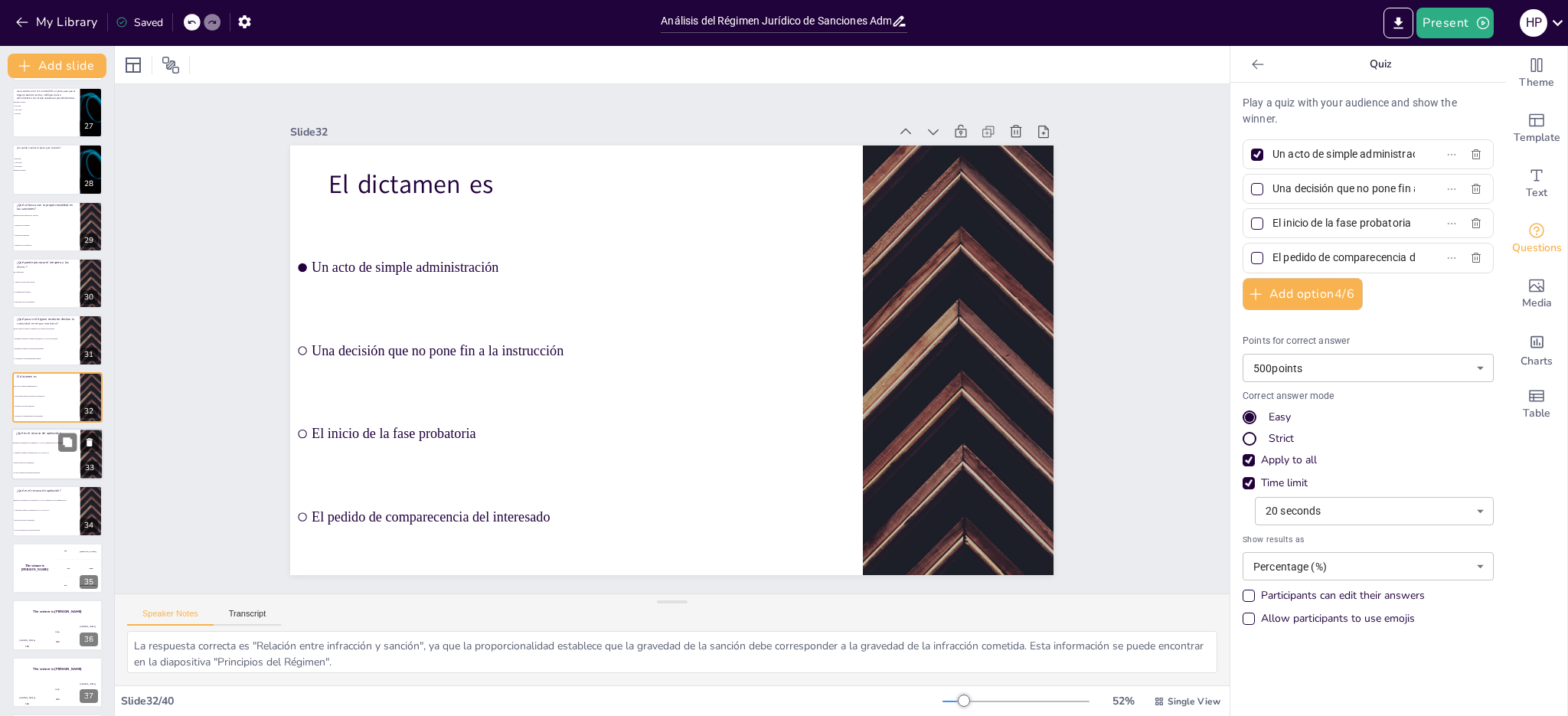
click at [55, 450] on li "Aquel que verifica las causales del Art. 232 de COA" at bounding box center [46, 453] width 69 height 10
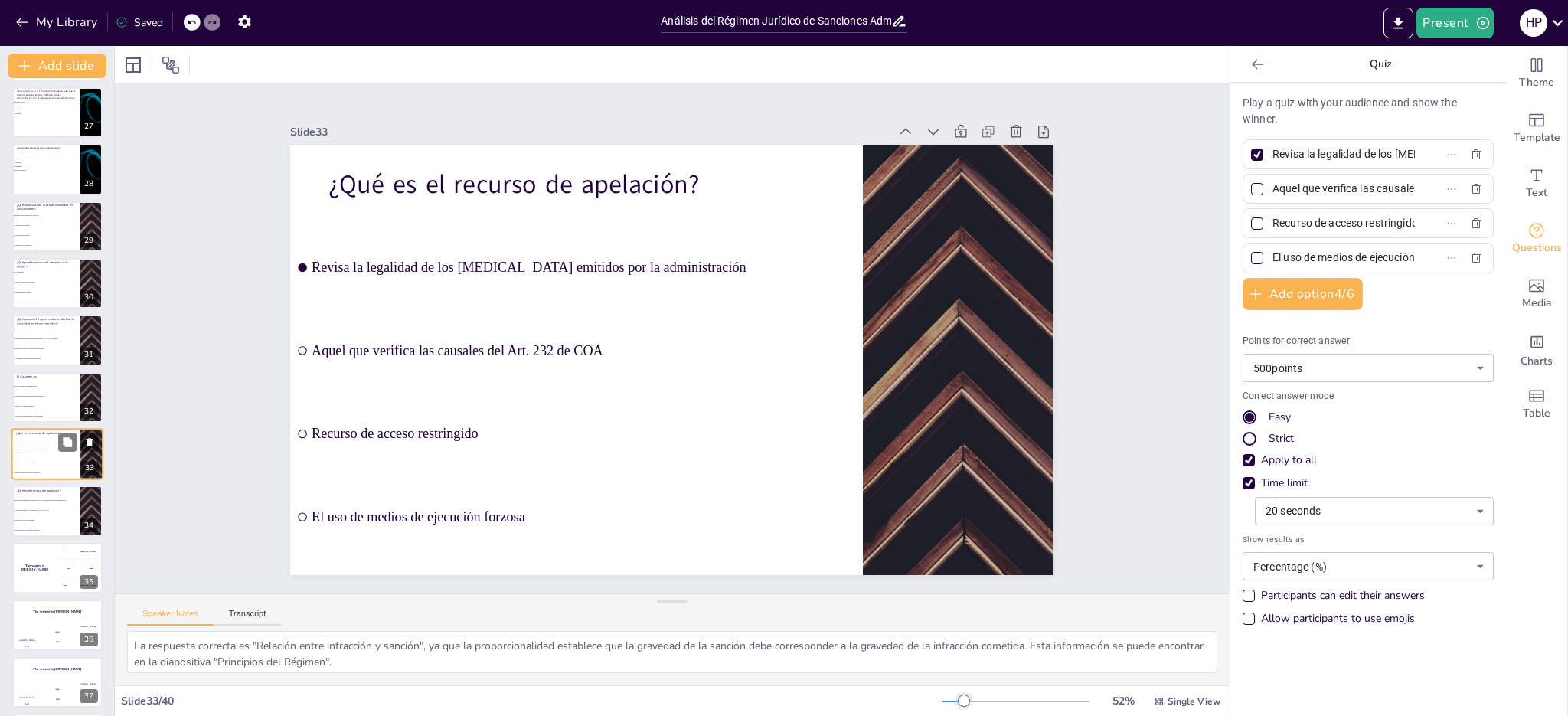
scroll to position [1540, 0]
click at [51, 462] on span "Recurso de acceso restringido" at bounding box center [47, 463] width 66 height 3
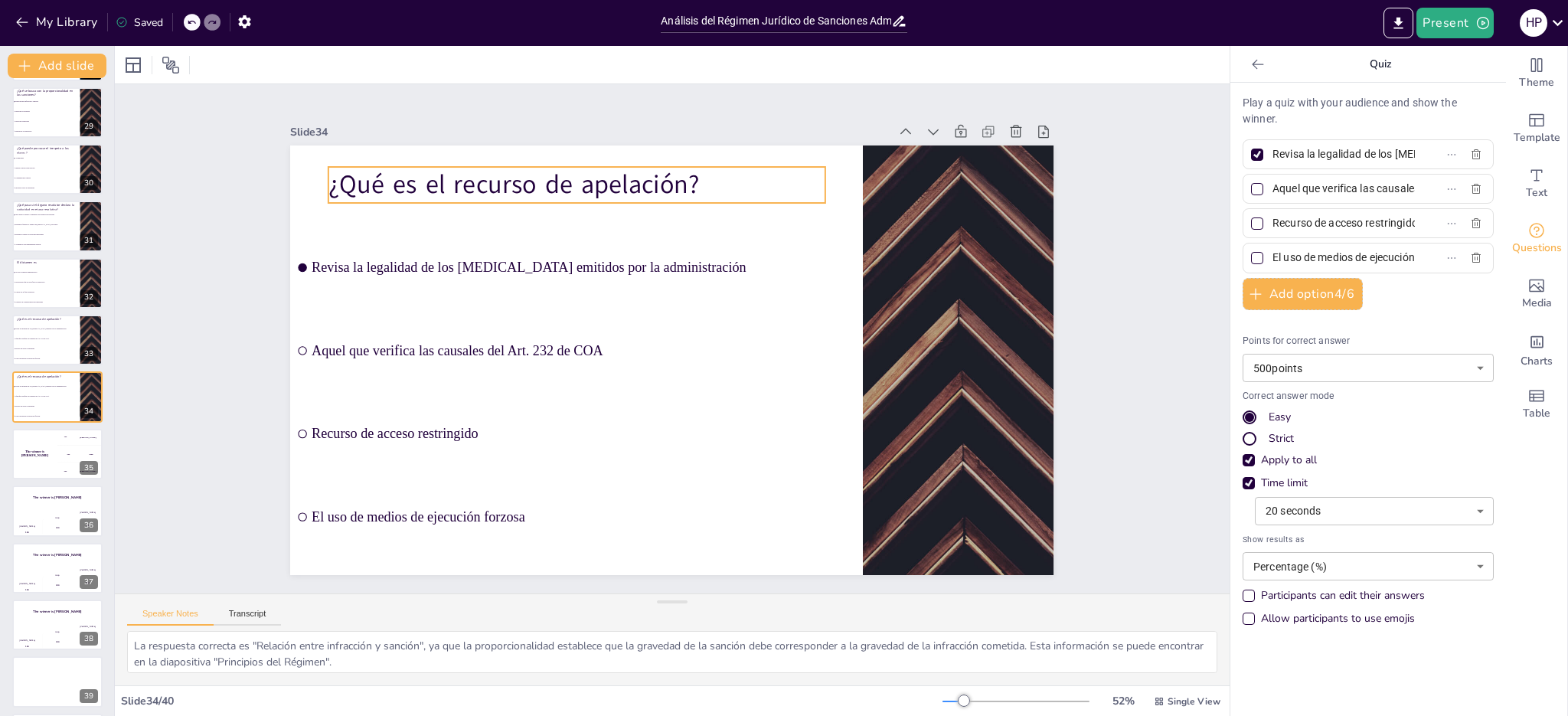
click at [538, 186] on p "¿Qué es el recurso de apelación?" at bounding box center [594, 175] width 498 height 87
click at [538, 186] on p "¿Qué es el recurso de apelación?" at bounding box center [594, 174] width 498 height 87
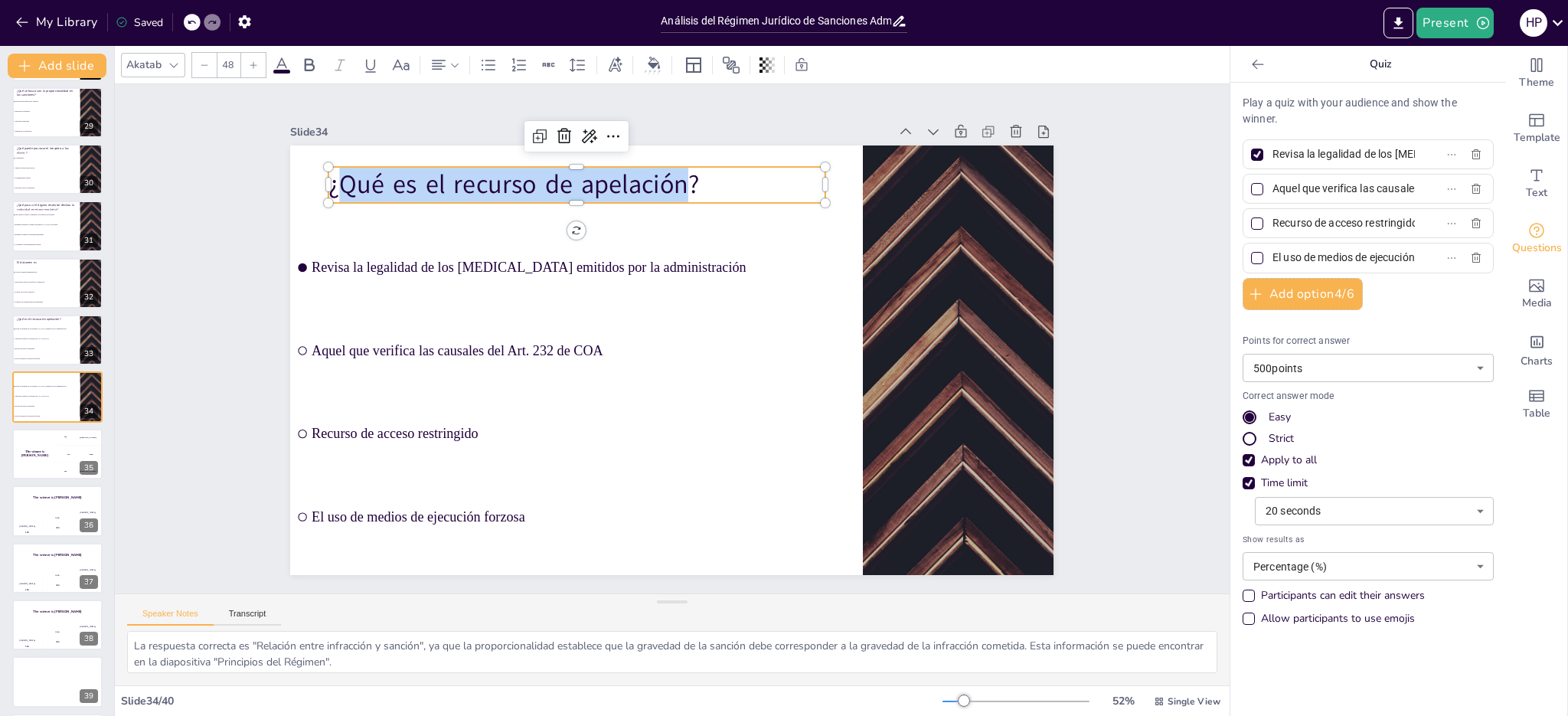
drag, startPoint x: 333, startPoint y: 178, endPoint x: 672, endPoint y: 191, distance: 339.2
click at [672, 191] on p "¿Qué es el recurso de apelación?" at bounding box center [611, 168] width 493 height 138
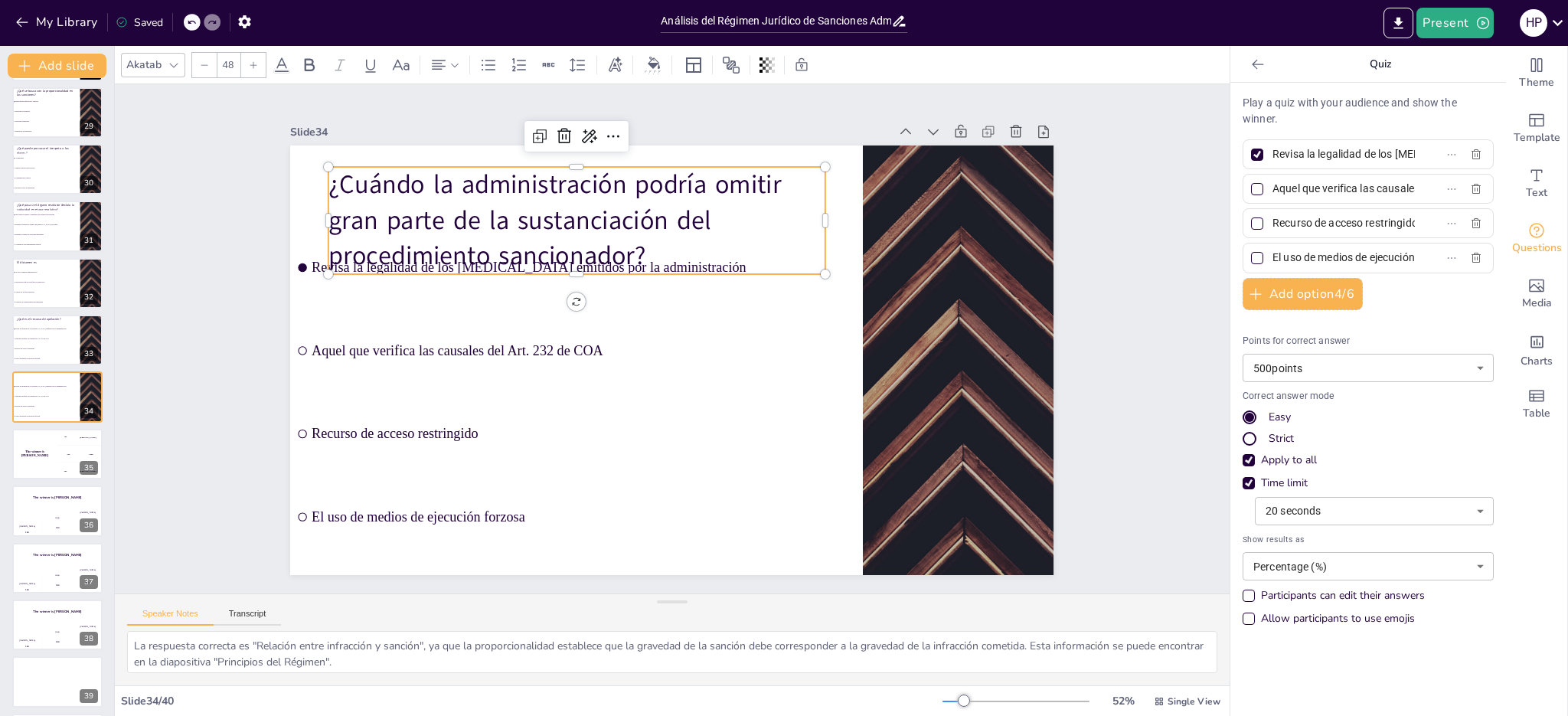
click at [198, 67] on div at bounding box center [204, 65] width 24 height 24
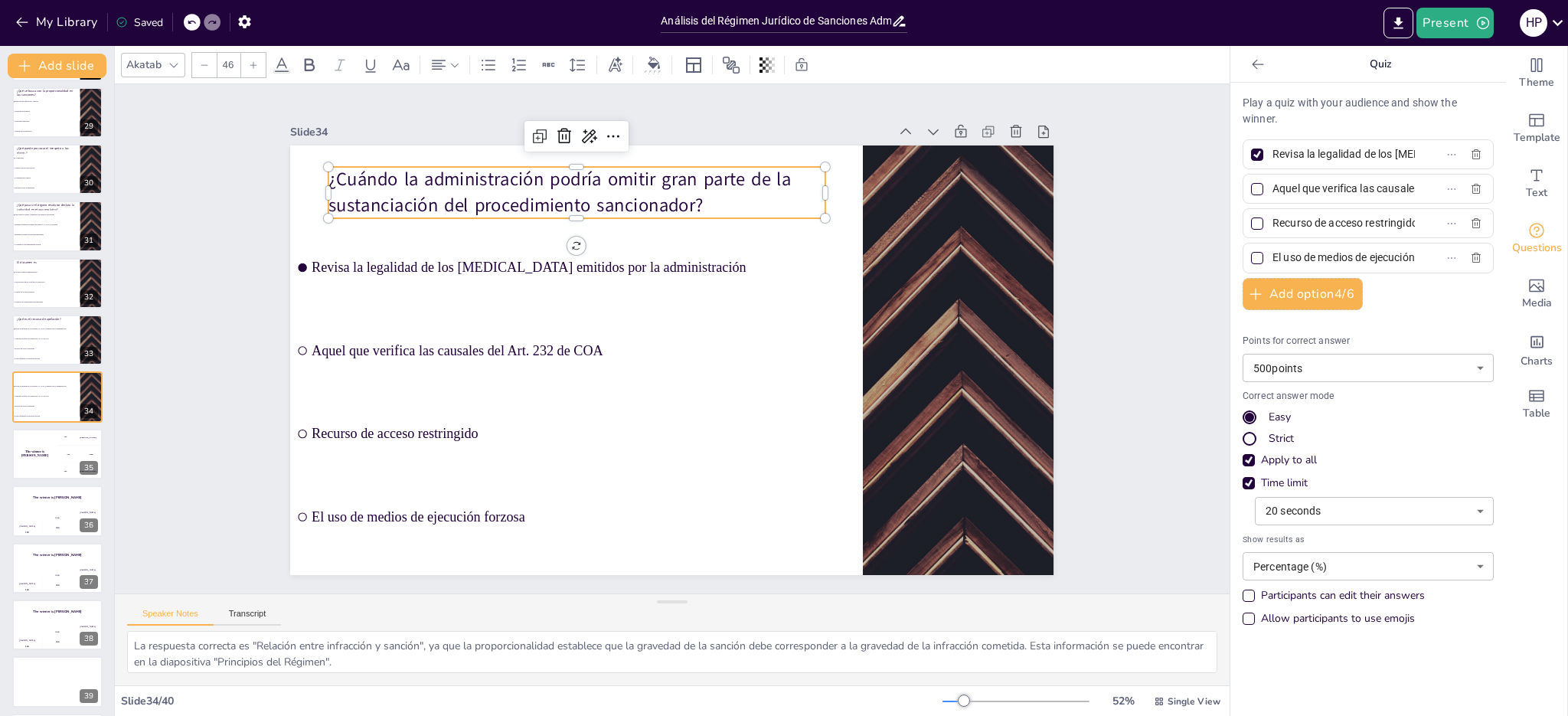
click at [198, 67] on div at bounding box center [204, 65] width 24 height 24
click at [1352, 156] on input "Revisa la legalidad de los [MEDICAL_DATA] emitidos por la administración" at bounding box center [1343, 155] width 143 height 22
click at [1435, 158] on div "Revisa la legalidad de los [MEDICAL_DATA] emitidos por la administración" at bounding box center [1368, 154] width 251 height 30
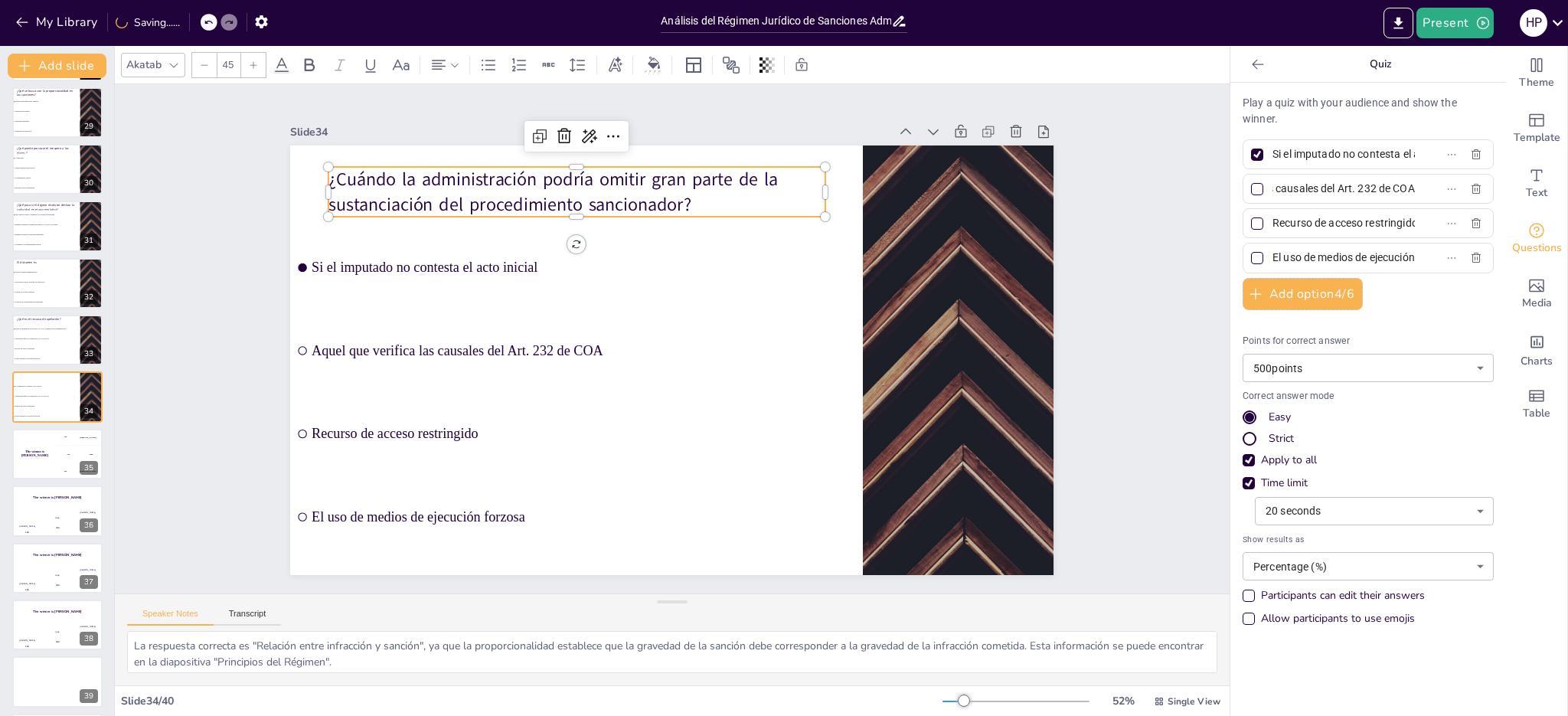
drag, startPoint x: 1263, startPoint y: 188, endPoint x: 1420, endPoint y: 191, distance: 157.0
click at [1420, 191] on label "Aquel que verifica las causales del Art. 232 de COA" at bounding box center [1343, 189] width 192 height 22
click at [1415, 191] on input "Aquel que verifica las causales del Art. 232 de COA" at bounding box center [1343, 189] width 143 height 22
click at [1448, 227] on div "Recurso de acceso restringido" at bounding box center [1368, 223] width 251 height 30
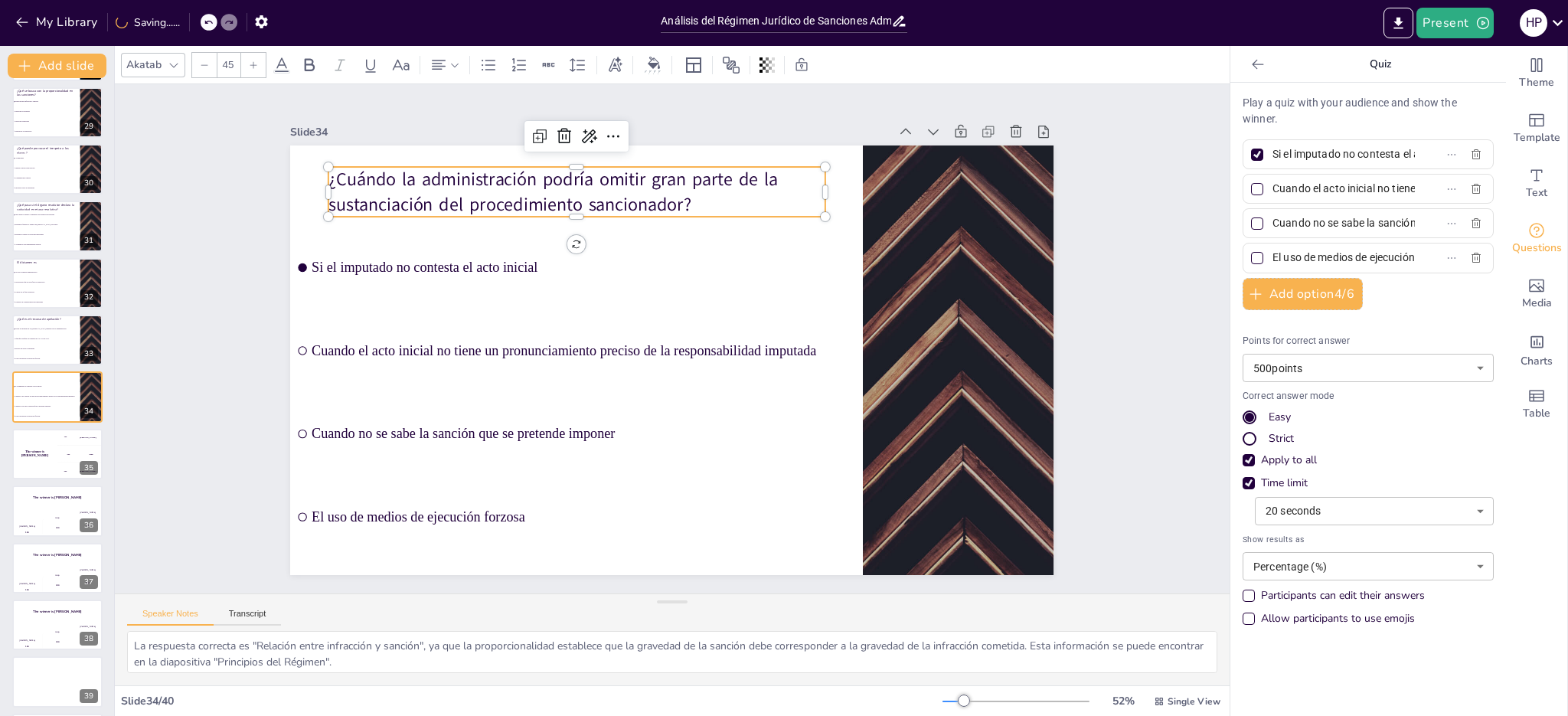
scroll to position [0, 69]
drag, startPoint x: 1260, startPoint y: 257, endPoint x: 1443, endPoint y: 270, distance: 183.5
click at [1443, 270] on div "El uso de medios de ejecución forzosa" at bounding box center [1368, 257] width 251 height 30
click at [1441, 28] on button "Present" at bounding box center [1454, 22] width 77 height 30
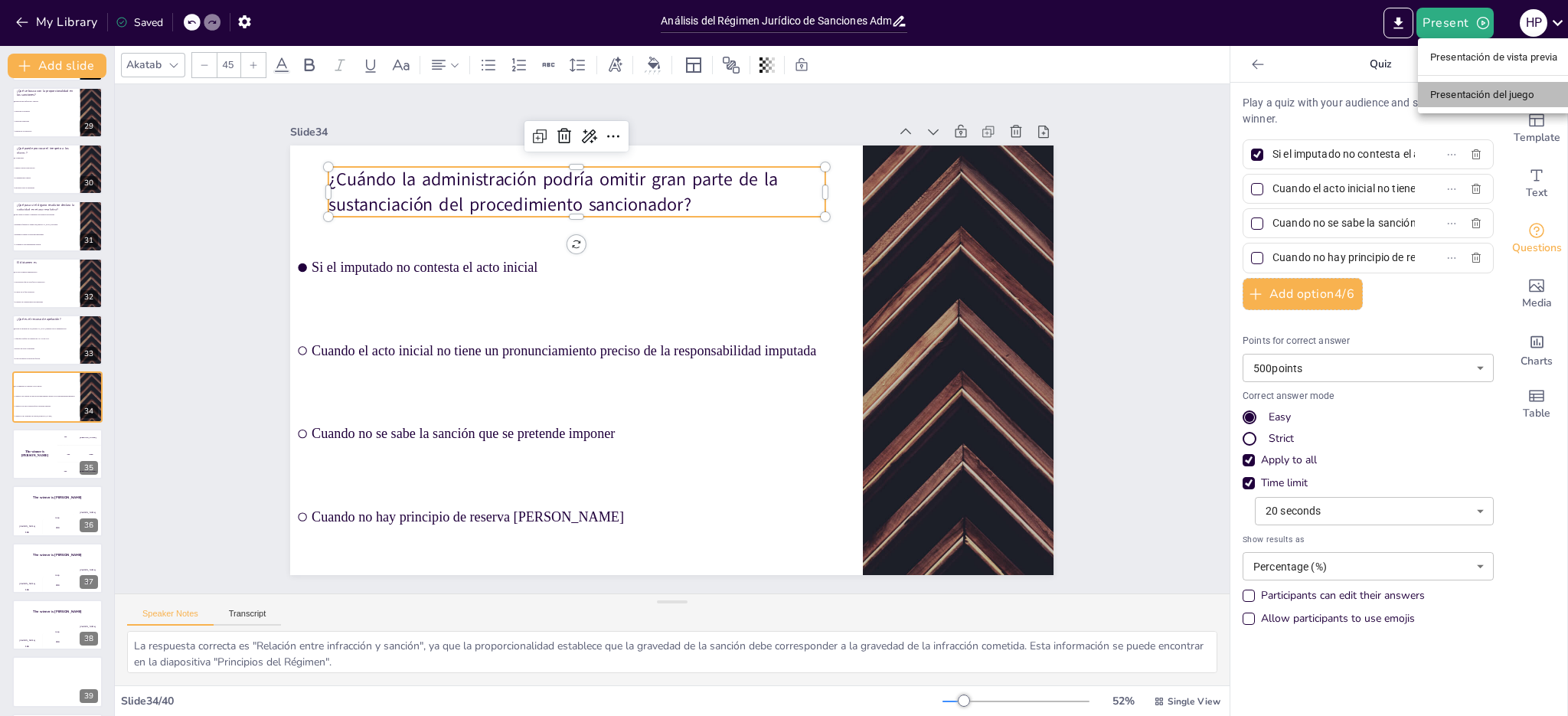
click at [1444, 98] on font "Presentación del juego" at bounding box center [1482, 94] width 105 height 11
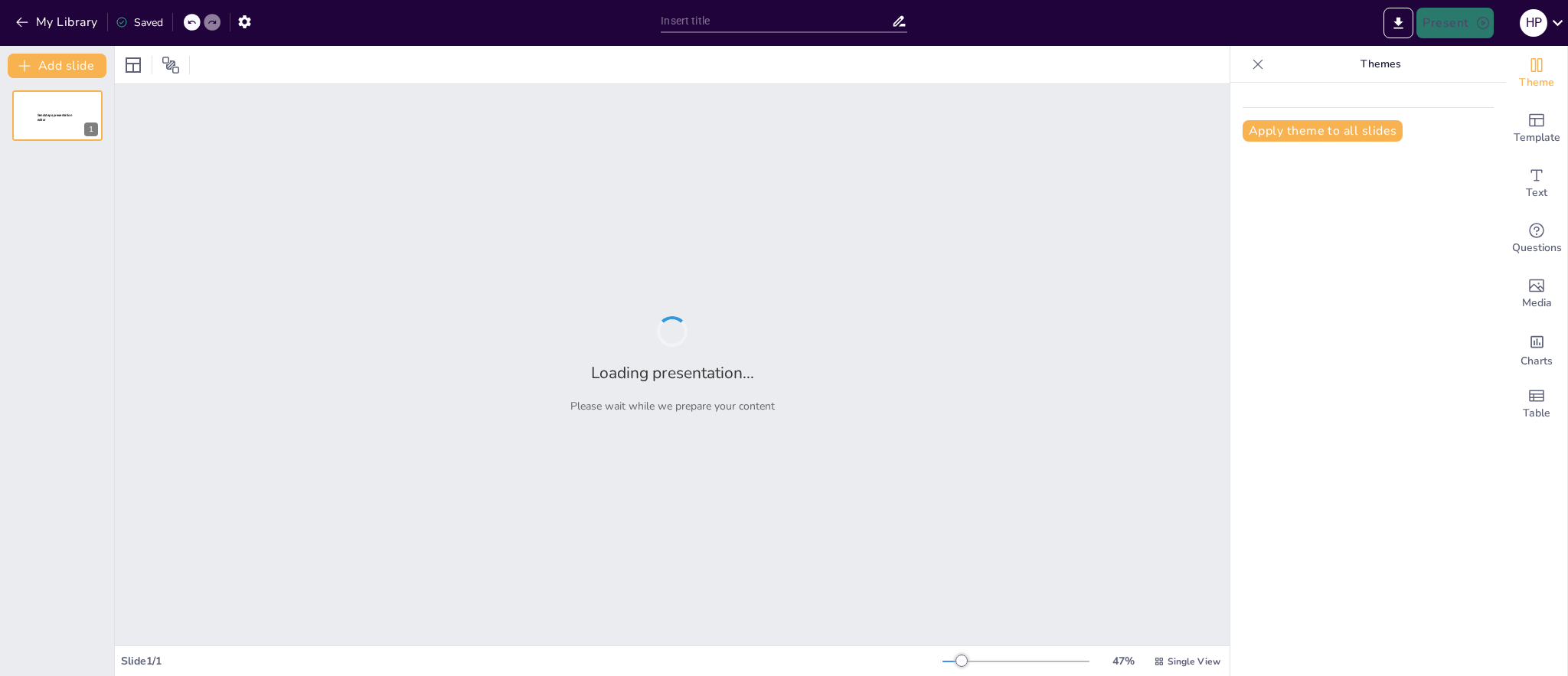
type input "Análisis del Régimen Jurídico de Sanciones Administrativas en [GEOGRAPHIC_DATA]…"
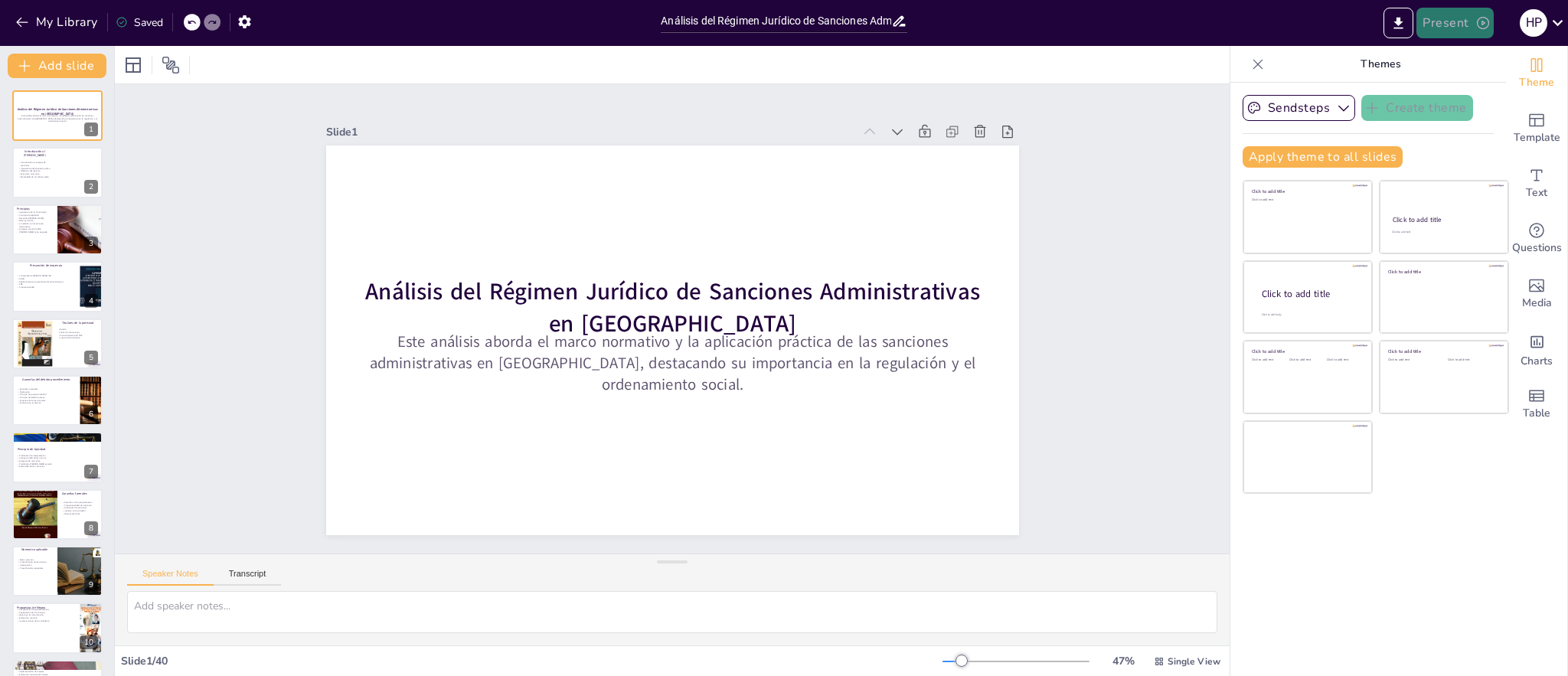
checkbox input "true"
click at [1444, 19] on button "Present" at bounding box center [1454, 22] width 77 height 30
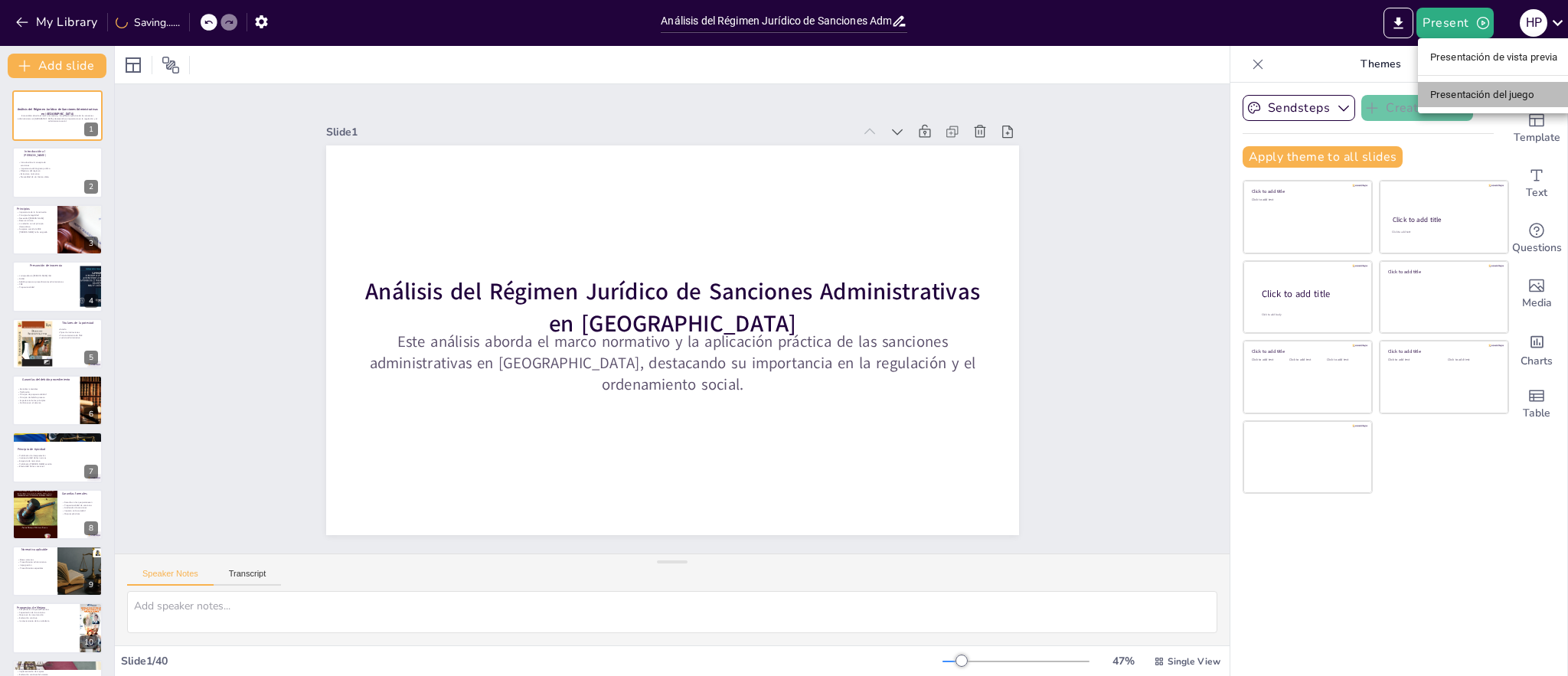
click at [1451, 97] on font "Presentación del juego" at bounding box center [1482, 94] width 105 height 11
